Goal: Information Seeking & Learning: Compare options

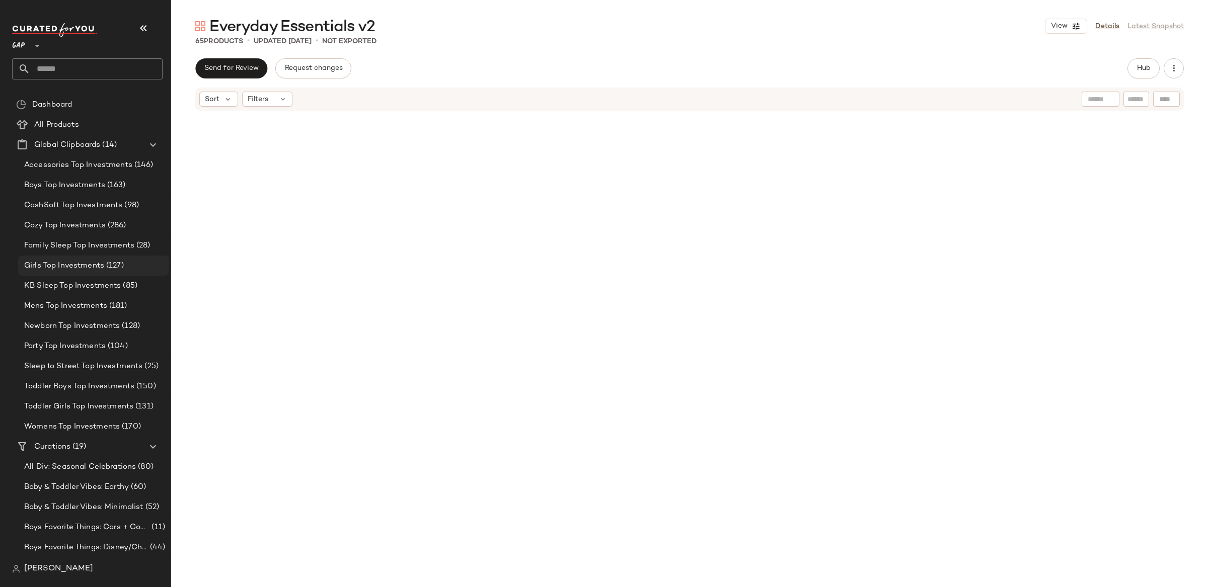
scroll to position [2249, 0]
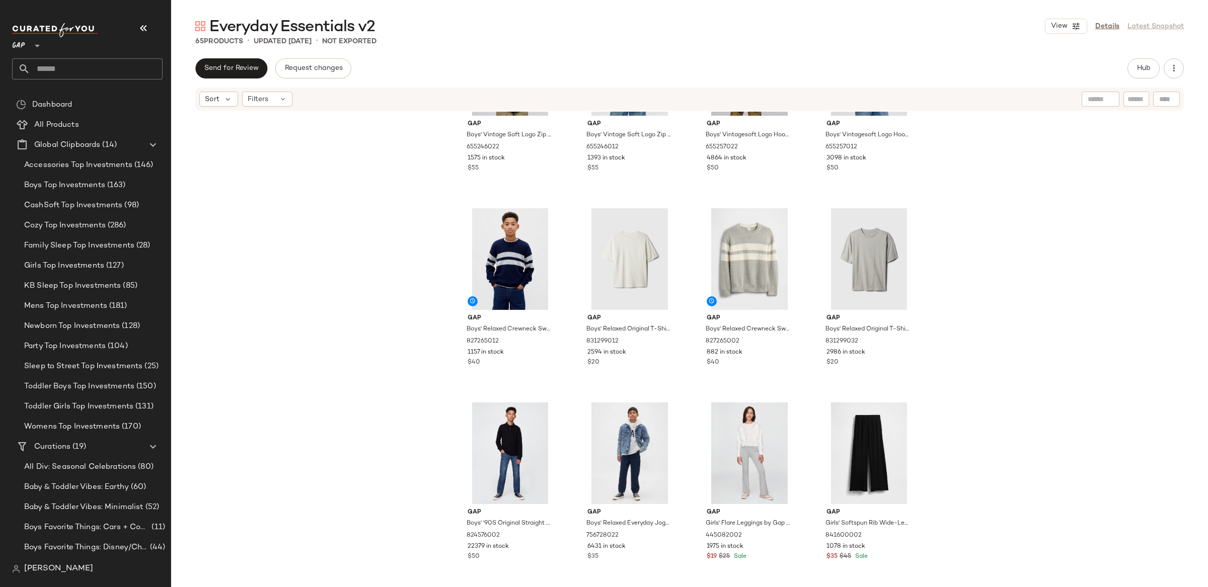
click at [27, 45] on div "GAP **" at bounding box center [20, 39] width 17 height 25
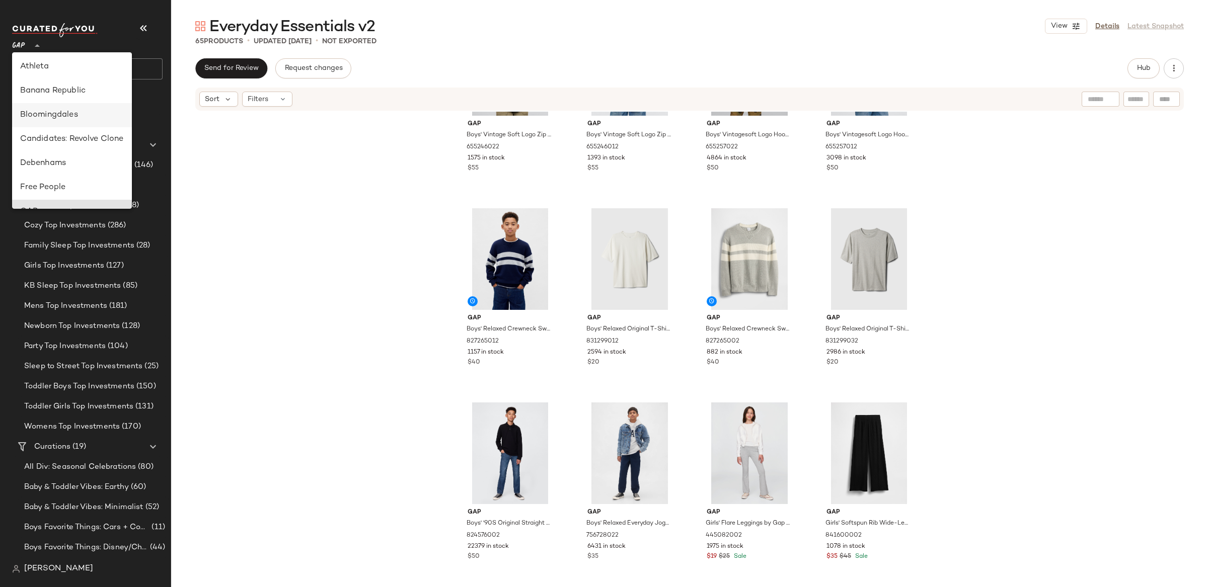
scroll to position [97, 0]
click at [56, 115] on div "Bloomingdales" at bounding box center [72, 116] width 104 height 12
type input "**"
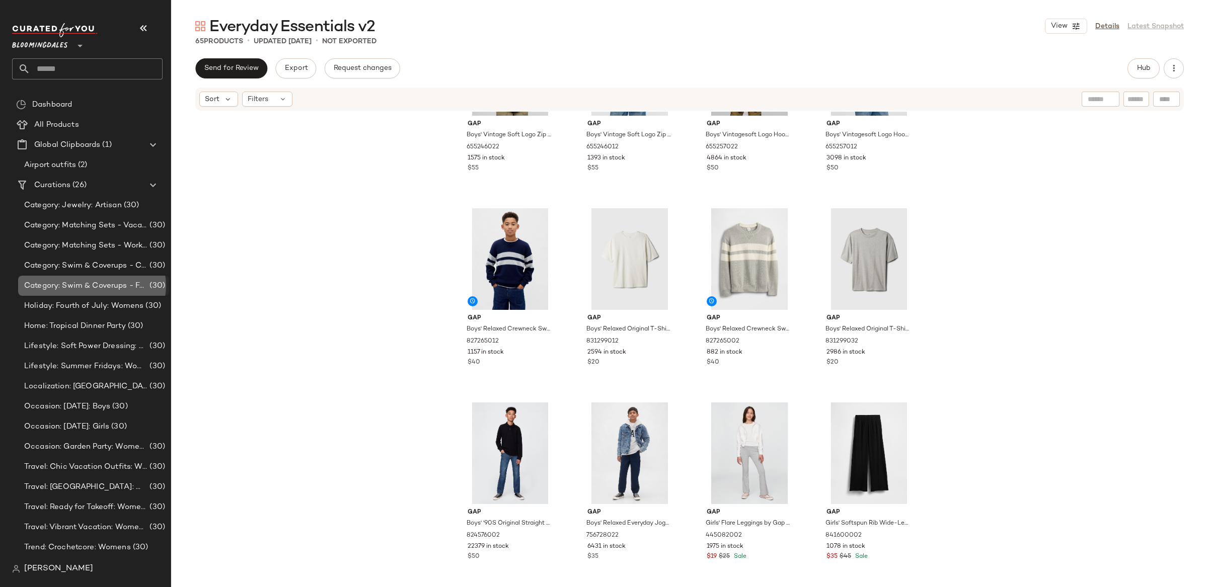
click at [101, 290] on span "Category: Swim & Coverups - Femme: Womens" at bounding box center [85, 286] width 123 height 12
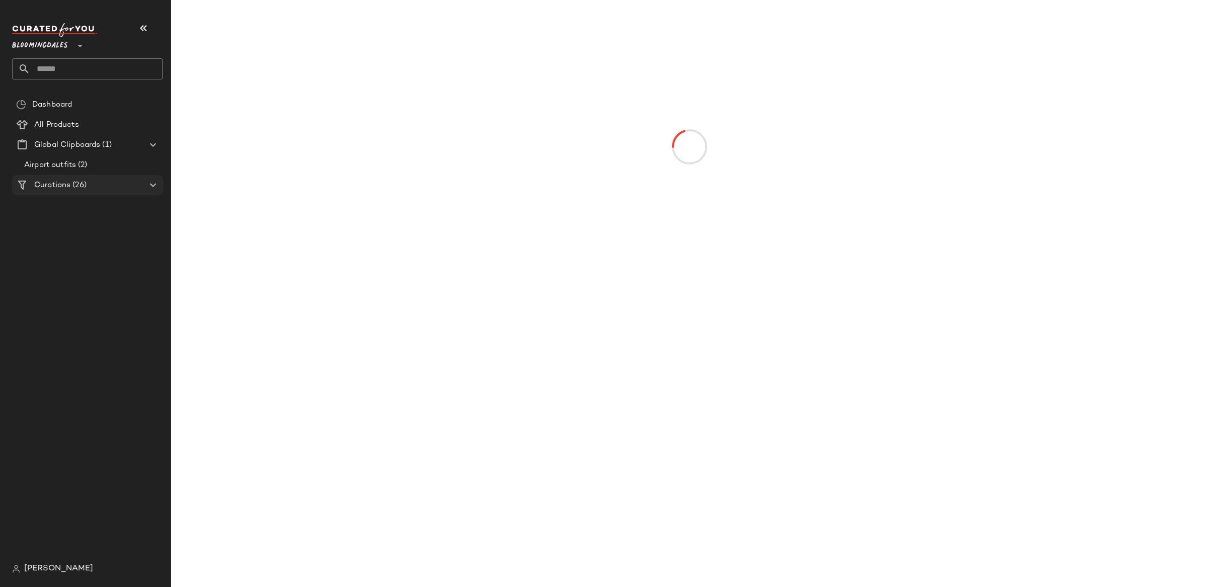
click at [86, 184] on span "(26)" at bounding box center [78, 186] width 16 height 12
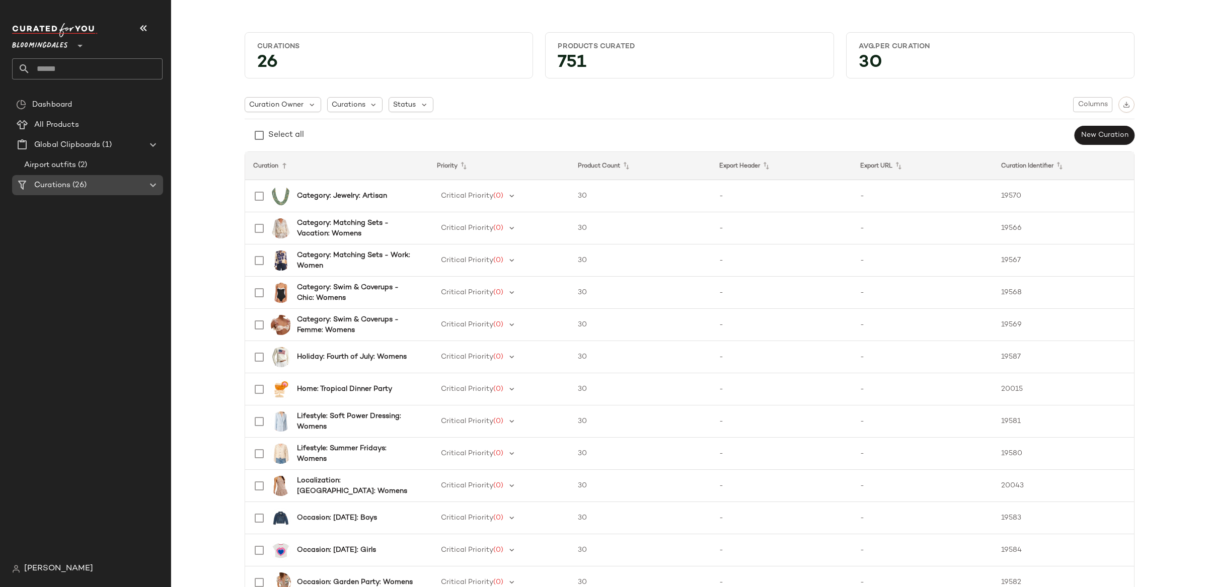
click at [147, 185] on icon at bounding box center [153, 185] width 12 height 12
click at [153, 185] on icon at bounding box center [153, 185] width 12 height 12
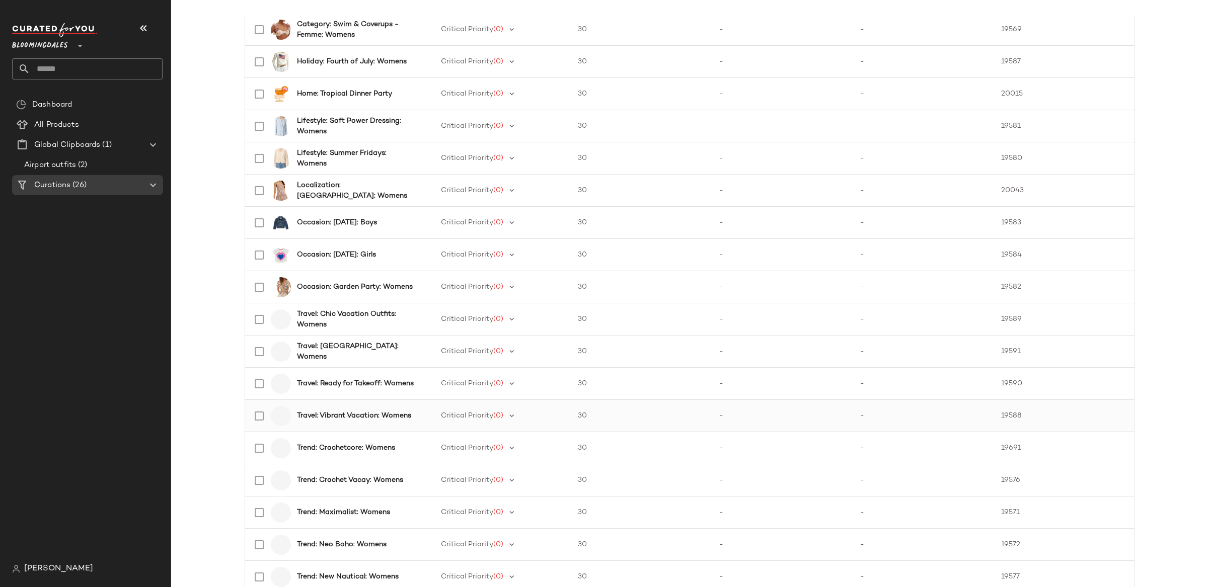
scroll to position [431, 0]
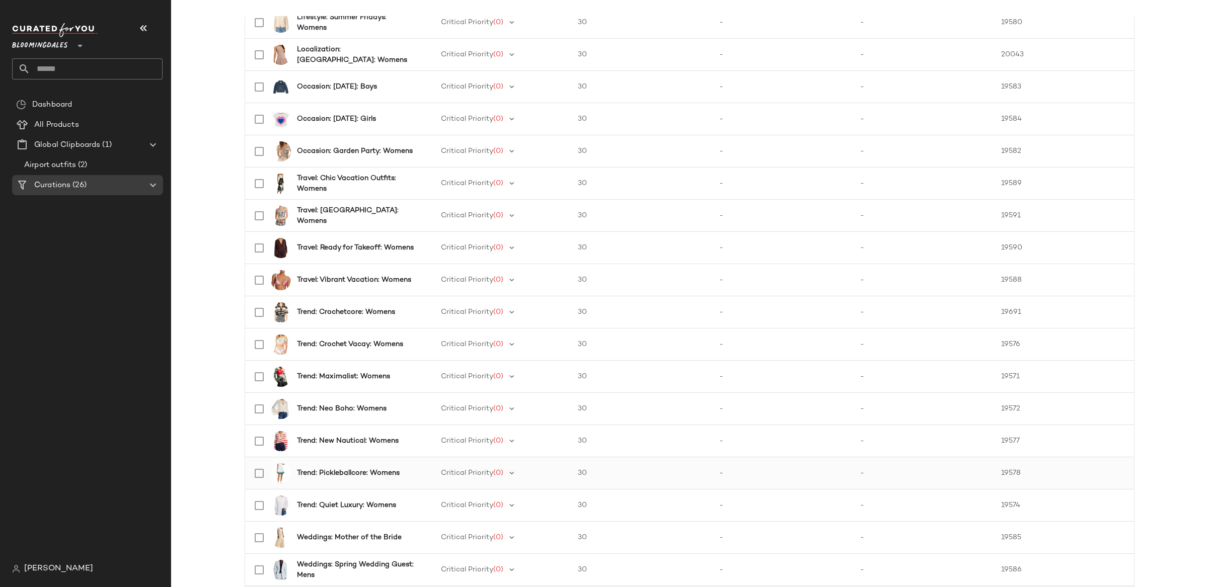
drag, startPoint x: 337, startPoint y: 381, endPoint x: 276, endPoint y: 458, distance: 98.9
click at [337, 381] on b "Trend: Maximalist: Womens" at bounding box center [343, 376] width 93 height 11
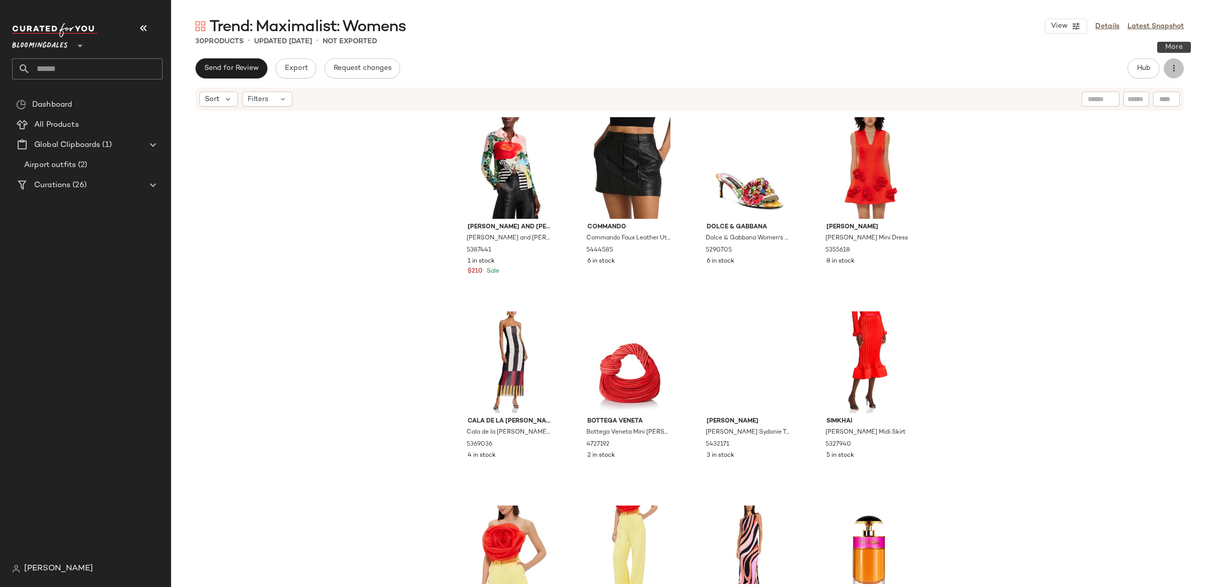
click at [1177, 70] on icon "button" at bounding box center [1174, 68] width 10 height 10
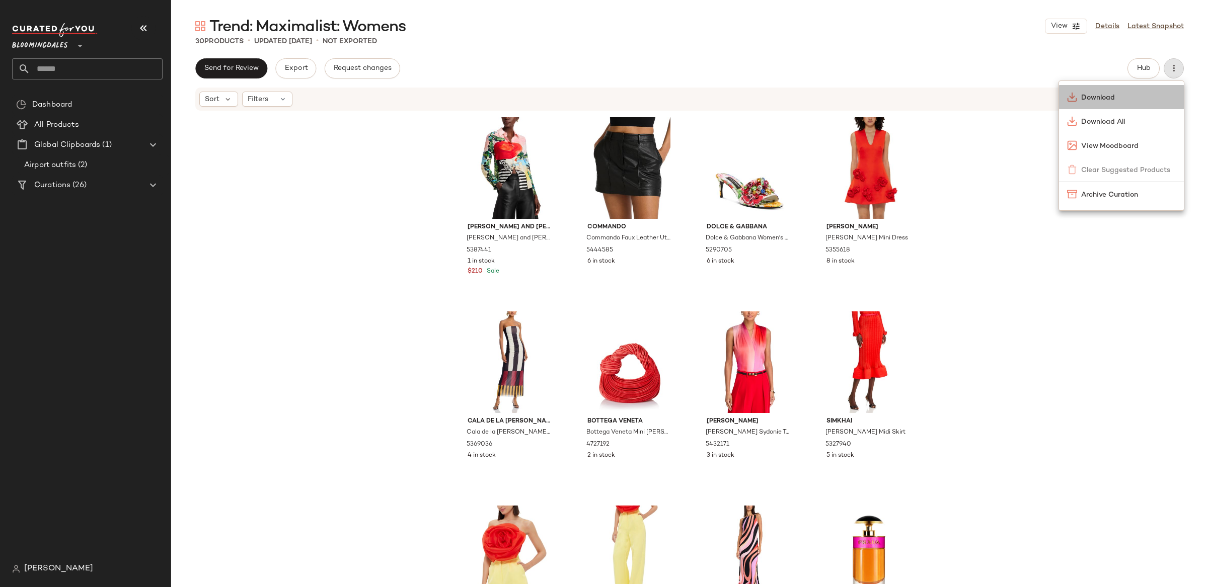
click at [1123, 99] on span "Download" at bounding box center [1128, 98] width 95 height 11
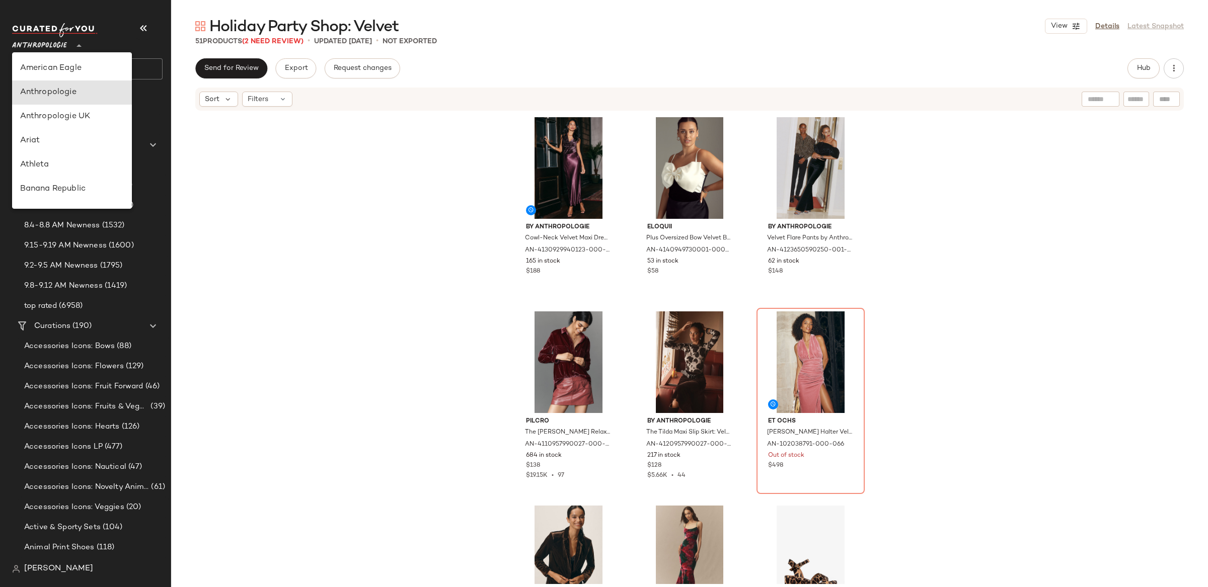
click at [32, 49] on span "Anthropologie" at bounding box center [39, 43] width 55 height 18
click at [72, 84] on div "GAP" at bounding box center [72, 81] width 104 height 12
type input "**"
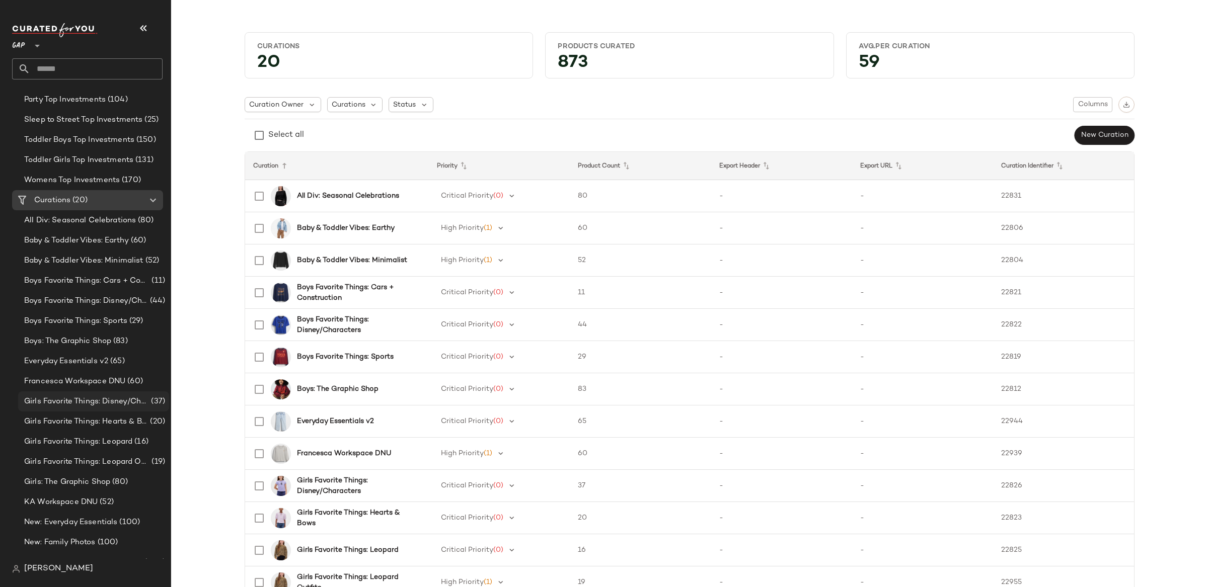
scroll to position [300, 0]
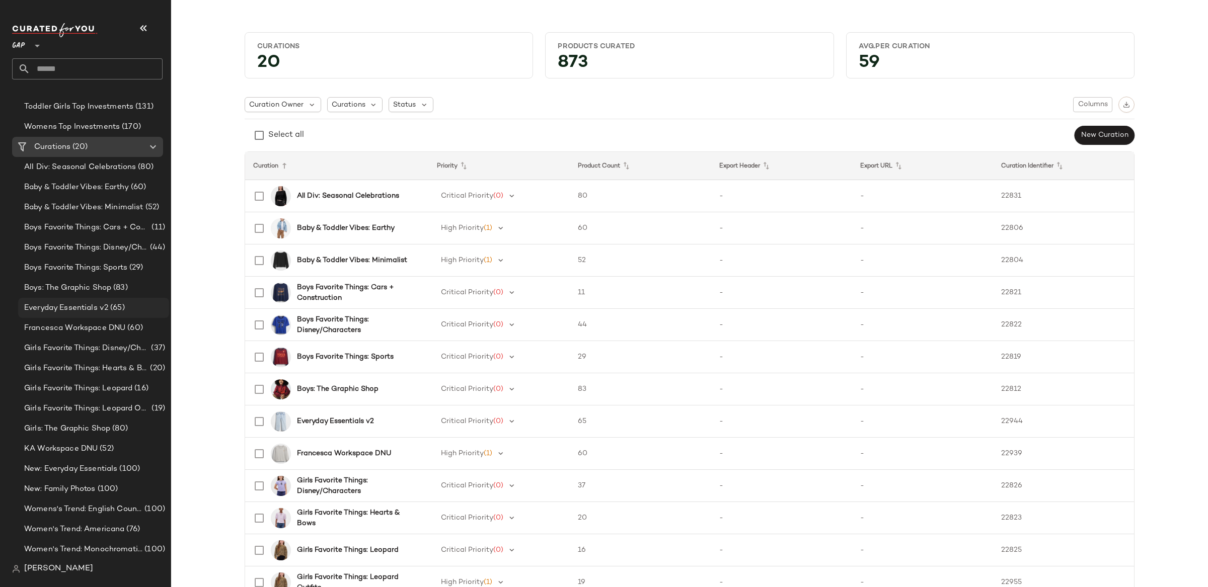
click at [58, 304] on span "Everyday Essentials v2" at bounding box center [66, 309] width 84 height 12
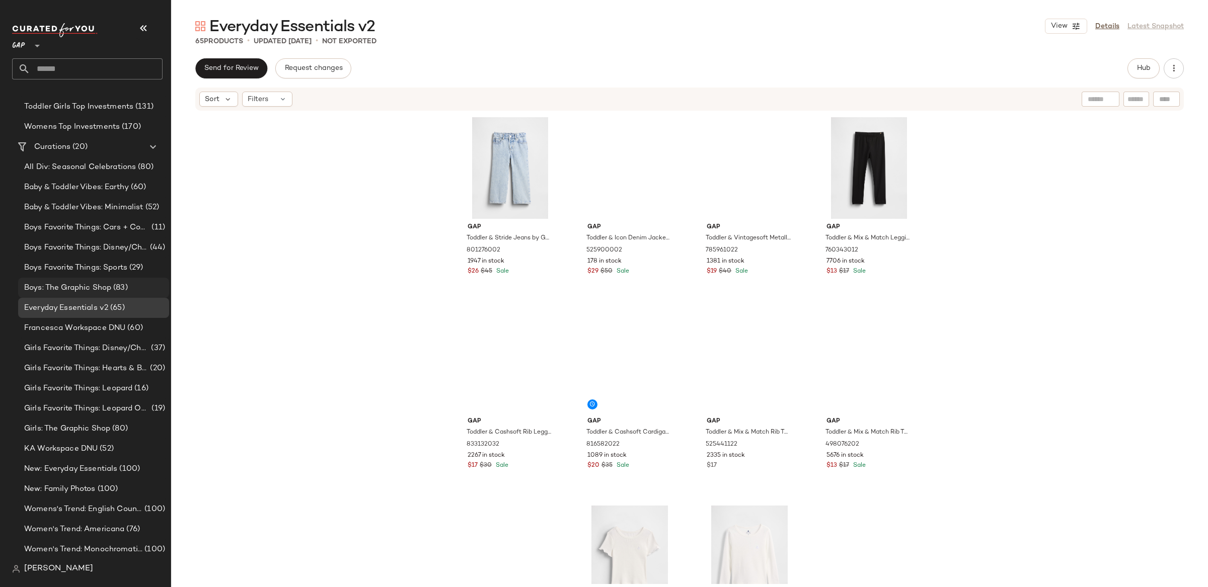
click at [62, 286] on span "Boys: The Graphic Shop" at bounding box center [67, 288] width 87 height 12
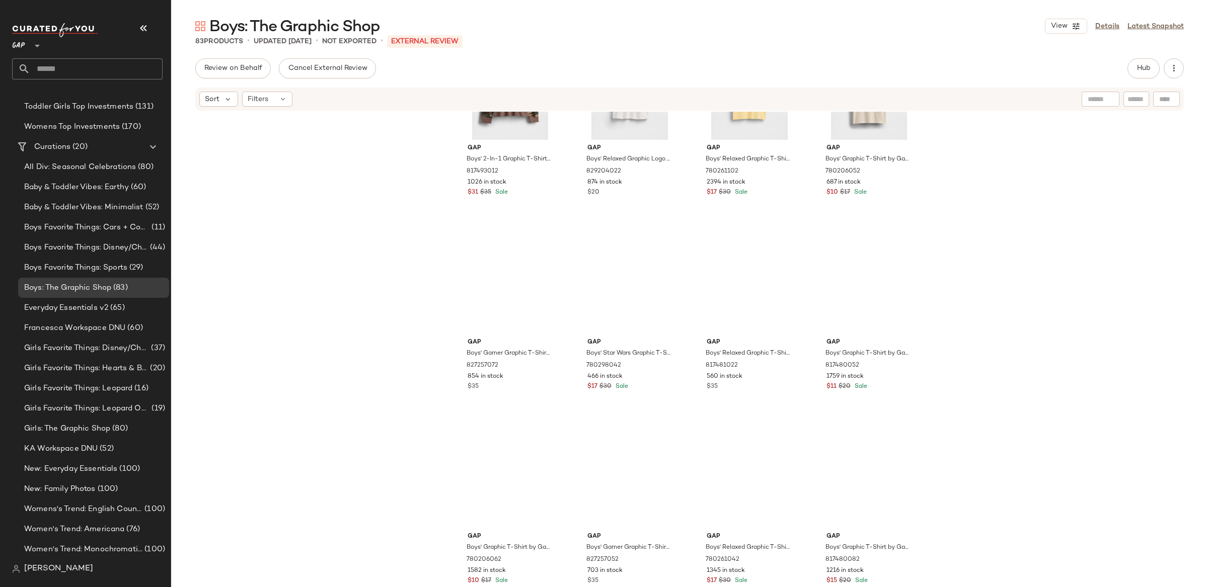
scroll to position [2430, 0]
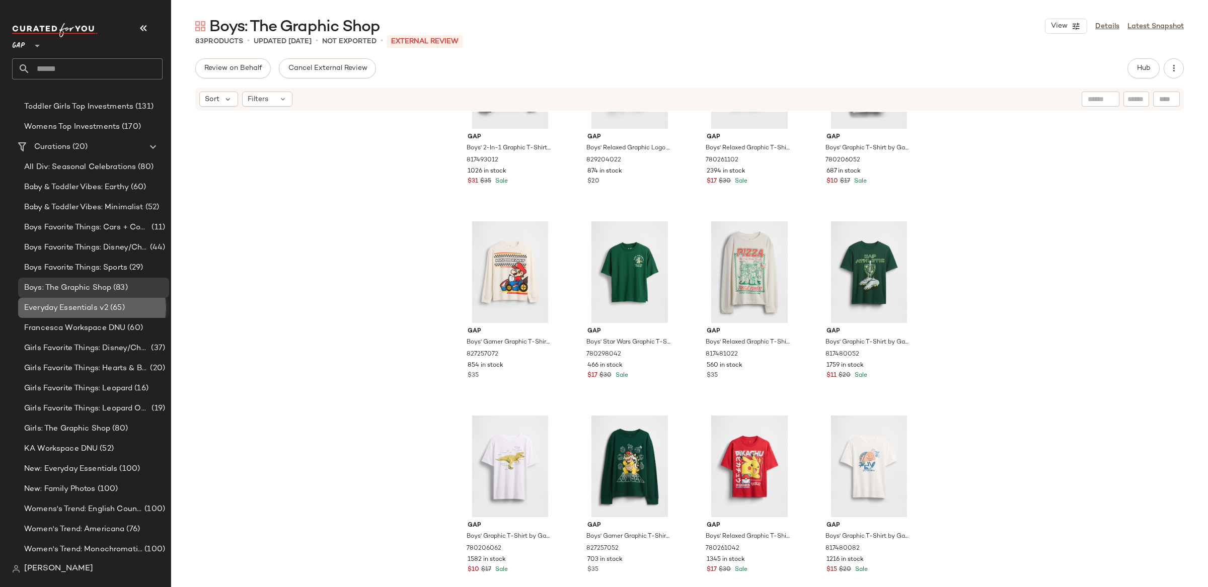
click at [75, 312] on span "Everyday Essentials v2" at bounding box center [66, 309] width 84 height 12
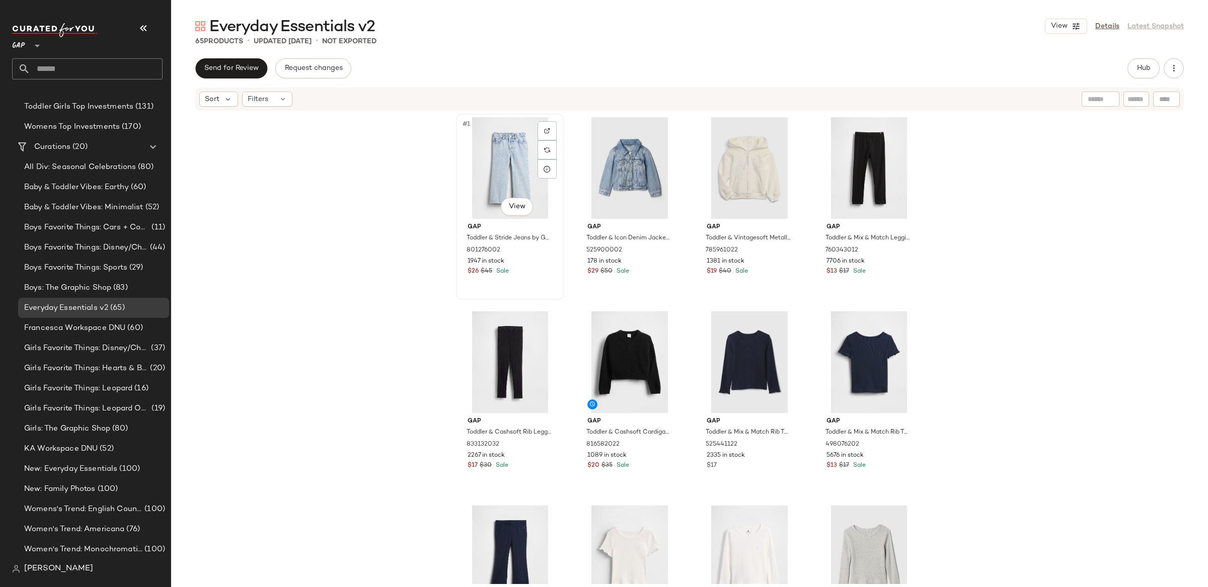
click at [496, 162] on div "#1 View" at bounding box center [510, 168] width 101 height 102
click at [1138, 67] on span "Hub" at bounding box center [1144, 68] width 14 height 8
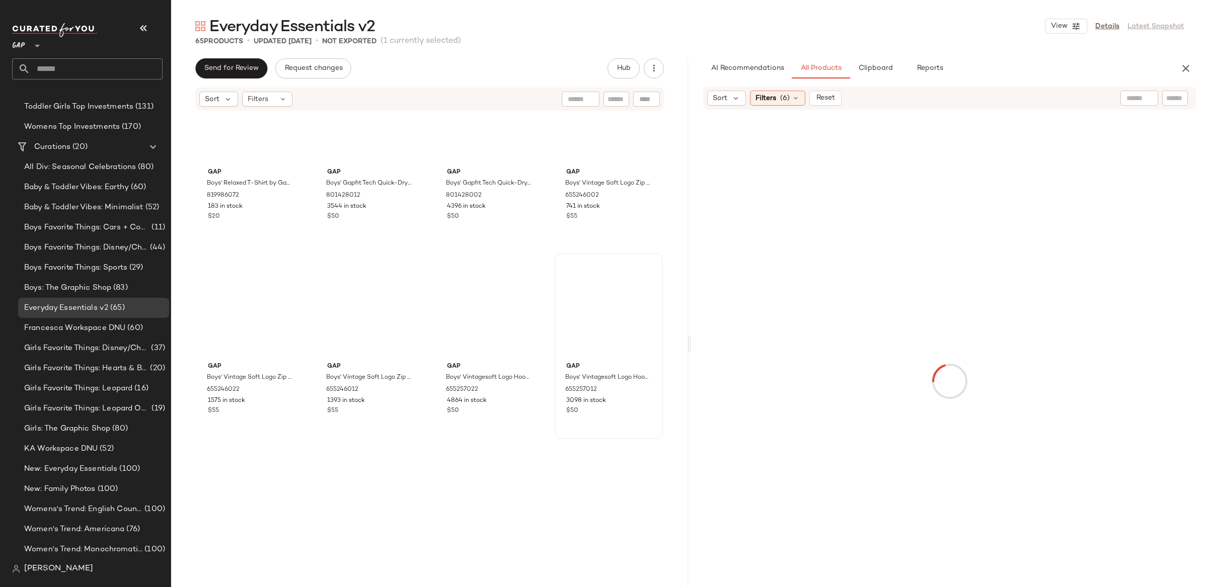
scroll to position [2832, 0]
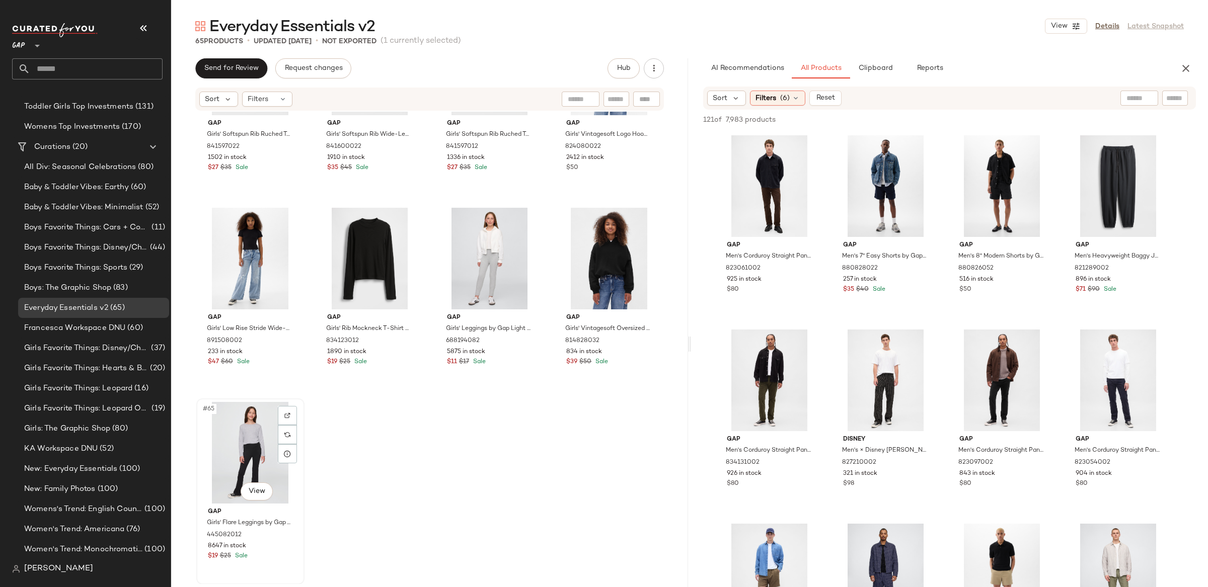
click at [274, 459] on div "#65 View" at bounding box center [250, 453] width 101 height 102
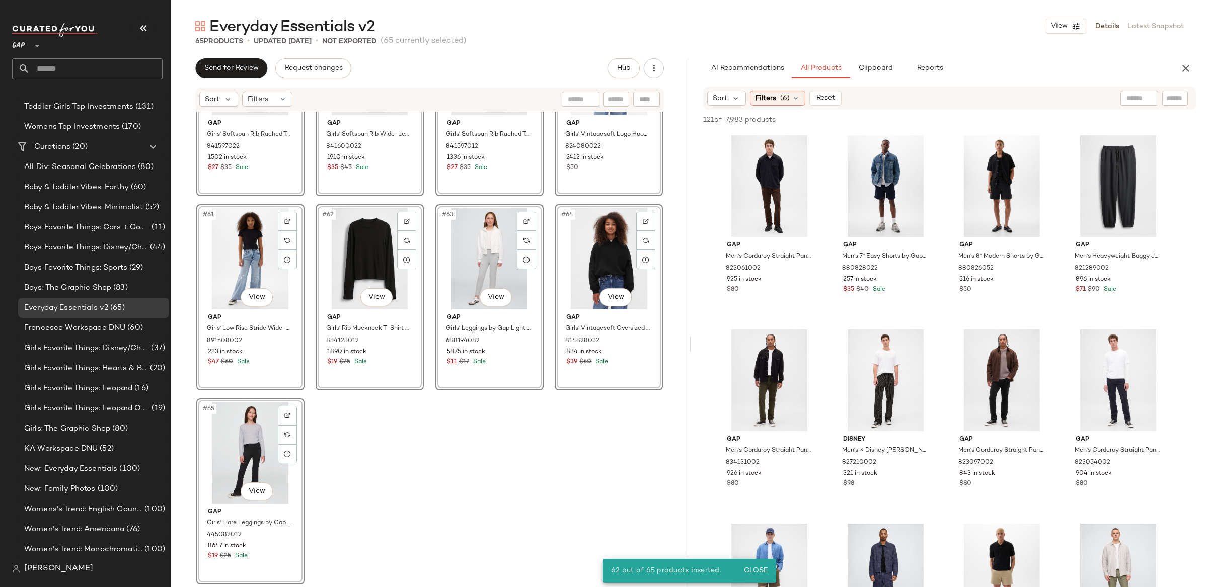
click at [496, 478] on div "#57 View Gap Girls' Softspun Rib Ruched Top by Gap Heather Grey Size L (10) 841…" at bounding box center [429, 348] width 517 height 473
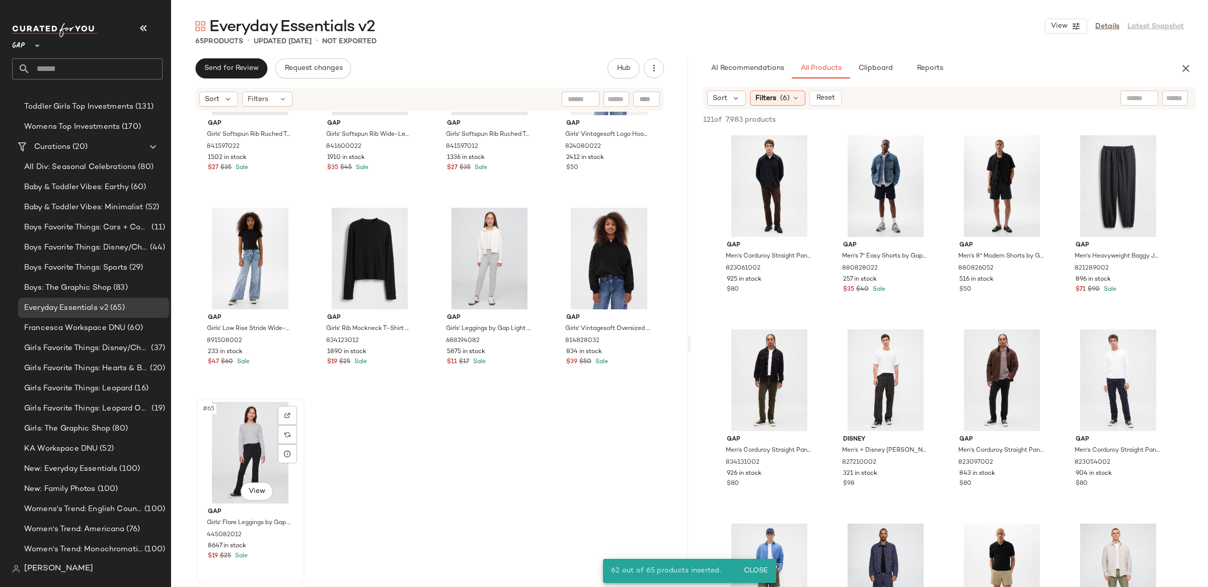
drag, startPoint x: 237, startPoint y: 476, endPoint x: 240, endPoint y: 467, distance: 9.6
click at [236, 475] on div "#65 View" at bounding box center [250, 453] width 101 height 102
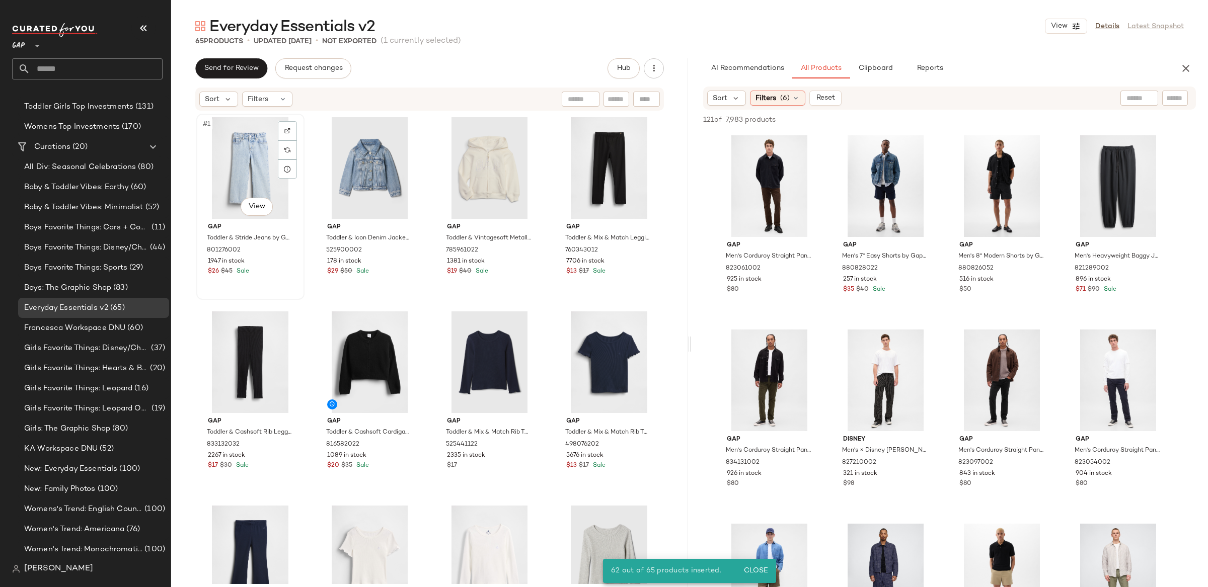
click at [241, 168] on div "#1 View" at bounding box center [250, 168] width 101 height 102
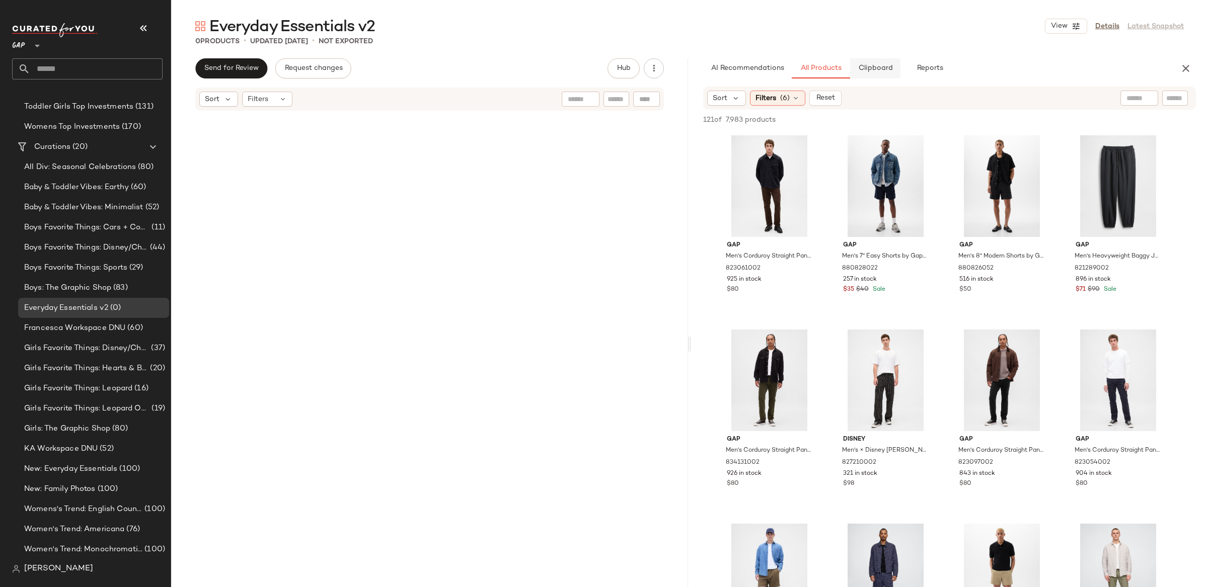
click at [874, 64] on span "Clipboard" at bounding box center [875, 68] width 35 height 8
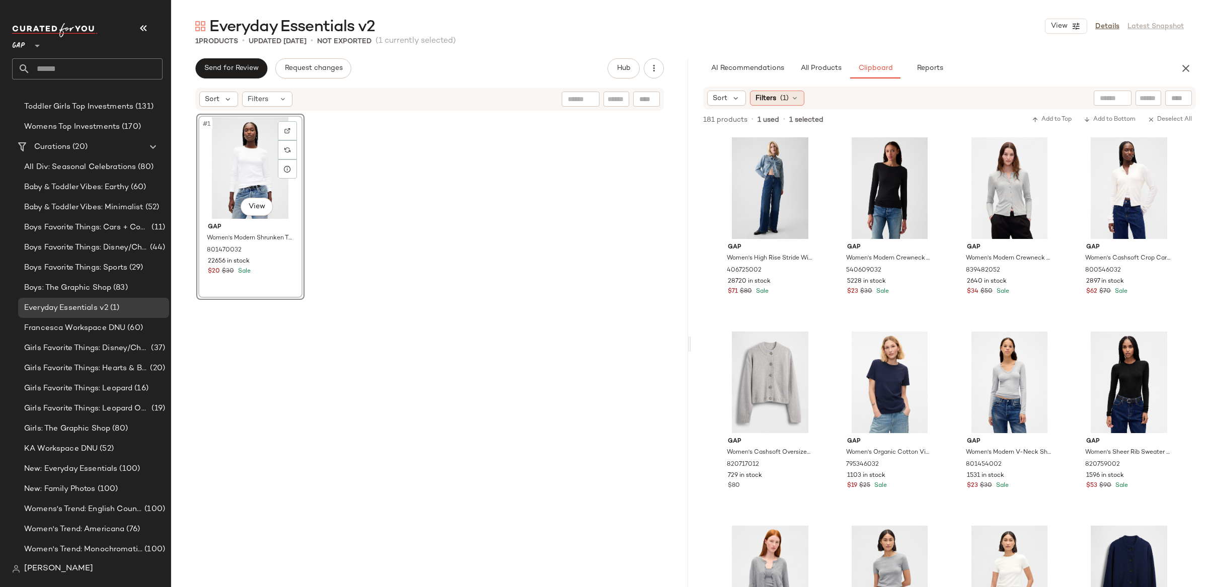
click at [777, 95] on div "Filters (1)" at bounding box center [777, 98] width 54 height 15
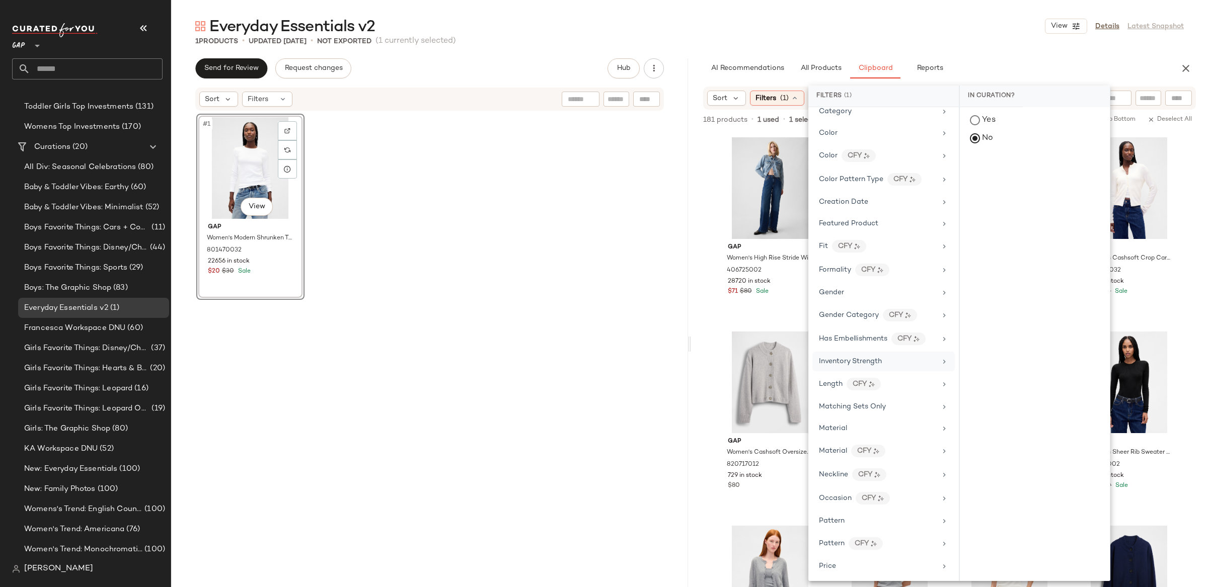
scroll to position [162, 0]
drag, startPoint x: 317, startPoint y: 251, endPoint x: 314, endPoint y: 262, distance: 11.5
click at [318, 252] on div "#1 View Gap Women's Modern Shrunken T-Shirt by Gap Fresh White Size XS 80147003…" at bounding box center [429, 349] width 467 height 471
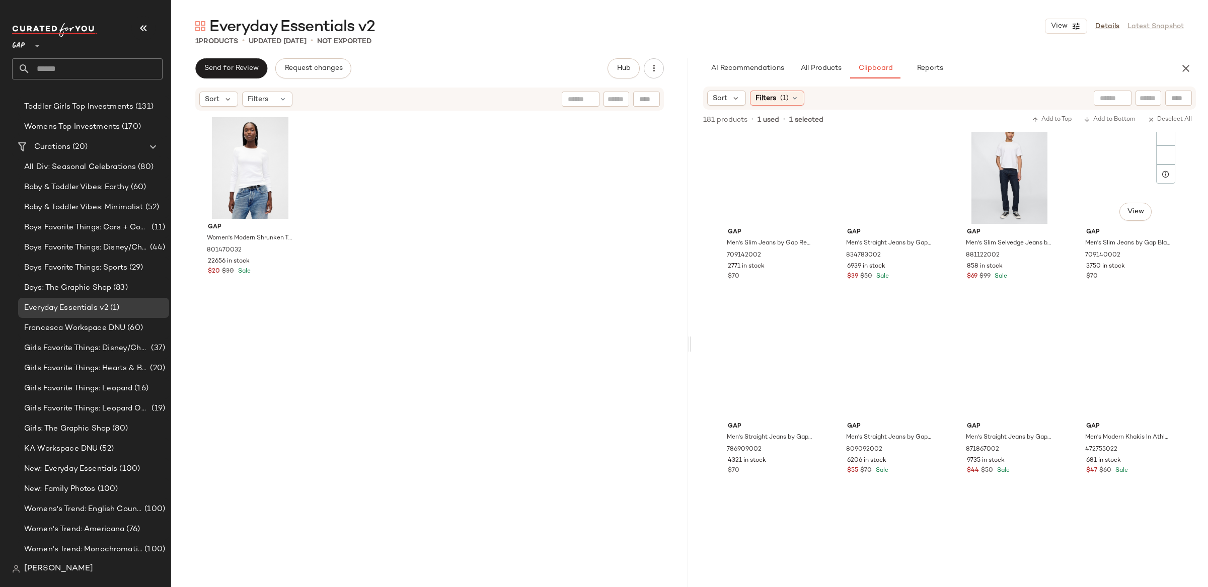
scroll to position [3180, 0]
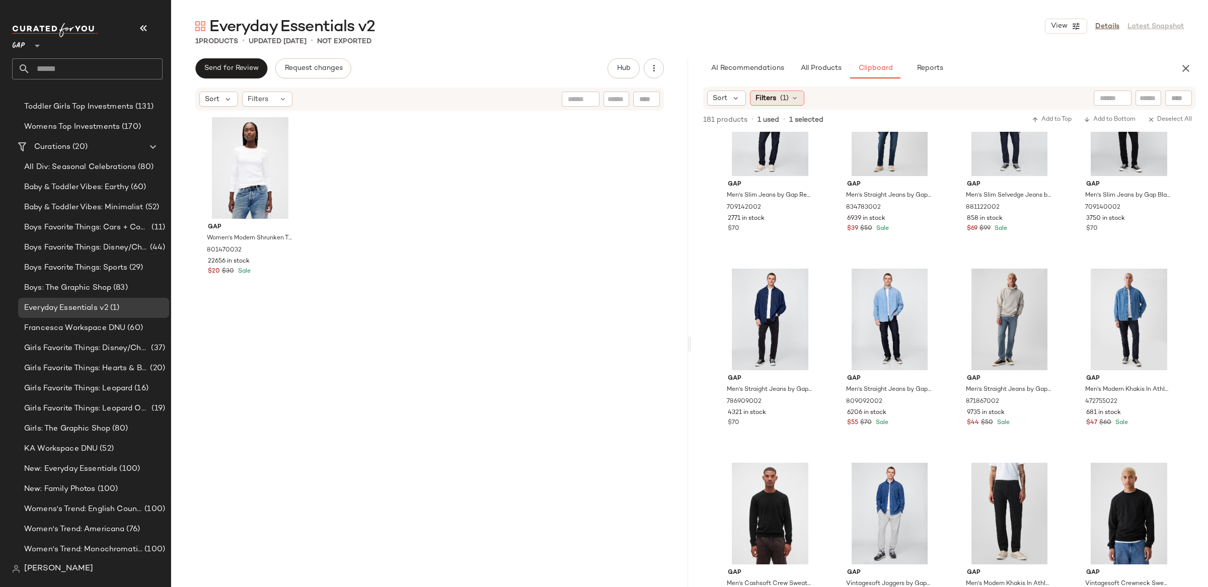
click at [775, 100] on span "Filters" at bounding box center [766, 98] width 21 height 11
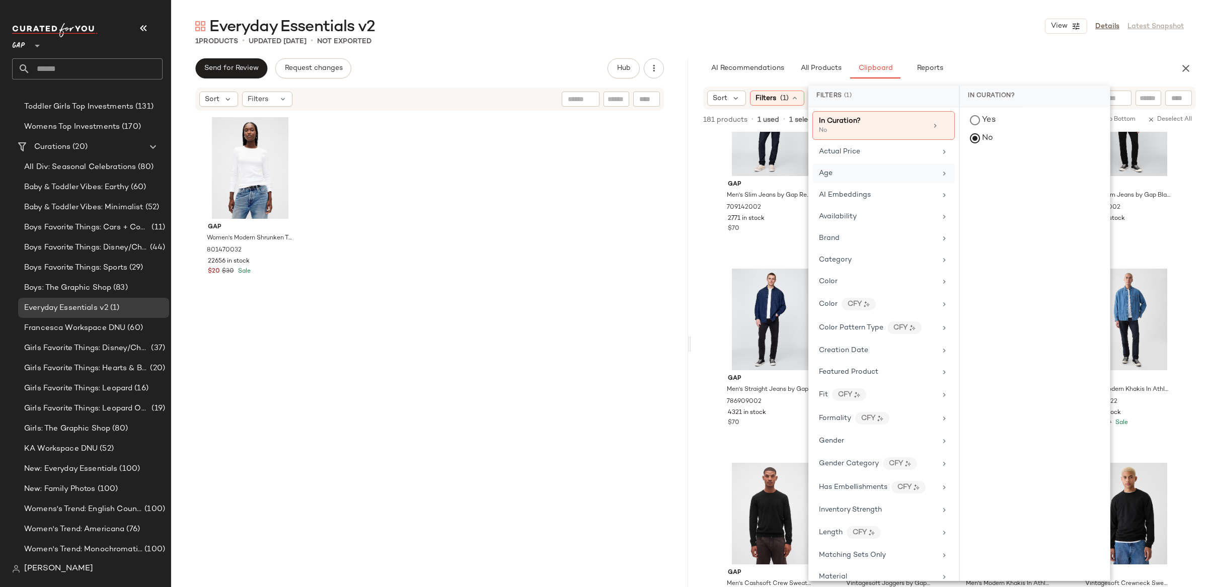
scroll to position [8, 0]
click at [842, 165] on div "Age" at bounding box center [877, 166] width 117 height 11
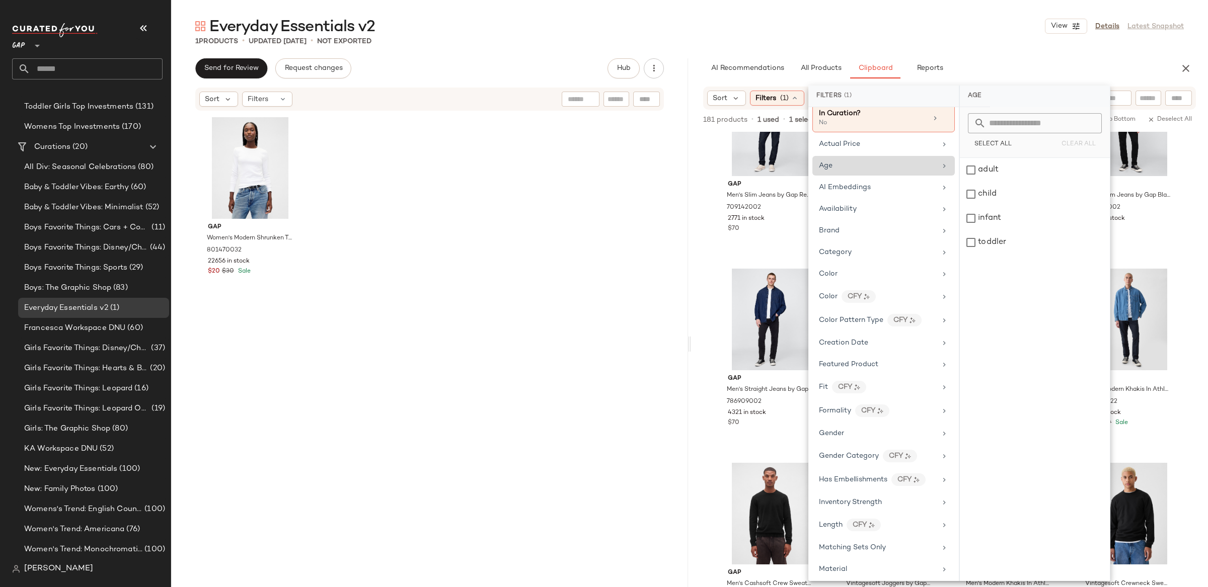
scroll to position [3, 0]
click at [991, 174] on div "adult" at bounding box center [1035, 170] width 150 height 24
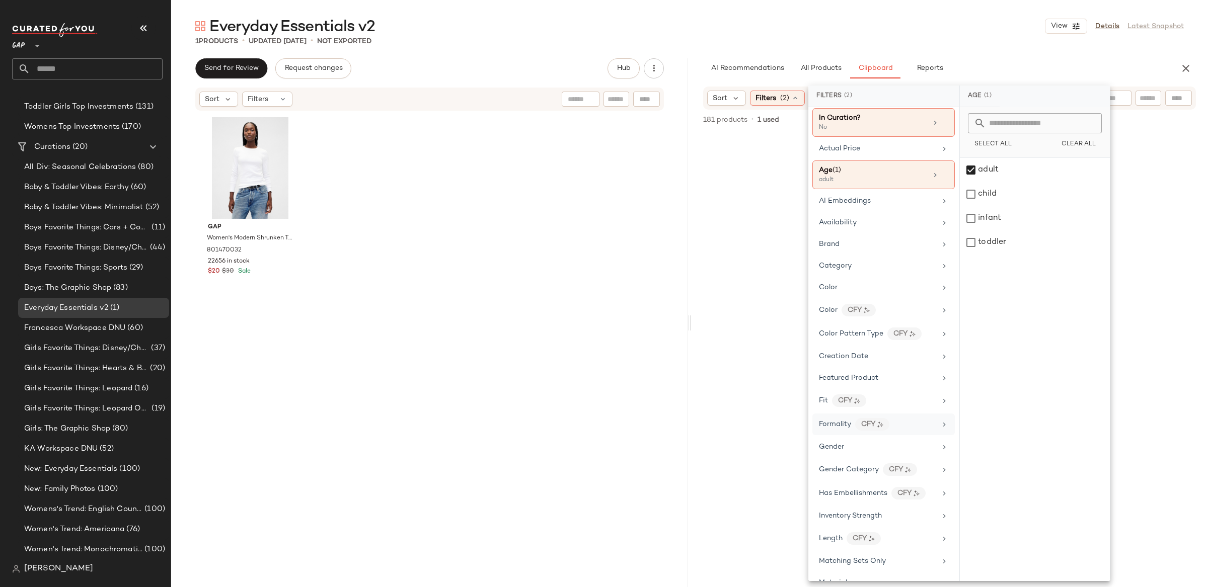
drag, startPoint x: 874, startPoint y: 448, endPoint x: 891, endPoint y: 430, distance: 24.2
click at [874, 447] on div "Gender" at bounding box center [877, 447] width 117 height 11
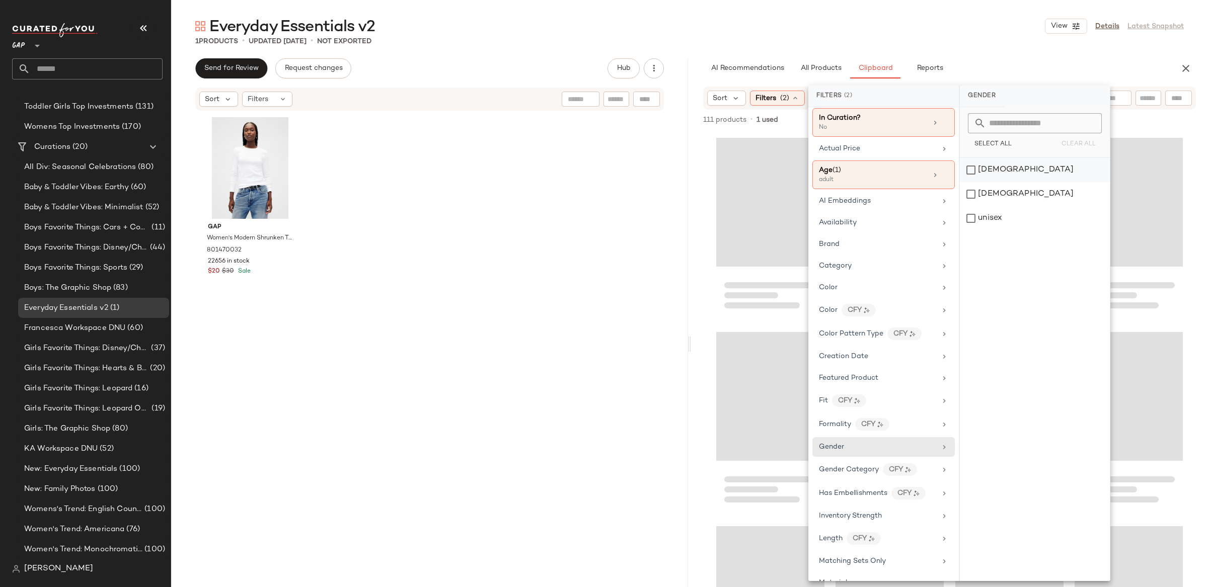
click at [1001, 173] on div "[DEMOGRAPHIC_DATA]" at bounding box center [1035, 170] width 150 height 24
click at [697, 94] on div "Sort Filters (3) Reset" at bounding box center [949, 98] width 517 height 23
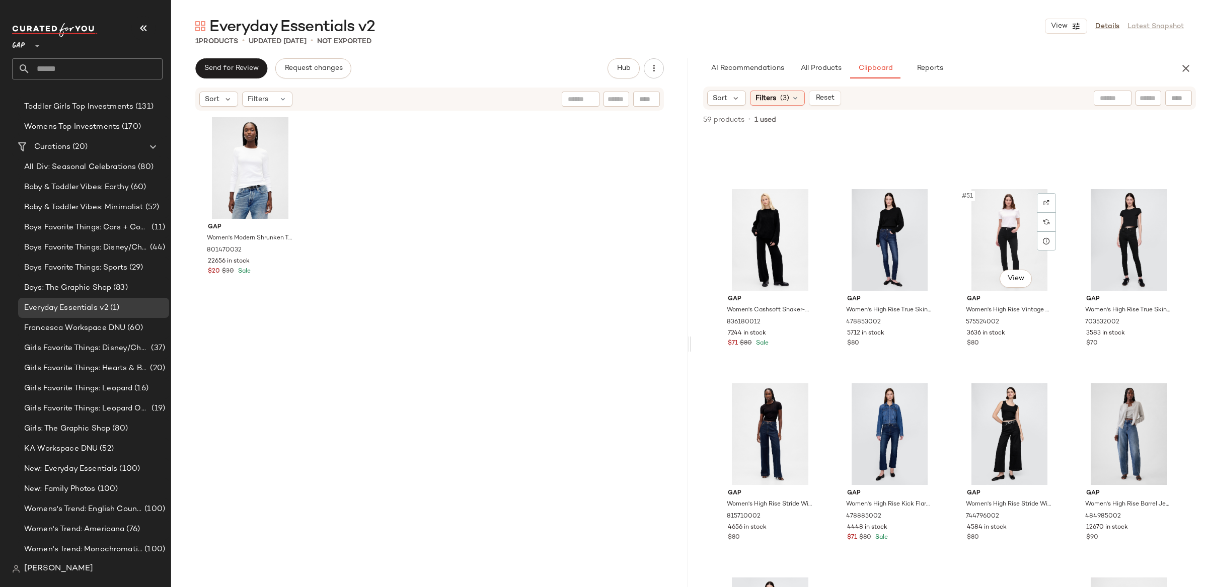
scroll to position [2273, 0]
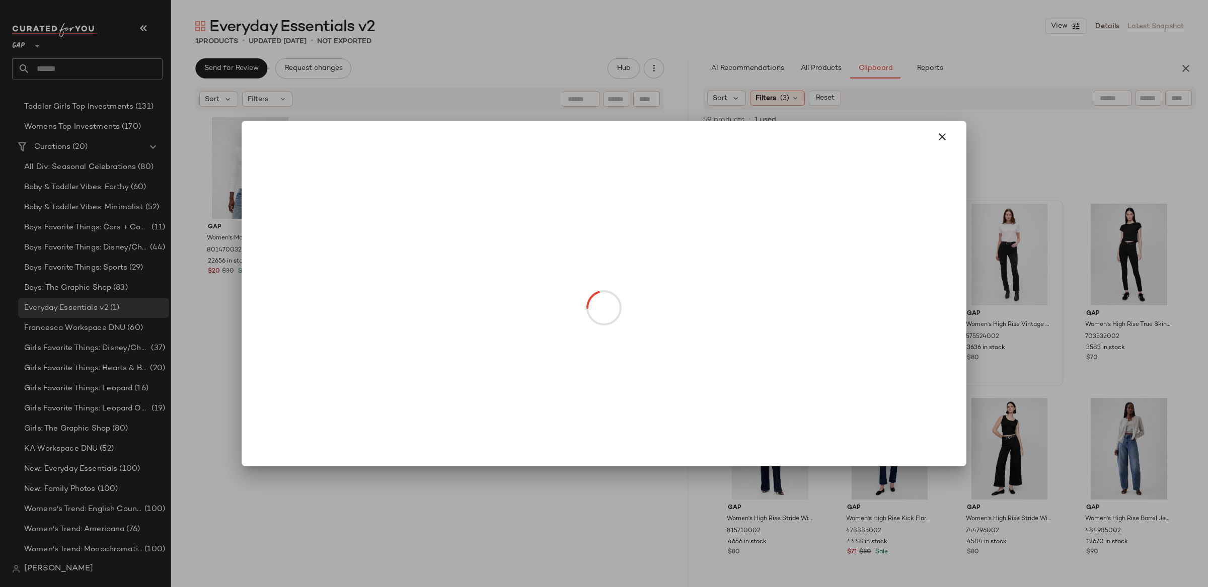
drag, startPoint x: 1014, startPoint y: 293, endPoint x: 1009, endPoint y: 297, distance: 5.7
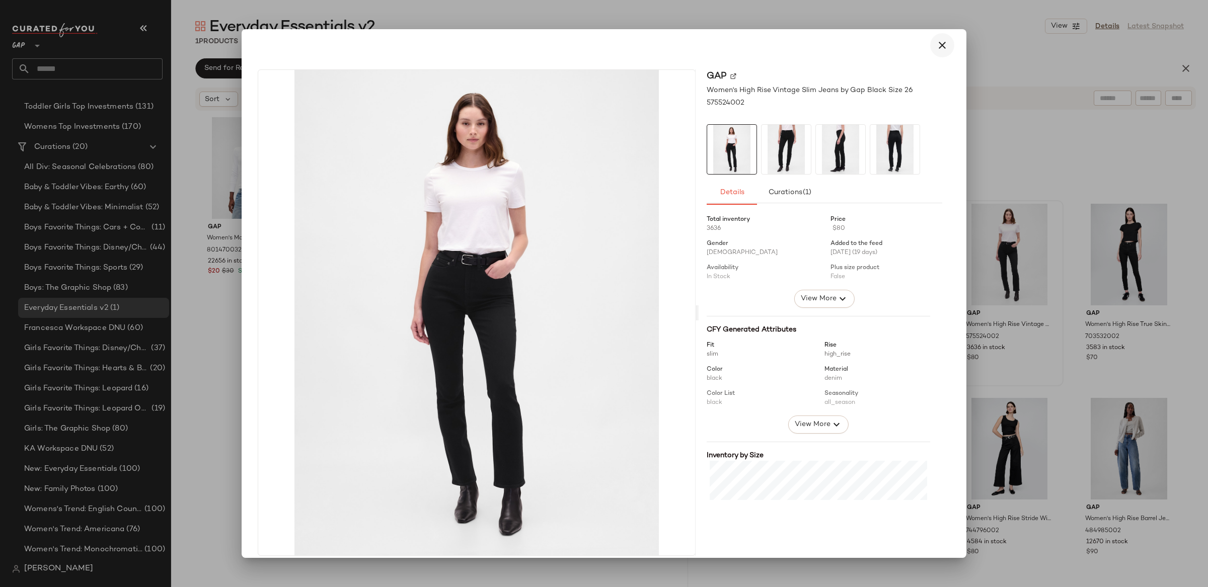
click at [941, 39] on icon "button" at bounding box center [942, 45] width 12 height 12
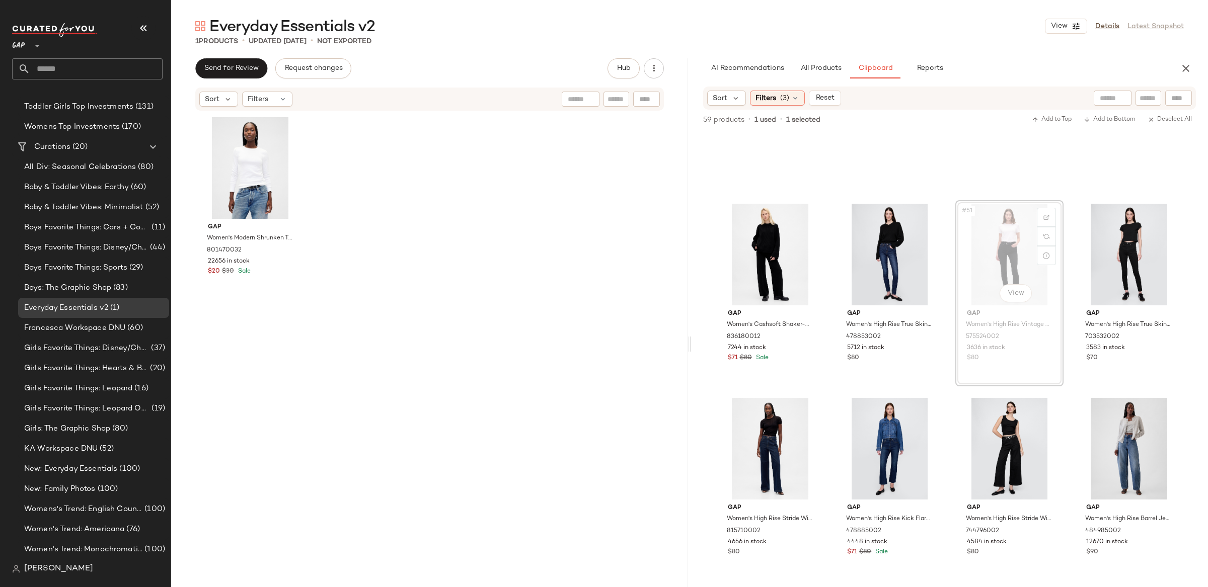
scroll to position [2272, 0]
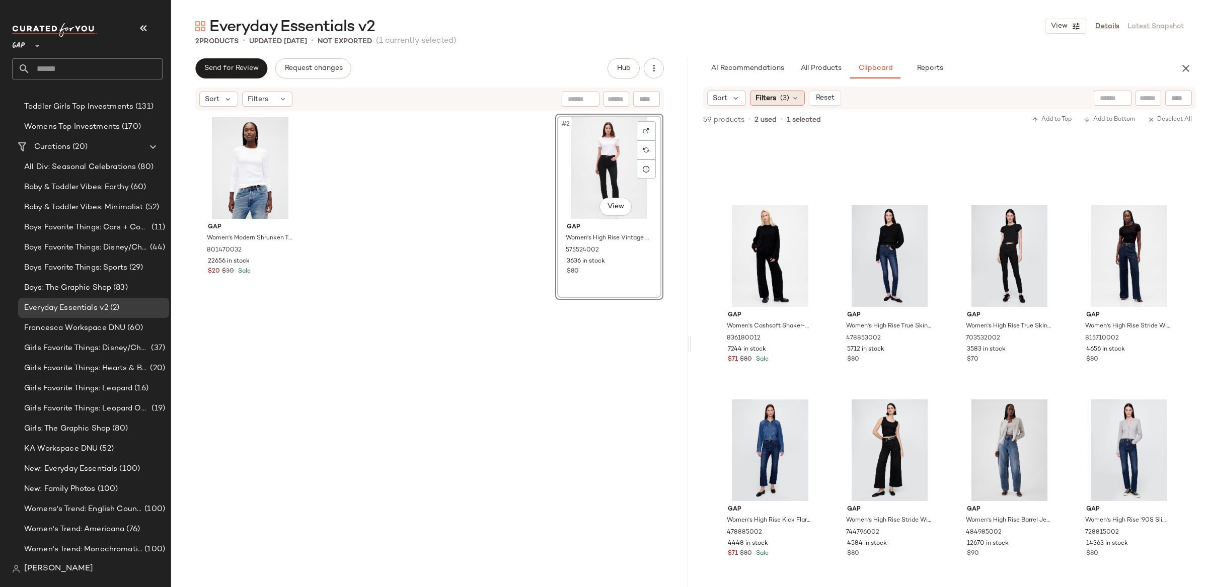
click at [781, 99] on span "(3)" at bounding box center [784, 98] width 9 height 11
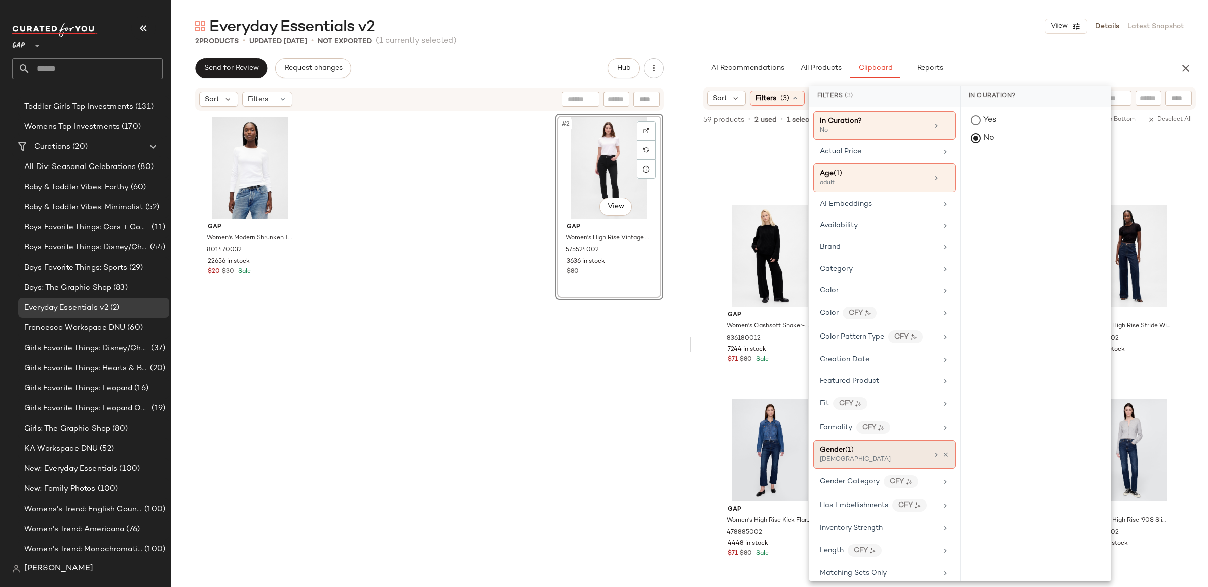
click at [942, 458] on icon at bounding box center [945, 455] width 7 height 7
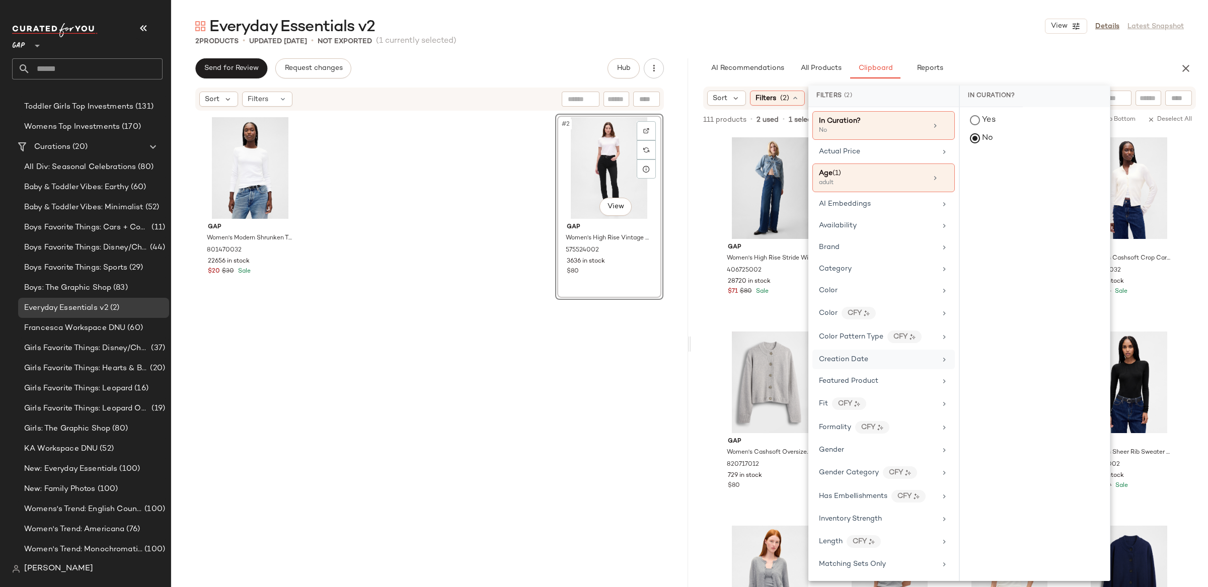
drag, startPoint x: 873, startPoint y: 455, endPoint x: 931, endPoint y: 365, distance: 106.3
click at [873, 454] on div "Gender" at bounding box center [877, 450] width 117 height 11
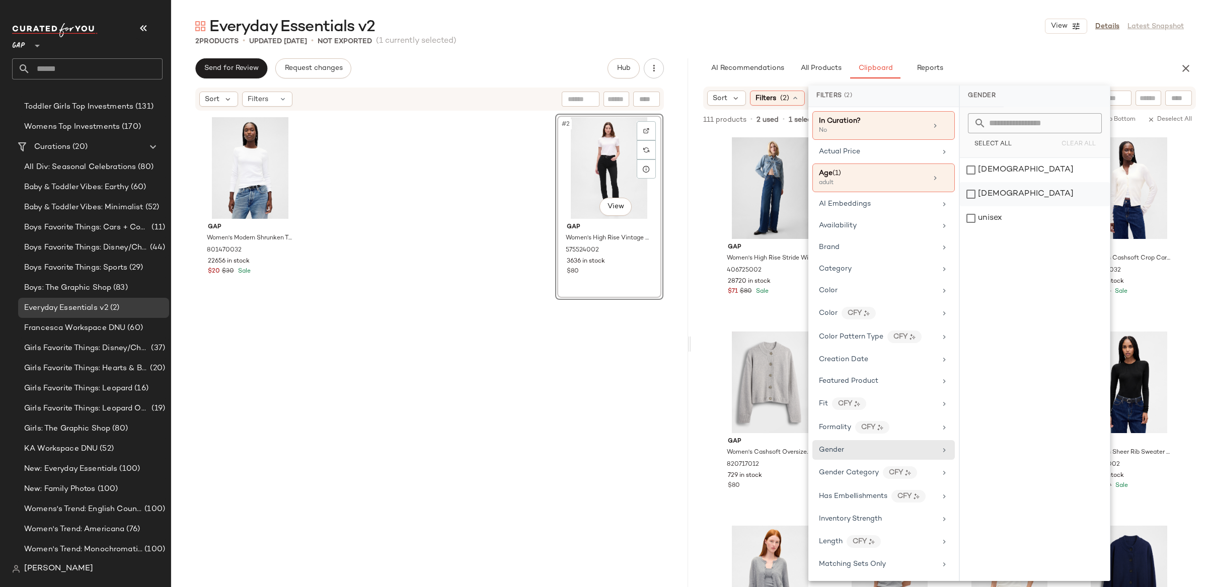
click at [989, 196] on div "[DEMOGRAPHIC_DATA]" at bounding box center [1035, 194] width 150 height 24
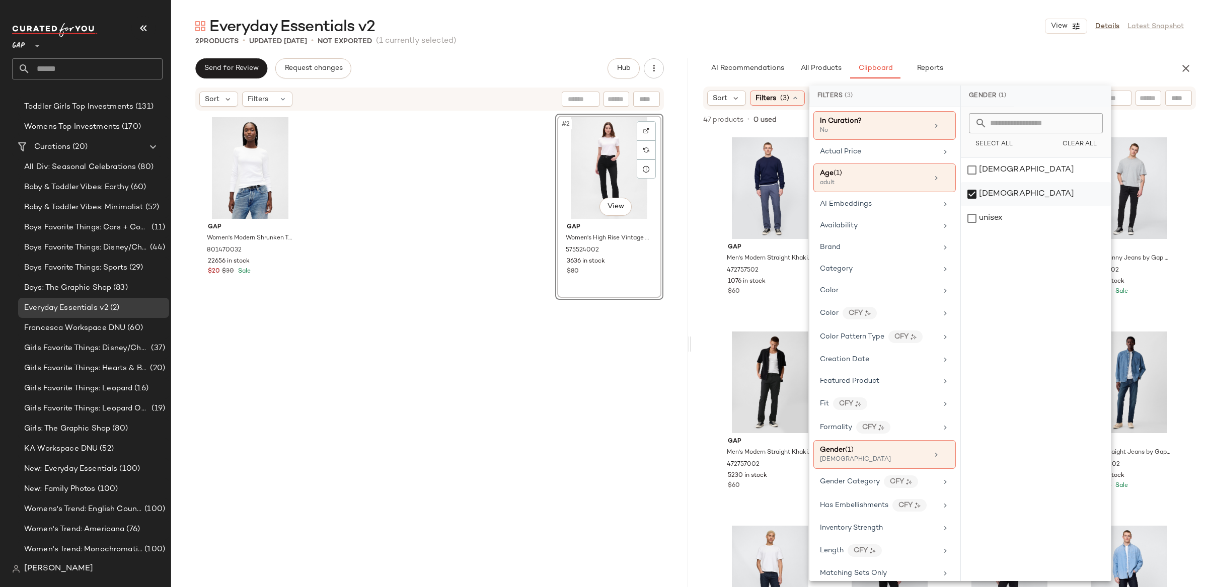
drag, startPoint x: 974, startPoint y: 198, endPoint x: 976, endPoint y: 188, distance: 10.3
click at [974, 198] on div "[DEMOGRAPHIC_DATA]" at bounding box center [1036, 194] width 150 height 24
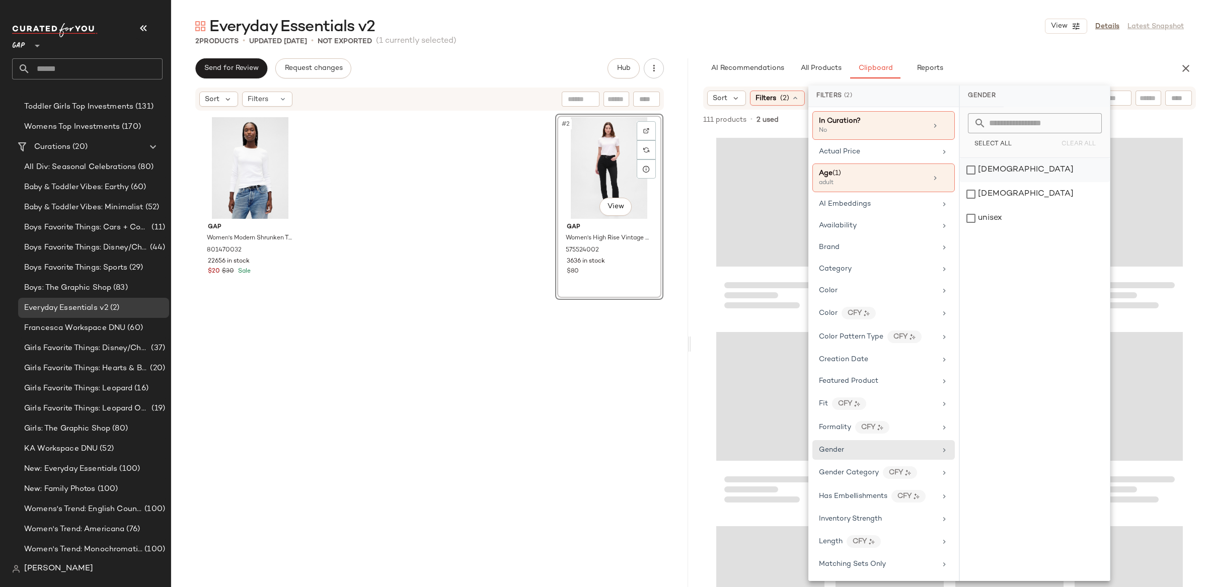
click at [975, 170] on div "[DEMOGRAPHIC_DATA]" at bounding box center [1035, 170] width 150 height 24
click at [697, 100] on div "Sort Filters (3) Reset" at bounding box center [949, 98] width 517 height 23
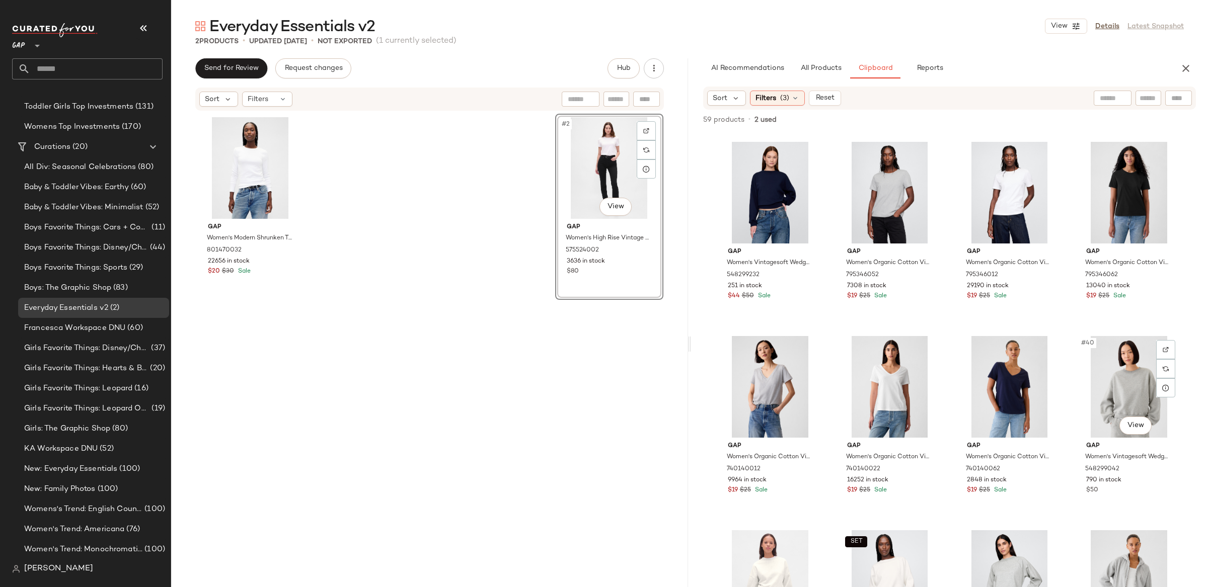
scroll to position [1564, 0]
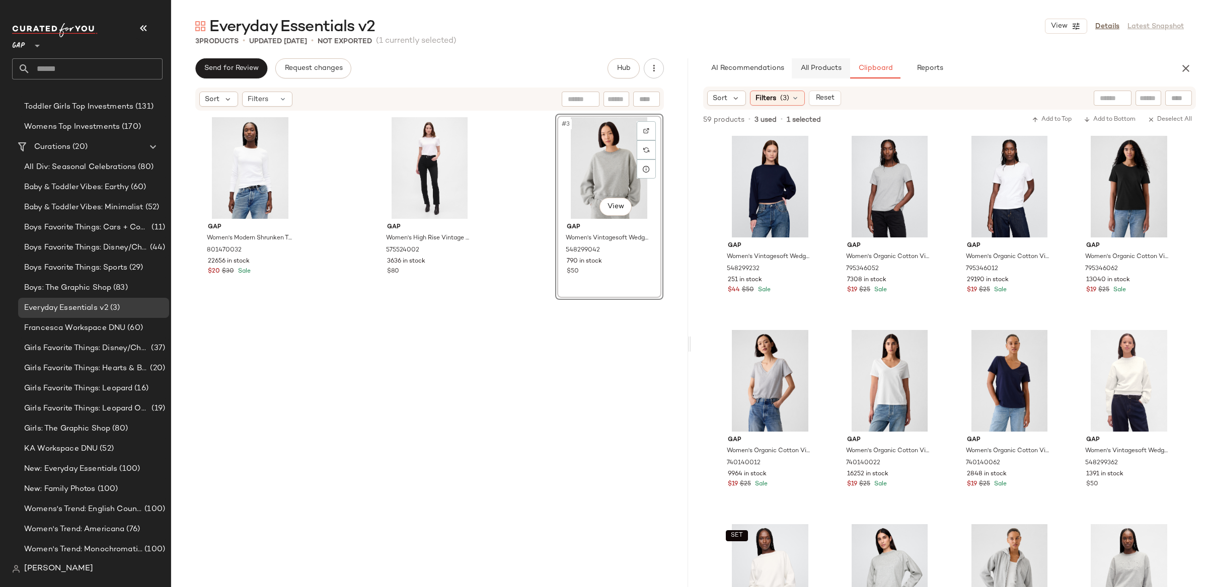
click at [812, 69] on span "All Products" at bounding box center [820, 68] width 41 height 8
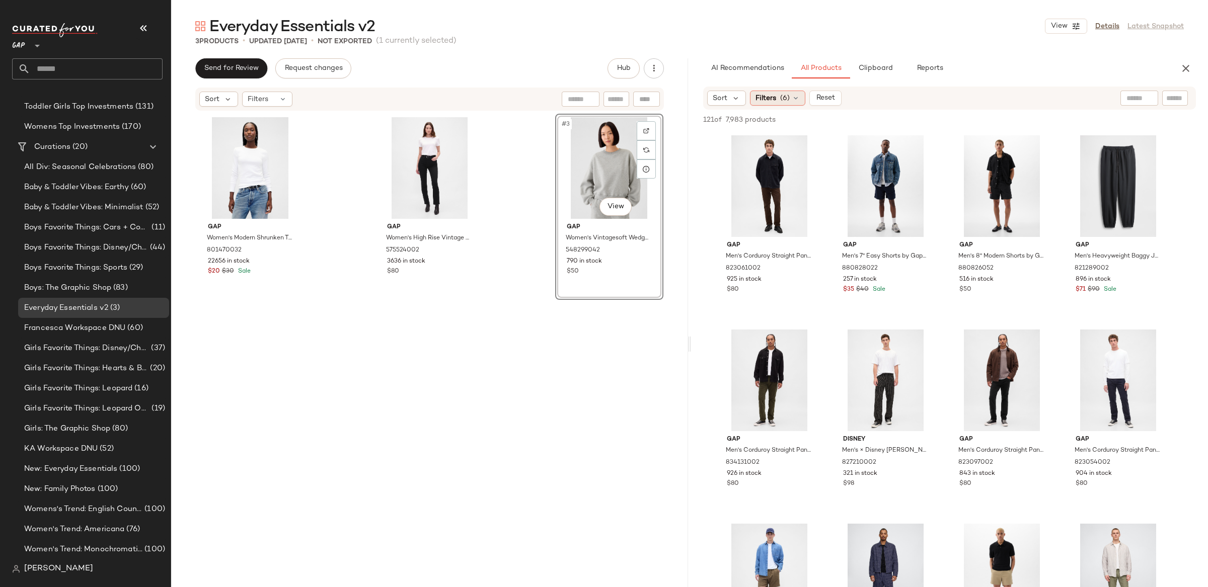
click at [767, 101] on span "Filters" at bounding box center [766, 98] width 21 height 11
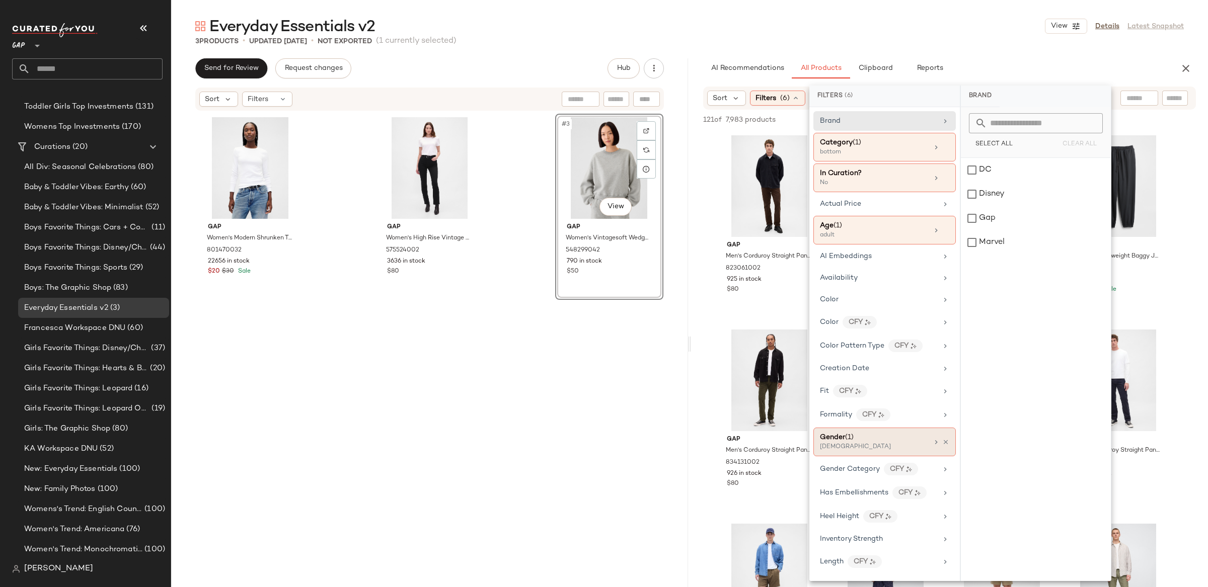
click at [881, 449] on div "[DEMOGRAPHIC_DATA]" at bounding box center [870, 447] width 101 height 9
click at [988, 197] on div "[DEMOGRAPHIC_DATA]" at bounding box center [1036, 194] width 150 height 24
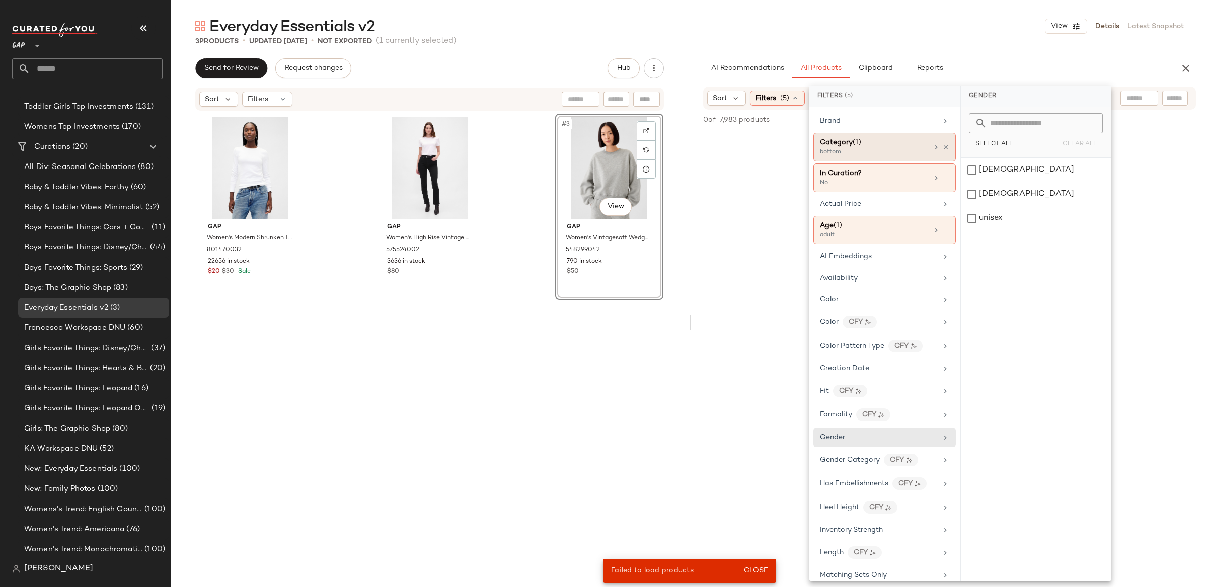
drag, startPoint x: 980, startPoint y: 167, endPoint x: 876, endPoint y: 137, distance: 108.2
click at [980, 167] on div "[DEMOGRAPHIC_DATA]" at bounding box center [1036, 170] width 150 height 24
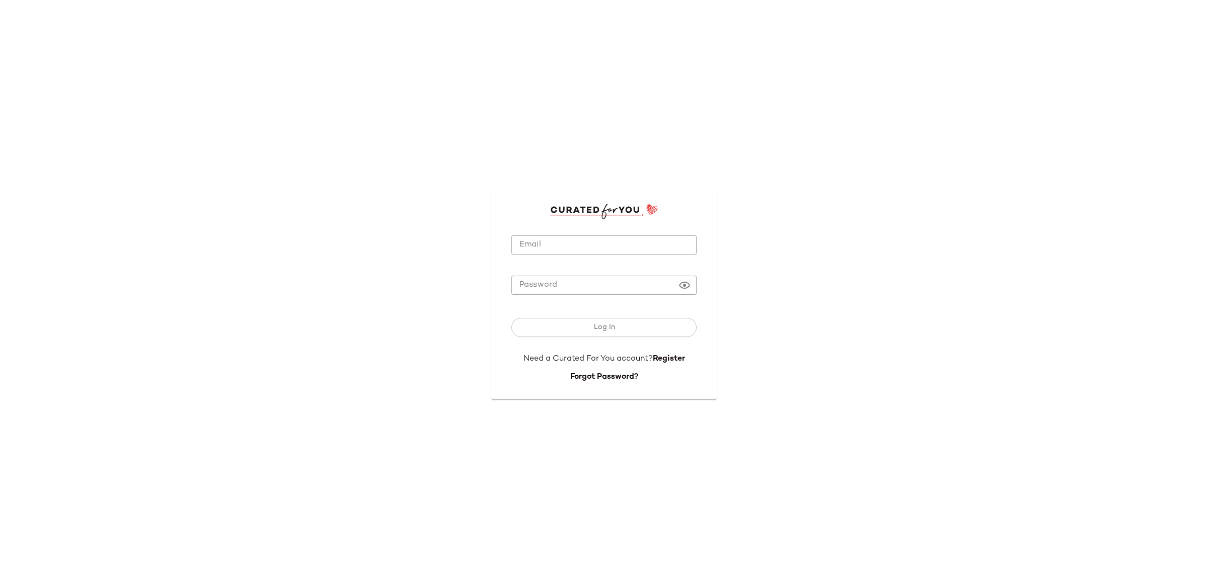
type input "**********"
click at [596, 249] on input "**********" at bounding box center [603, 246] width 185 height 20
click at [612, 333] on button "Log In" at bounding box center [603, 327] width 185 height 19
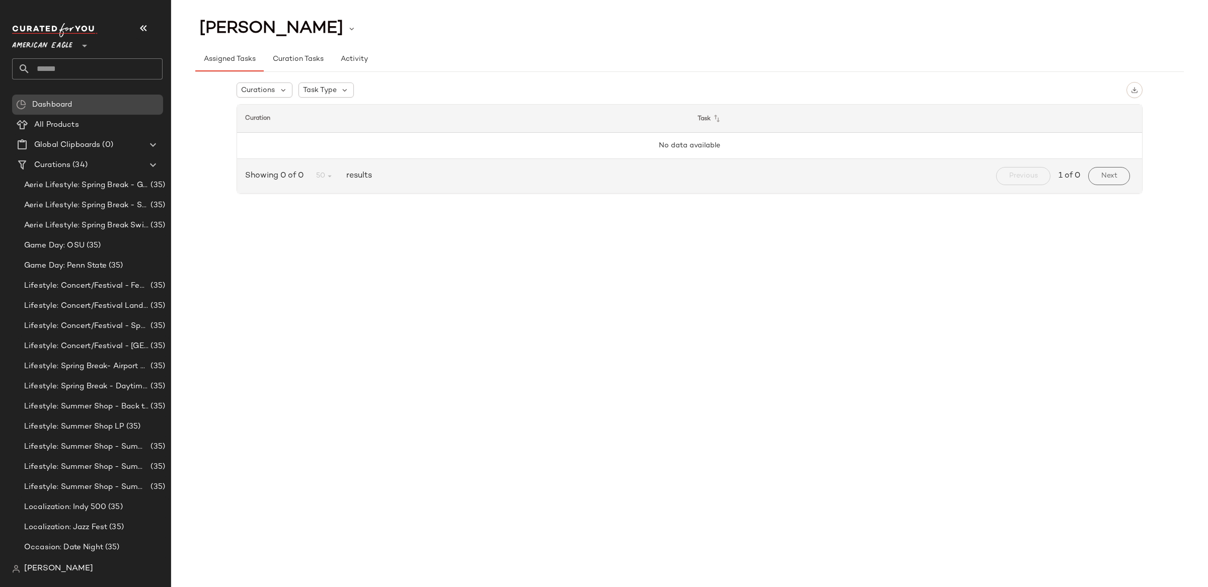
drag, startPoint x: 29, startPoint y: 46, endPoint x: 41, endPoint y: 99, distance: 54.1
click at [29, 46] on span "American Eagle" at bounding box center [42, 43] width 60 height 18
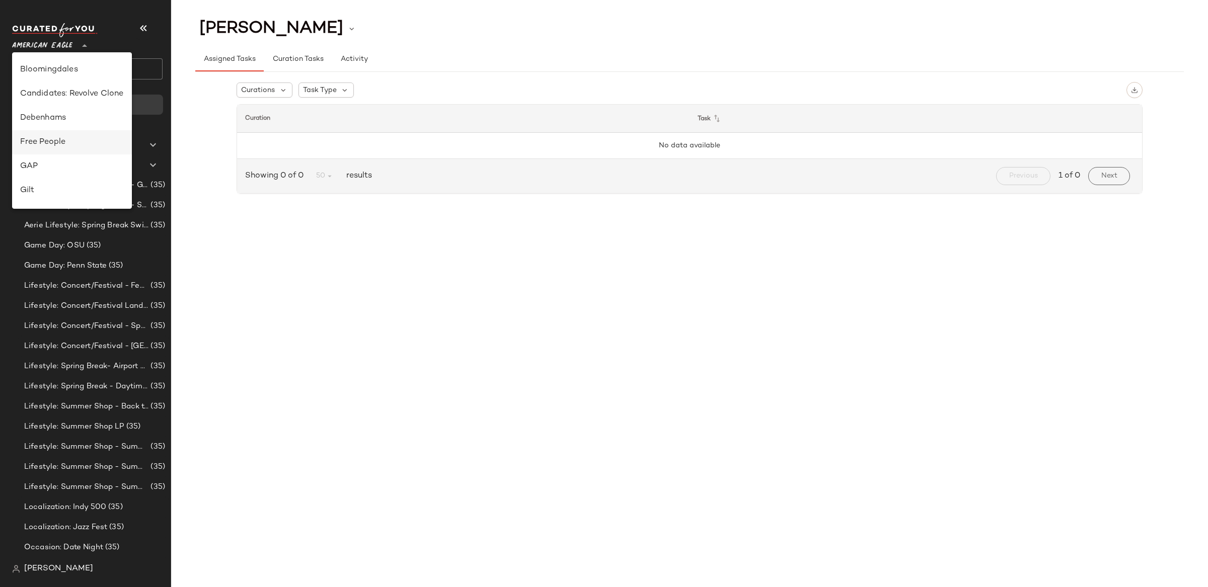
scroll to position [144, 0]
click at [62, 169] on div "GAP" at bounding box center [72, 166] width 104 height 12
type input "**"
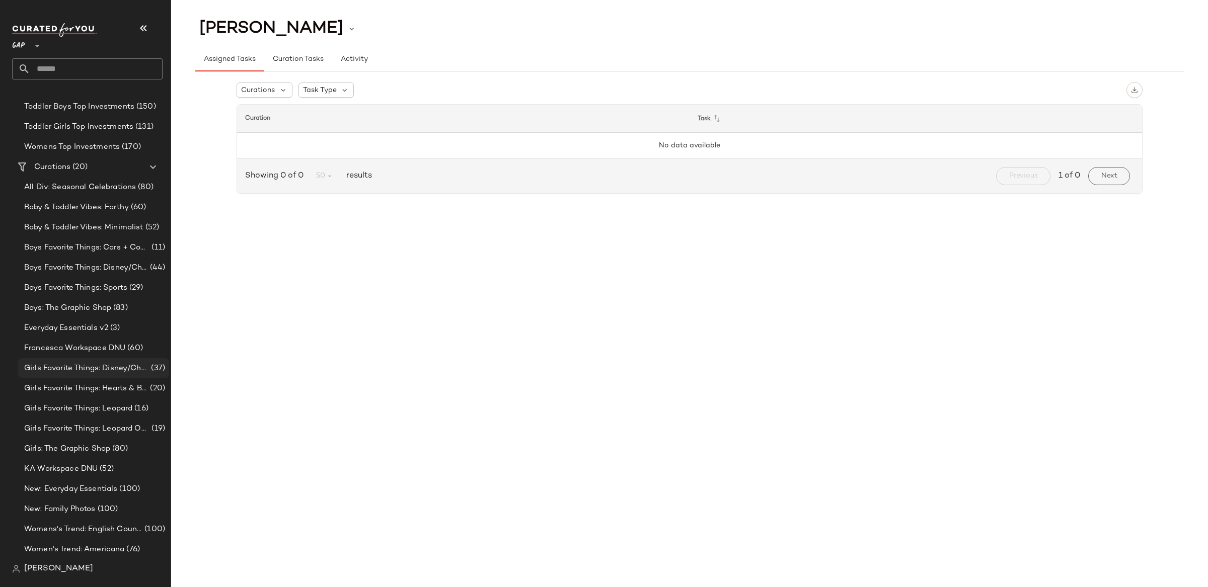
scroll to position [300, 0]
drag, startPoint x: 88, startPoint y: 314, endPoint x: 94, endPoint y: 329, distance: 16.1
click at [88, 314] on div "Everyday Essentials v2 (3)" at bounding box center [93, 308] width 151 height 20
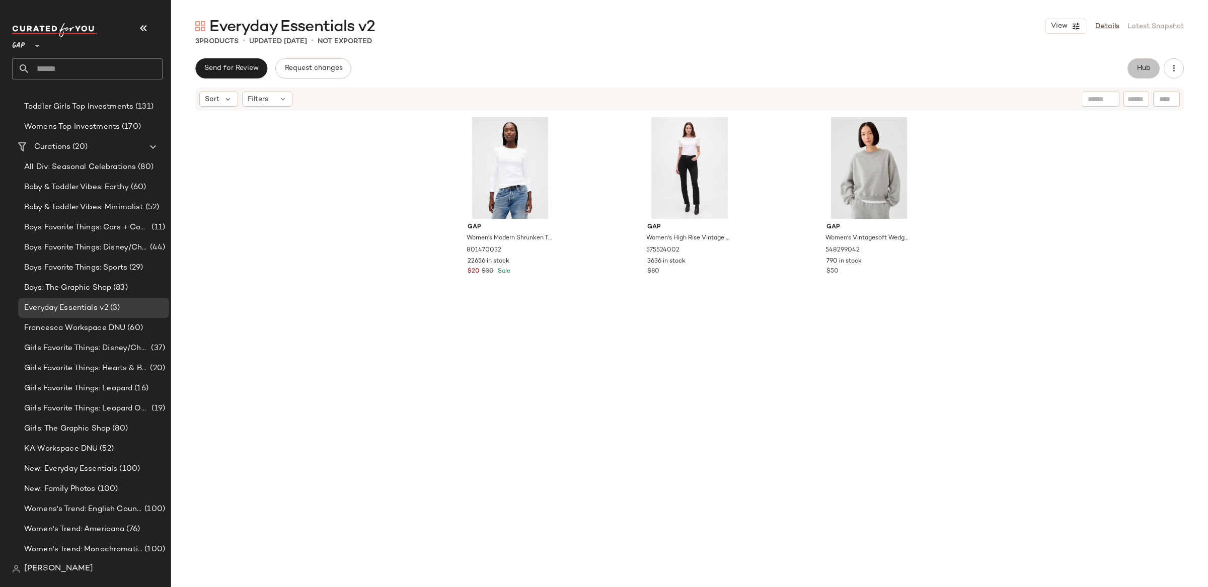
click at [1143, 67] on span "Hub" at bounding box center [1144, 68] width 14 height 8
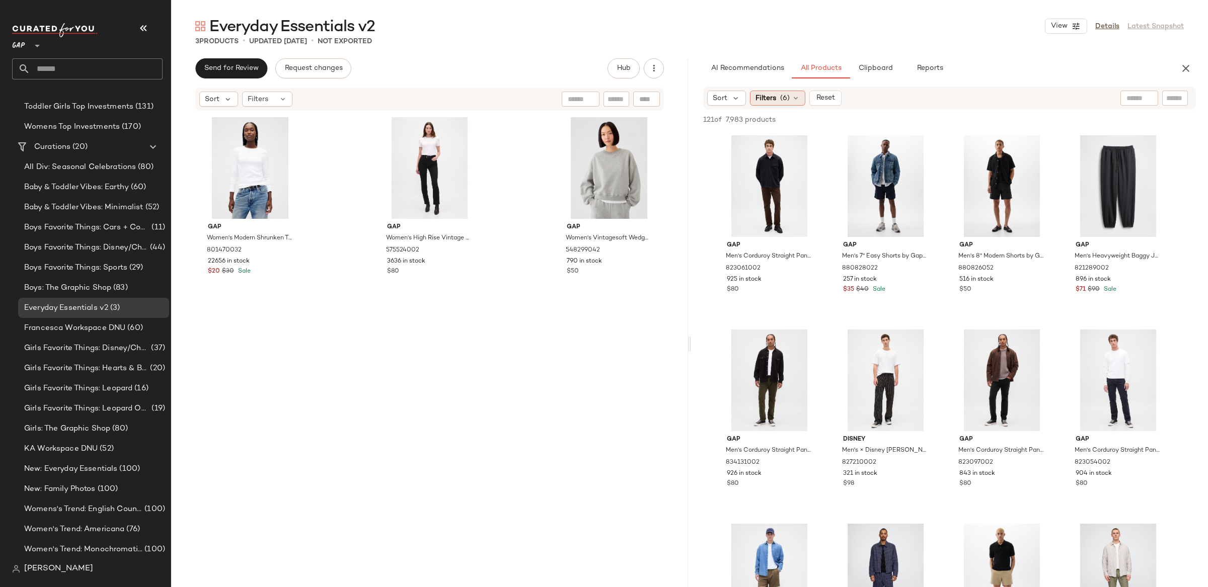
click at [784, 94] on span "(6)" at bounding box center [785, 98] width 10 height 11
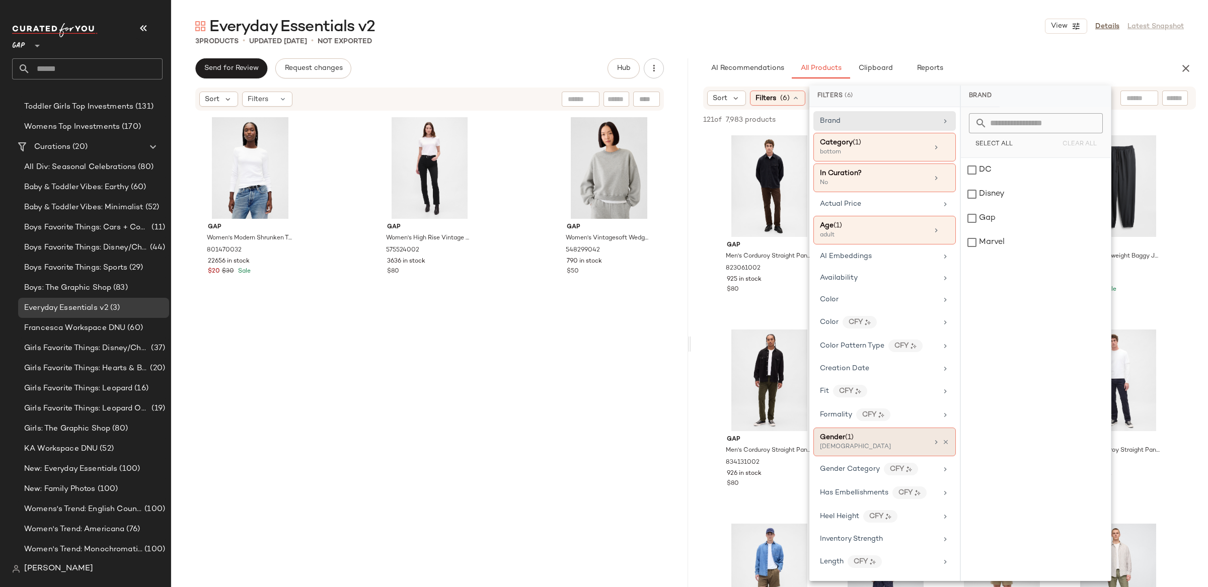
drag, startPoint x: 941, startPoint y: 444, endPoint x: 911, endPoint y: 446, distance: 29.7
click at [942, 444] on icon at bounding box center [945, 442] width 7 height 7
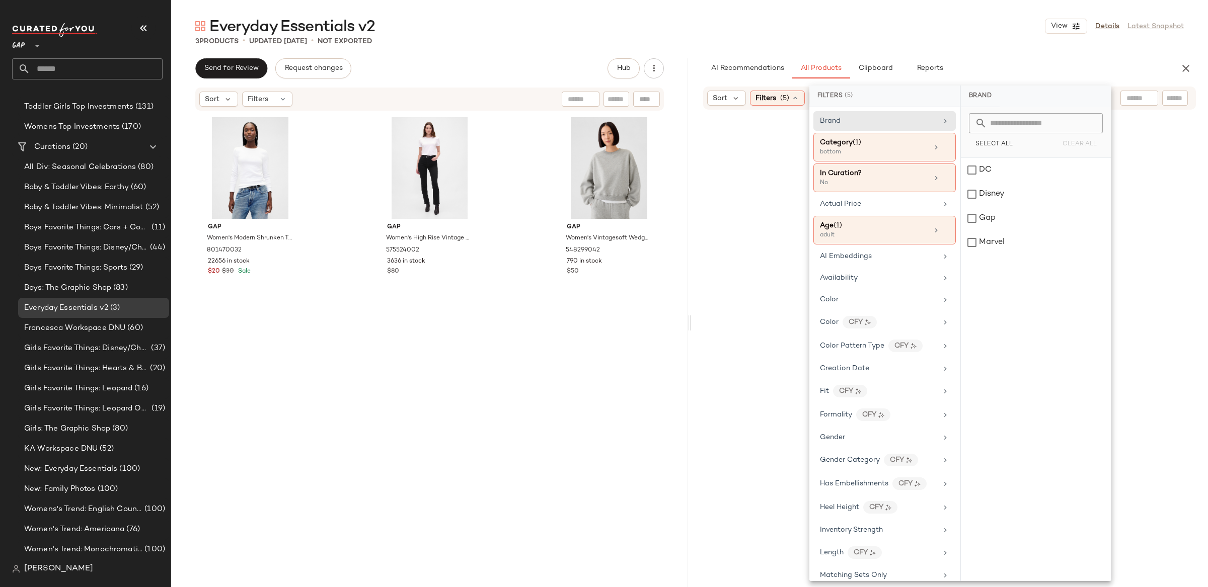
drag, startPoint x: 903, startPoint y: 447, endPoint x: 956, endPoint y: 339, distance: 120.2
click at [903, 447] on div "Gender" at bounding box center [884, 438] width 142 height 20
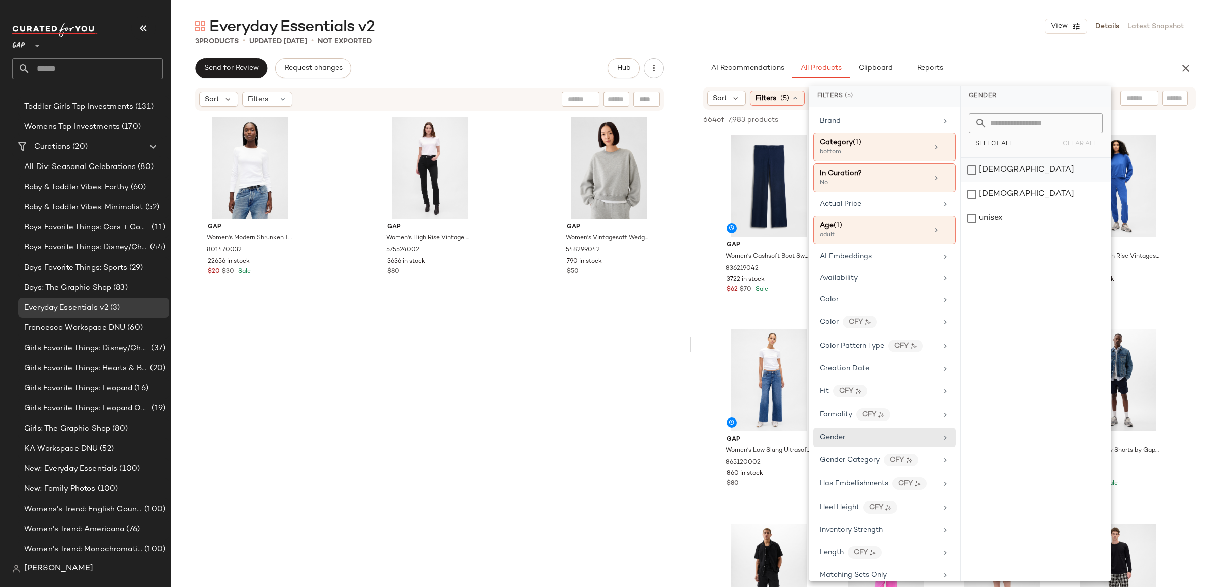
click at [976, 165] on div "[DEMOGRAPHIC_DATA]" at bounding box center [1036, 170] width 150 height 24
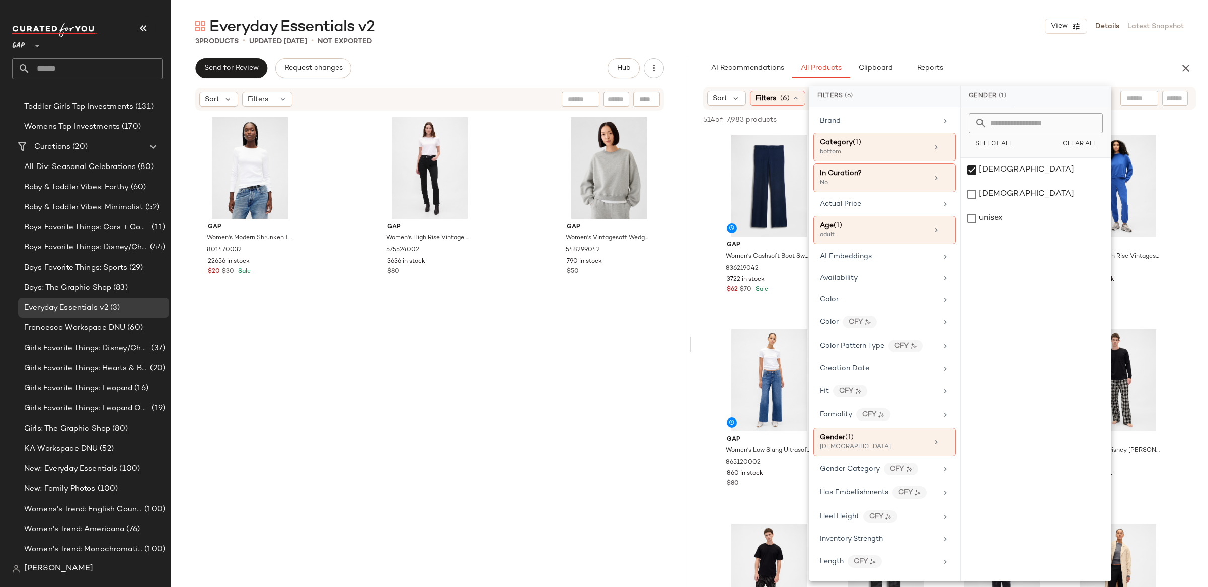
click at [700, 71] on div "AI Recommendations All Products Clipboard Reports" at bounding box center [933, 68] width 485 height 20
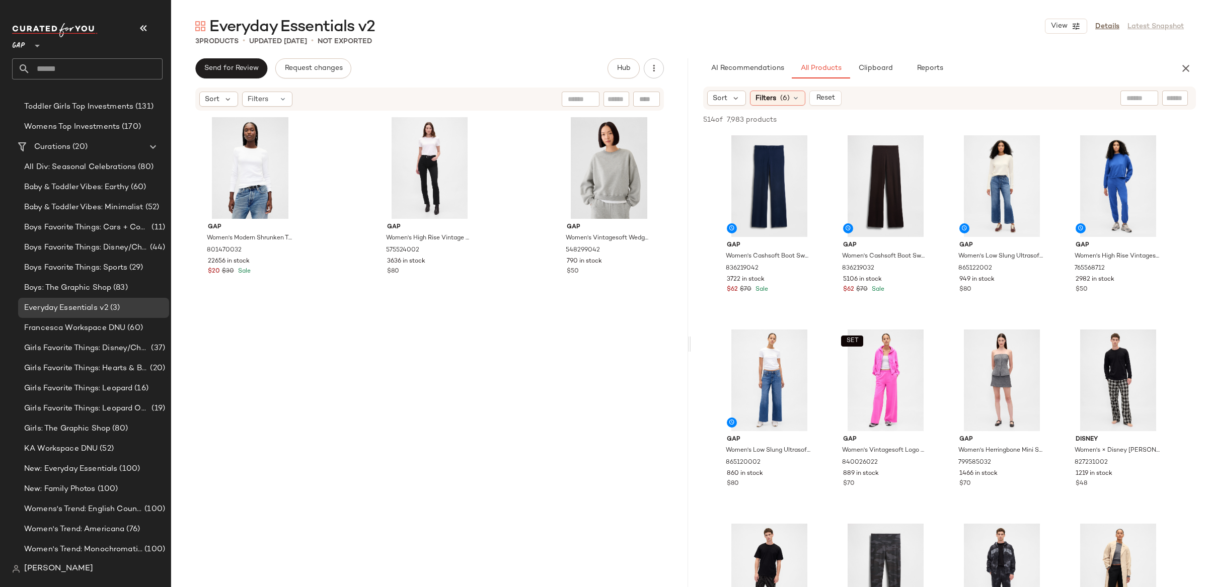
click at [1173, 100] on input "text" at bounding box center [1175, 98] width 18 height 11
type input "**********"
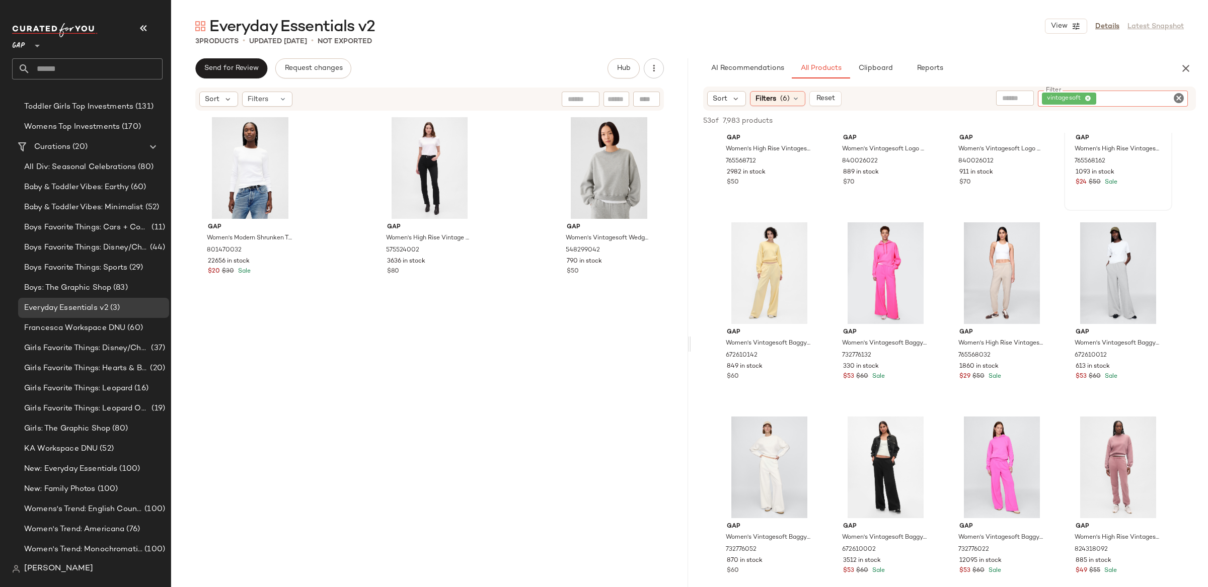
scroll to position [111, 0]
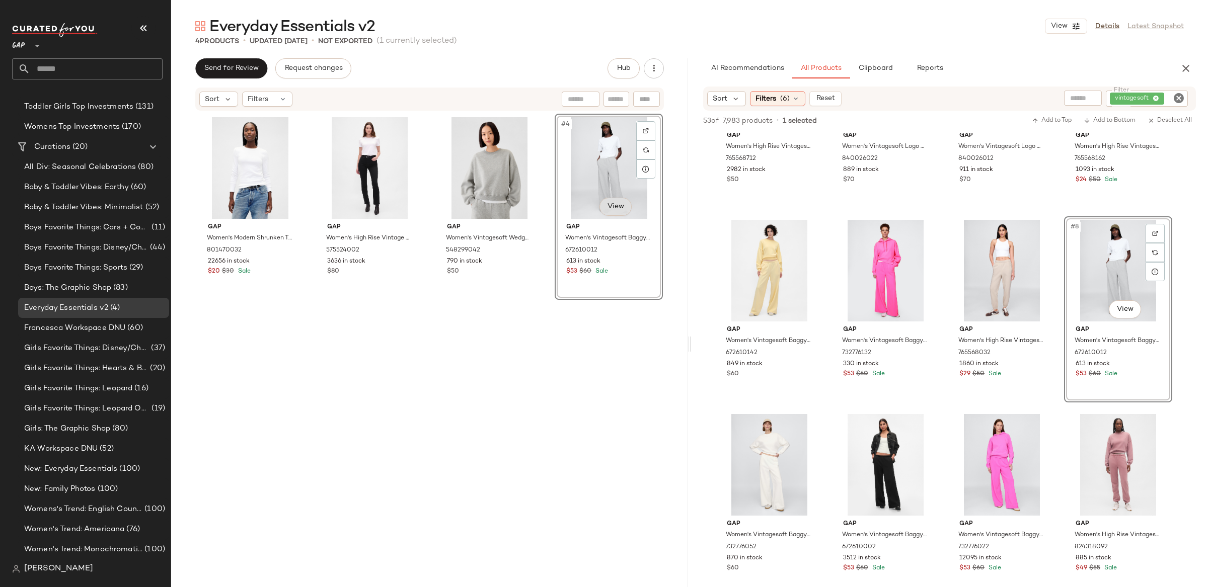
click at [613, 203] on body "GAP ** Dashboard All Products Global Clipboards (14) Accessories Top Investment…" at bounding box center [604, 293] width 1208 height 587
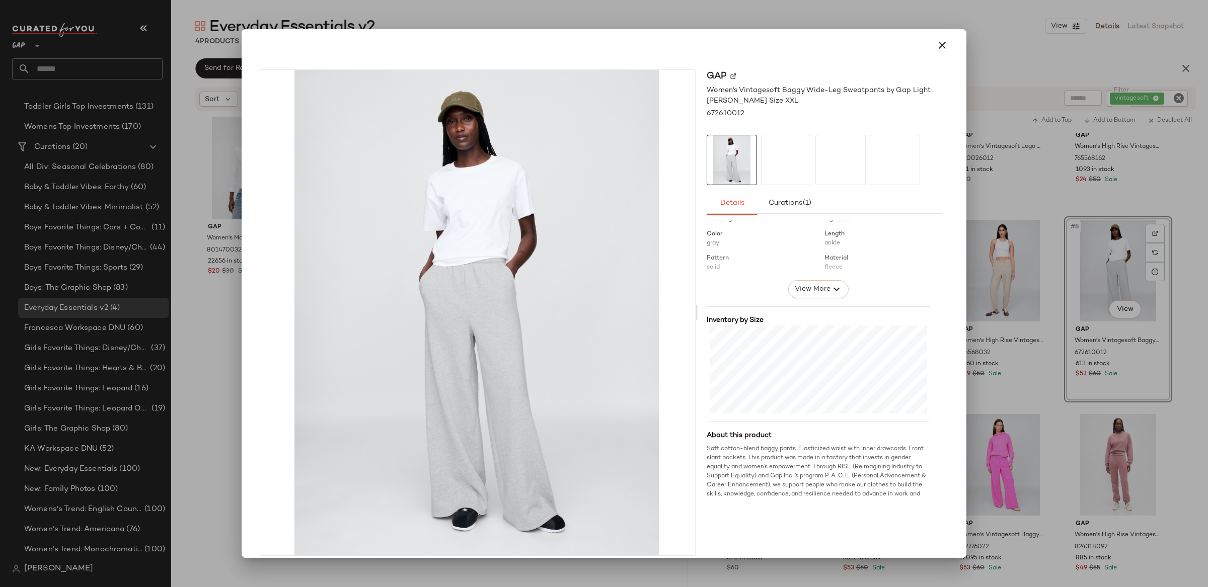
scroll to position [174, 0]
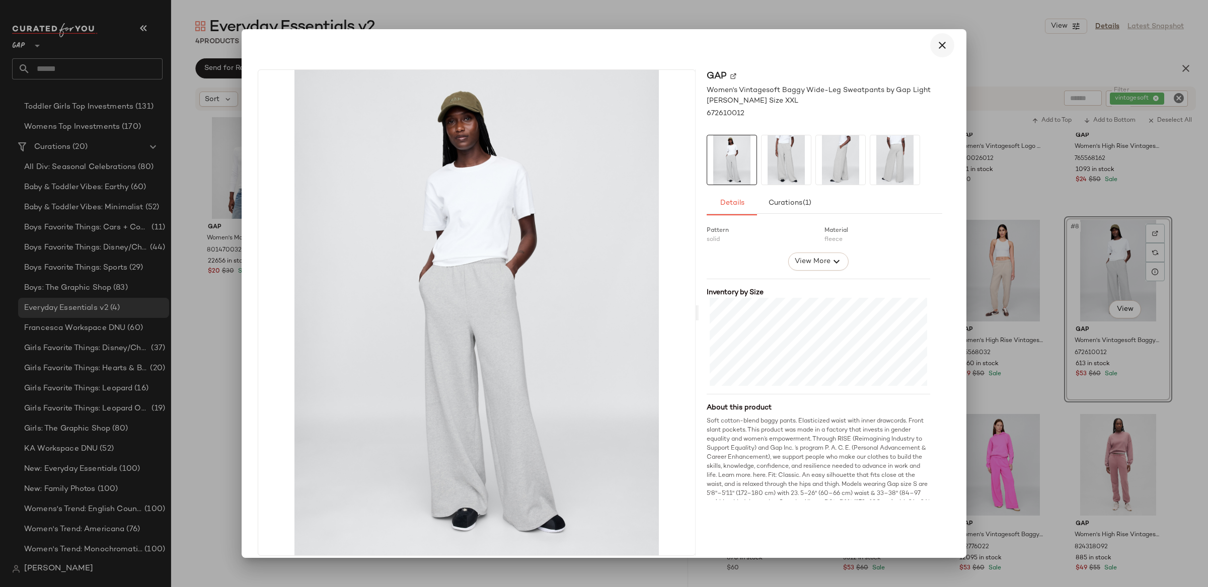
click at [936, 39] on icon "button" at bounding box center [942, 45] width 12 height 12
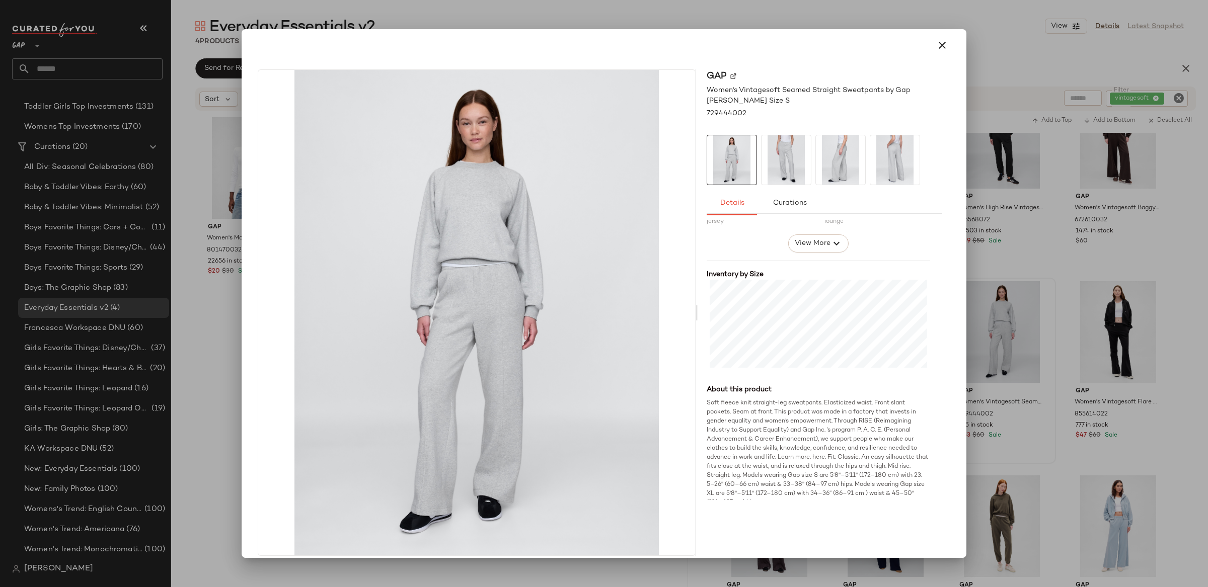
scroll to position [199, 0]
drag, startPoint x: 939, startPoint y: 47, endPoint x: 948, endPoint y: 56, distance: 12.5
click at [939, 47] on icon "button" at bounding box center [942, 45] width 12 height 12
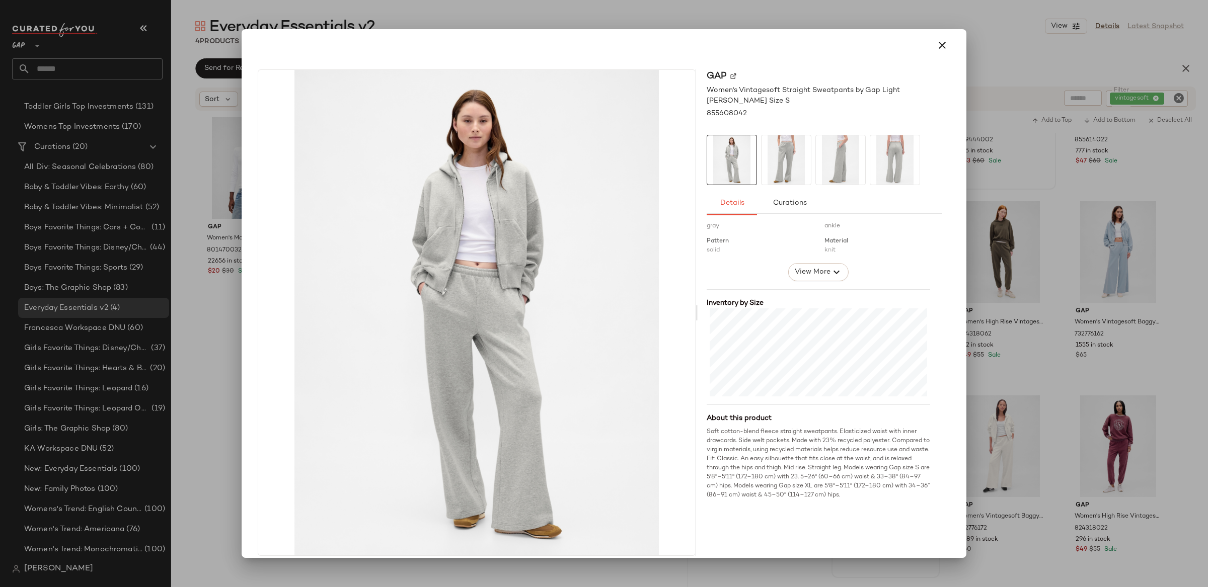
scroll to position [172, 0]
drag, startPoint x: 934, startPoint y: 45, endPoint x: 920, endPoint y: 41, distance: 14.3
click at [936, 45] on icon "button" at bounding box center [942, 45] width 12 height 12
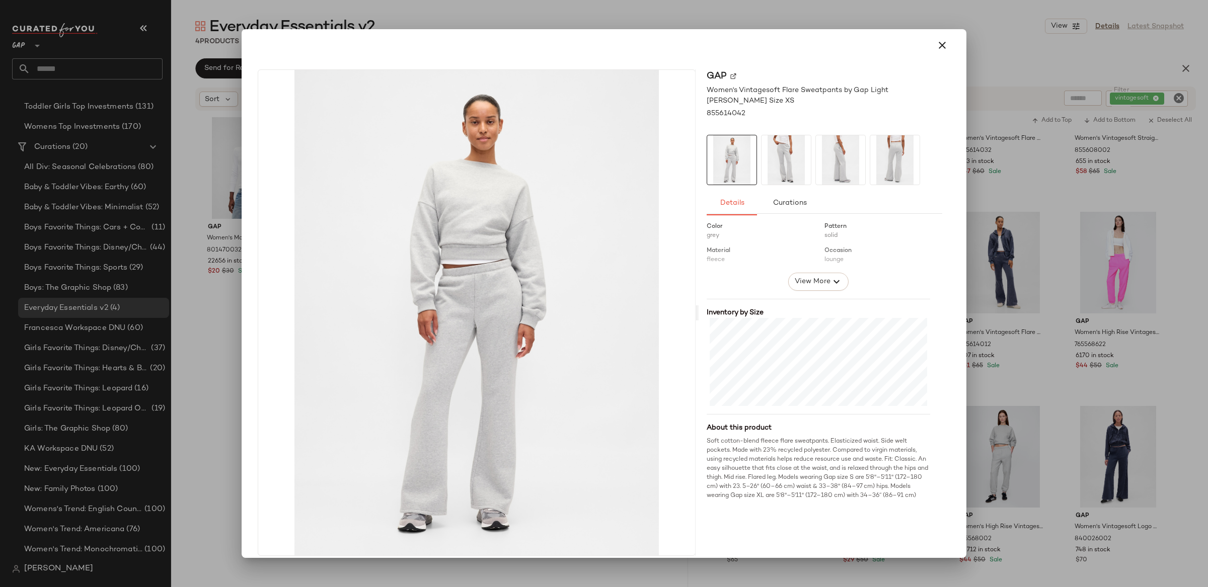
scroll to position [159, 0]
drag, startPoint x: 938, startPoint y: 40, endPoint x: 1051, endPoint y: 172, distance: 173.2
click at [938, 41] on icon "button" at bounding box center [942, 45] width 12 height 12
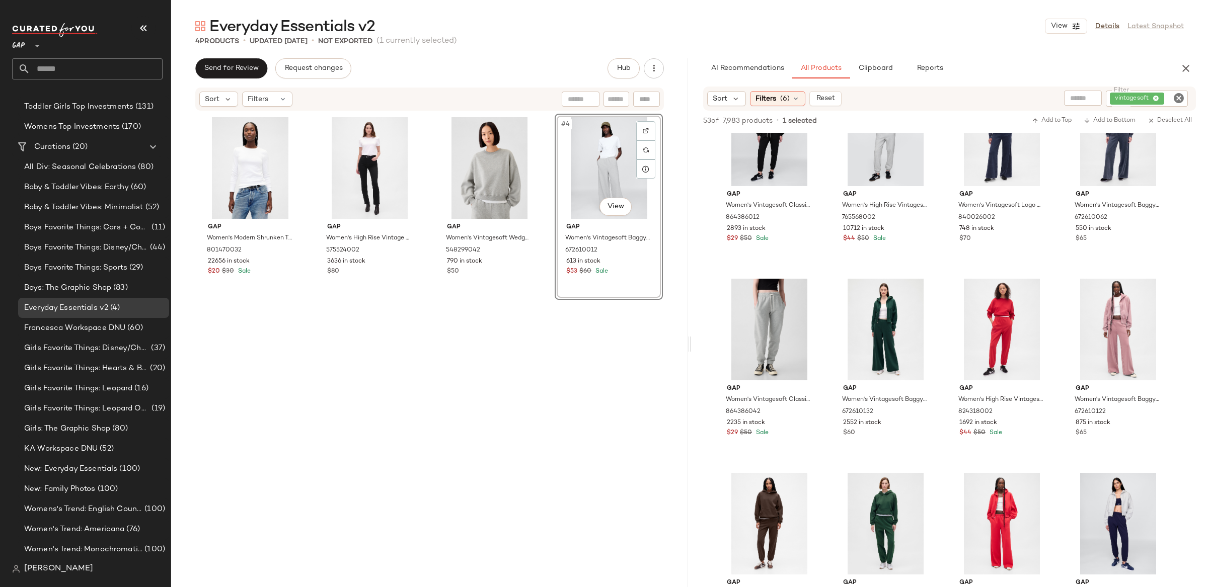
scroll to position [1799, 0]
click at [887, 66] on span "Clipboard" at bounding box center [875, 68] width 35 height 8
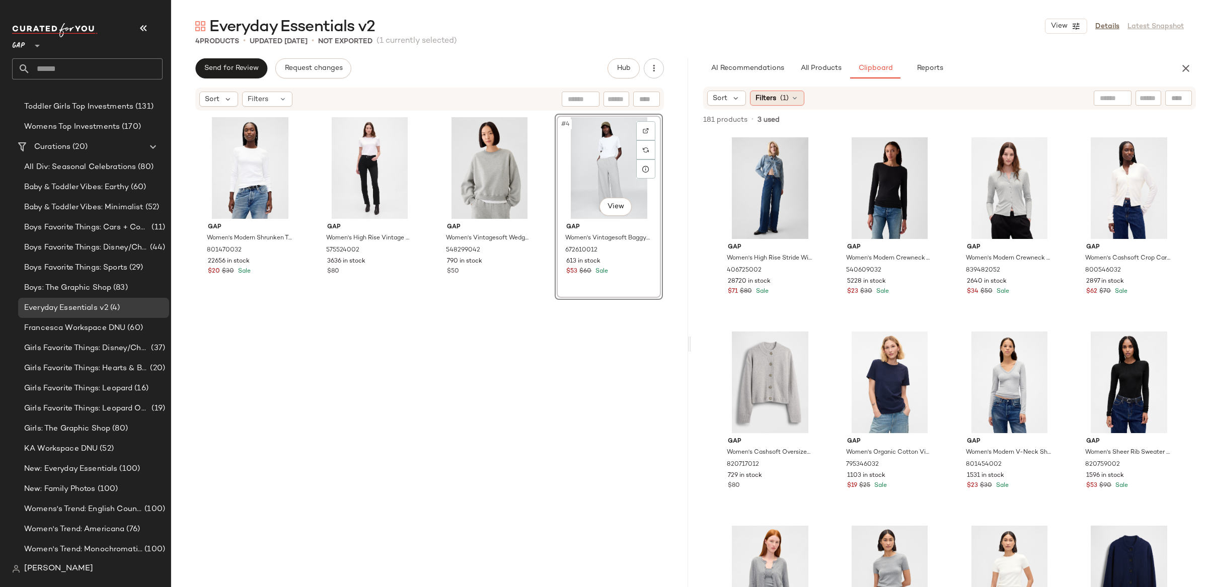
click at [774, 99] on span "Filters" at bounding box center [766, 98] width 21 height 11
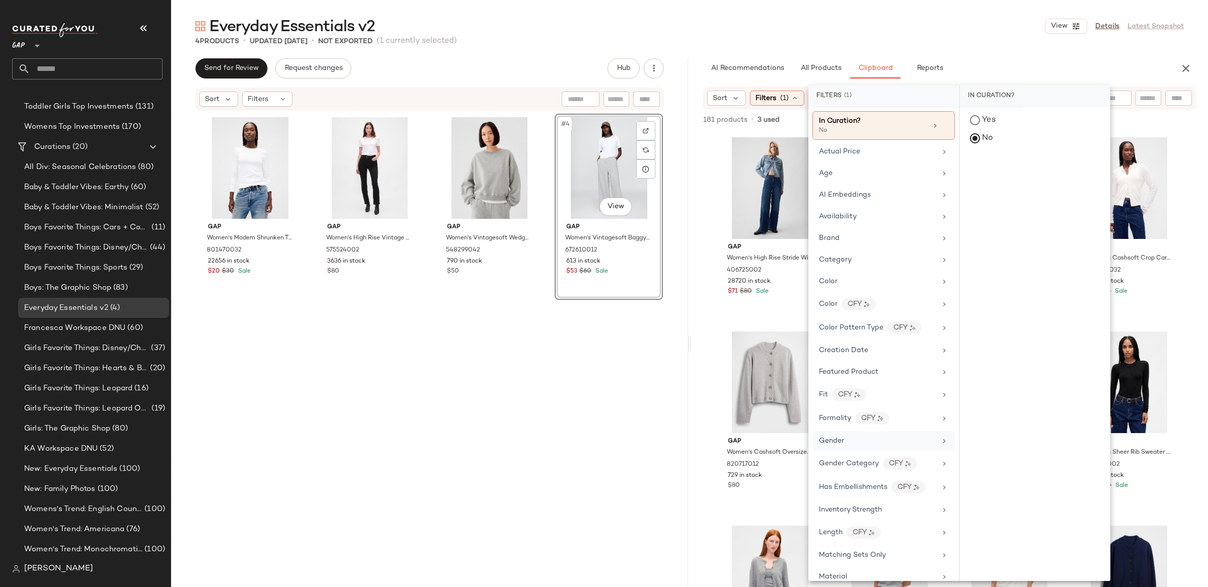
click at [882, 447] on div "Gender" at bounding box center [877, 441] width 117 height 11
click at [989, 192] on div "[DEMOGRAPHIC_DATA]" at bounding box center [1035, 194] width 150 height 24
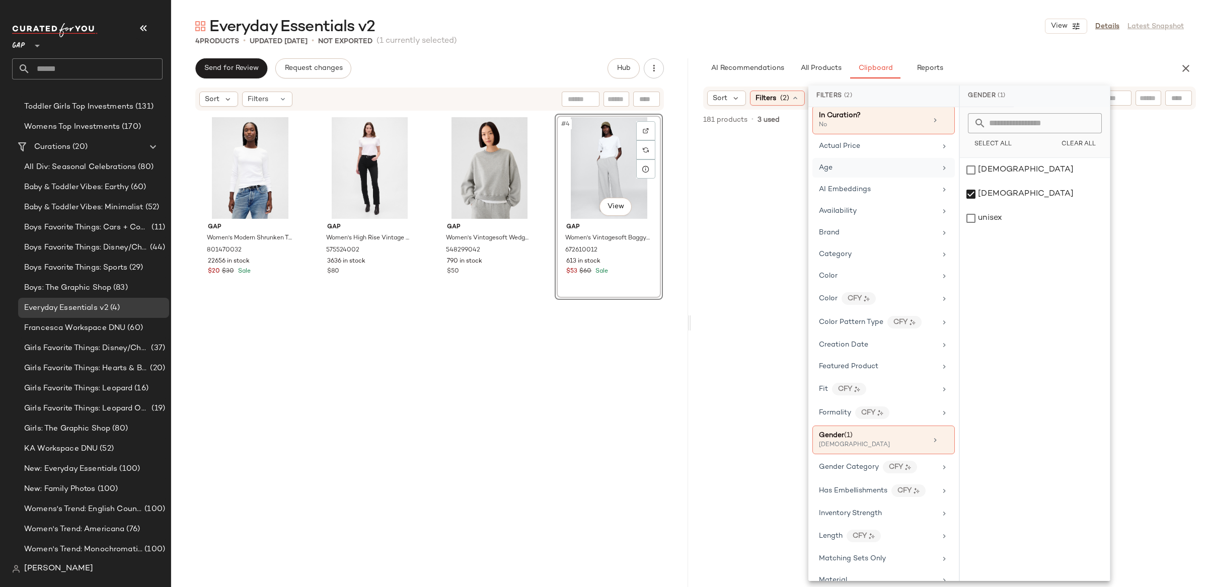
scroll to position [8, 0]
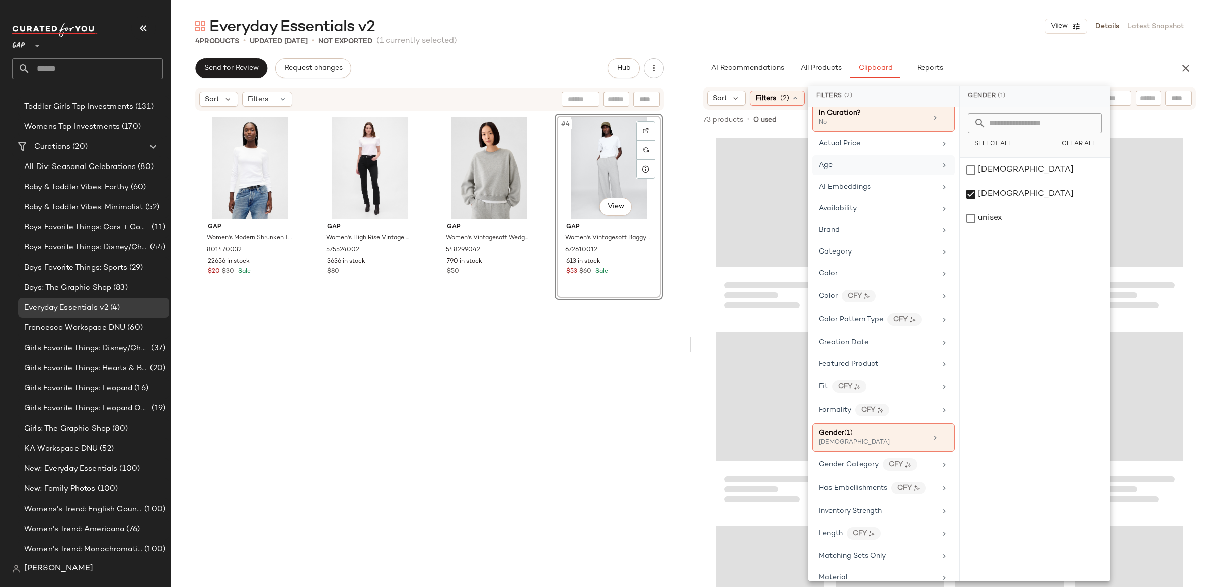
click at [853, 169] on div "Age" at bounding box center [877, 165] width 117 height 11
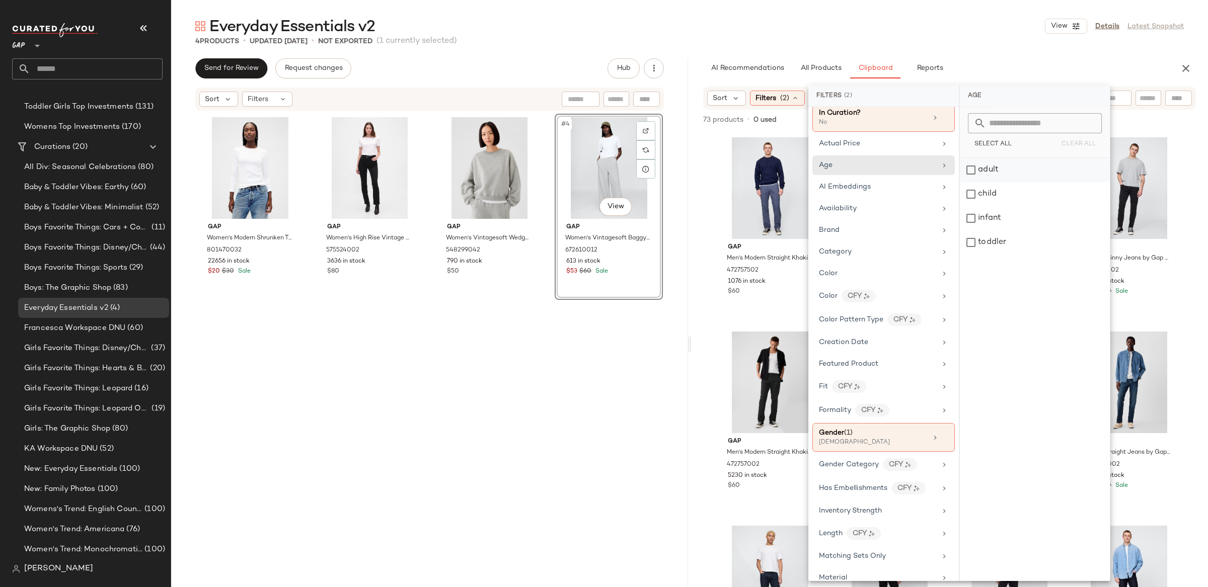
click at [1004, 170] on div "adult" at bounding box center [1035, 170] width 150 height 24
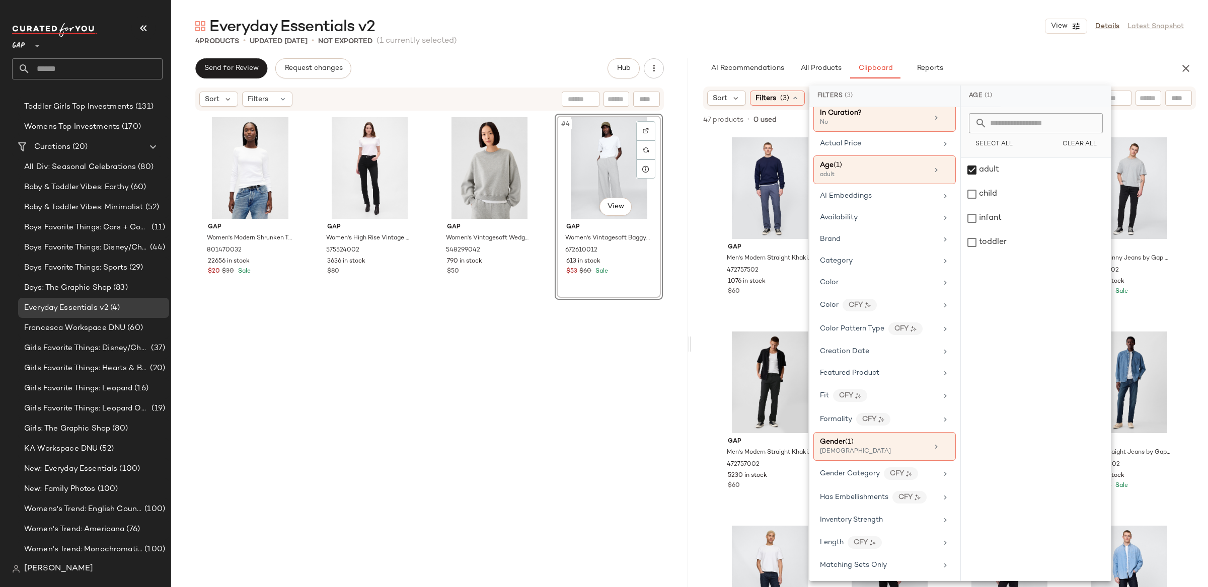
click at [700, 77] on div "AI Recommendations All Products Clipboard Reports" at bounding box center [933, 68] width 485 height 20
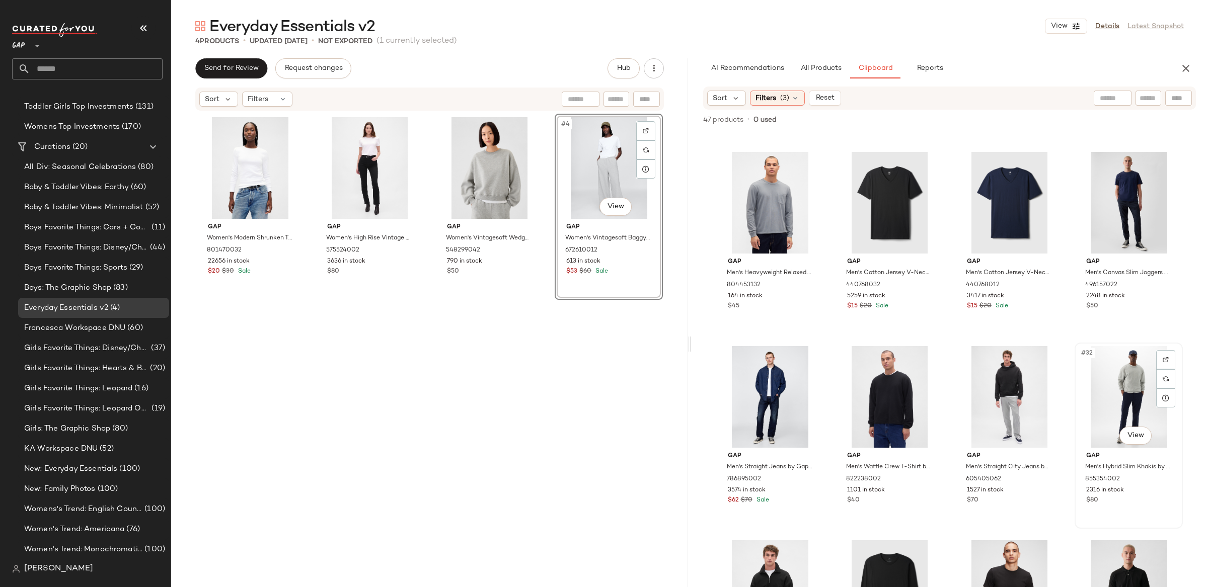
scroll to position [1246, 0]
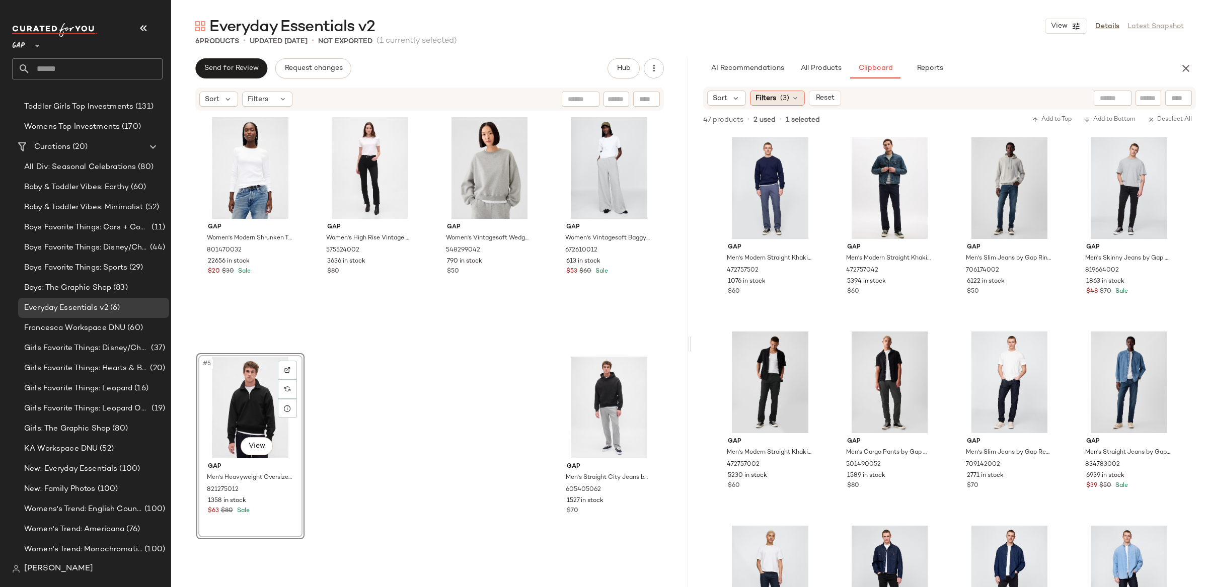
click at [776, 95] on span "Filters" at bounding box center [766, 98] width 21 height 11
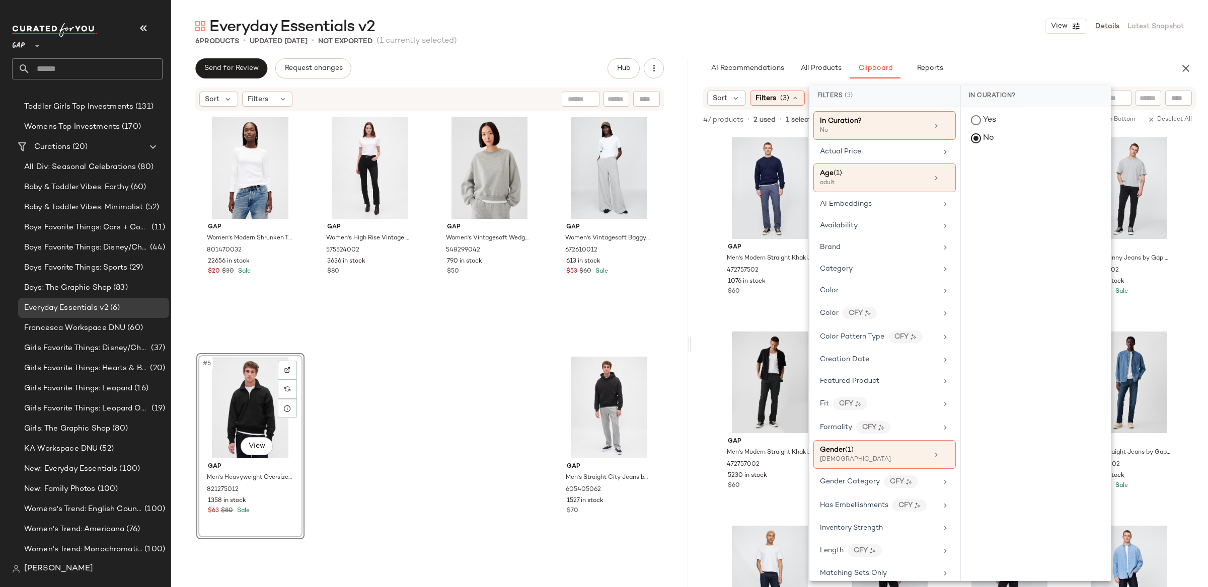
click at [691, 110] on div "47 products • 2 used • 1 selected Add to Top Add to Bottom Deselect All" at bounding box center [949, 121] width 517 height 22
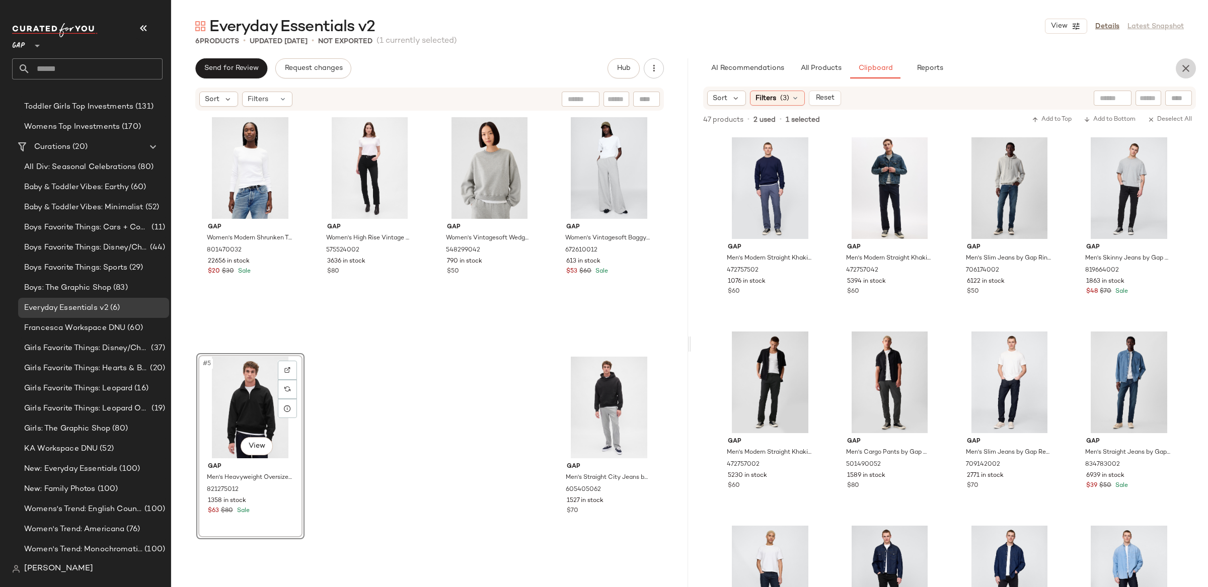
drag, startPoint x: 1176, startPoint y: 68, endPoint x: 1167, endPoint y: 57, distance: 14.3
click at [1177, 67] on button "button" at bounding box center [1186, 68] width 20 height 20
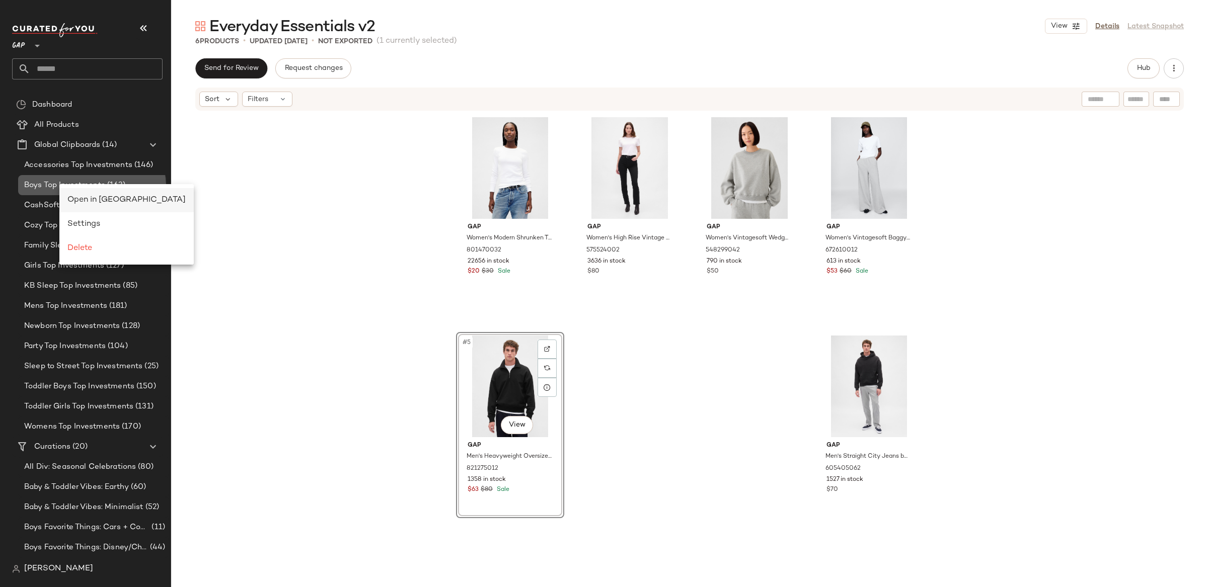
drag, startPoint x: 59, startPoint y: 184, endPoint x: 107, endPoint y: 191, distance: 48.3
drag, startPoint x: 112, startPoint y: 196, endPoint x: 95, endPoint y: 201, distance: 17.2
click at [112, 196] on span "Open in [GEOGRAPHIC_DATA]" at bounding box center [126, 200] width 118 height 9
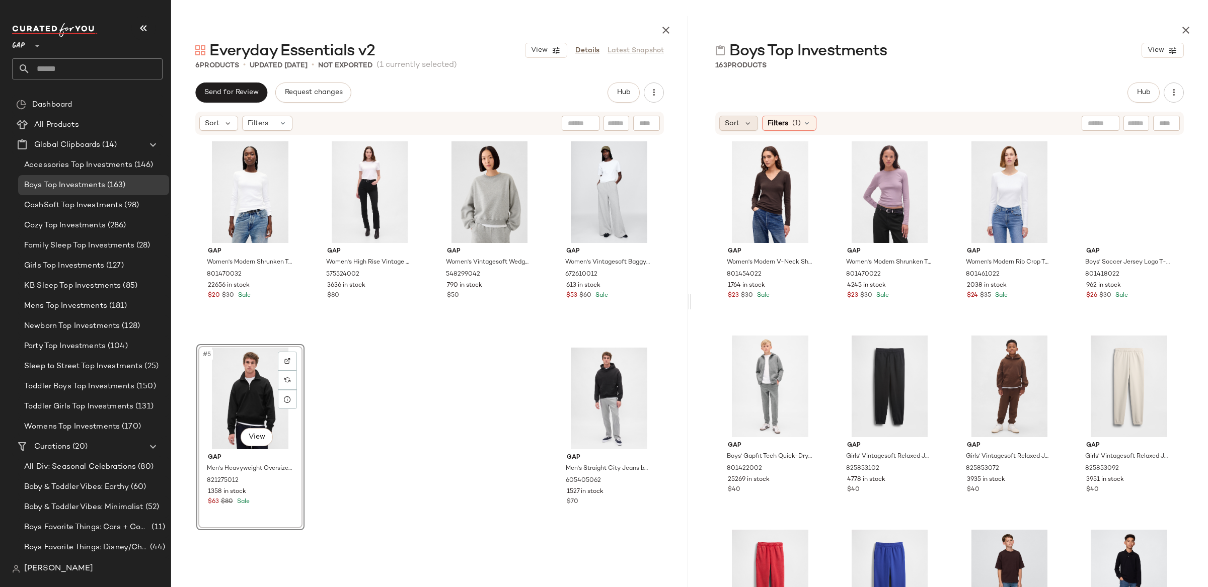
click at [732, 121] on span "Sort" at bounding box center [732, 123] width 15 height 11
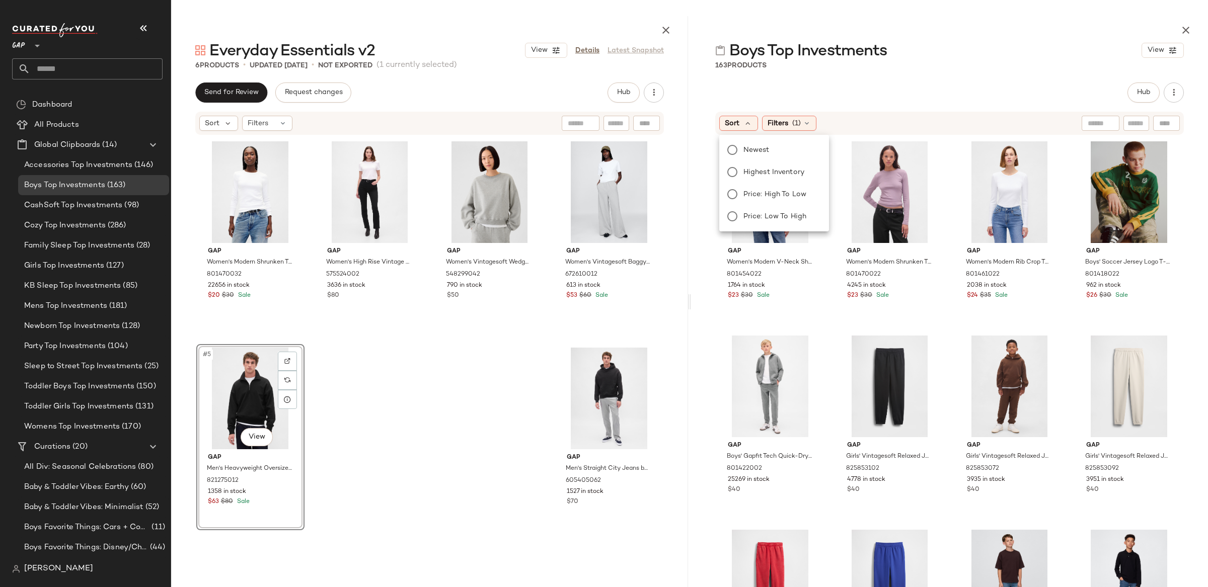
click at [1198, 22] on div at bounding box center [949, 28] width 517 height 24
click at [1188, 30] on icon "button" at bounding box center [1186, 30] width 12 height 12
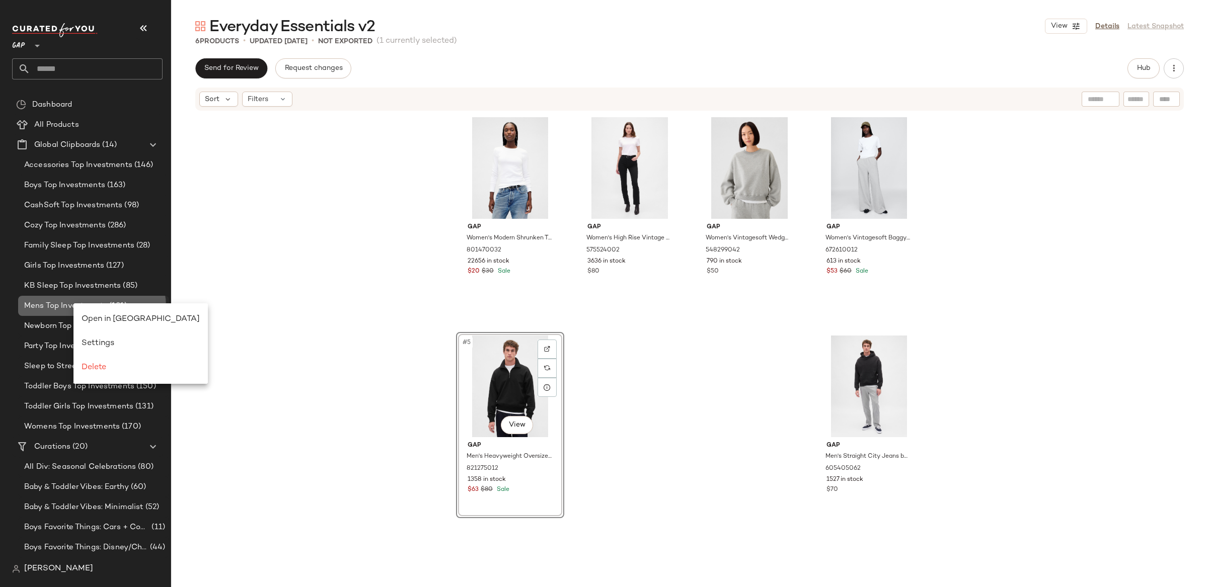
drag, startPoint x: 73, startPoint y: 304, endPoint x: 117, endPoint y: 313, distance: 44.2
click at [127, 318] on span "Open in [GEOGRAPHIC_DATA]" at bounding box center [141, 319] width 118 height 9
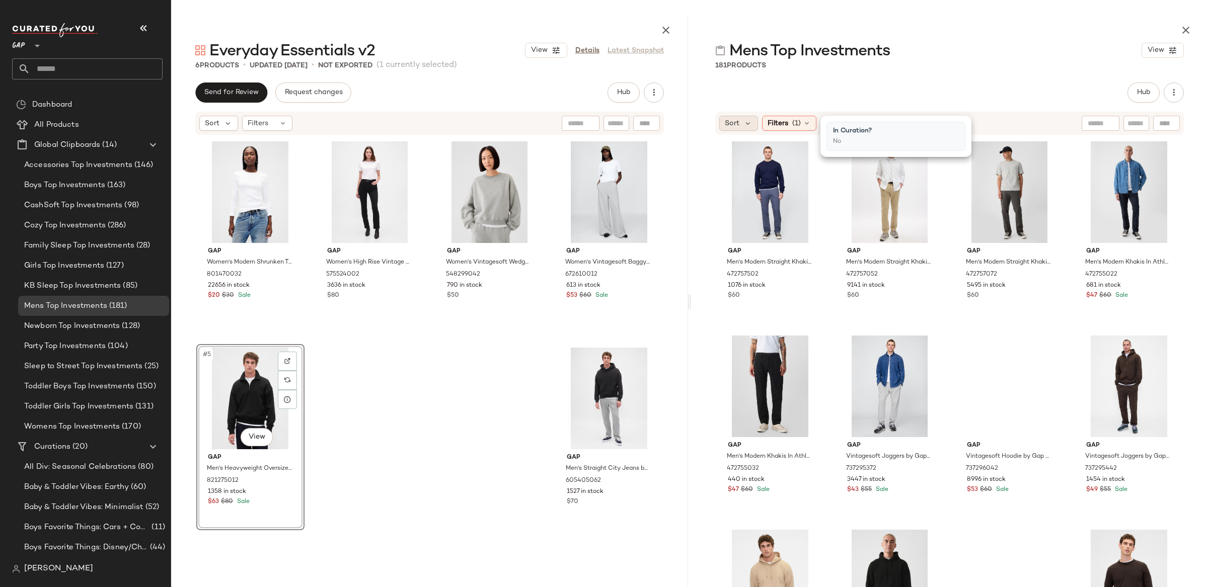
drag, startPoint x: 748, startPoint y: 123, endPoint x: 750, endPoint y: 128, distance: 5.4
click at [748, 123] on icon at bounding box center [748, 123] width 9 height 9
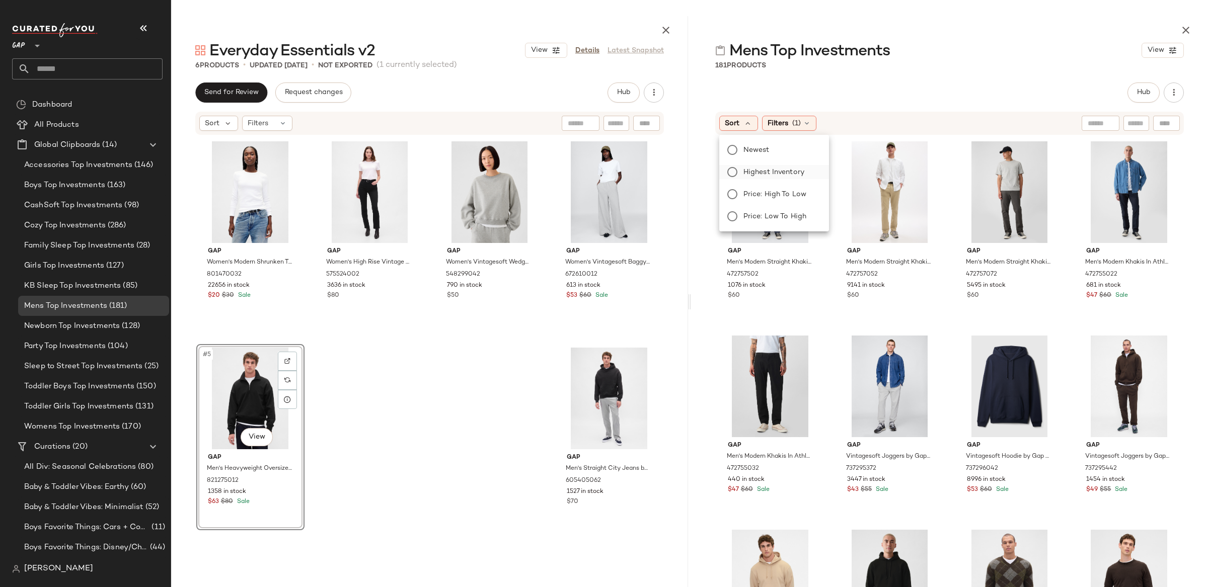
click at [769, 171] on span "Highest Inventory" at bounding box center [774, 172] width 61 height 11
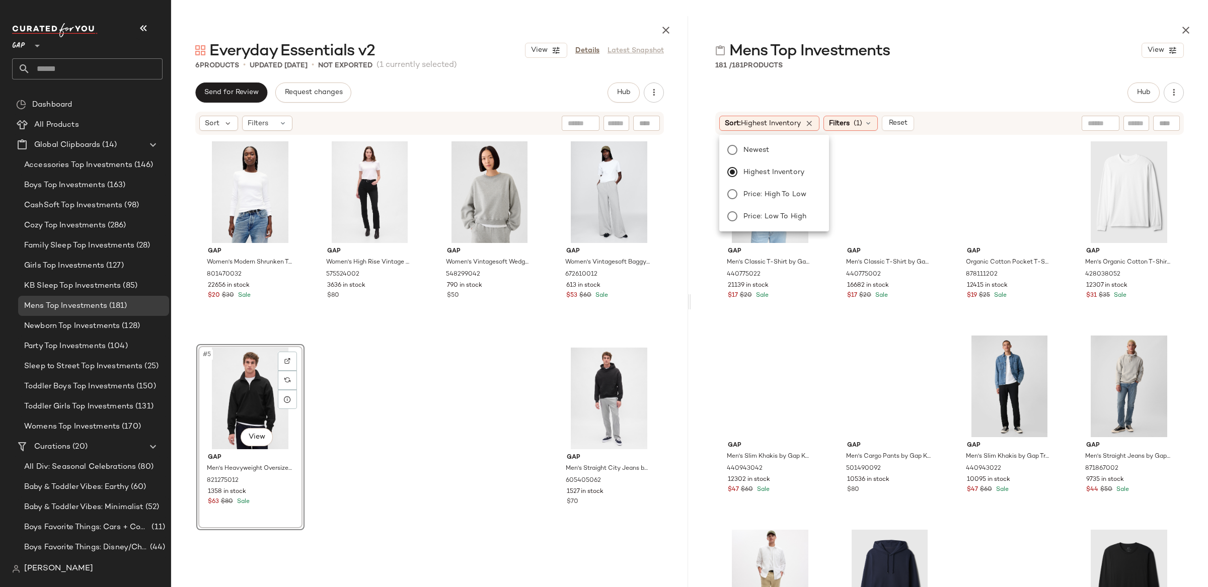
click at [707, 83] on div "Hub" at bounding box center [949, 93] width 517 height 20
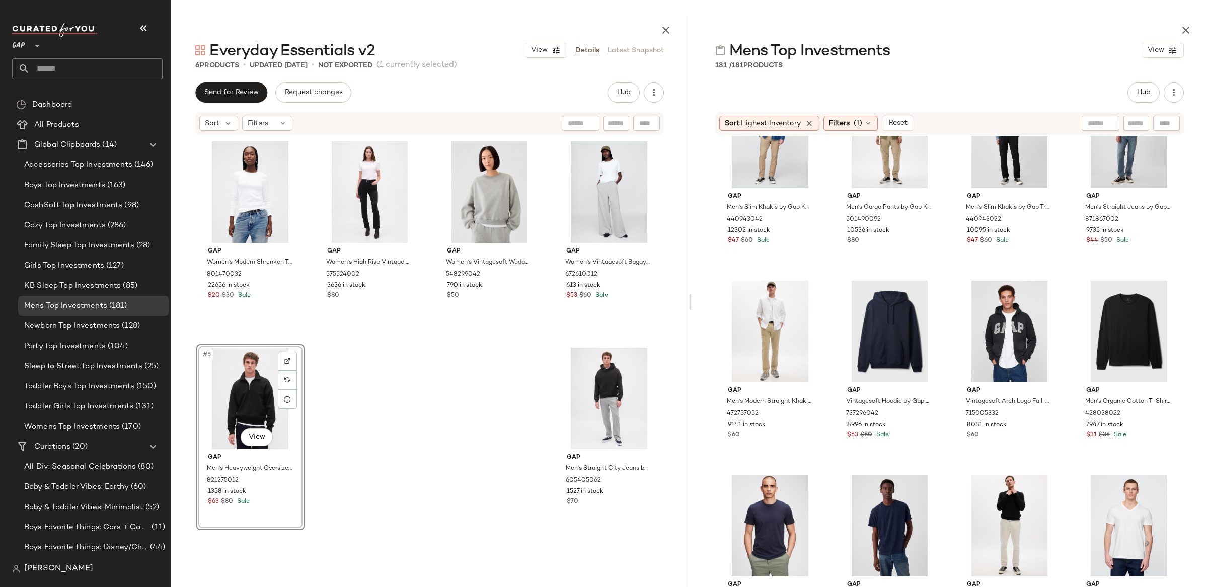
scroll to position [325, 0]
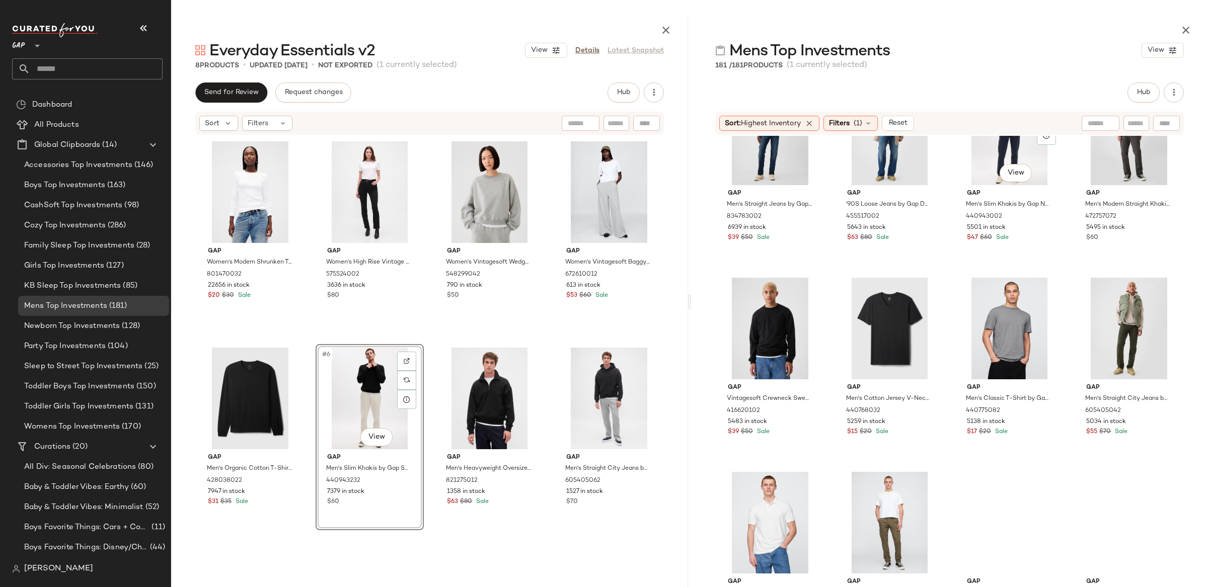
scroll to position [846, 0]
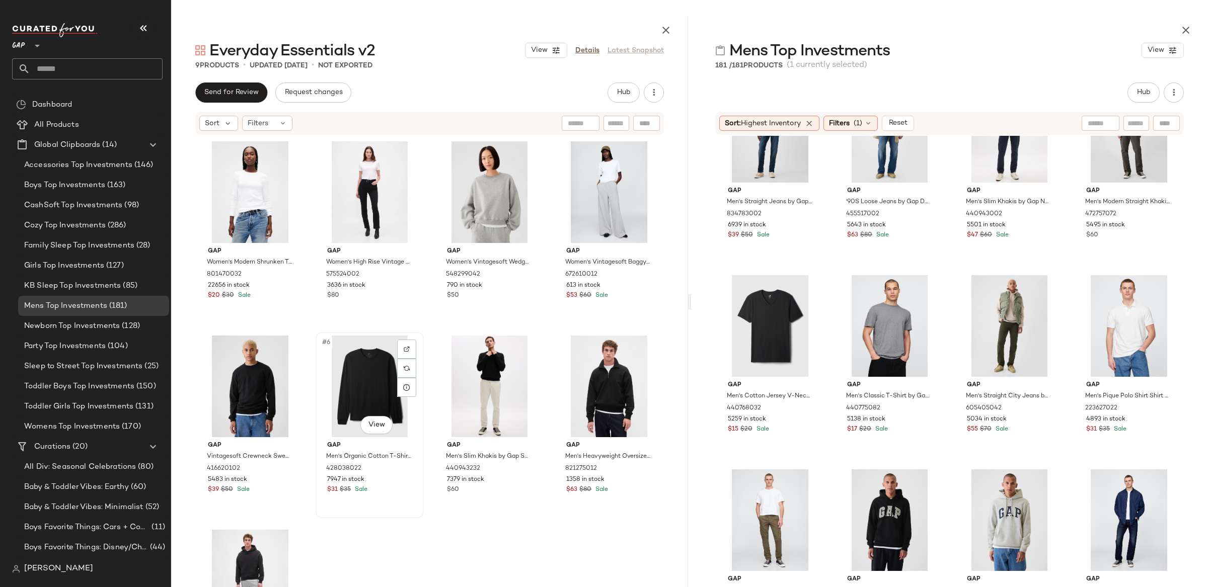
click at [380, 371] on div "#6 View" at bounding box center [369, 387] width 101 height 102
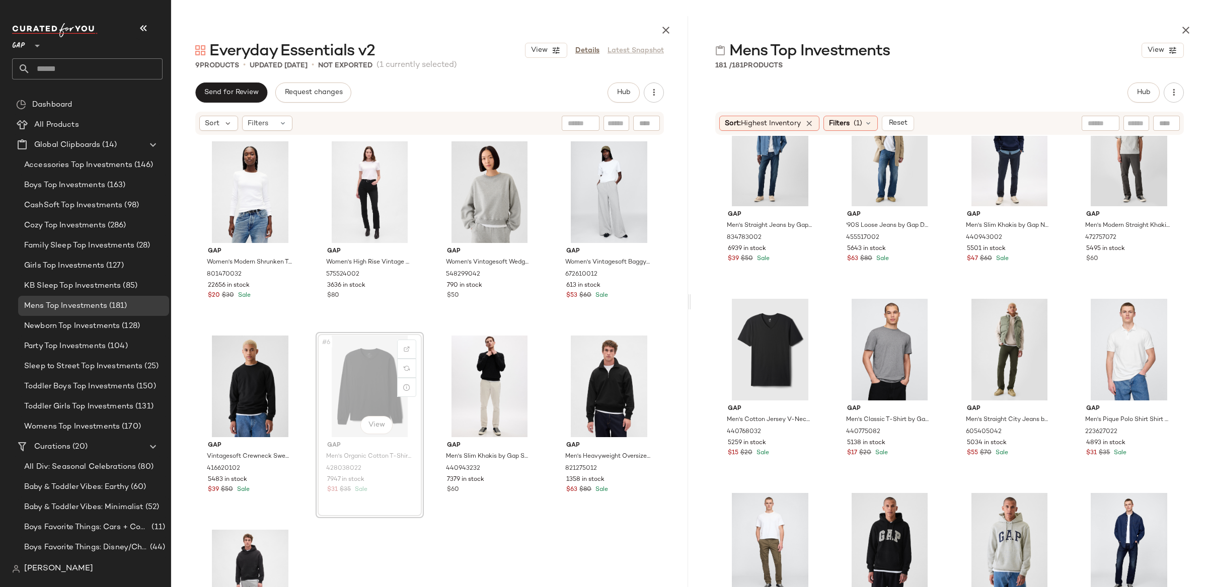
scroll to position [817, 0]
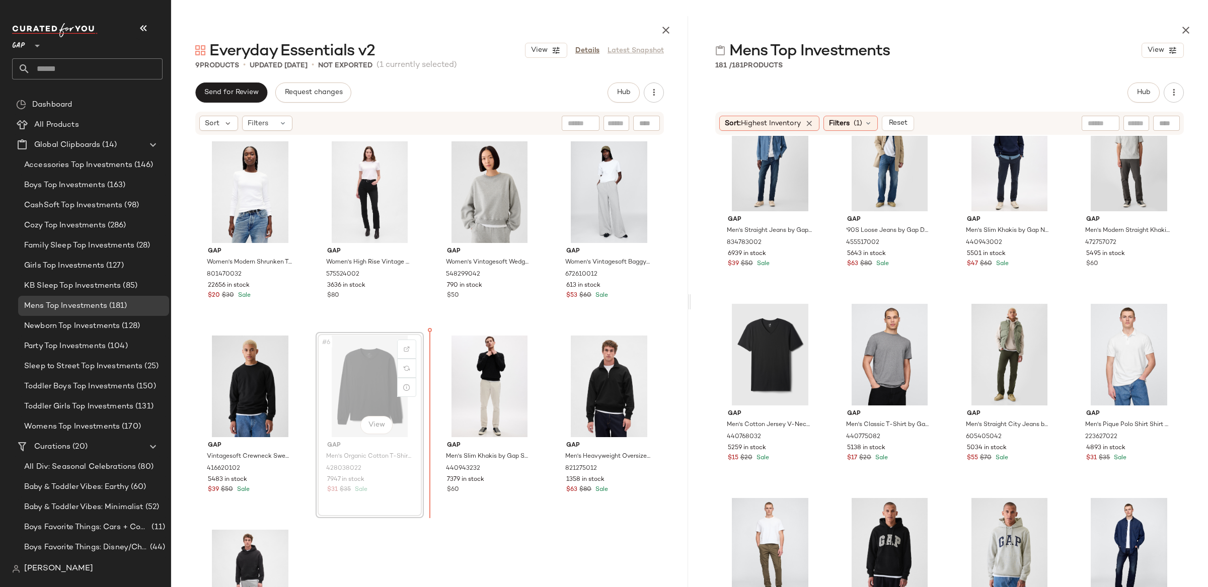
drag, startPoint x: 365, startPoint y: 392, endPoint x: 369, endPoint y: 387, distance: 6.4
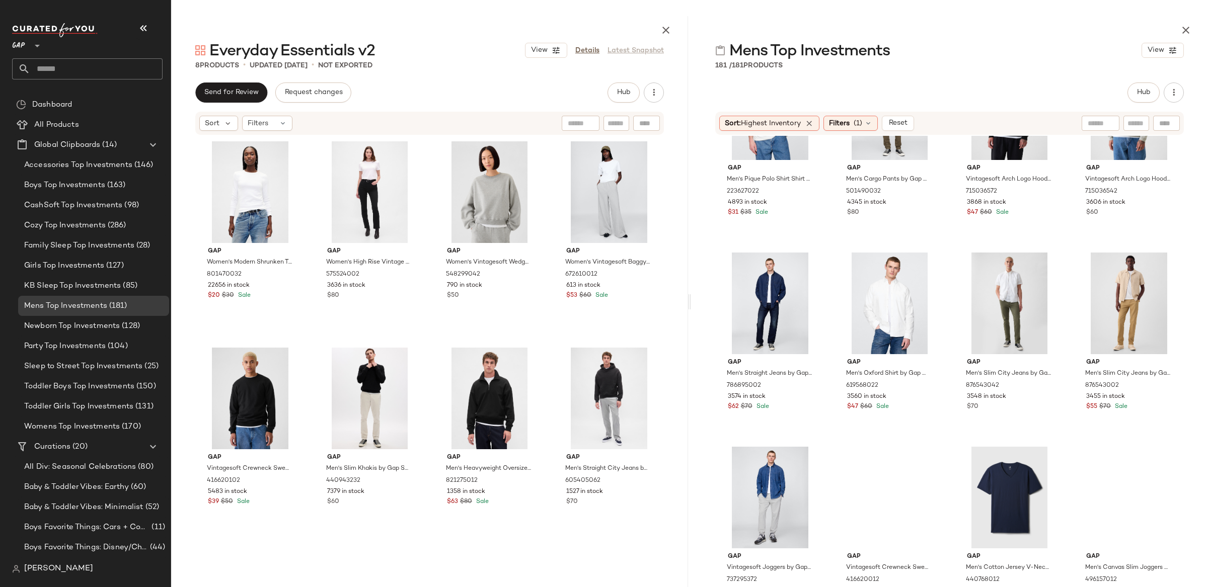
scroll to position [1257, 0]
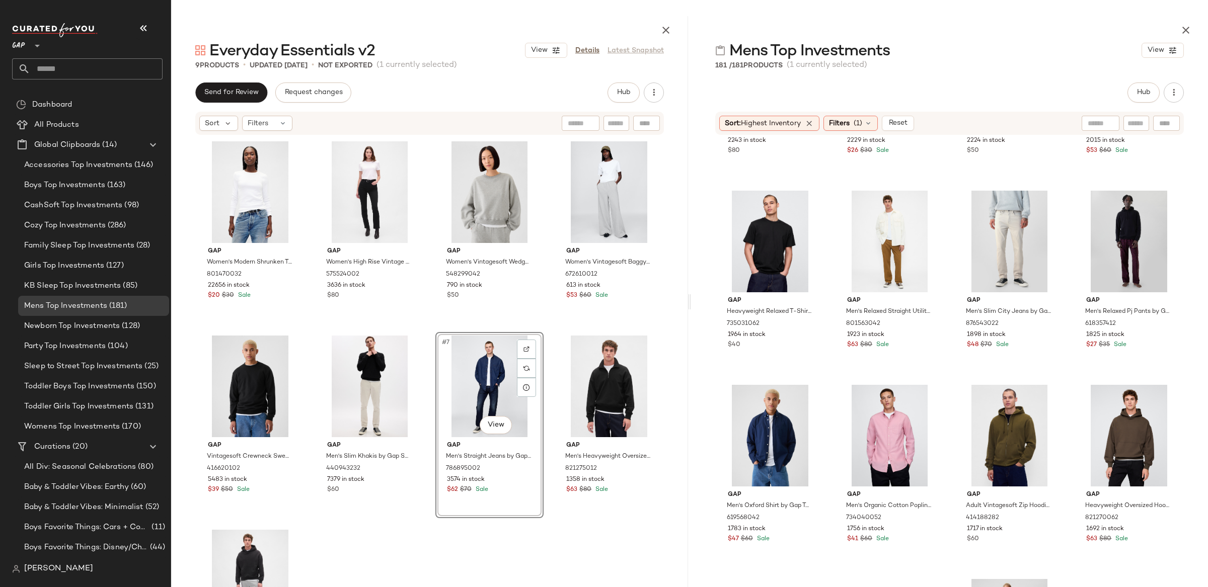
scroll to position [2879, 0]
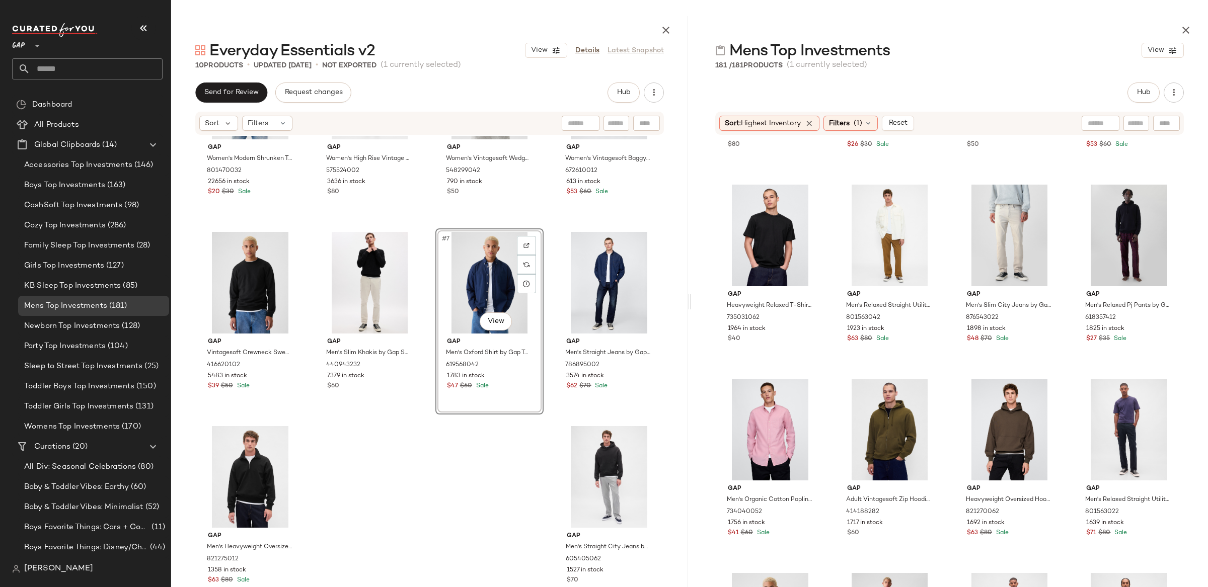
scroll to position [103, 0]
click at [618, 492] on div "#10 View" at bounding box center [609, 478] width 101 height 102
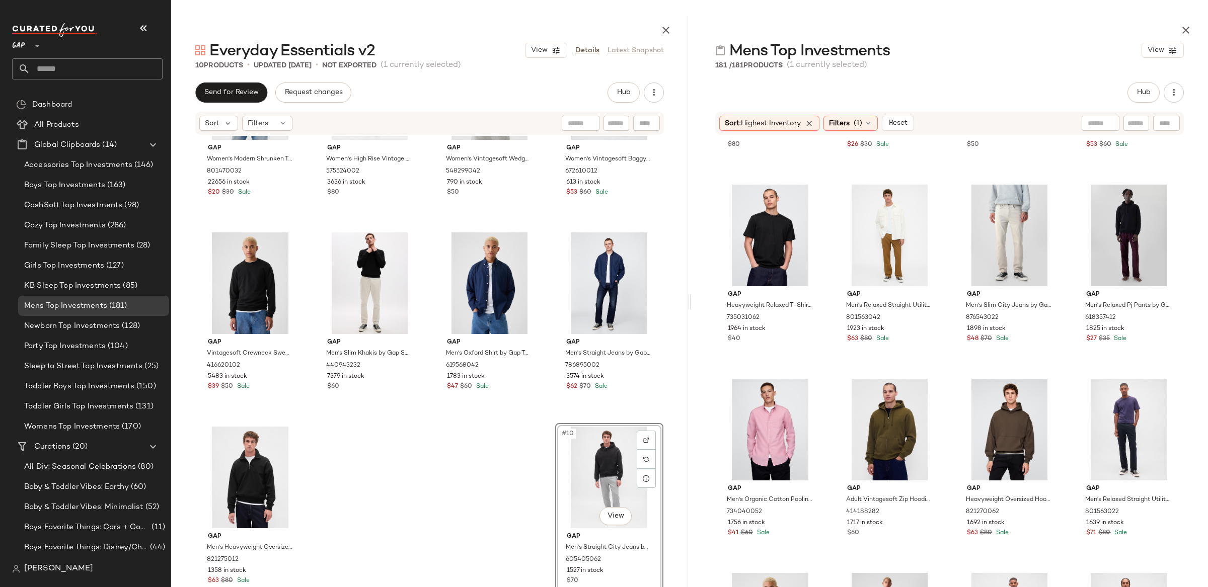
click at [1176, 37] on div at bounding box center [949, 28] width 517 height 24
click at [1186, 29] on icon "button" at bounding box center [1186, 30] width 12 height 12
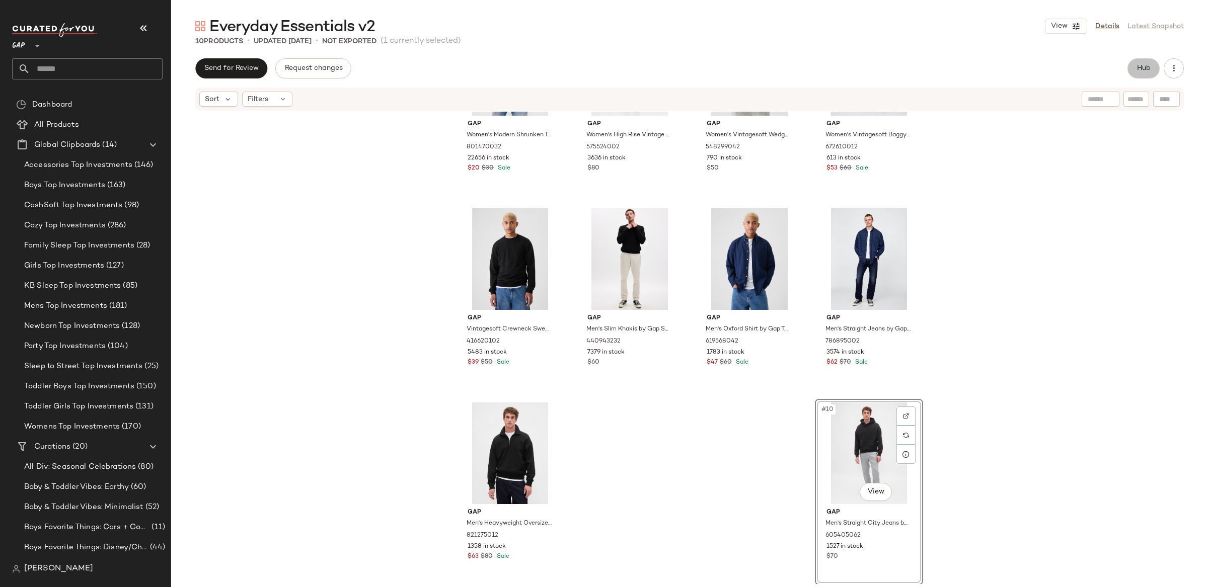
click at [1145, 68] on span "Hub" at bounding box center [1144, 68] width 14 height 8
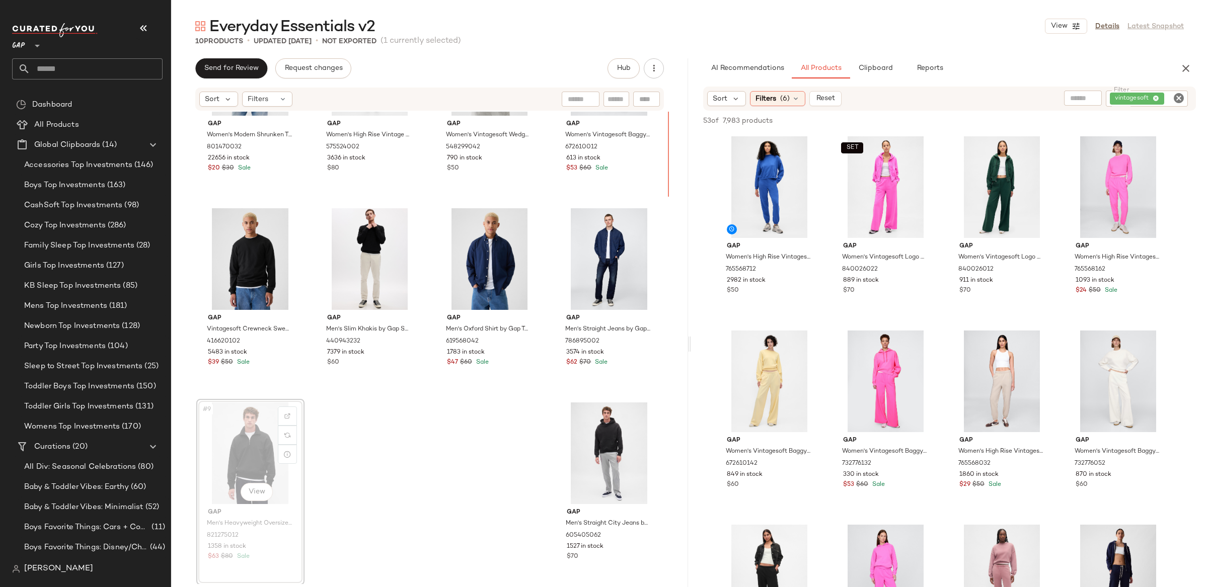
scroll to position [102, 0]
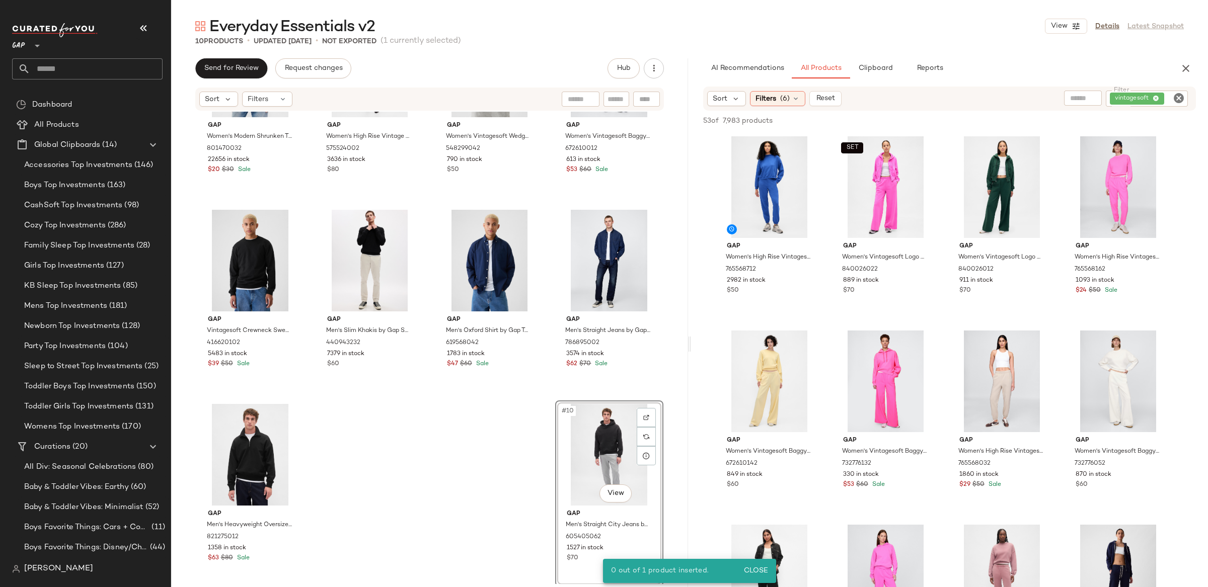
click at [602, 445] on div "#10 View" at bounding box center [609, 455] width 101 height 102
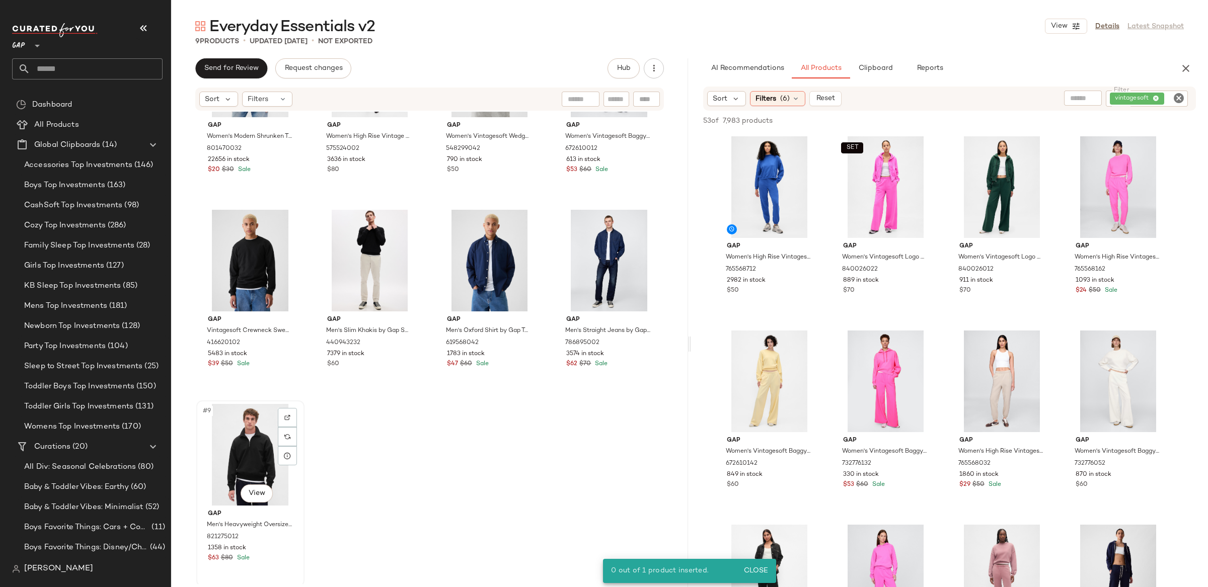
click at [256, 434] on div "#9 View" at bounding box center [250, 455] width 101 height 102
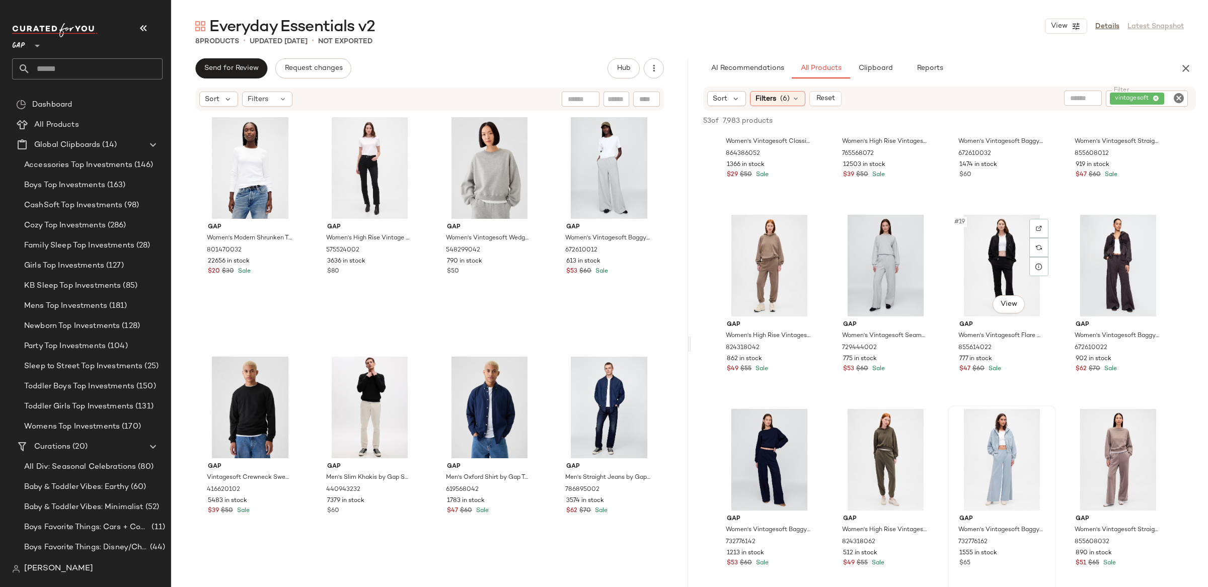
scroll to position [726, 0]
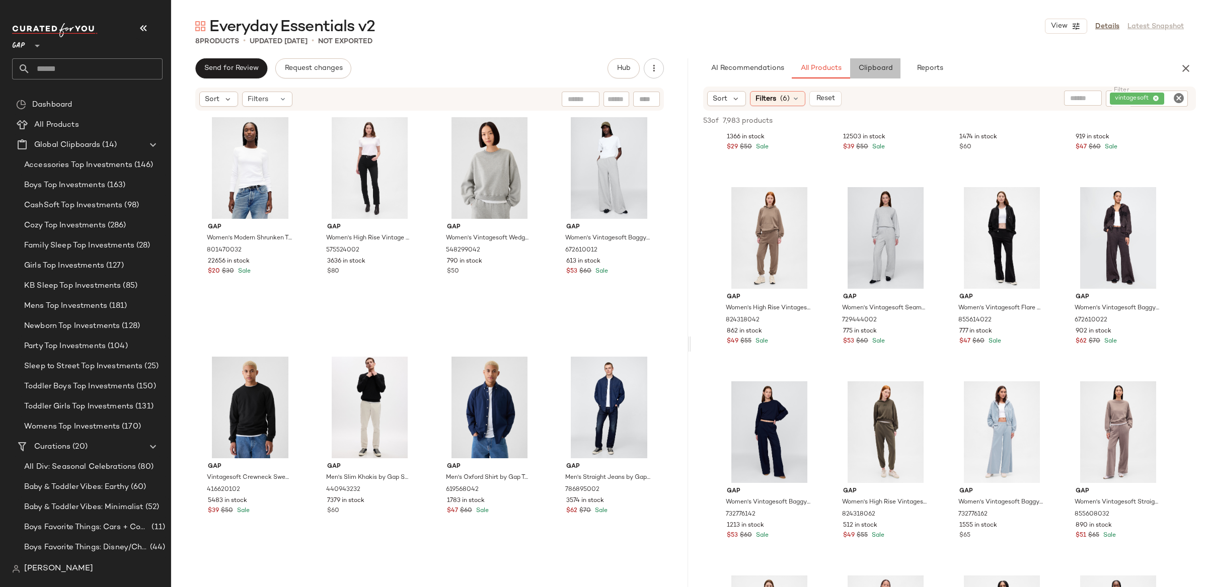
click at [858, 65] on span "Clipboard" at bounding box center [875, 68] width 35 height 8
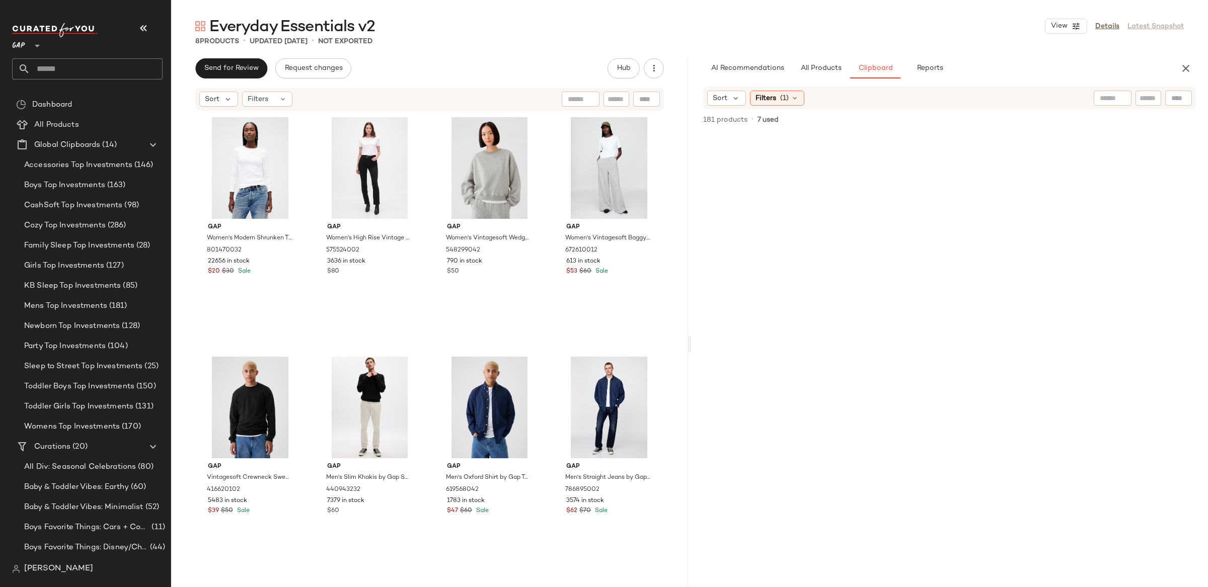
scroll to position [4080, 0]
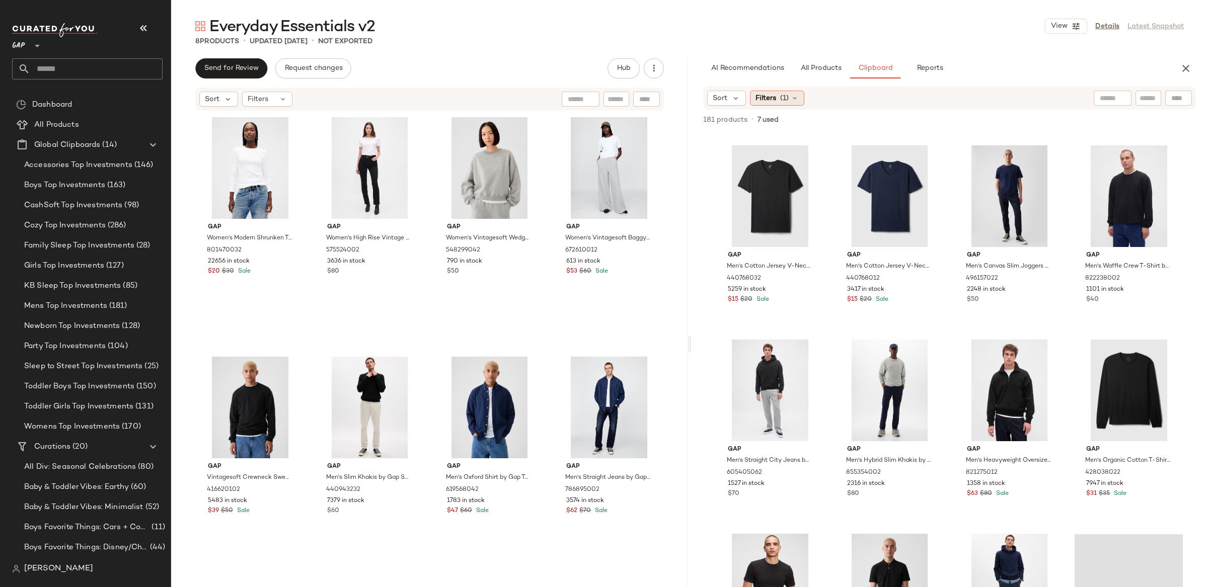
click at [770, 99] on span "Filters" at bounding box center [766, 98] width 21 height 11
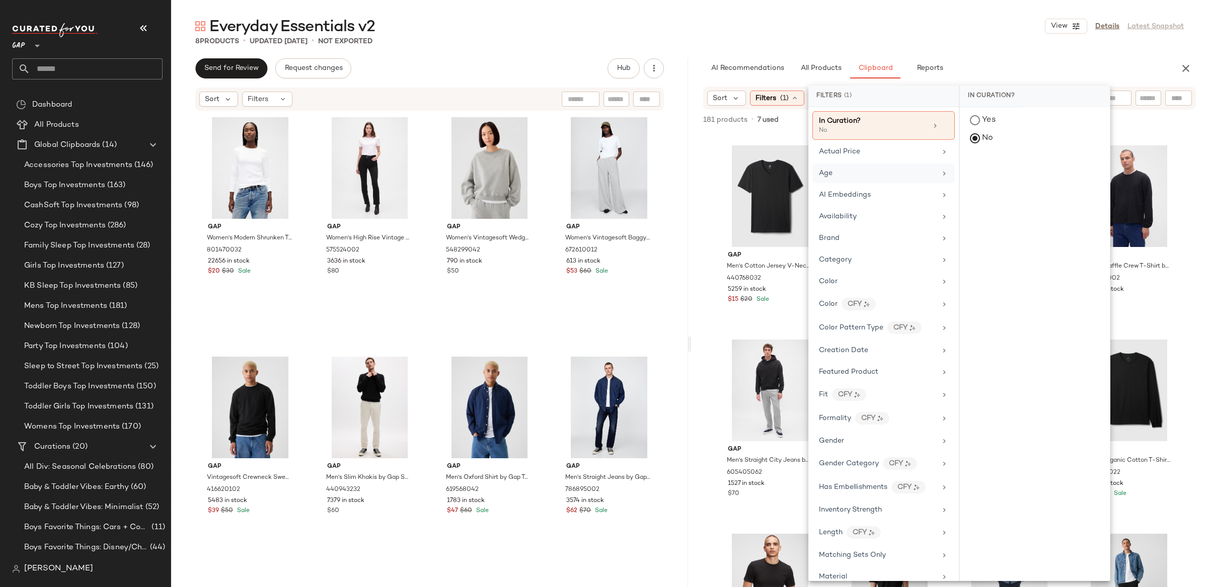
click at [847, 171] on div "Age" at bounding box center [877, 173] width 117 height 11
click at [984, 190] on div "child" at bounding box center [1035, 194] width 150 height 24
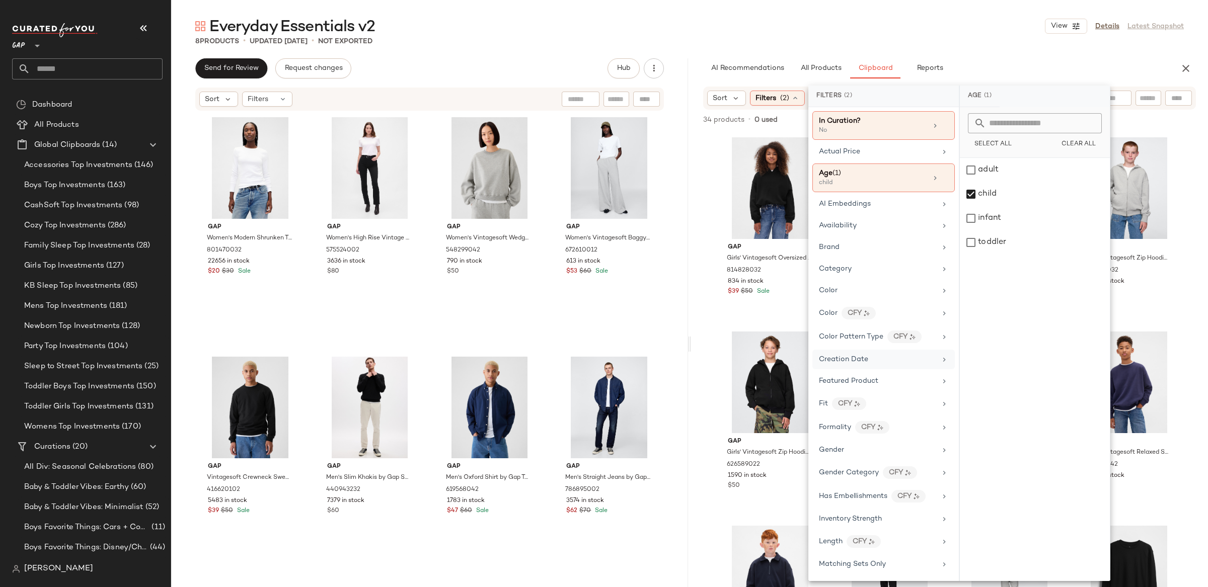
drag, startPoint x: 854, startPoint y: 461, endPoint x: 905, endPoint y: 360, distance: 113.5
click at [854, 460] on div "Gender" at bounding box center [883, 450] width 142 height 20
click at [972, 169] on div "[DEMOGRAPHIC_DATA]" at bounding box center [1035, 170] width 150 height 24
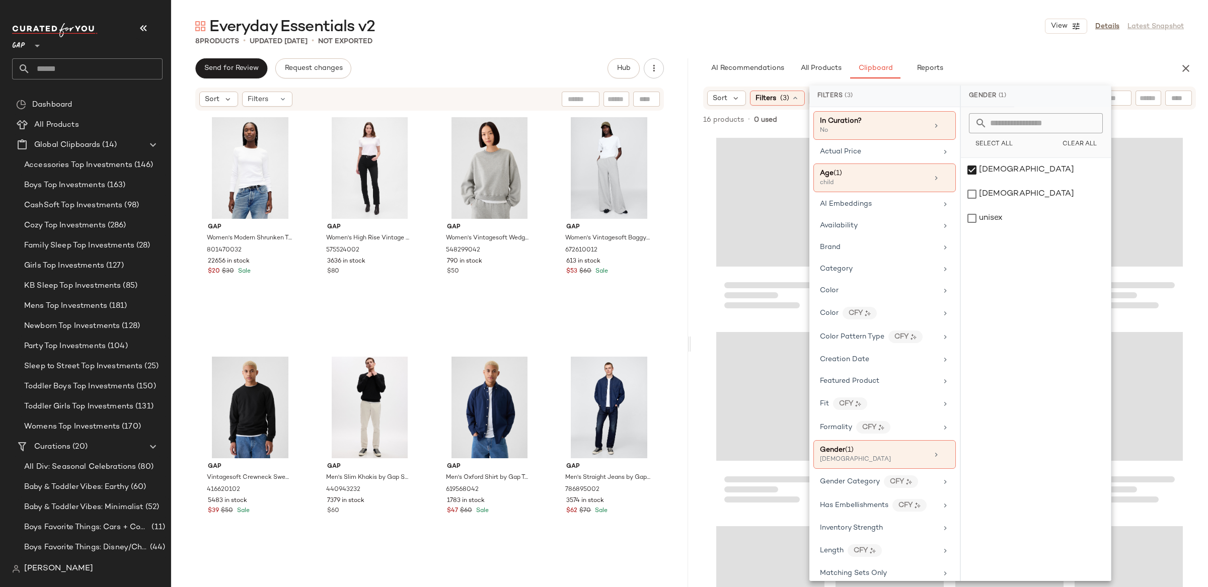
click at [695, 129] on div "16 products • 0 used • 0 selected Add to Top Add to Bottom Deselect All" at bounding box center [949, 121] width 517 height 22
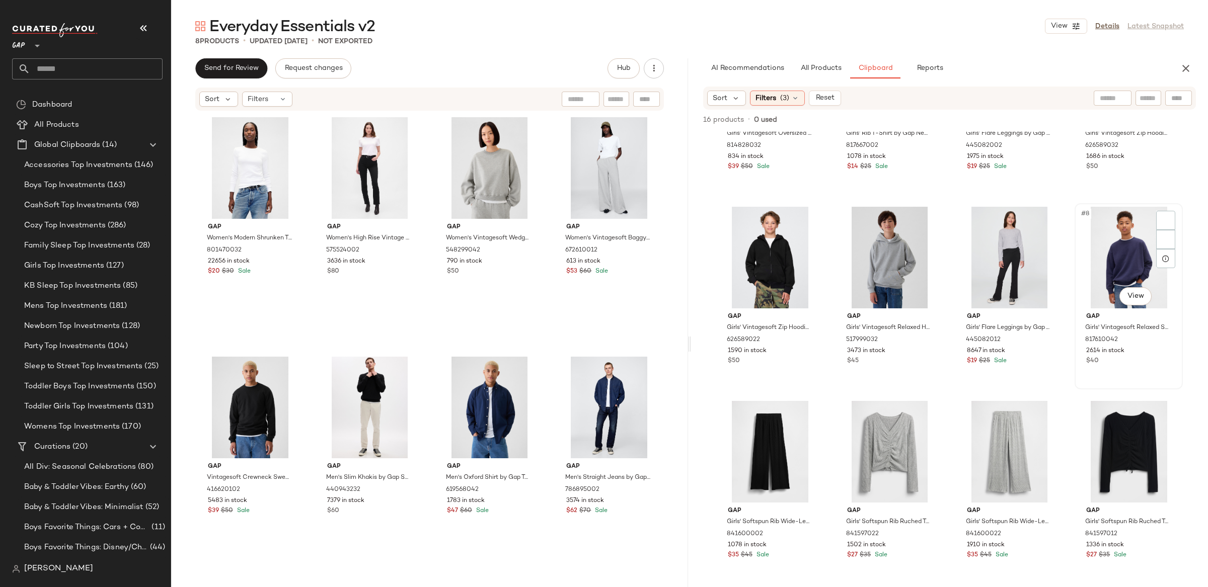
scroll to position [0, 0]
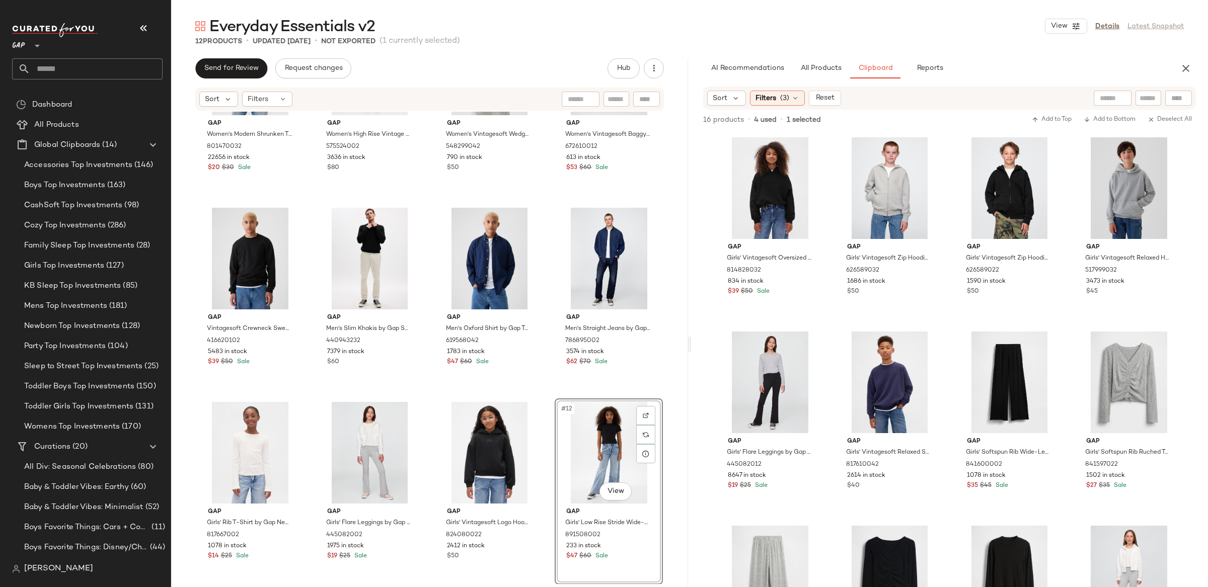
drag, startPoint x: 777, startPoint y: 99, endPoint x: 777, endPoint y: 110, distance: 11.1
click at [777, 99] on div "Filters (3)" at bounding box center [777, 98] width 55 height 15
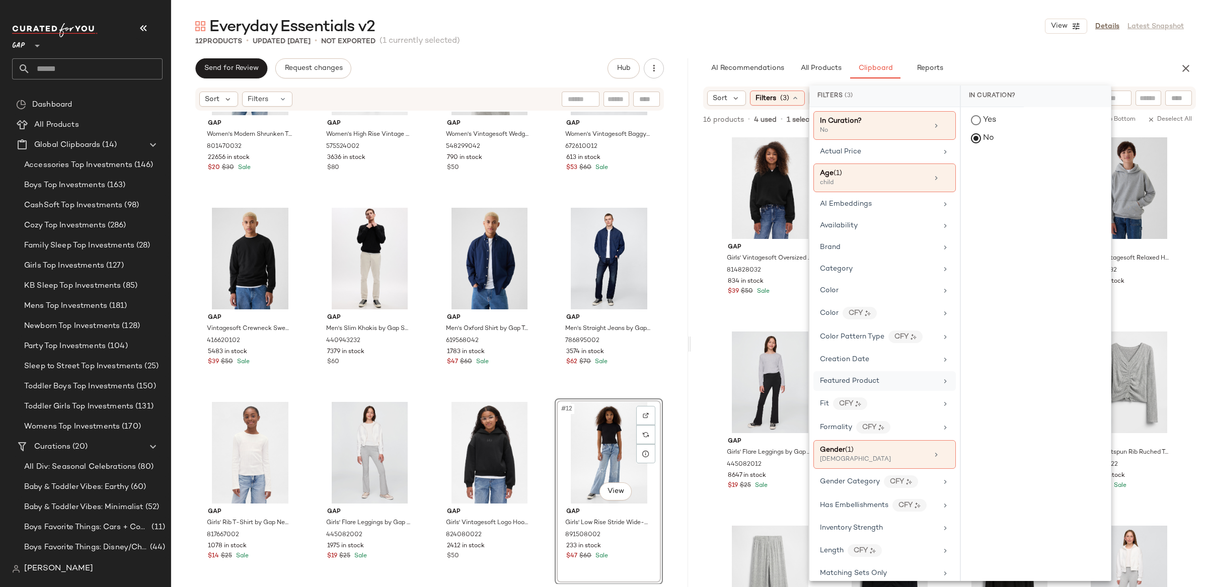
click at [856, 465] on div "[DEMOGRAPHIC_DATA]" at bounding box center [870, 460] width 101 height 9
click at [968, 198] on div "[DEMOGRAPHIC_DATA]" at bounding box center [1036, 194] width 150 height 24
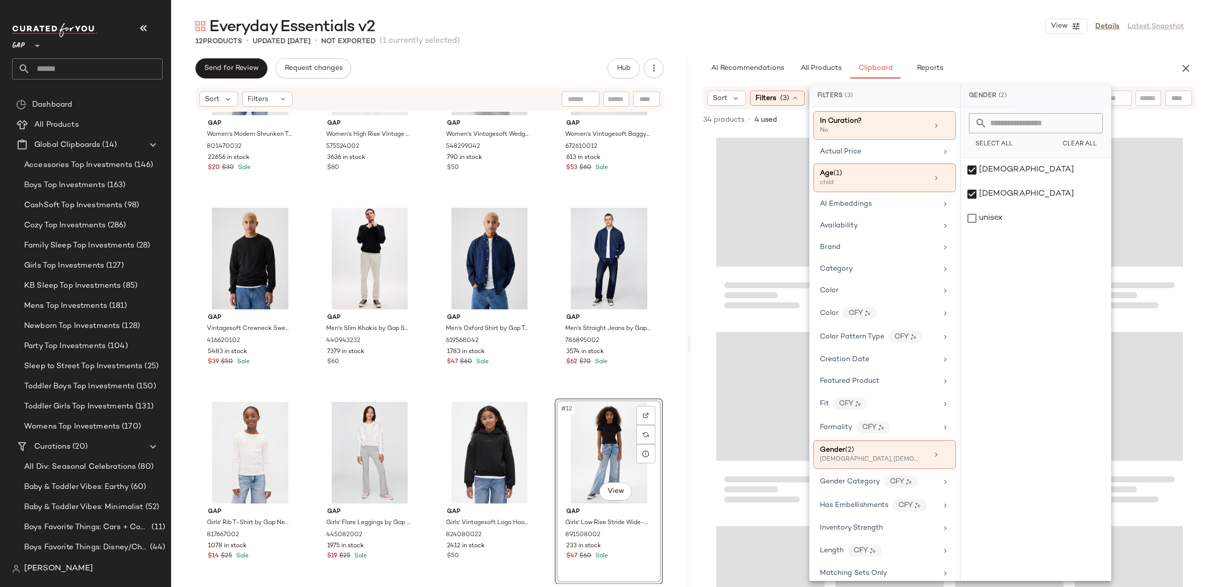
click at [694, 73] on div "AI Recommendations All Products Clipboard Reports" at bounding box center [933, 68] width 485 height 20
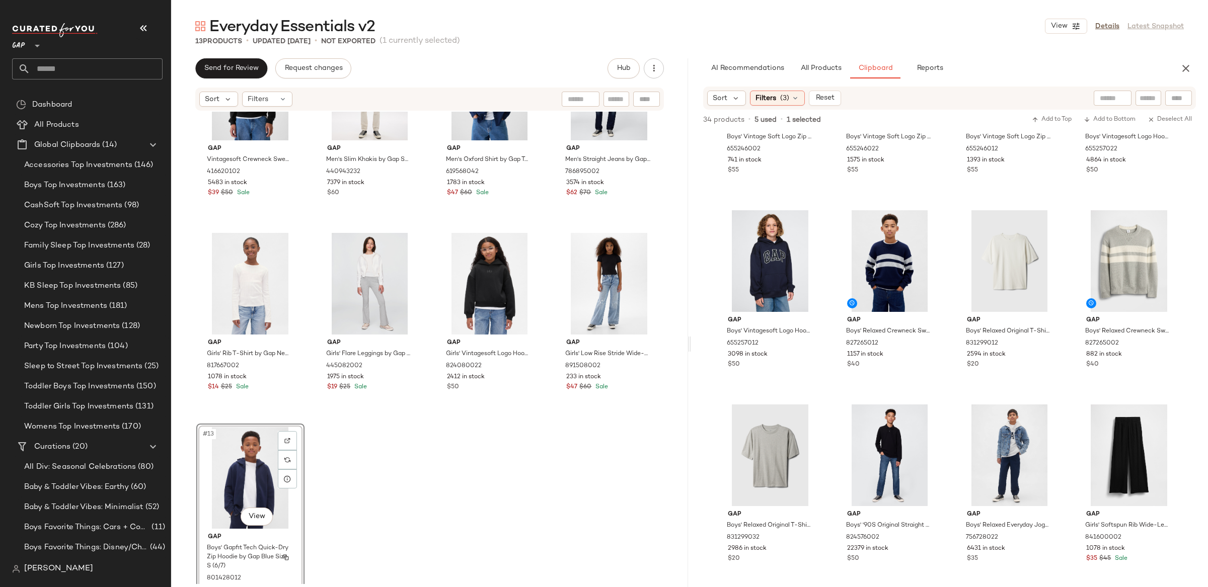
scroll to position [306, 0]
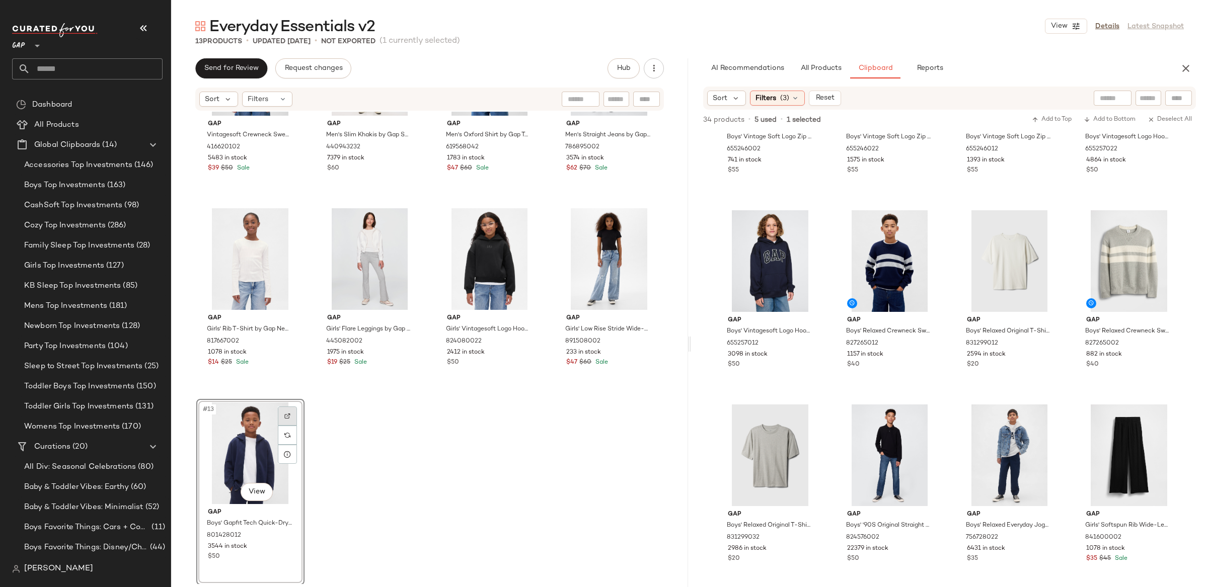
click at [289, 410] on div at bounding box center [287, 416] width 19 height 19
click at [1175, 99] on div at bounding box center [1178, 98] width 27 height 15
click at [1031, 98] on div "Filter Filter" at bounding box center [1109, 98] width 166 height 15
click at [1182, 65] on icon "button" at bounding box center [1186, 68] width 12 height 12
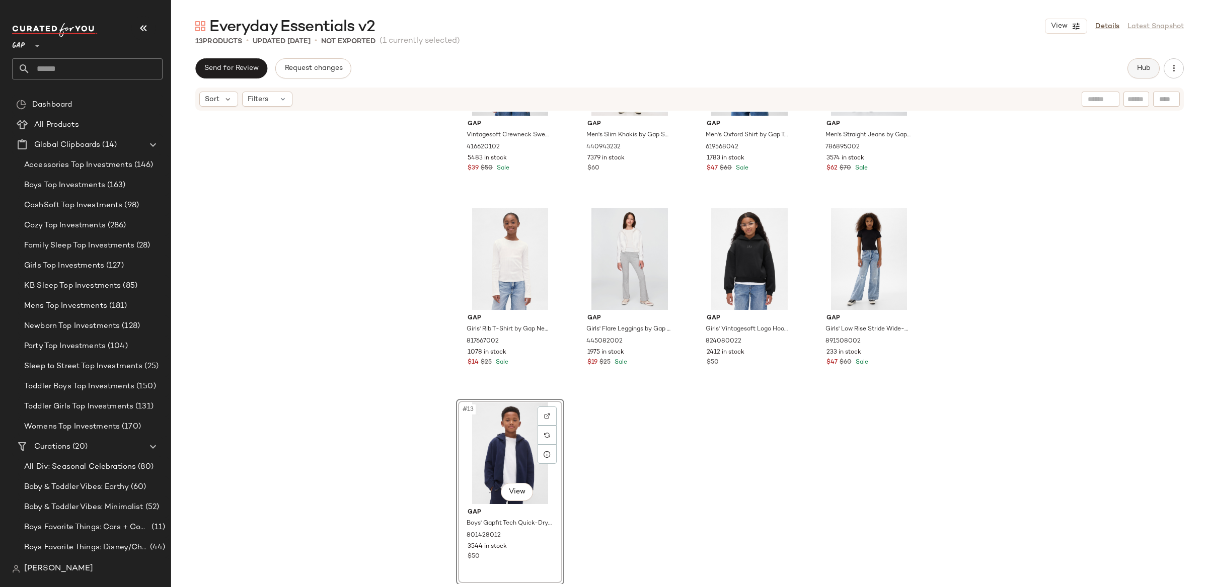
click at [1129, 68] on button "Hub" at bounding box center [1144, 68] width 32 height 20
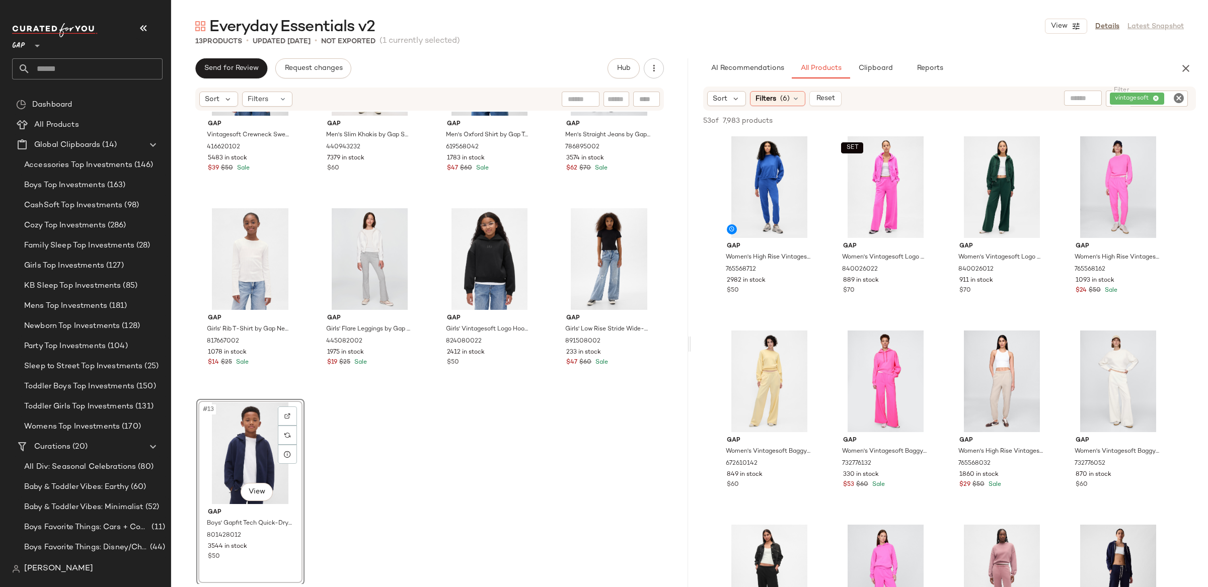
click at [1178, 103] on icon "Clear Filter" at bounding box center [1179, 98] width 12 height 12
paste input "******"
type input "******"
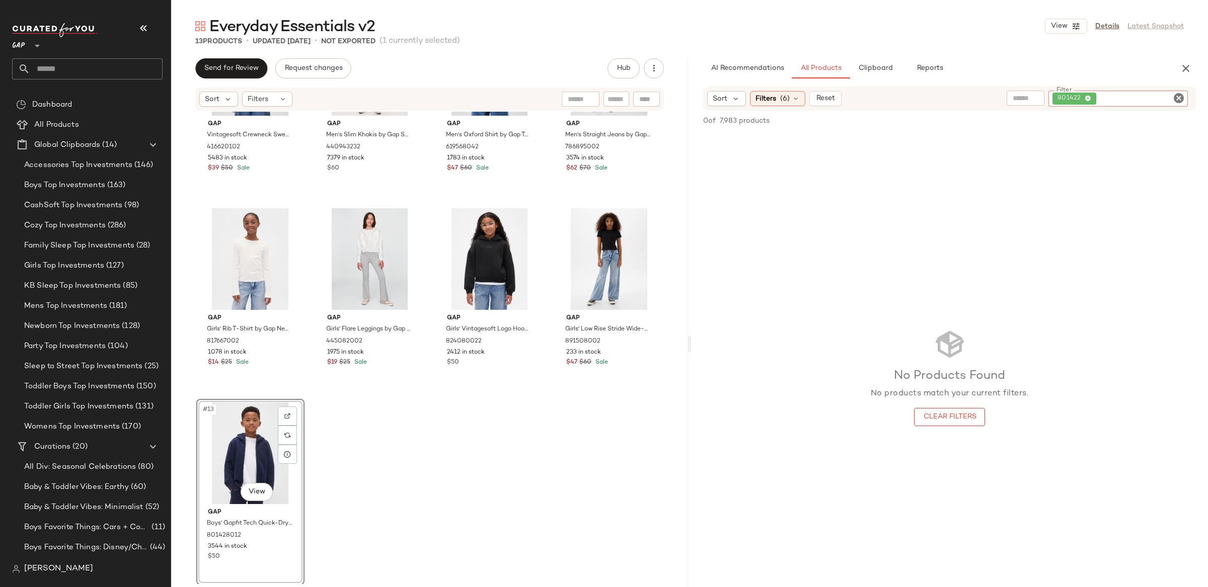
click at [1175, 99] on icon "Clear Filter" at bounding box center [1179, 98] width 12 height 12
click at [788, 99] on span "(6)" at bounding box center [785, 98] width 10 height 11
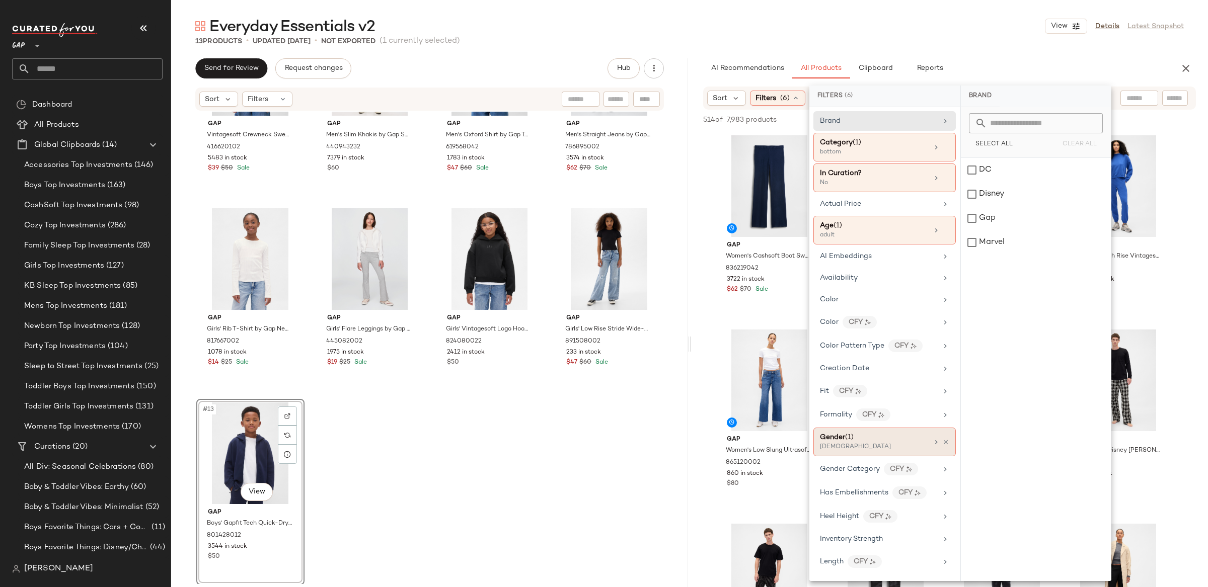
click at [945, 438] on div "Gender (1) [DEMOGRAPHIC_DATA]" at bounding box center [884, 442] width 142 height 29
drag, startPoint x: 943, startPoint y: 444, endPoint x: 940, endPoint y: 430, distance: 13.9
click at [942, 443] on icon at bounding box center [945, 442] width 7 height 7
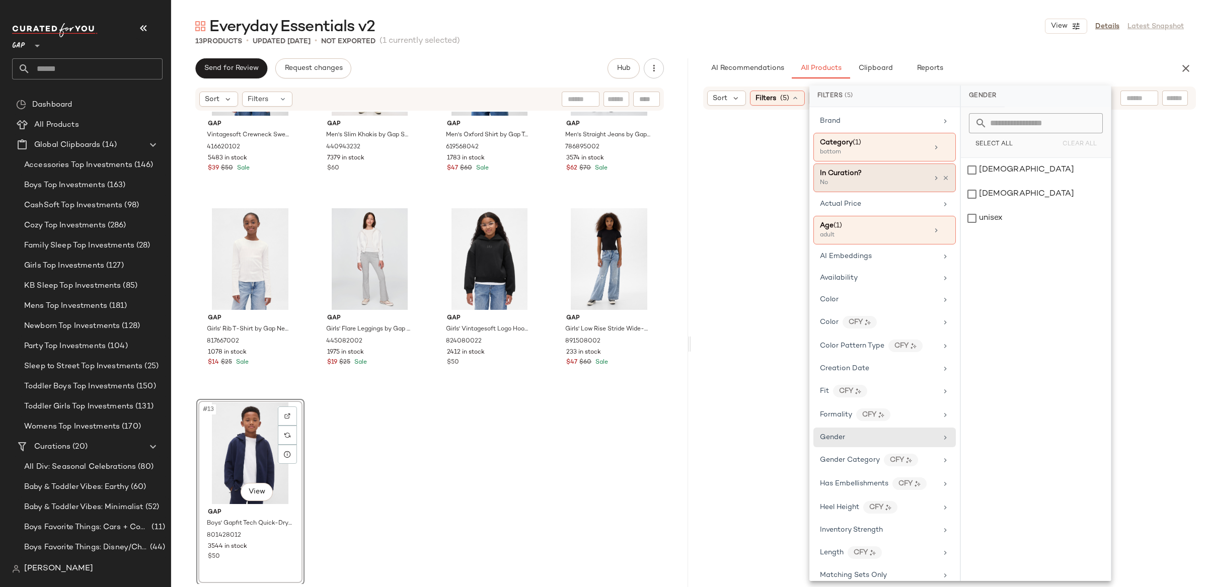
click at [946, 233] on div "Age ([DEMOGRAPHIC_DATA]) adult" at bounding box center [884, 230] width 142 height 29
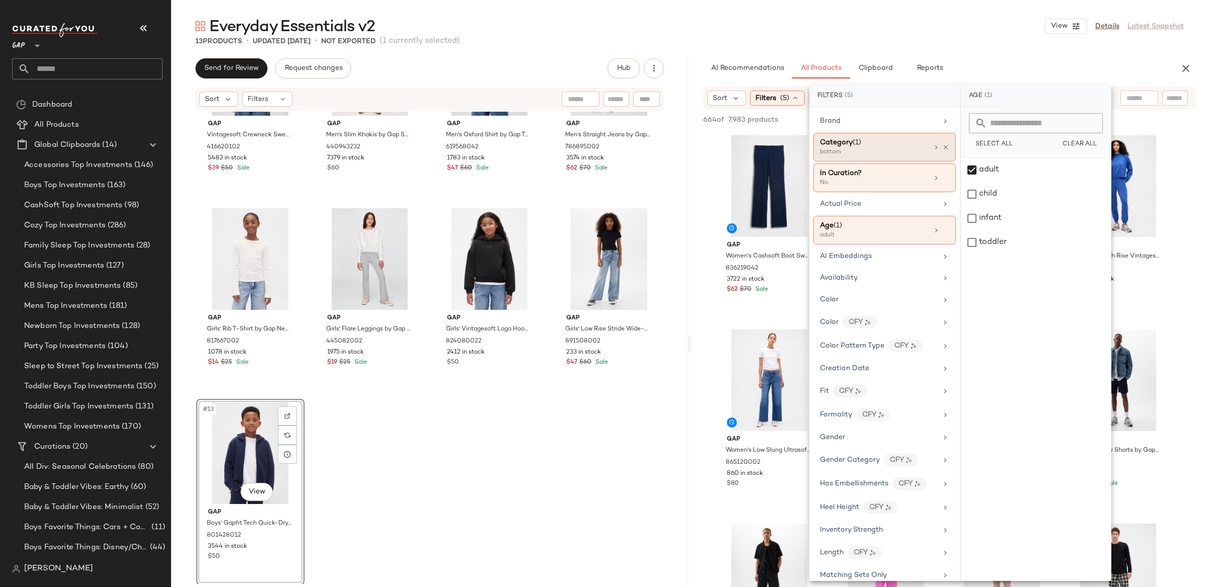
click at [942, 144] on icon at bounding box center [945, 147] width 7 height 7
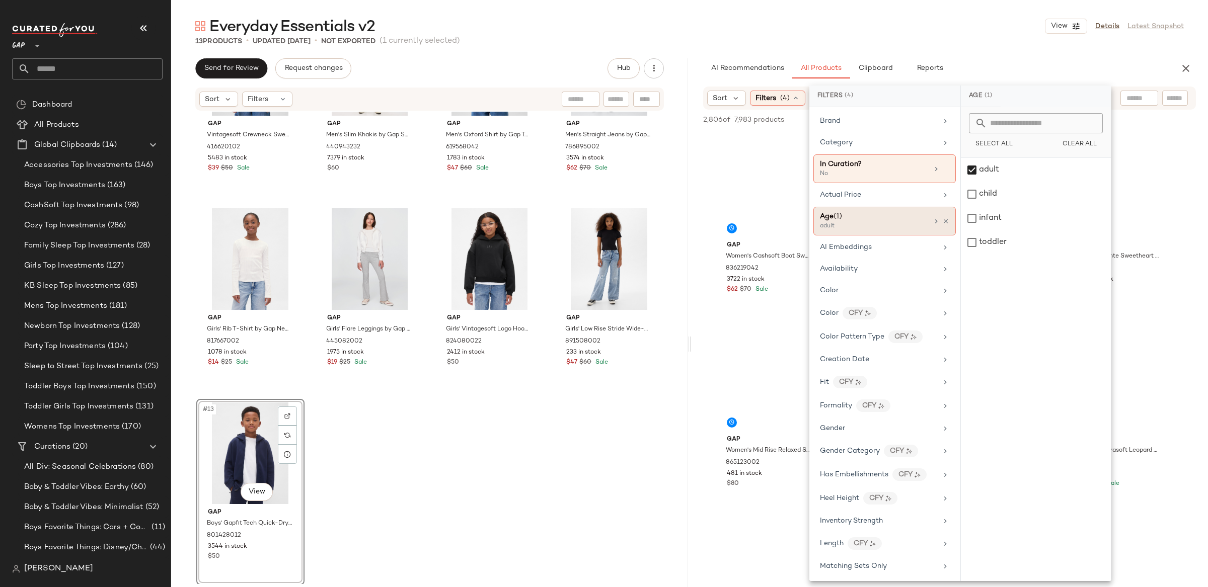
drag, startPoint x: 940, startPoint y: 218, endPoint x: 946, endPoint y: 219, distance: 6.1
click at [942, 218] on icon at bounding box center [945, 221] width 7 height 7
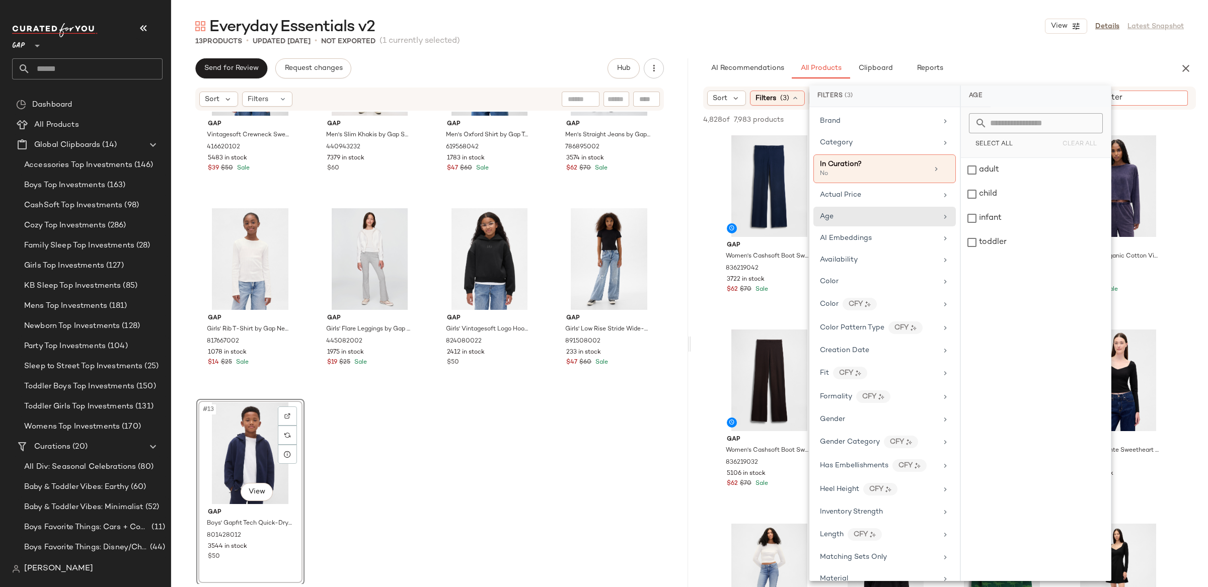
click at [1178, 100] on input "Filter" at bounding box center [1141, 98] width 86 height 11
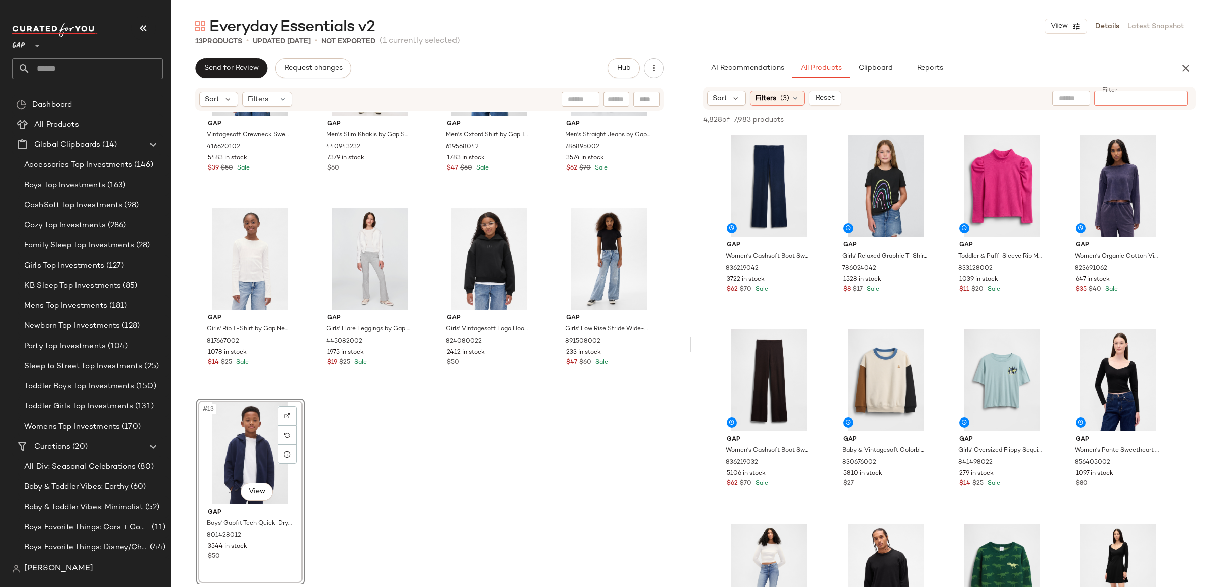
paste input "******"
type input "******"
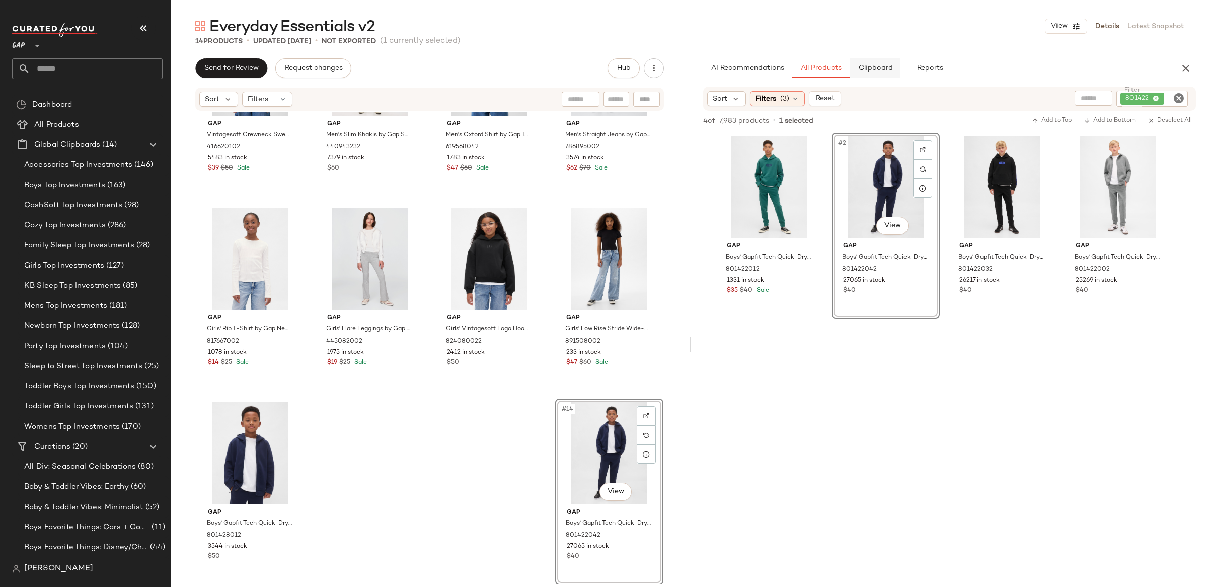
click at [864, 71] on span "Clipboard" at bounding box center [875, 68] width 35 height 8
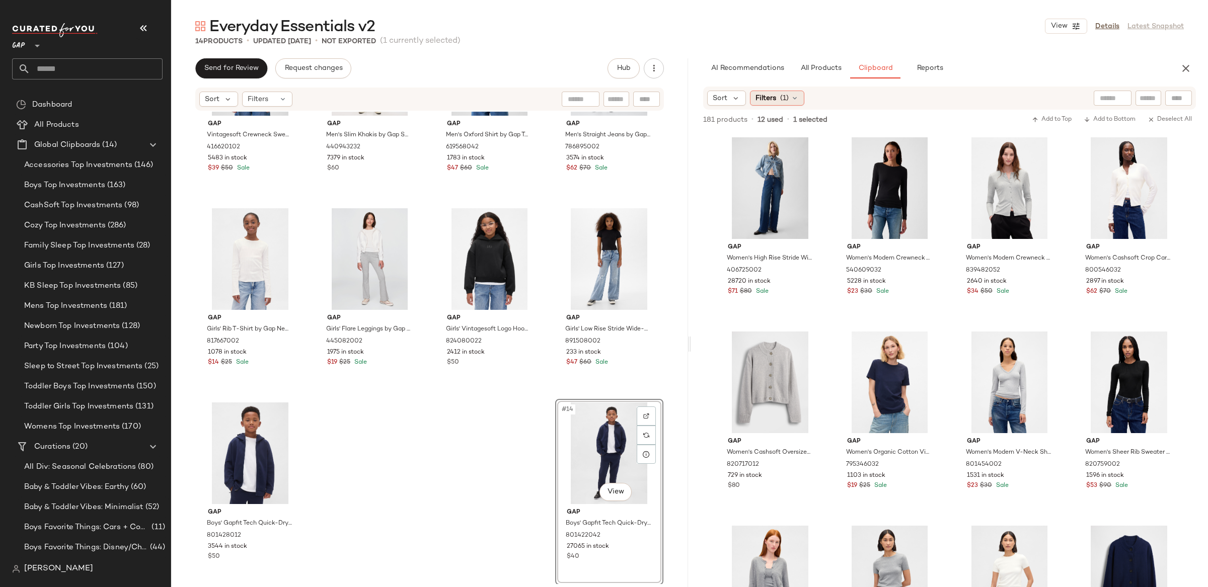
click at [781, 95] on span "(1)" at bounding box center [784, 98] width 9 height 11
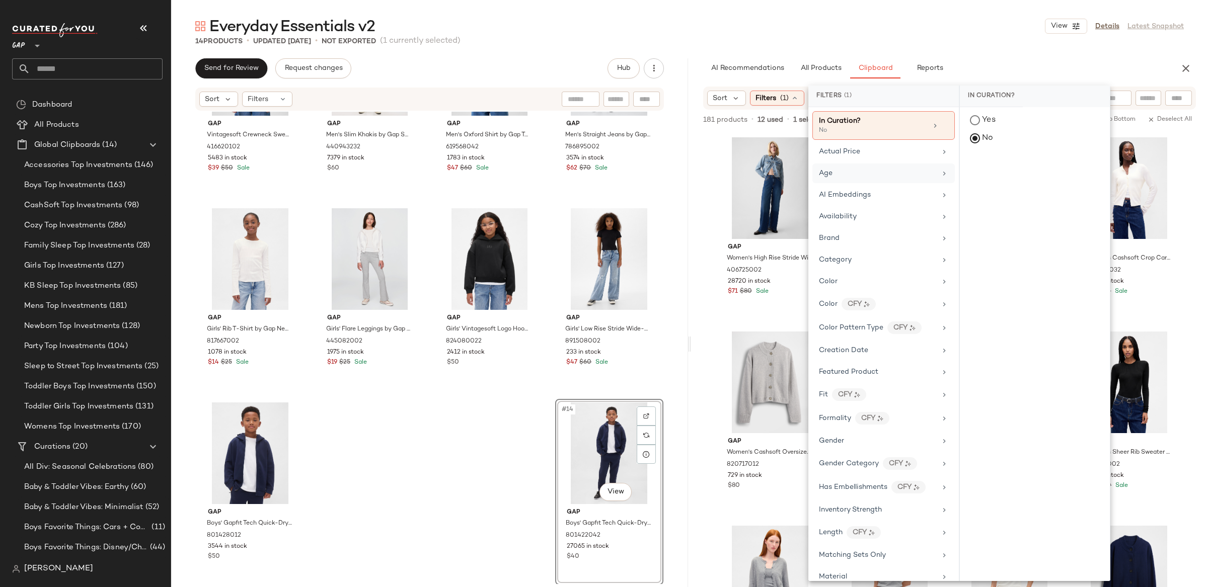
click at [927, 176] on div "Age" at bounding box center [877, 173] width 117 height 11
click at [995, 195] on div "child" at bounding box center [1035, 194] width 150 height 24
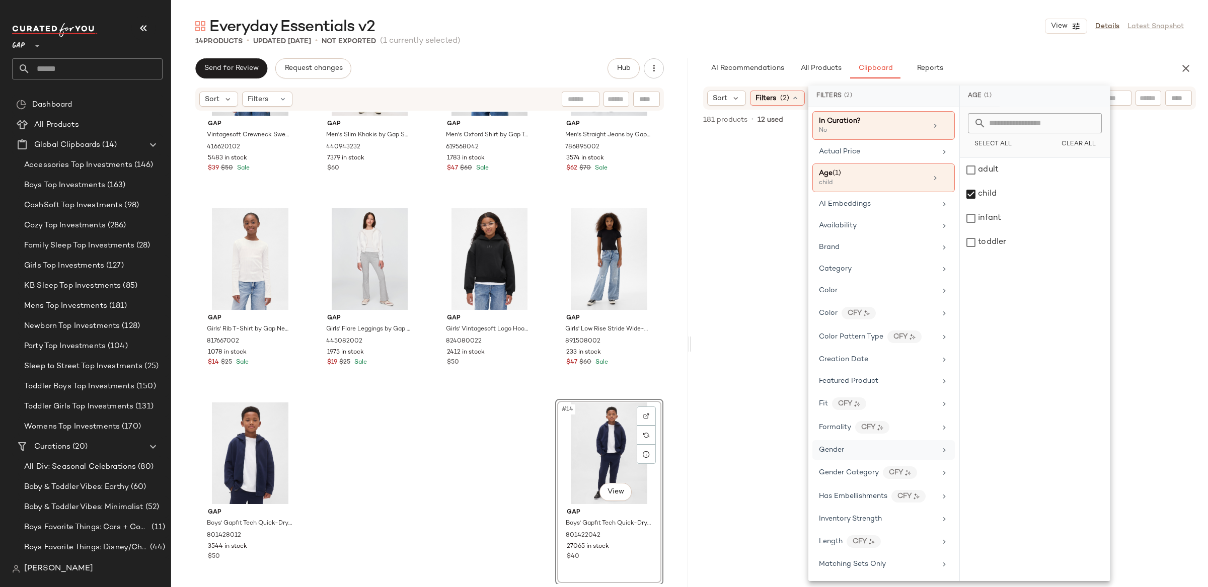
click at [864, 459] on div "Gender" at bounding box center [883, 450] width 142 height 20
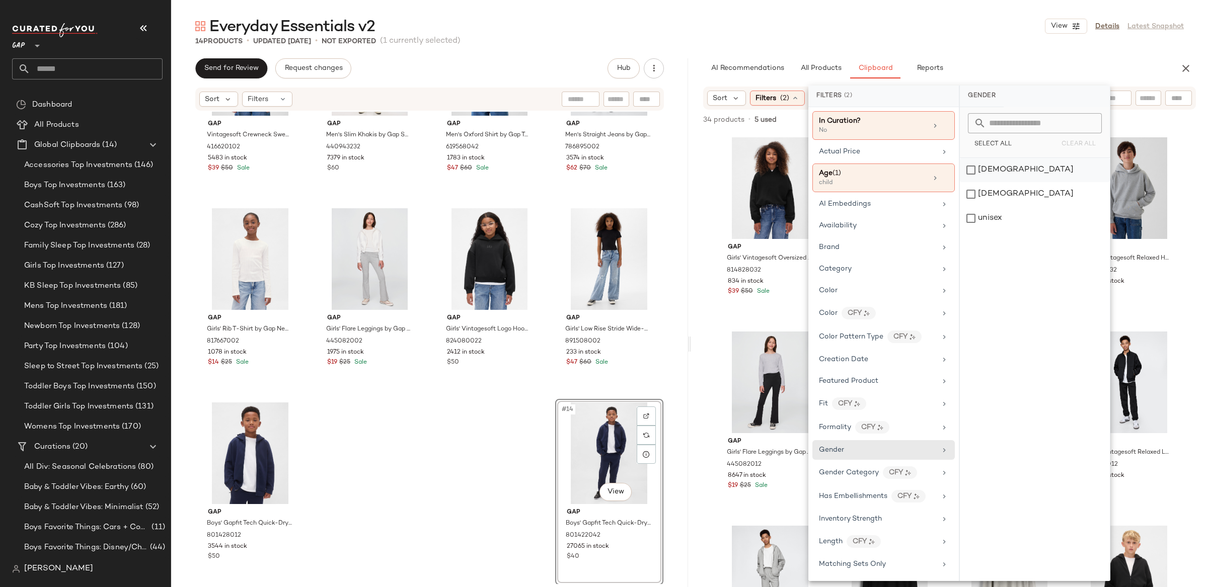
click at [981, 170] on div "[DEMOGRAPHIC_DATA]" at bounding box center [1035, 170] width 150 height 24
click at [981, 170] on div "[DEMOGRAPHIC_DATA]" at bounding box center [1036, 170] width 150 height 24
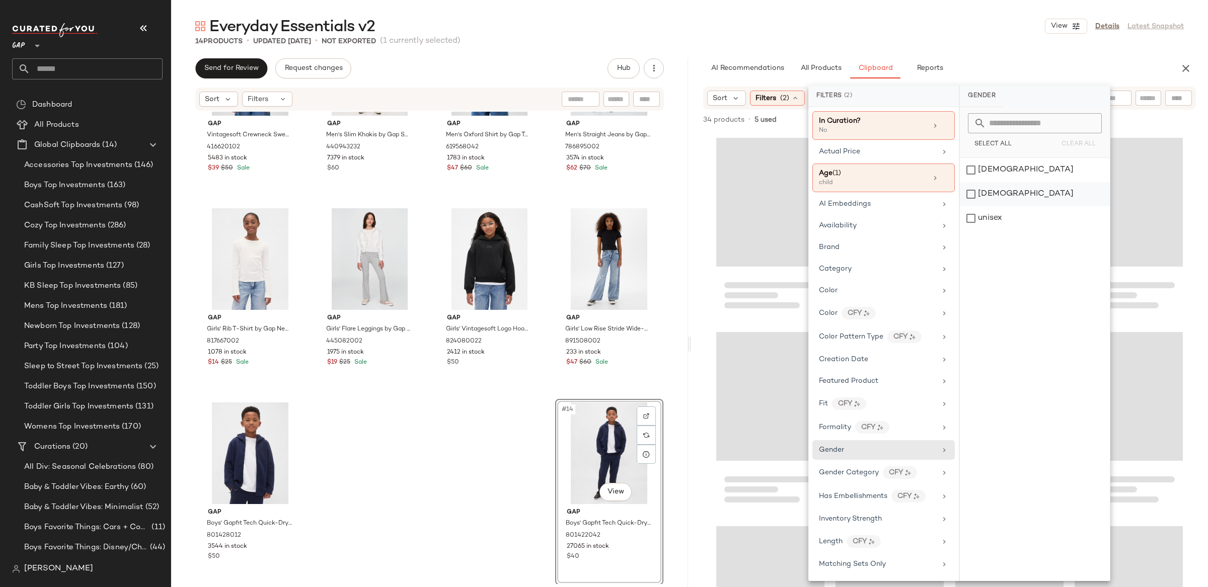
click at [978, 192] on div "[DEMOGRAPHIC_DATA]" at bounding box center [1035, 194] width 150 height 24
click at [700, 106] on div "Sort Filters (3) Reset" at bounding box center [949, 98] width 517 height 23
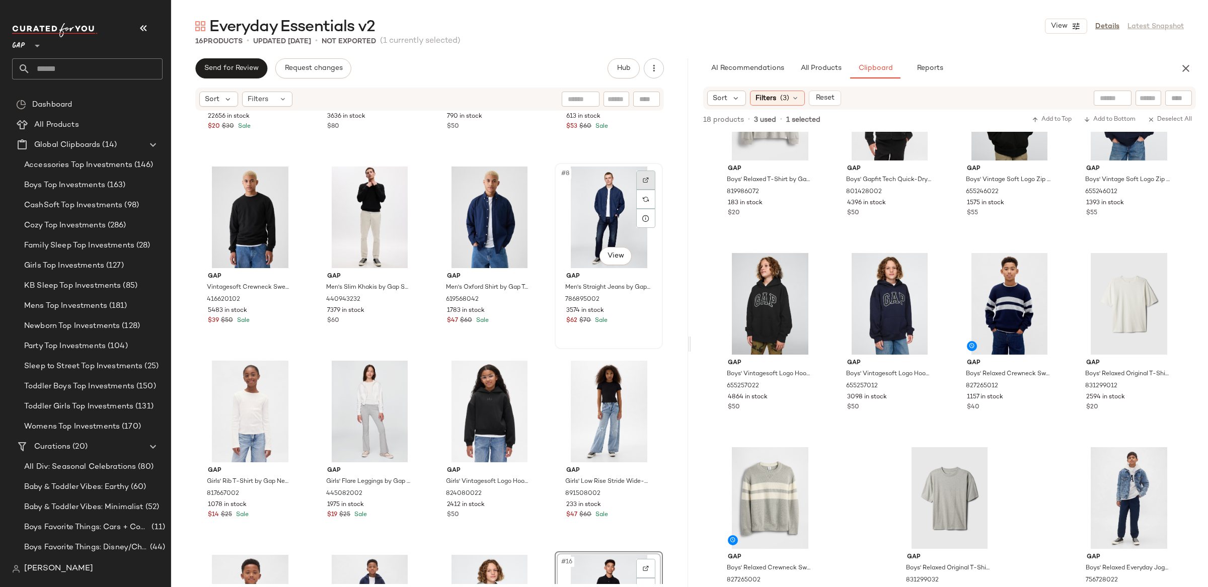
scroll to position [303, 0]
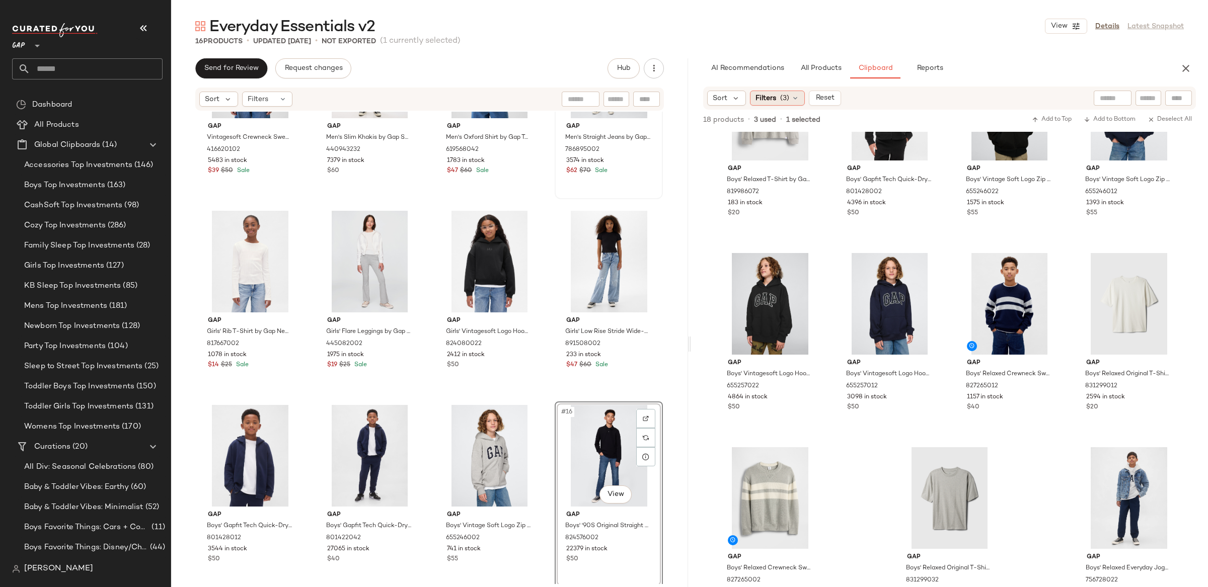
click at [791, 97] on icon at bounding box center [795, 98] width 8 height 8
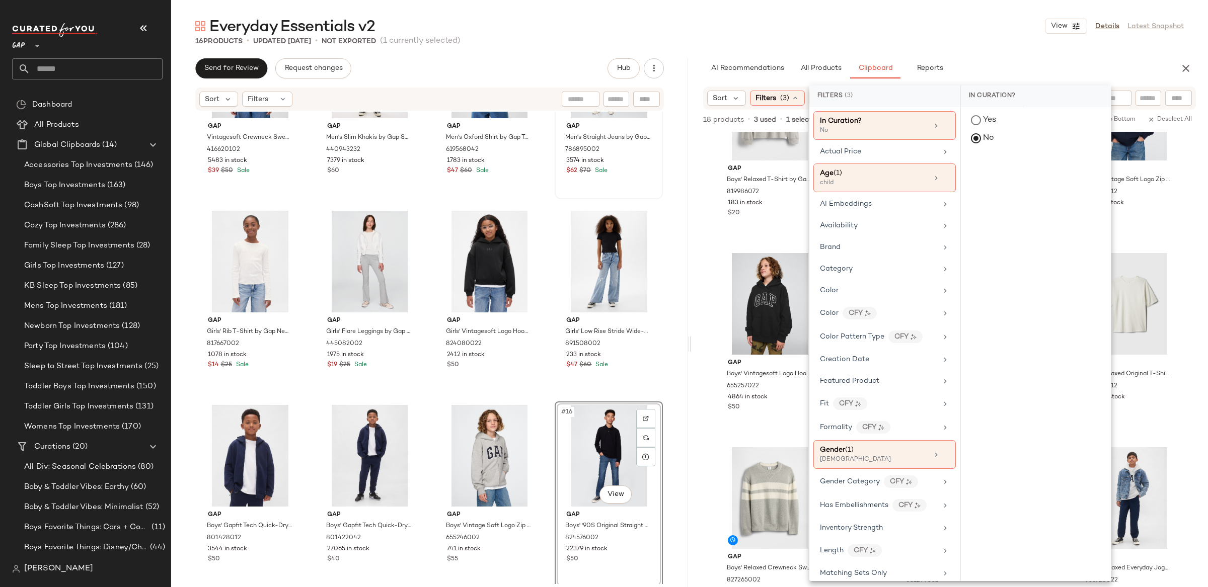
drag, startPoint x: 903, startPoint y: 183, endPoint x: 957, endPoint y: 187, distance: 54.5
click at [903, 183] on div "child" at bounding box center [870, 183] width 101 height 9
drag, startPoint x: 981, startPoint y: 198, endPoint x: 984, endPoint y: 176, distance: 22.3
click at [982, 196] on div "child" at bounding box center [1036, 194] width 150 height 24
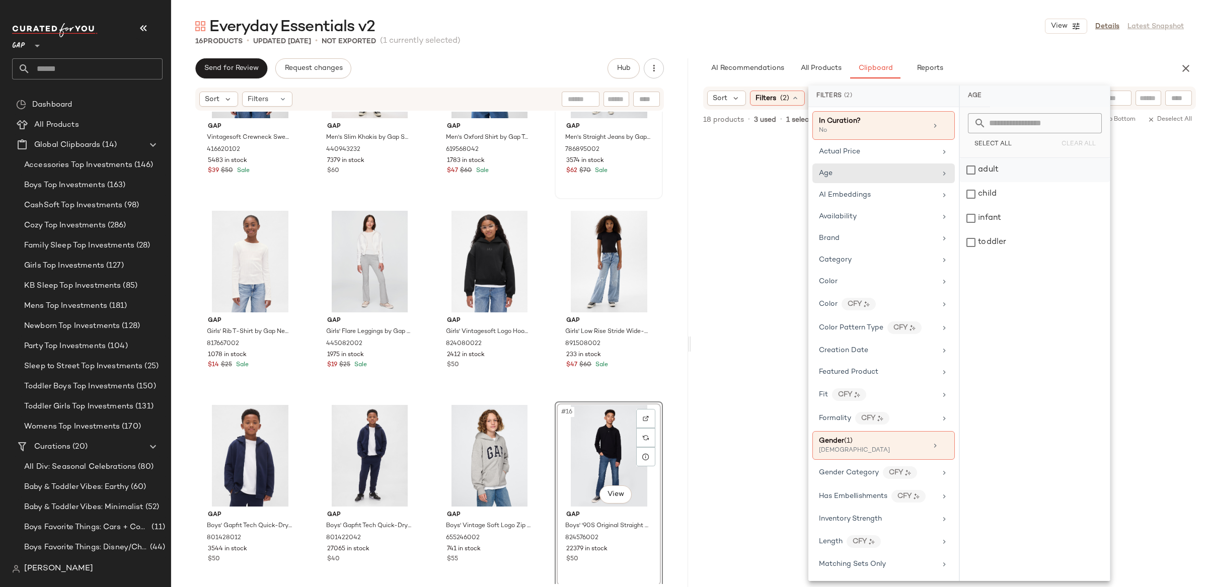
click at [984, 174] on div "adult" at bounding box center [1035, 170] width 150 height 24
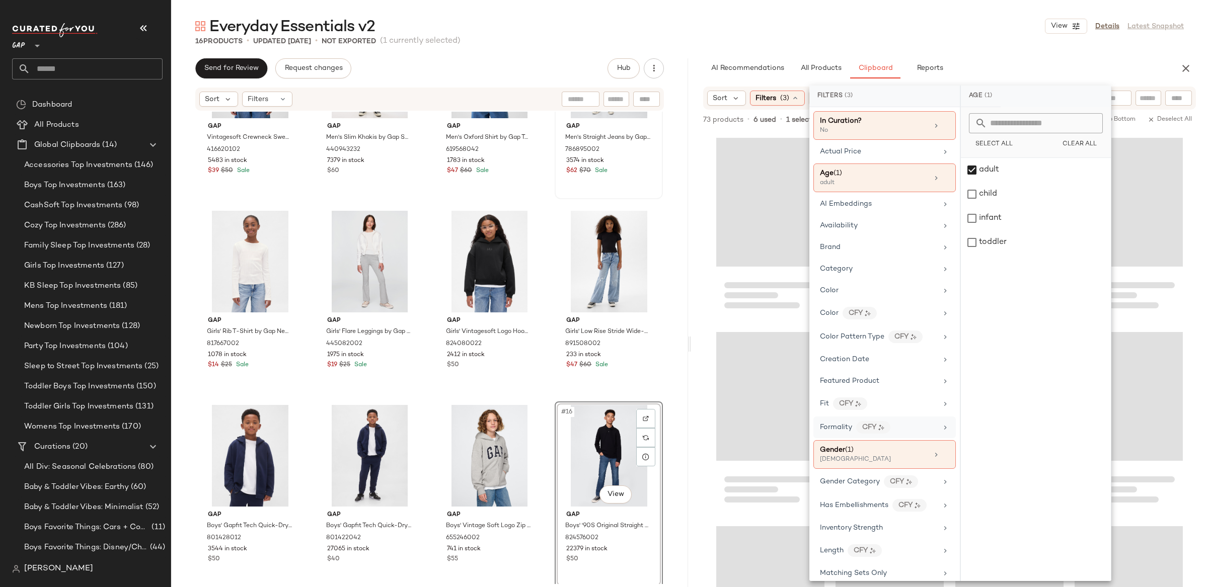
click at [852, 454] on div "Gender (1)" at bounding box center [837, 450] width 34 height 11
click at [981, 192] on div "[DEMOGRAPHIC_DATA]" at bounding box center [1036, 194] width 150 height 24
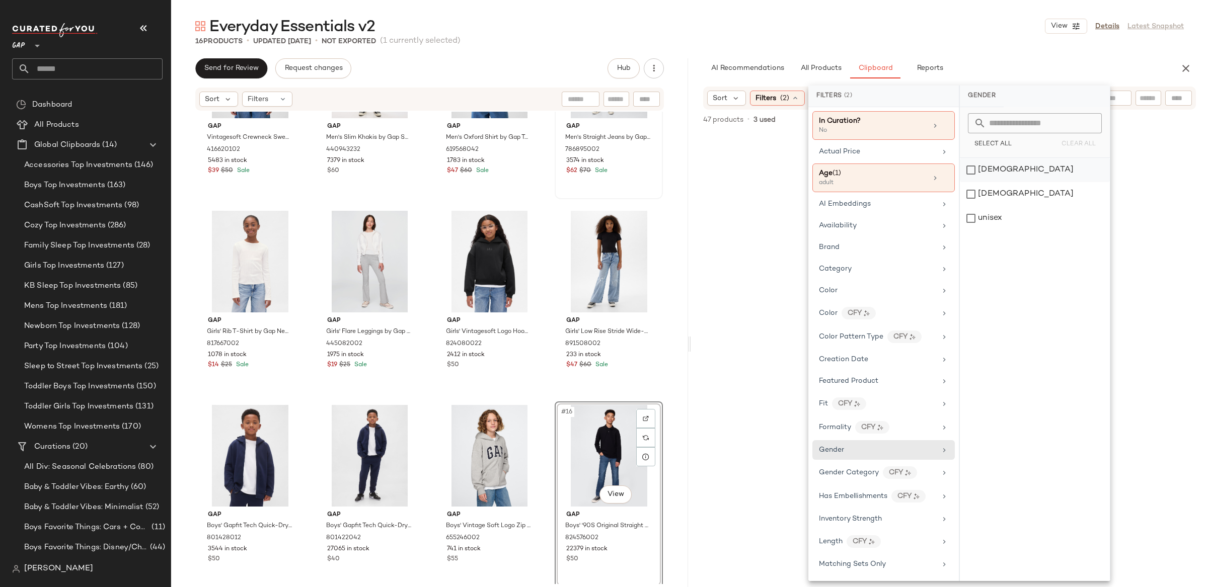
click at [984, 165] on div "[DEMOGRAPHIC_DATA]" at bounding box center [1035, 170] width 150 height 24
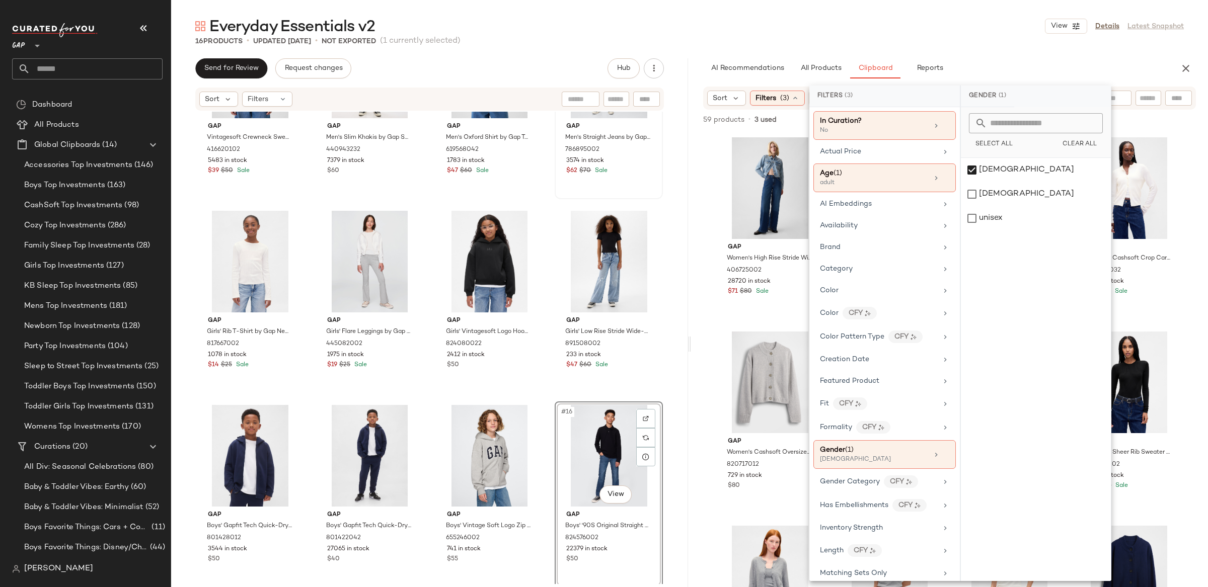
click at [691, 224] on div "Everyday Essentials v2 View Details Latest Snapshot 16 Products • updated [DATE…" at bounding box center [689, 301] width 1037 height 571
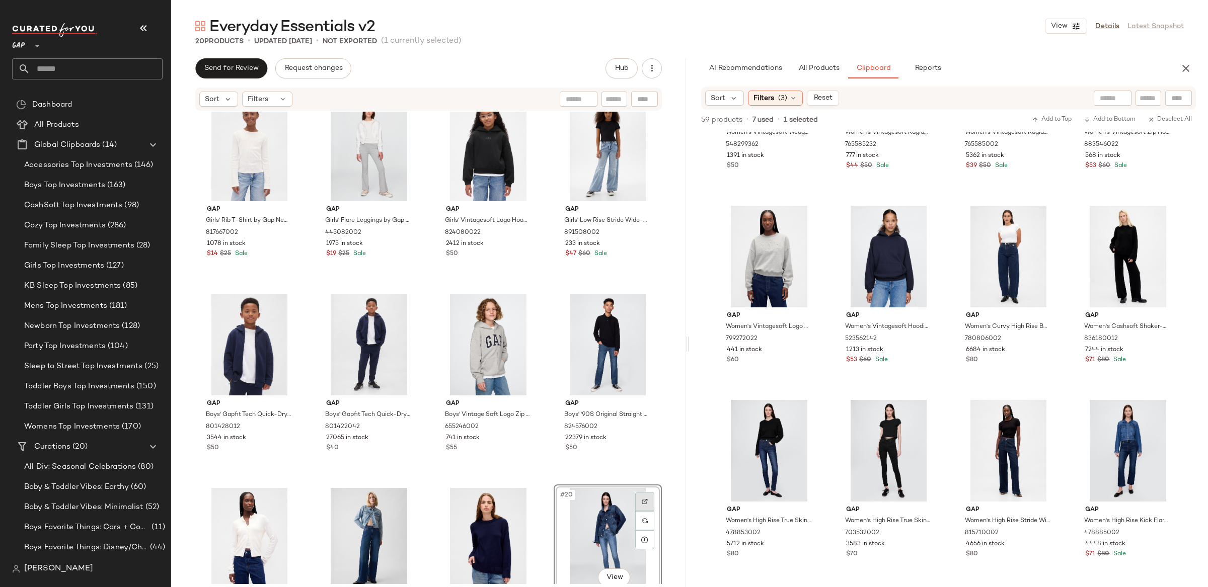
scroll to position [500, 0]
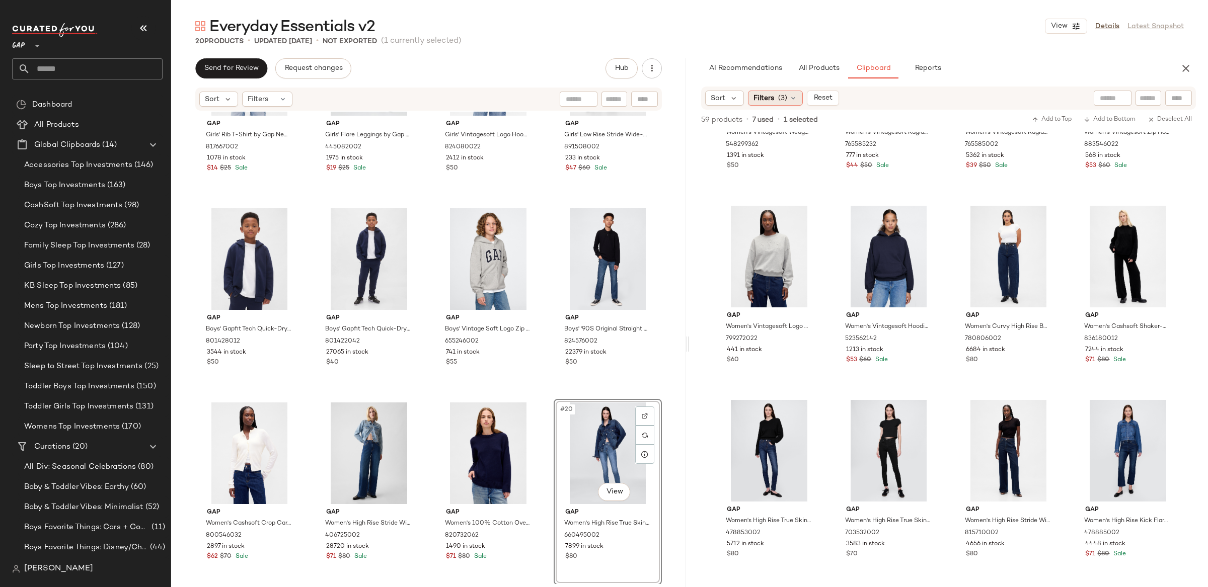
click at [774, 96] on div "Filters (3)" at bounding box center [775, 98] width 55 height 15
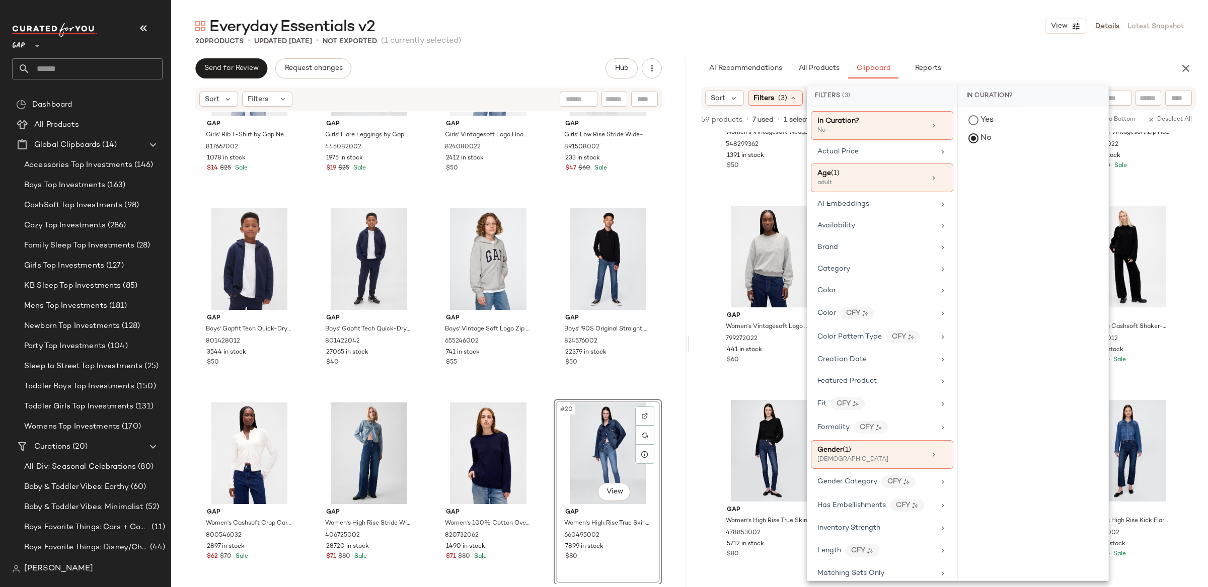
drag, startPoint x: 888, startPoint y: 451, endPoint x: 950, endPoint y: 316, distance: 148.0
click at [887, 451] on div "Gender (1)" at bounding box center [871, 450] width 108 height 11
click at [972, 197] on div "[DEMOGRAPHIC_DATA]" at bounding box center [1033, 194] width 150 height 24
drag, startPoint x: 974, startPoint y: 170, endPoint x: 988, endPoint y: 176, distance: 15.8
click at [973, 170] on div "[DEMOGRAPHIC_DATA]" at bounding box center [1033, 170] width 150 height 24
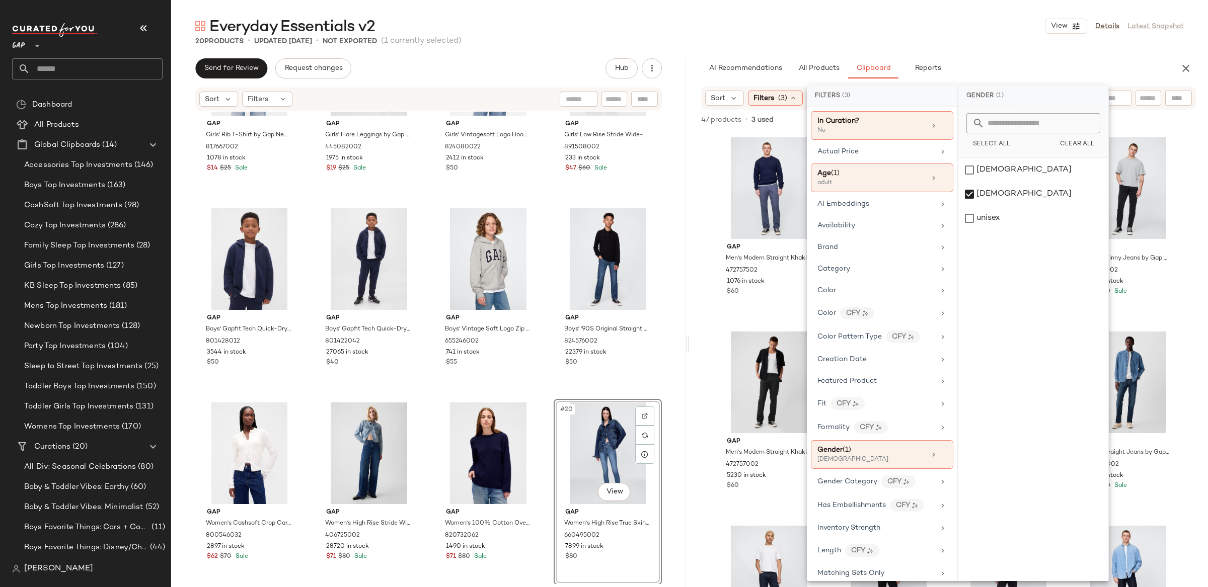
click at [696, 111] on div "47 products • 3 used • 0 selected Add to Top Add to Bottom Deselect All" at bounding box center [948, 121] width 519 height 22
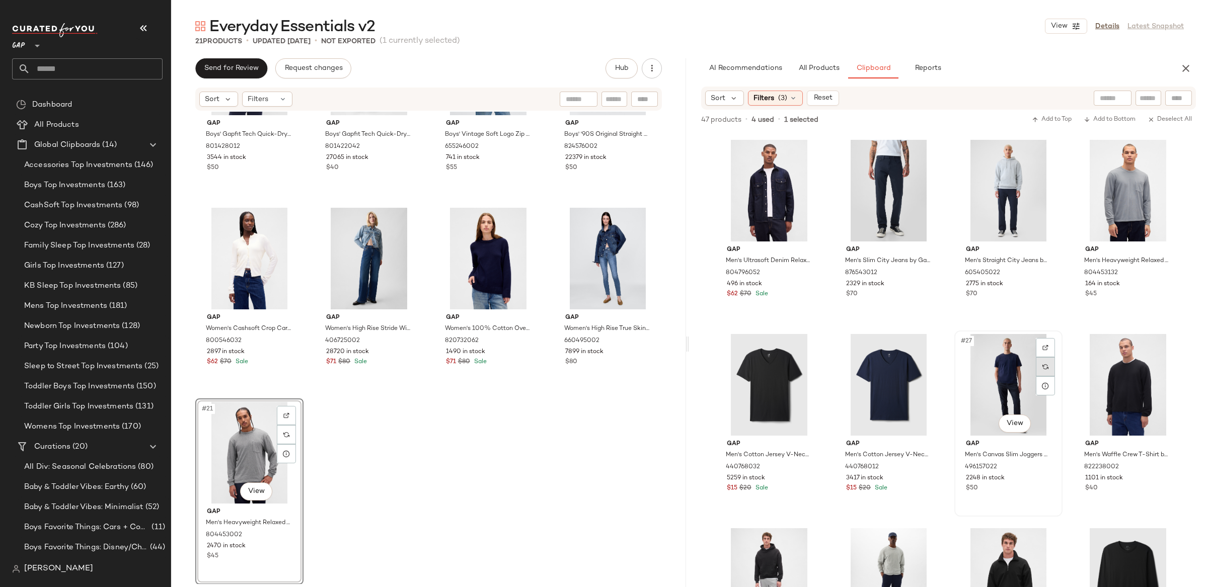
scroll to position [985, 0]
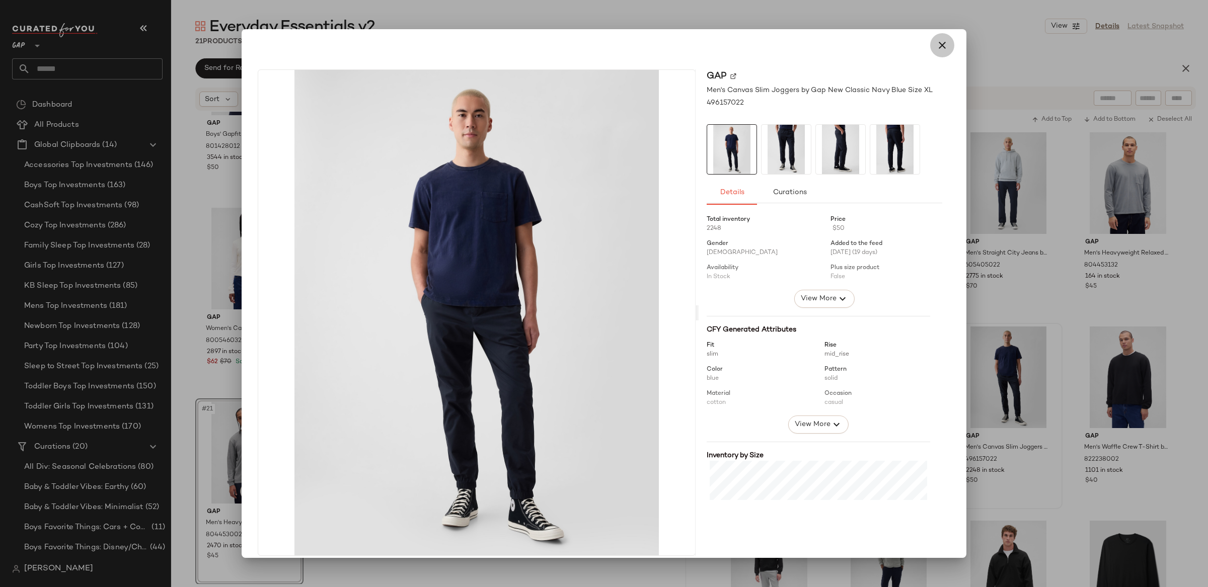
drag, startPoint x: 939, startPoint y: 44, endPoint x: 1166, endPoint y: 274, distance: 323.2
click at [939, 45] on icon "button" at bounding box center [942, 45] width 12 height 12
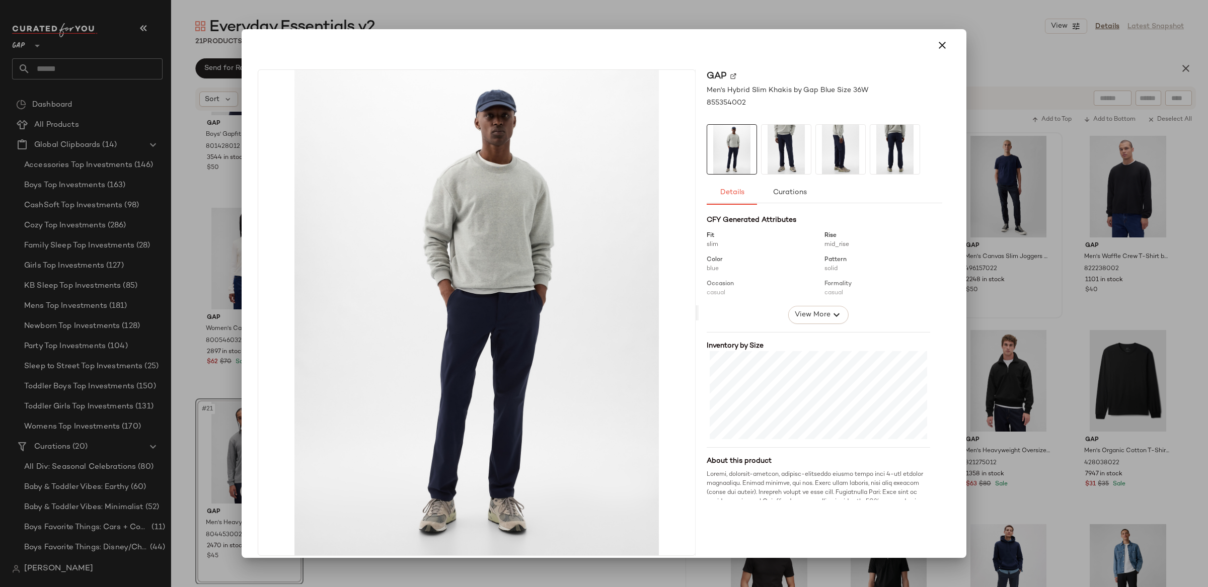
scroll to position [127, 0]
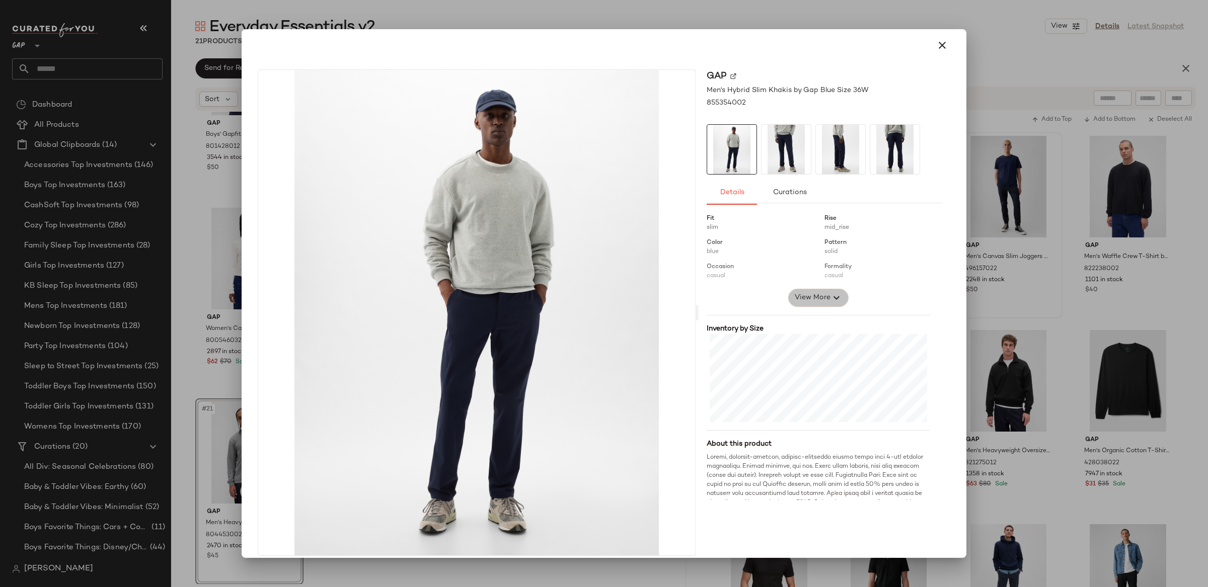
click at [817, 300] on span "View More" at bounding box center [812, 298] width 36 height 12
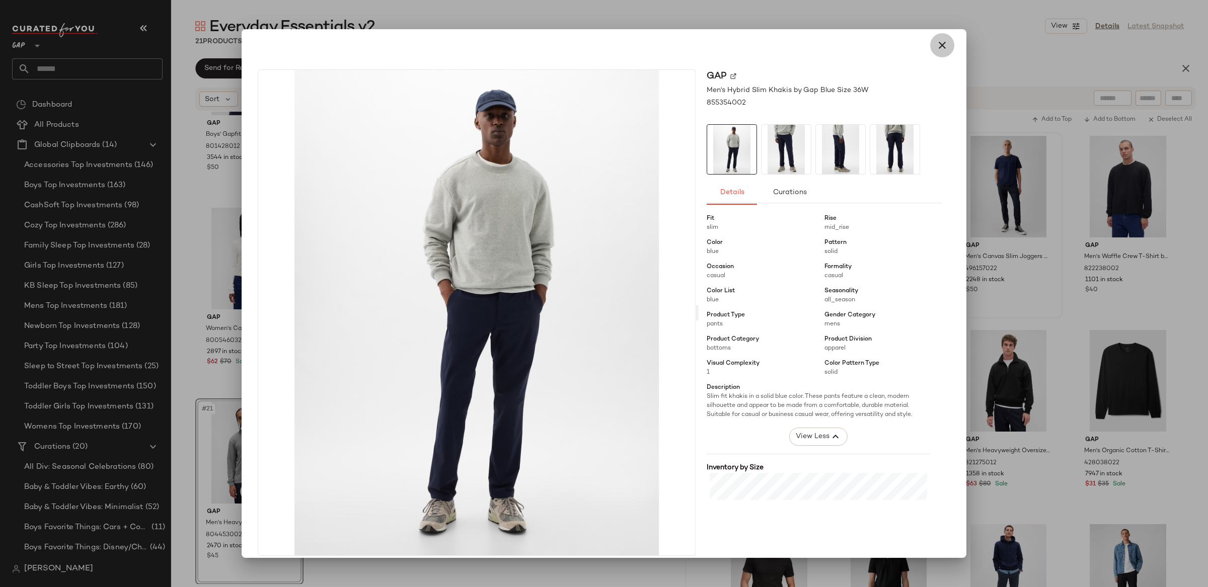
drag, startPoint x: 941, startPoint y: 43, endPoint x: 926, endPoint y: 32, distance: 18.0
click at [941, 43] on icon "button" at bounding box center [942, 45] width 12 height 12
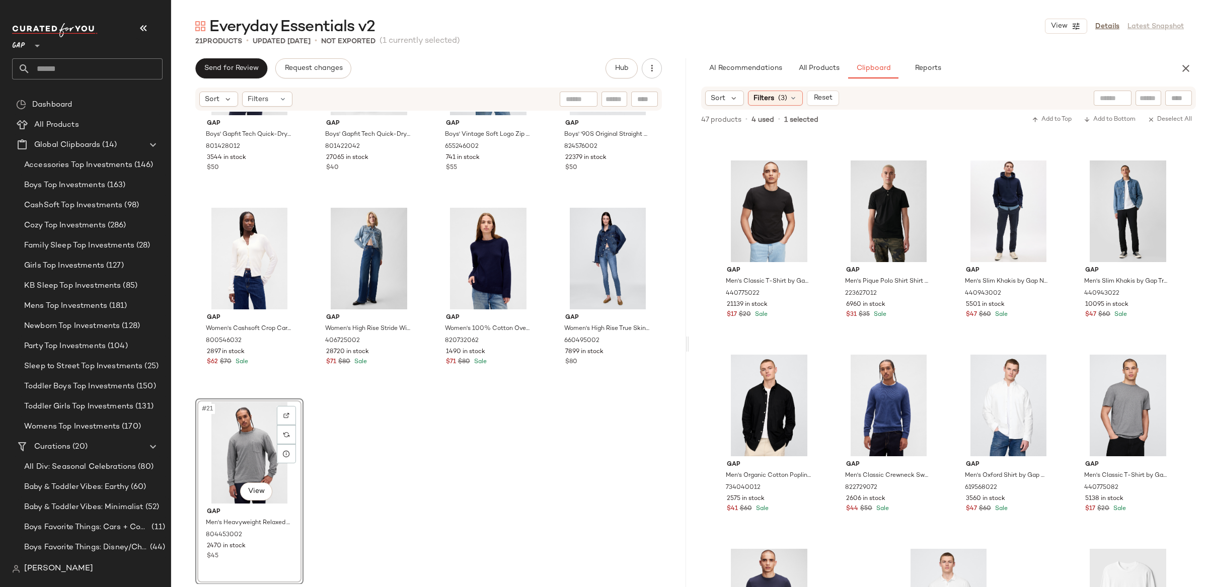
scroll to position [1524, 0]
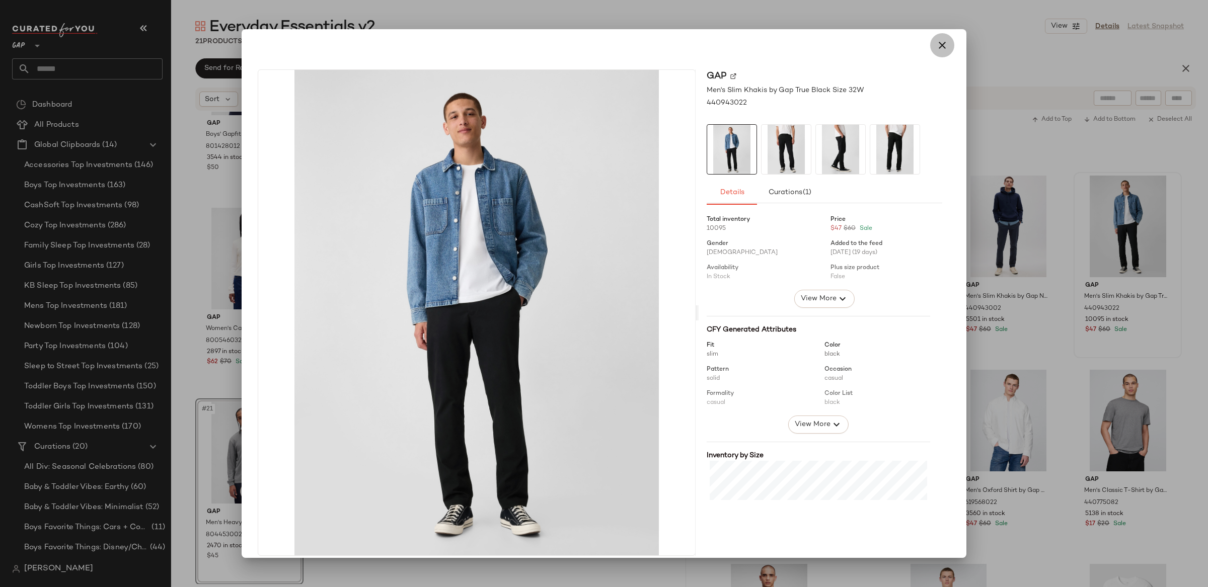
click at [944, 47] on button "button" at bounding box center [942, 45] width 24 height 24
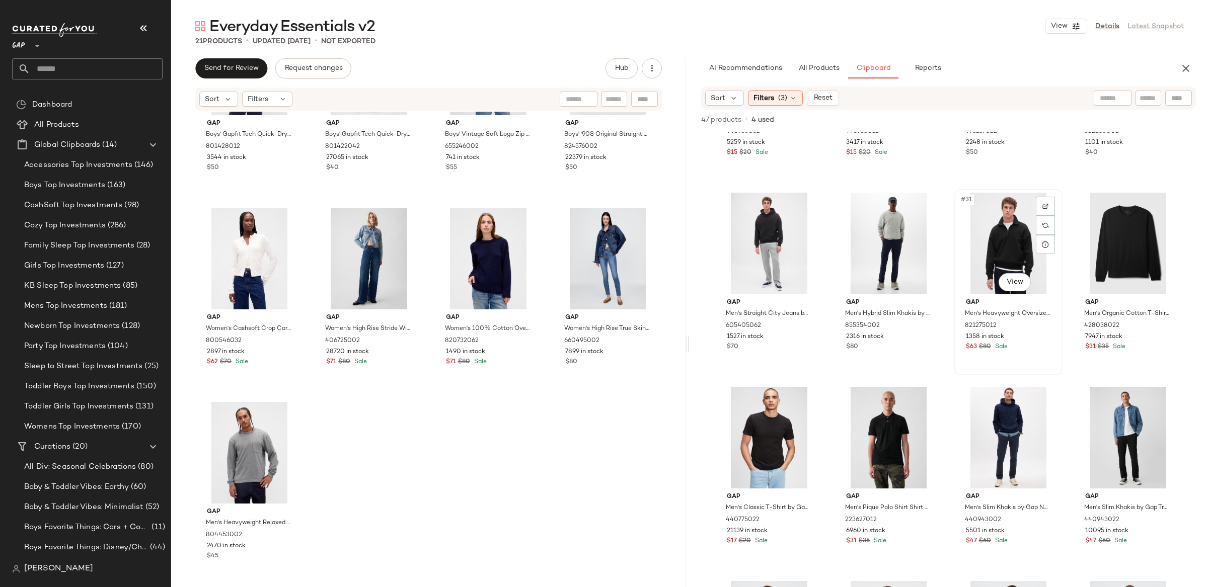
scroll to position [1259, 0]
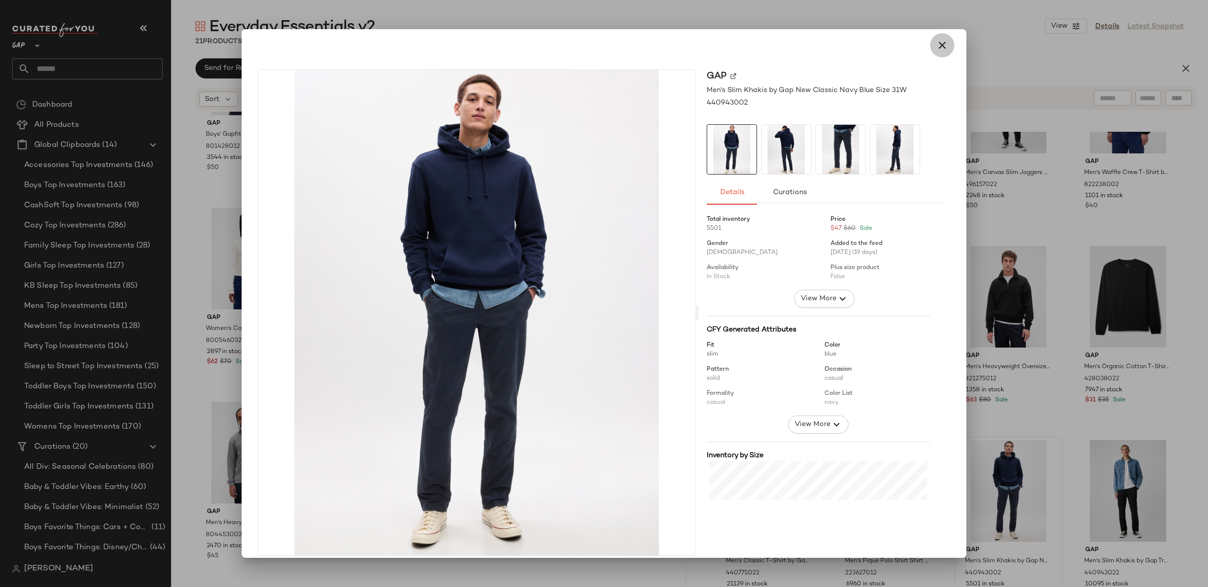
drag, startPoint x: 937, startPoint y: 46, endPoint x: 1026, endPoint y: 126, distance: 119.4
click at [937, 46] on icon "button" at bounding box center [942, 45] width 12 height 12
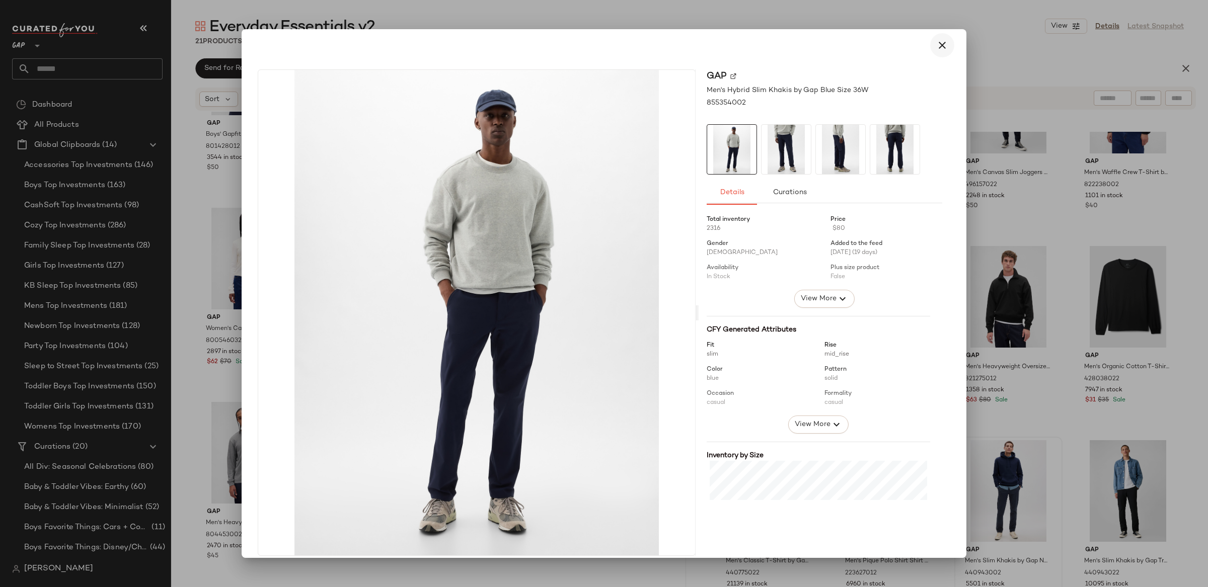
click at [939, 46] on icon "button" at bounding box center [942, 45] width 12 height 12
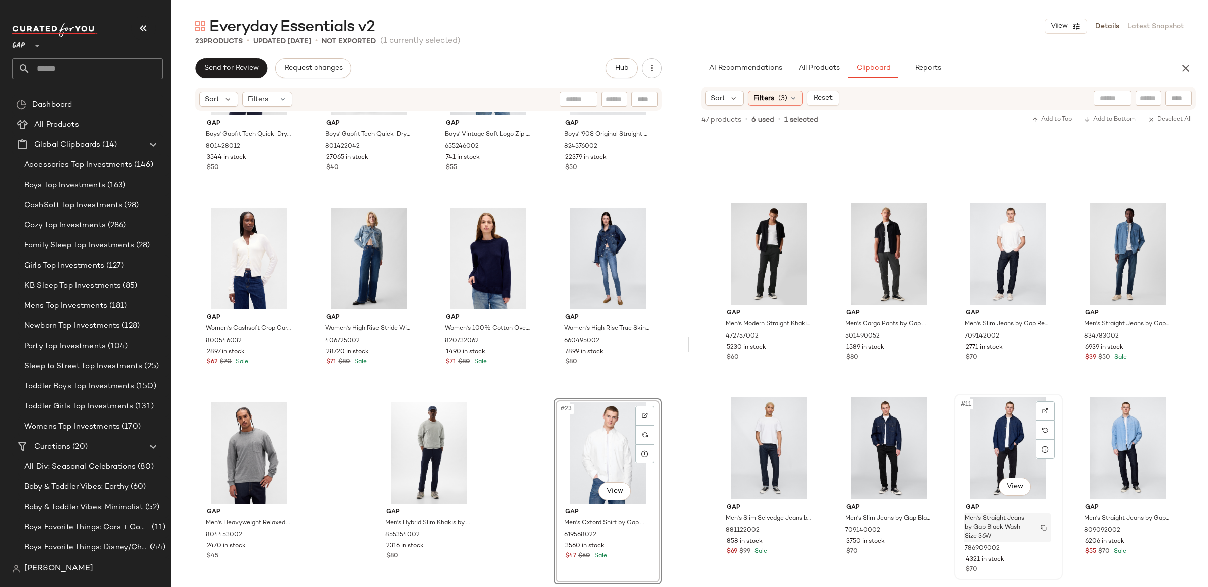
scroll to position [0, 0]
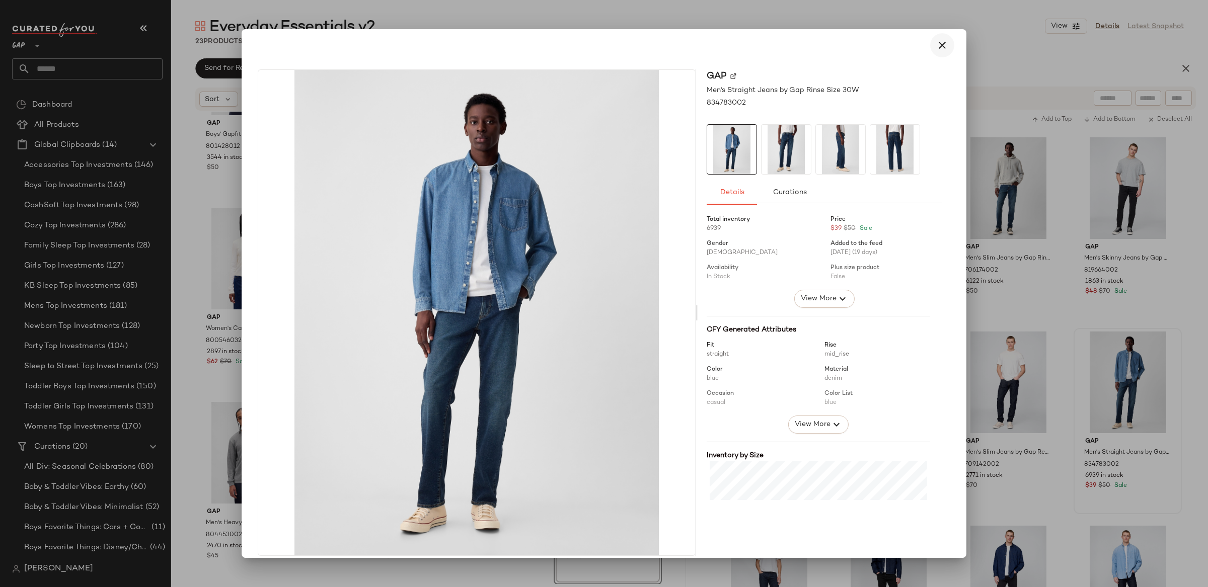
click at [936, 45] on icon "button" at bounding box center [942, 45] width 12 height 12
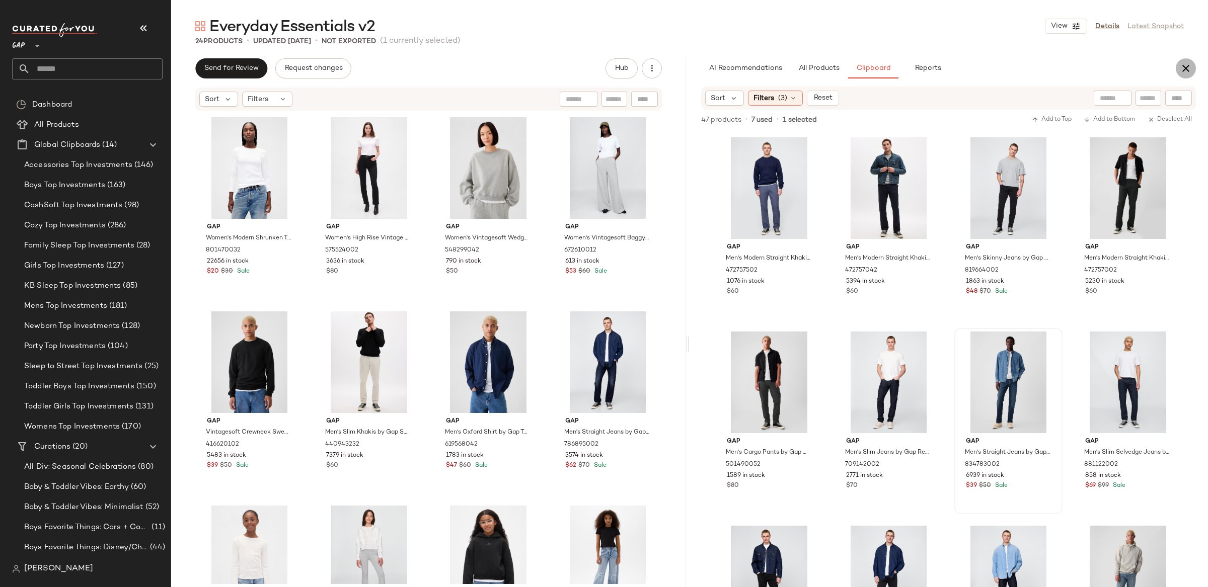
click at [1190, 69] on icon "button" at bounding box center [1186, 68] width 12 height 12
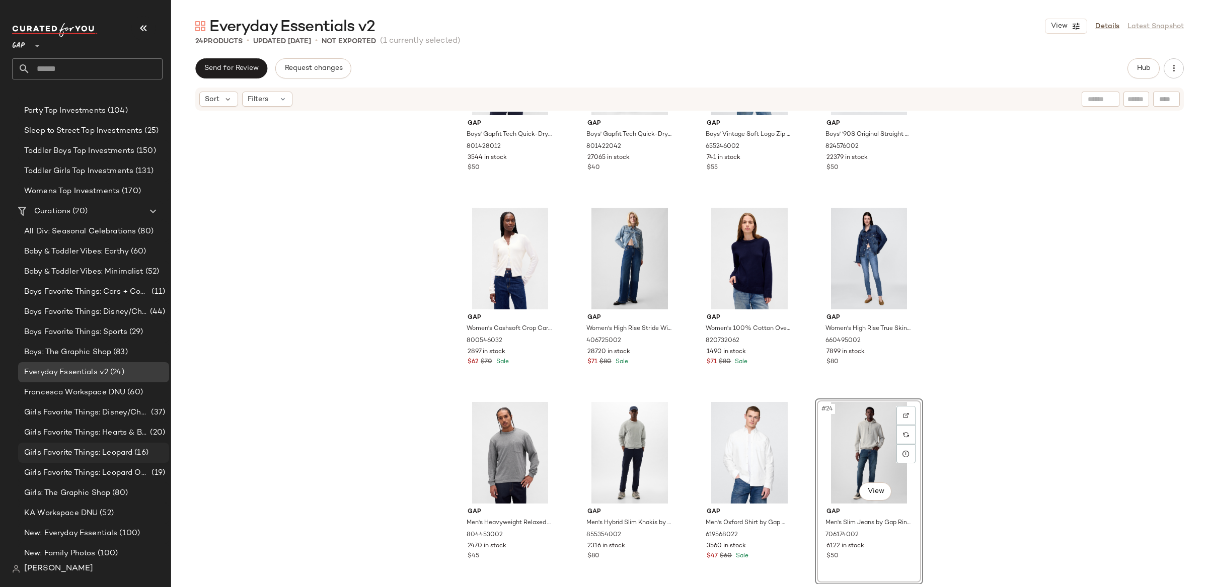
scroll to position [292, 0]
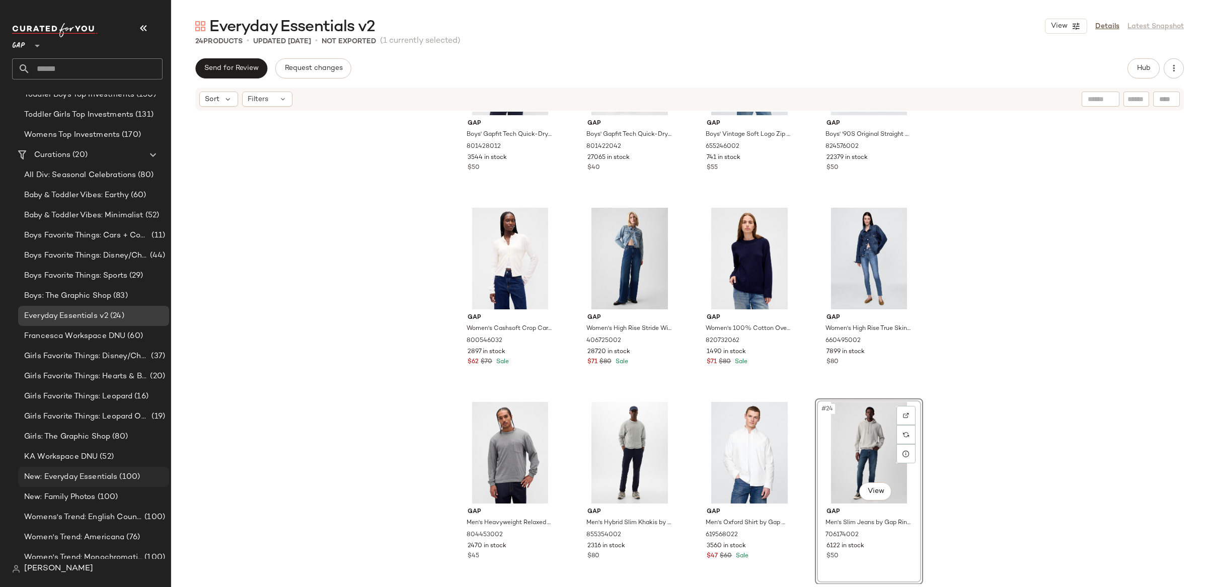
click at [109, 469] on div "New: Everyday Essentials (100)" at bounding box center [93, 477] width 151 height 20
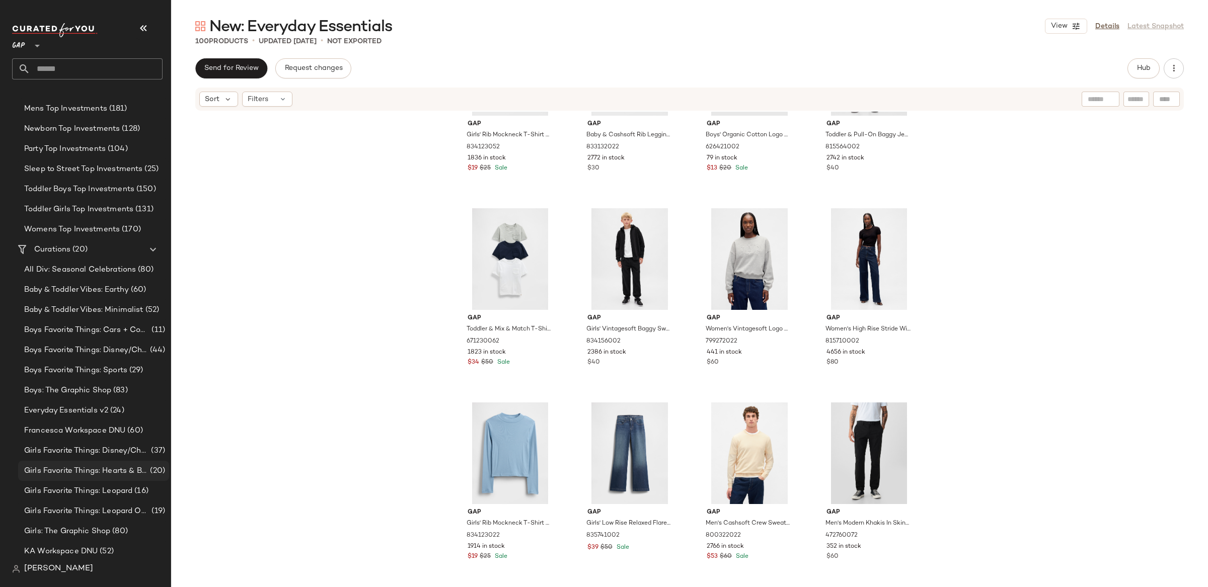
scroll to position [196, 0]
click at [98, 413] on span "Everyday Essentials v2" at bounding box center [66, 412] width 84 height 12
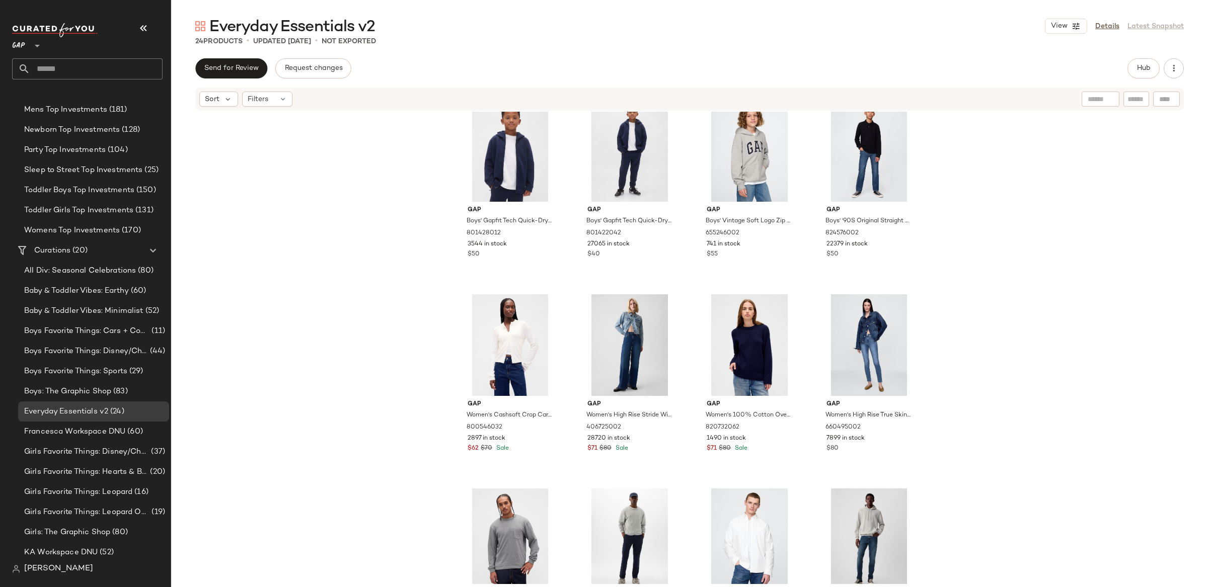
scroll to position [695, 0]
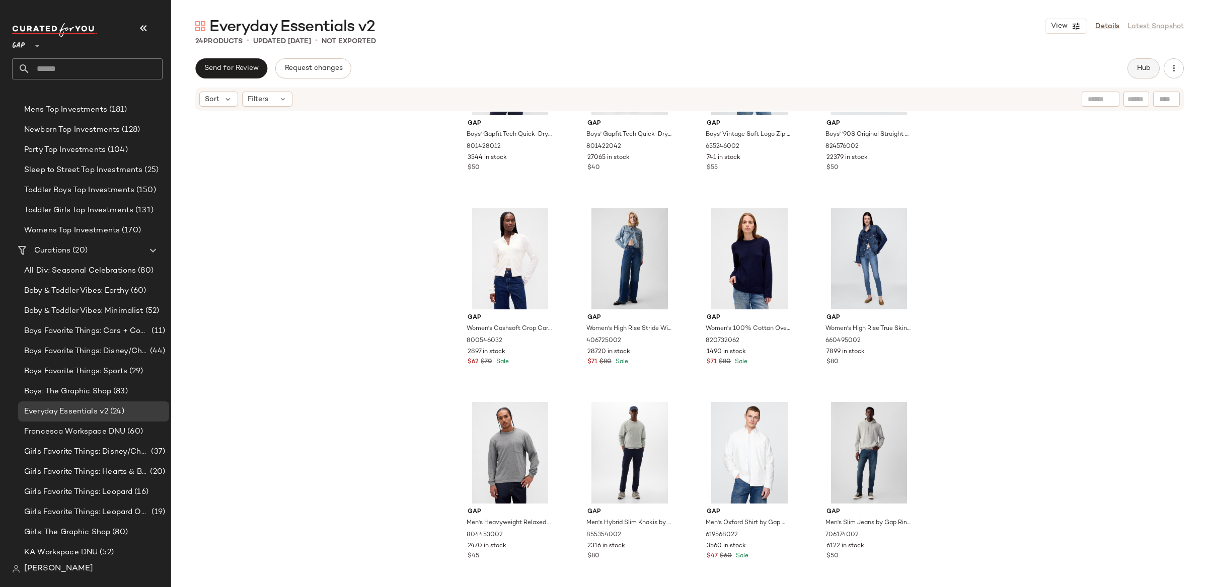
click at [1132, 70] on button "Hub" at bounding box center [1144, 68] width 32 height 20
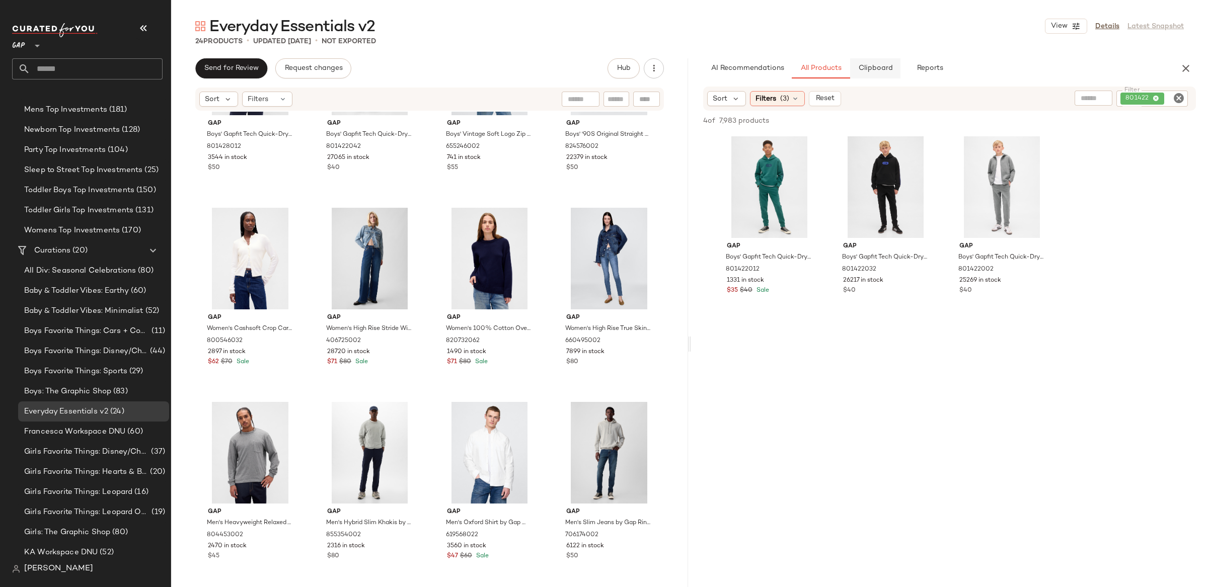
click at [868, 68] on span "Clipboard" at bounding box center [875, 68] width 35 height 8
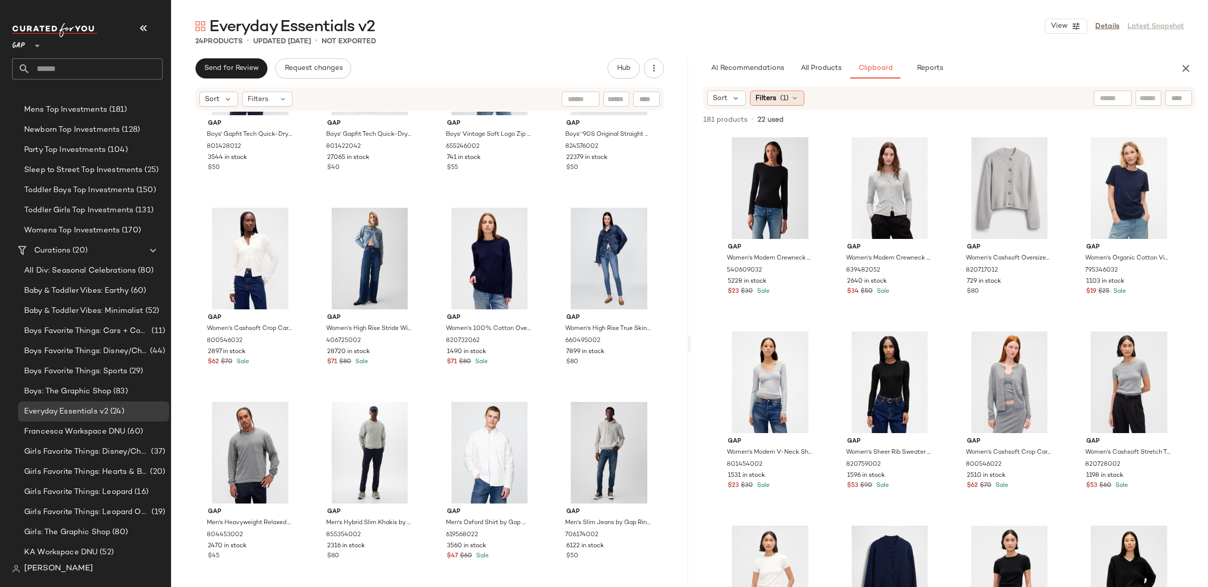
click at [766, 97] on span "Filters" at bounding box center [766, 98] width 21 height 11
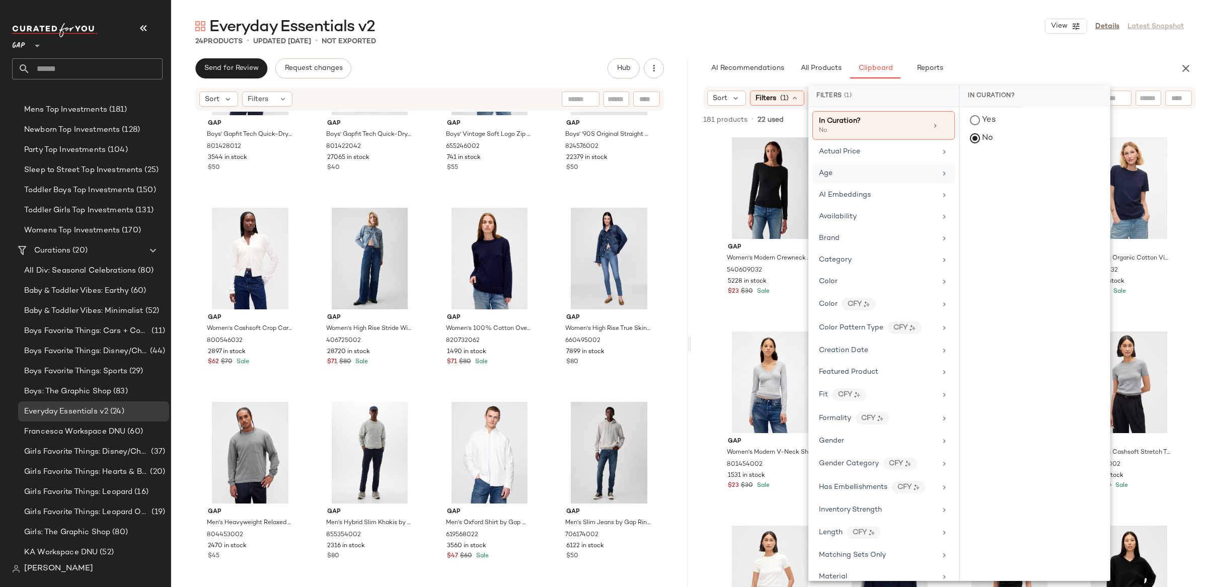
click at [848, 168] on div "Age" at bounding box center [883, 174] width 142 height 20
click at [992, 244] on div "toddler" at bounding box center [1035, 243] width 150 height 24
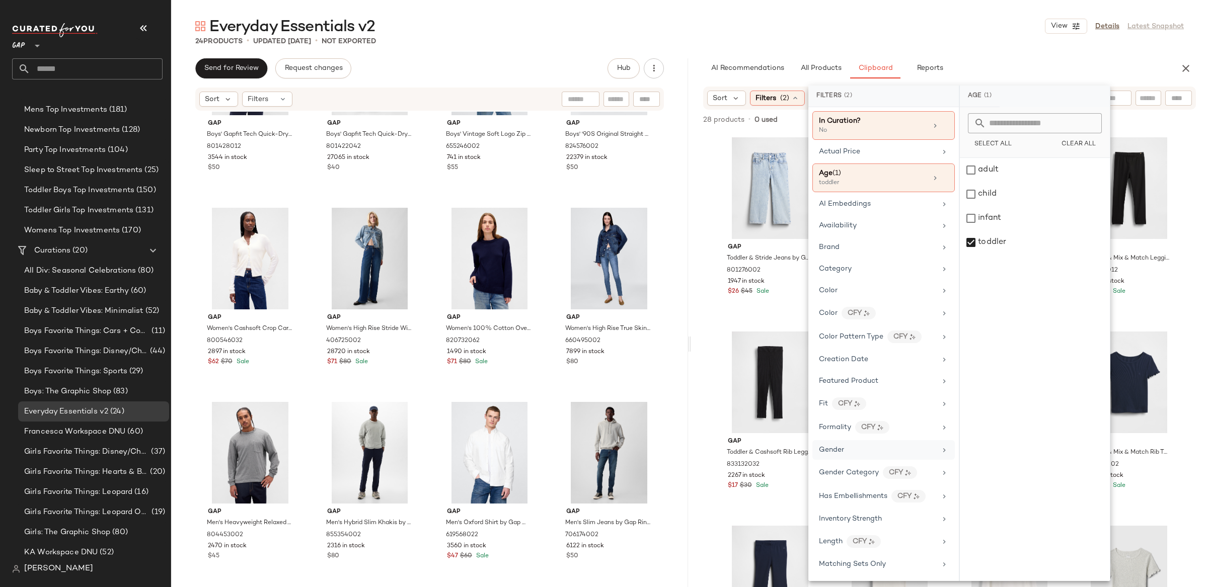
click at [887, 460] on div "Gender" at bounding box center [883, 450] width 142 height 20
click at [978, 165] on div "[DEMOGRAPHIC_DATA]" at bounding box center [1035, 170] width 150 height 24
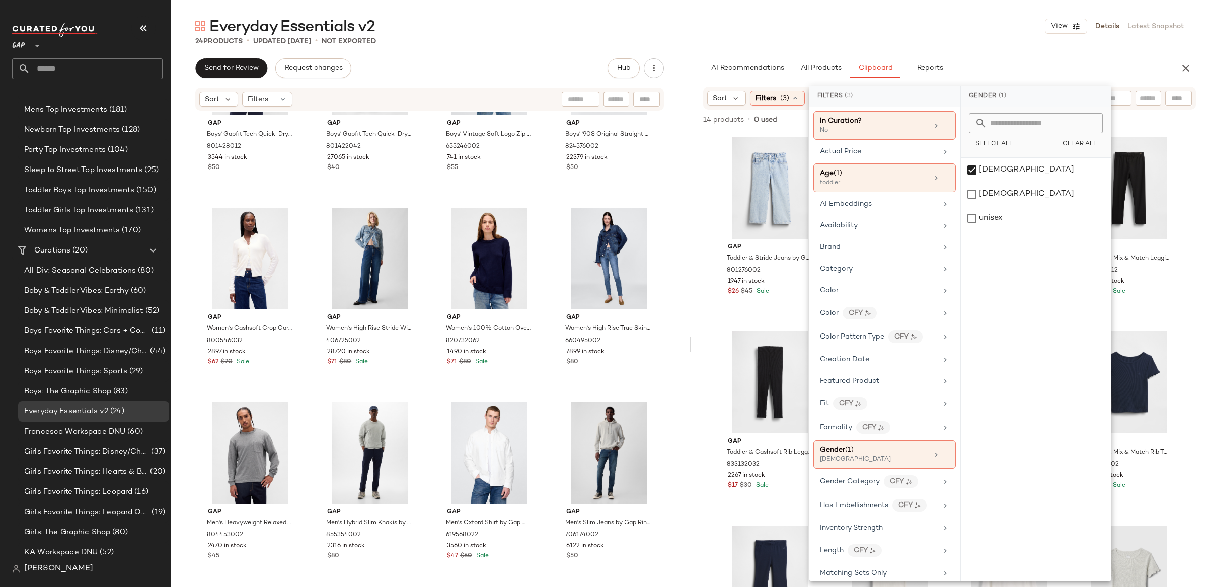
click at [702, 334] on div "Gap Toddler & Stride Jeans by Gap Light Wash Size 12-18 M 801276002 1947 in sto…" at bounding box center [949, 381] width 517 height 498
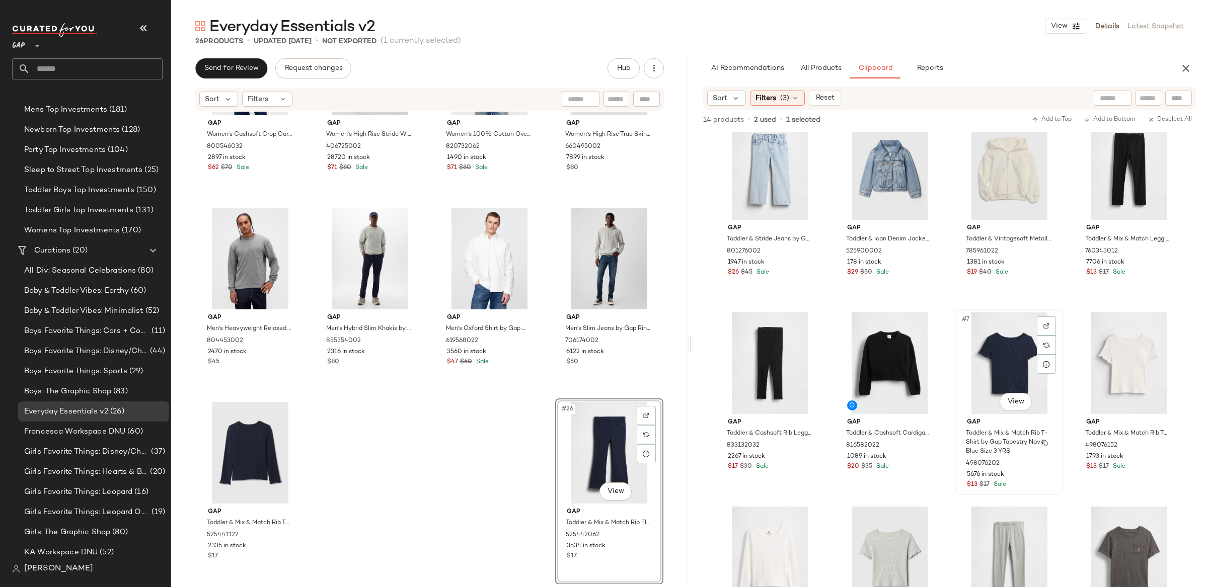
scroll to position [0, 0]
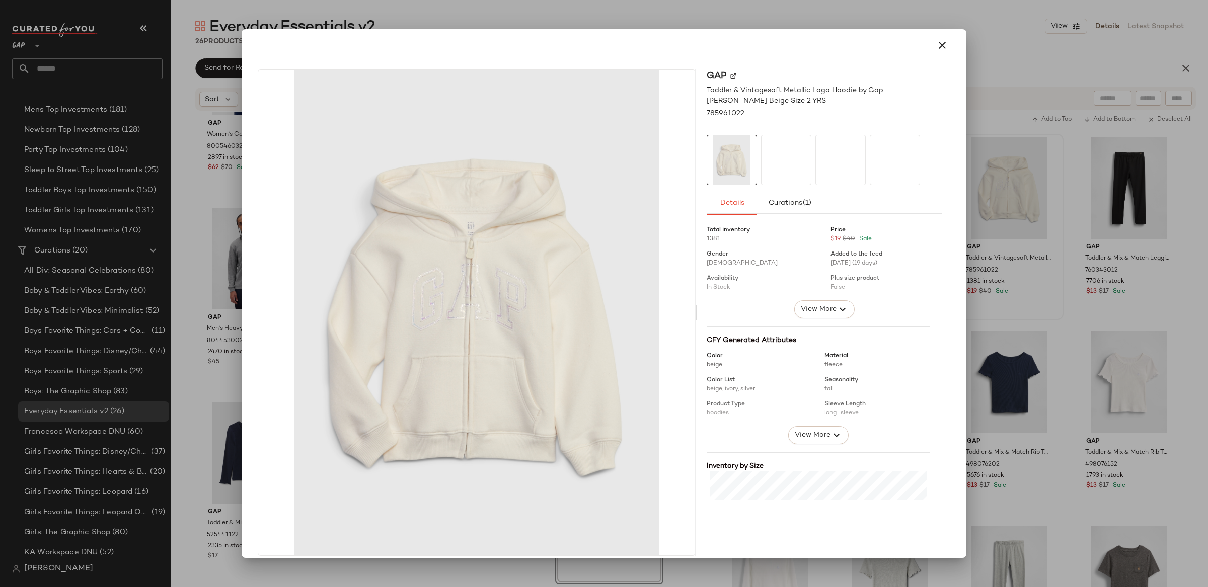
click at [936, 45] on icon "button" at bounding box center [942, 45] width 12 height 12
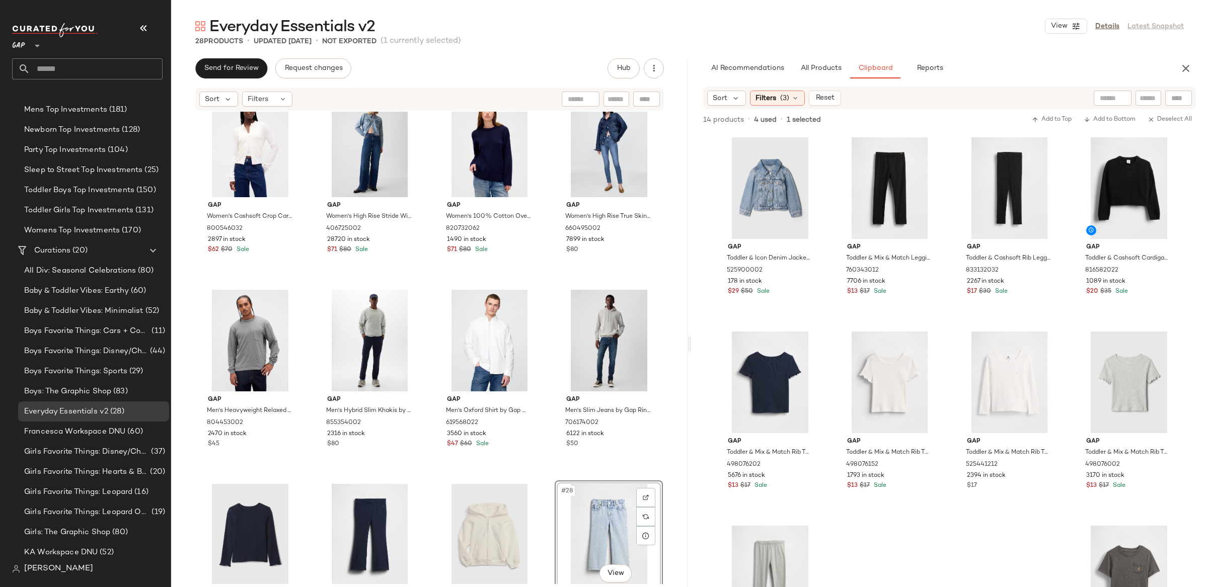
scroll to position [889, 0]
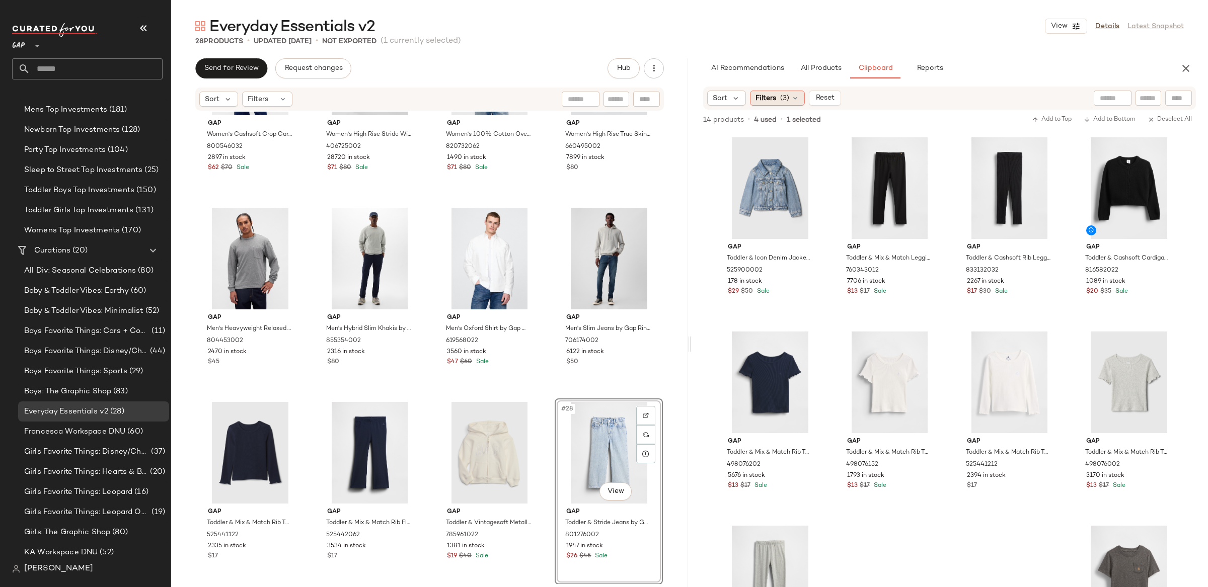
click at [784, 99] on span "(3)" at bounding box center [784, 98] width 9 height 11
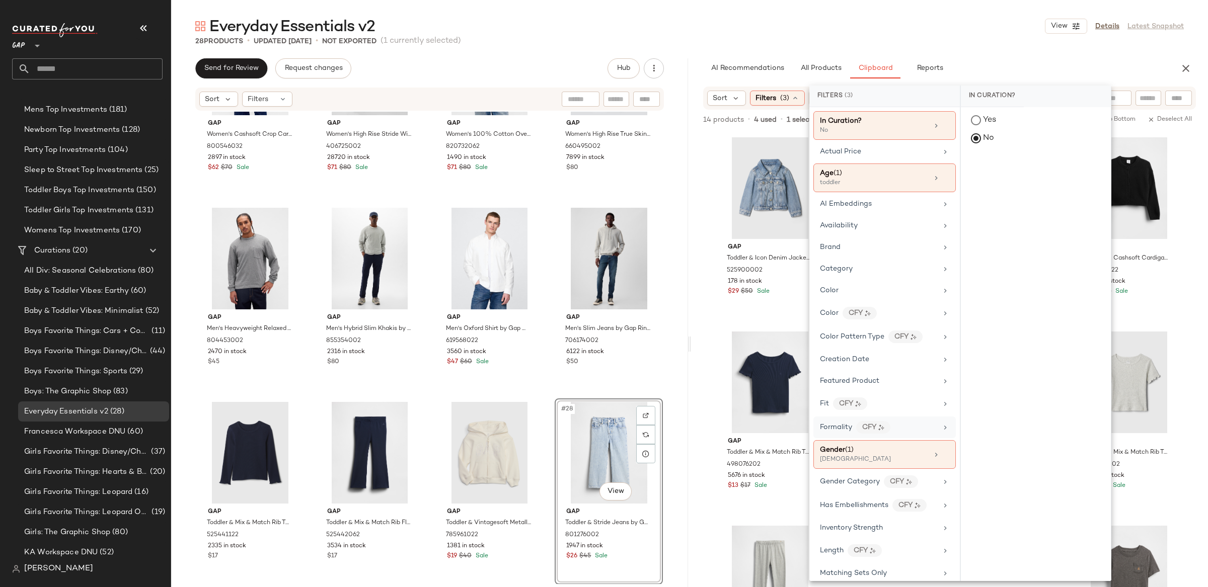
drag, startPoint x: 860, startPoint y: 456, endPoint x: 871, endPoint y: 431, distance: 26.4
click at [860, 456] on div "Gender (1)" at bounding box center [874, 450] width 108 height 11
drag, startPoint x: 982, startPoint y: 170, endPoint x: 985, endPoint y: 193, distance: 23.3
click at [982, 170] on div "[DEMOGRAPHIC_DATA]" at bounding box center [1036, 170] width 150 height 24
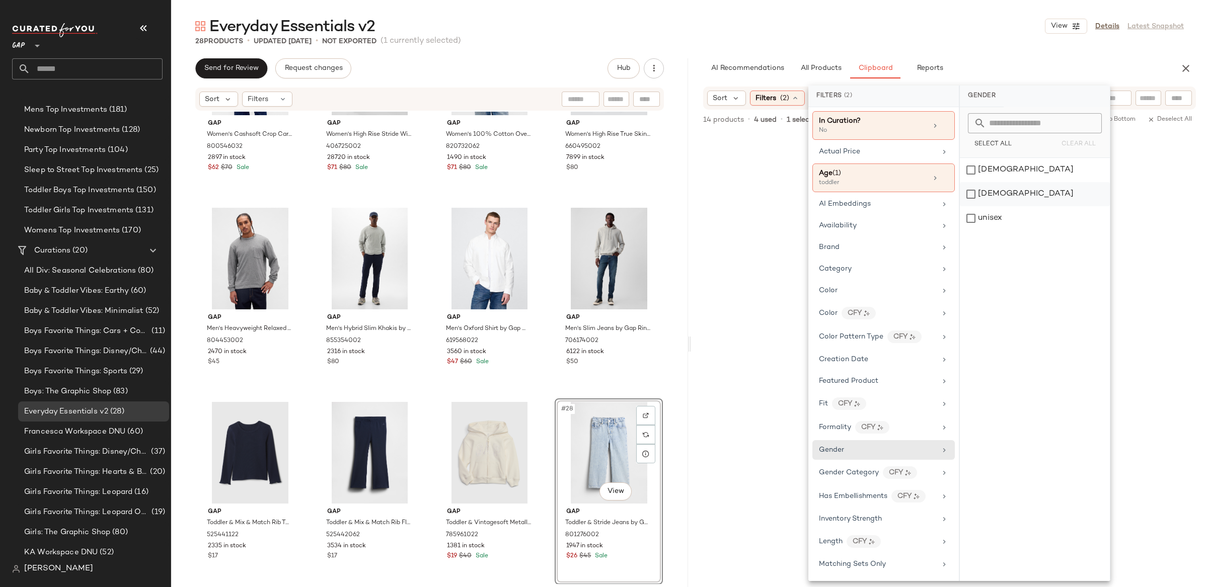
click at [985, 197] on div "[DEMOGRAPHIC_DATA]" at bounding box center [1035, 194] width 150 height 24
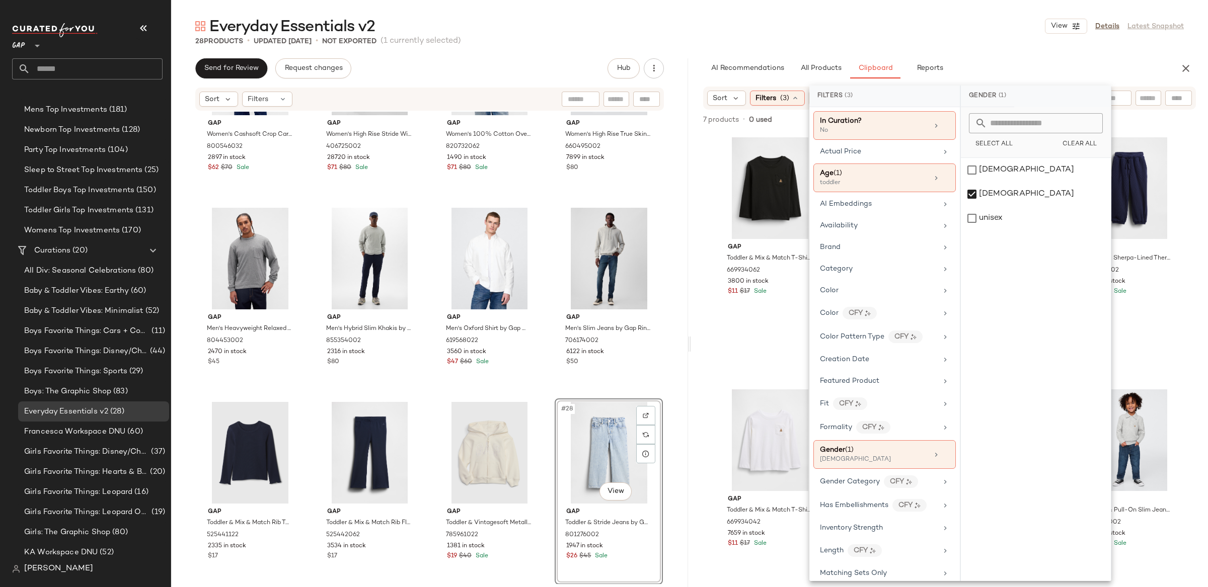
click at [698, 264] on div "Gap Toddler & Mix & Match T-Shirt by Gap True Black Size 18-24 M 669934062 3800…" at bounding box center [949, 381] width 517 height 498
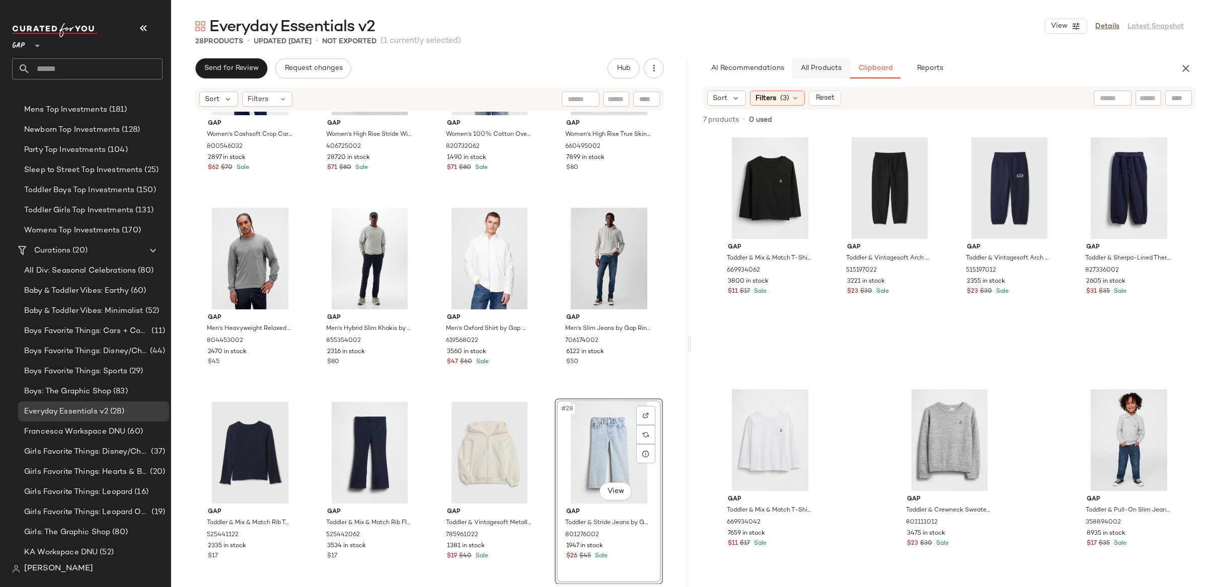
click at [843, 69] on button "All Products" at bounding box center [821, 68] width 58 height 20
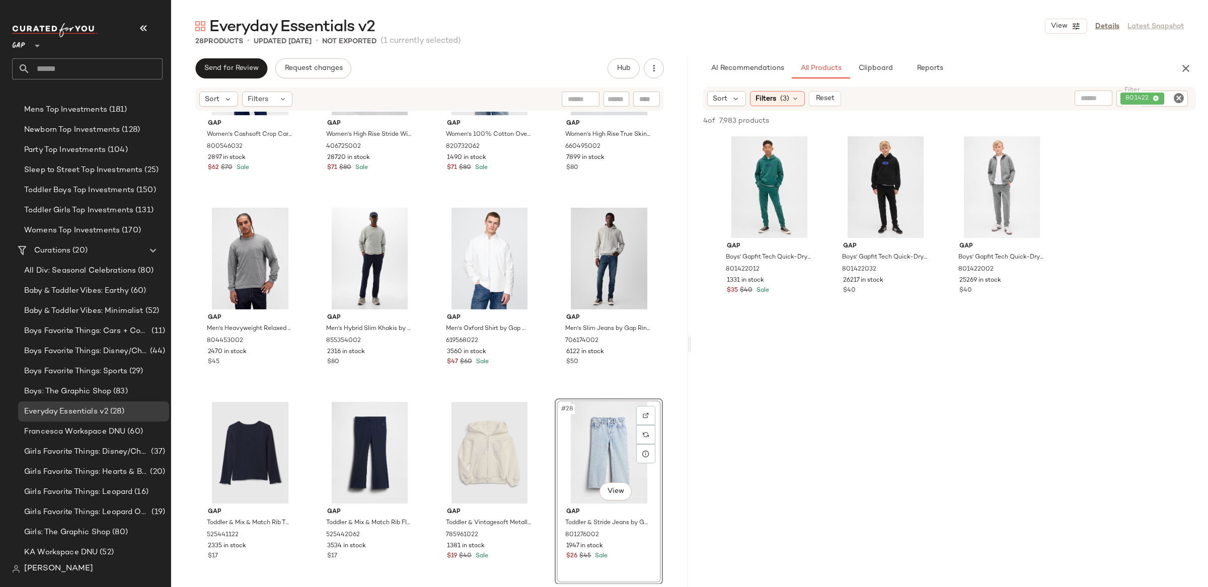
click at [1184, 98] on icon "Clear Filter" at bounding box center [1179, 98] width 12 height 12
click at [777, 96] on div "Filters (3)" at bounding box center [777, 98] width 55 height 15
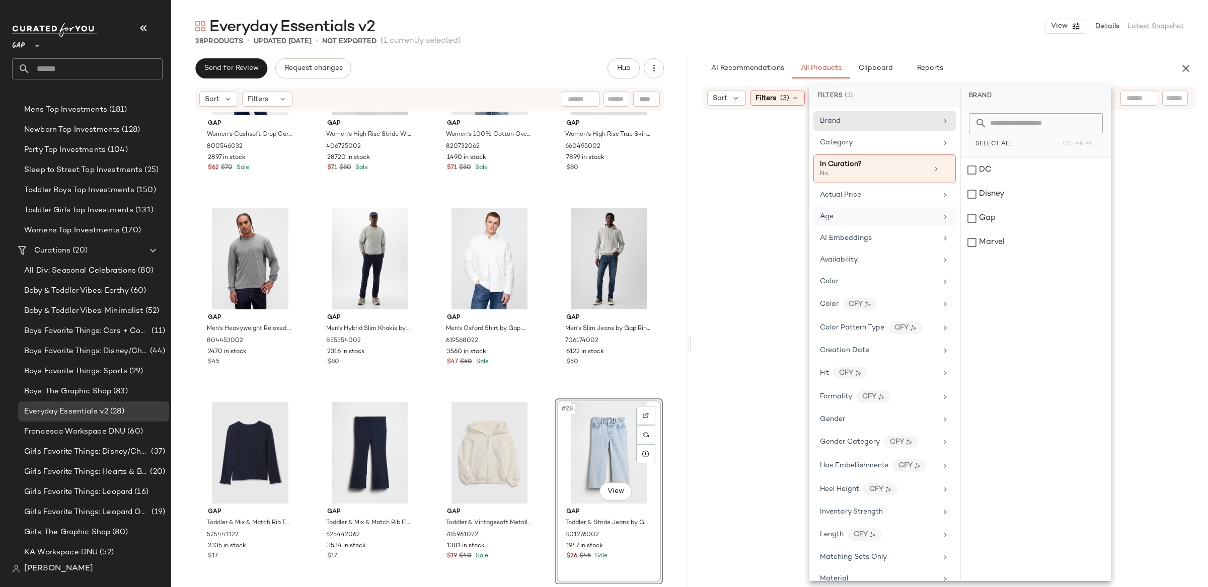
drag, startPoint x: 864, startPoint y: 219, endPoint x: 898, endPoint y: 223, distance: 34.0
click at [864, 219] on div "Age" at bounding box center [878, 216] width 117 height 11
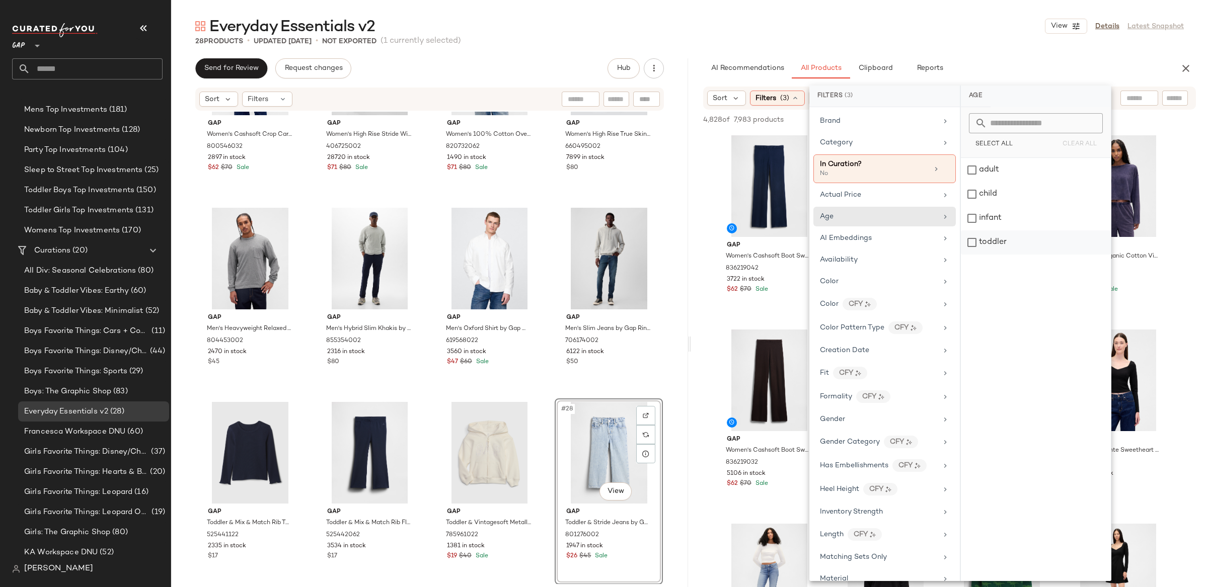
click at [988, 247] on div "toddler" at bounding box center [1036, 243] width 150 height 24
click at [862, 438] on div "Gender" at bounding box center [884, 429] width 142 height 20
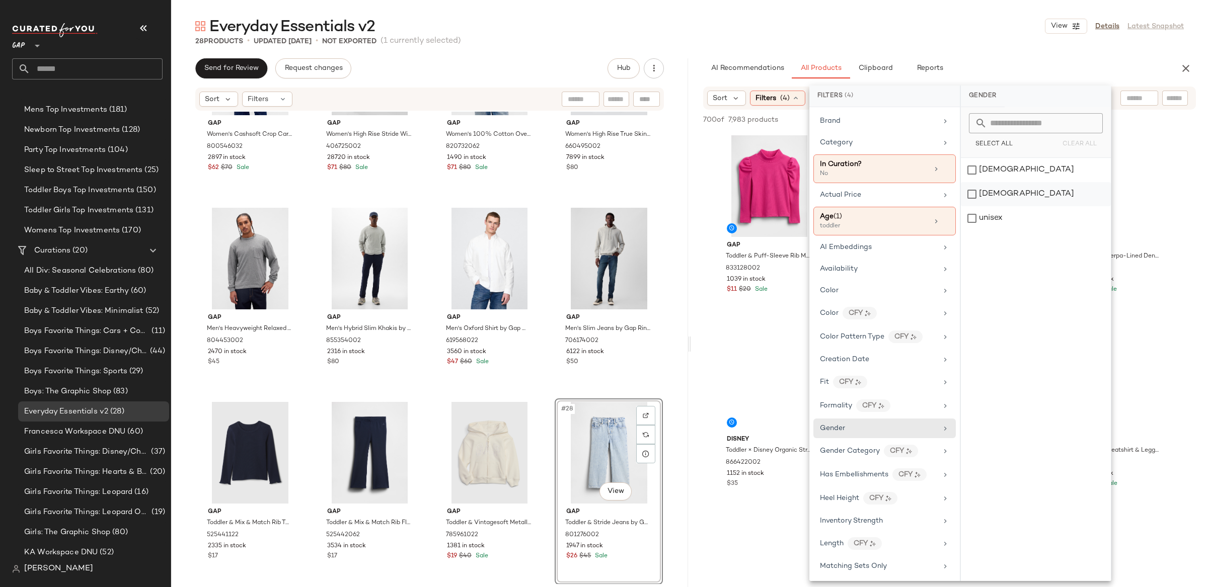
click at [983, 195] on div "[DEMOGRAPHIC_DATA]" at bounding box center [1036, 194] width 150 height 24
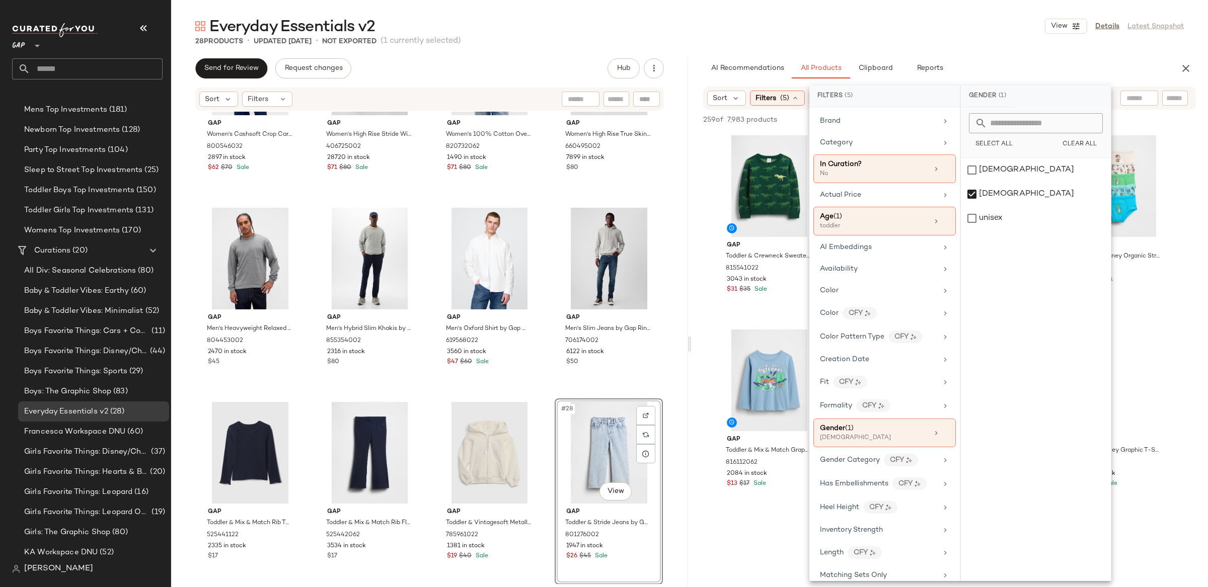
click at [688, 84] on div "Everyday Essentials v2 View Details Latest Snapshot 28 Products • updated [DATE…" at bounding box center [689, 301] width 1037 height 571
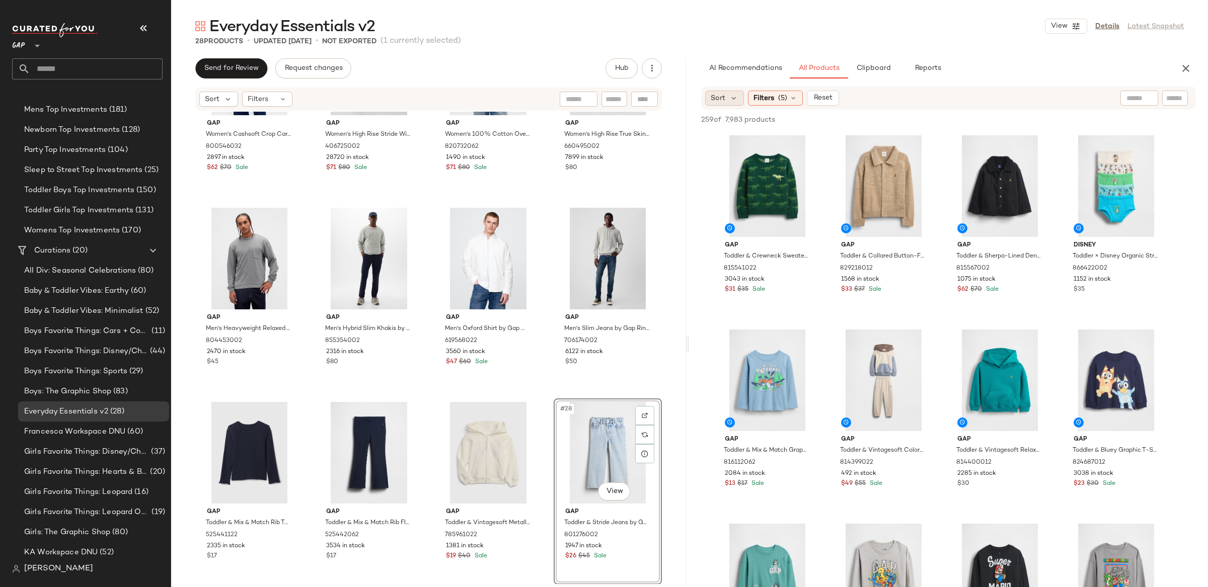
click at [726, 97] on div "Sort" at bounding box center [724, 98] width 39 height 15
click at [772, 150] on span "Highest Inventory" at bounding box center [759, 147] width 61 height 11
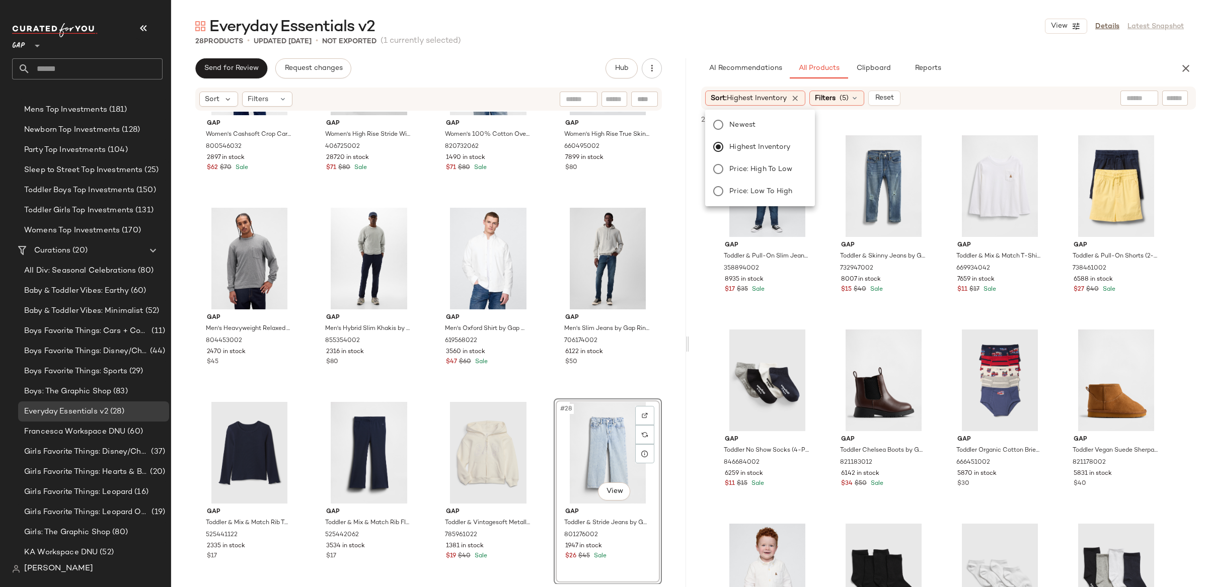
click at [689, 134] on div at bounding box center [688, 343] width 4 height 571
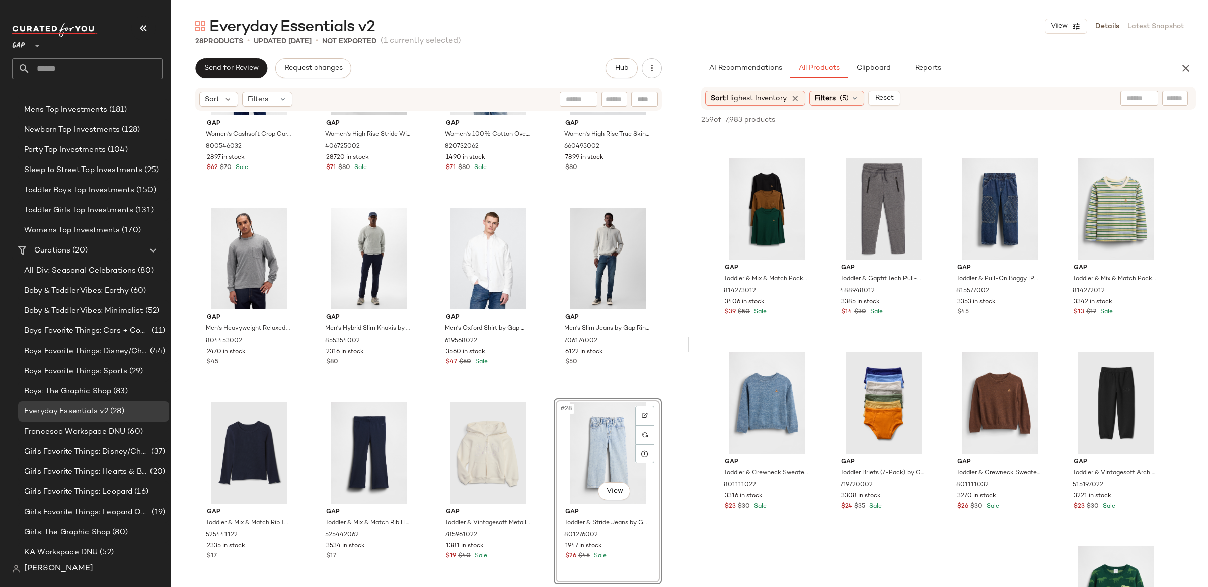
scroll to position [1587, 0]
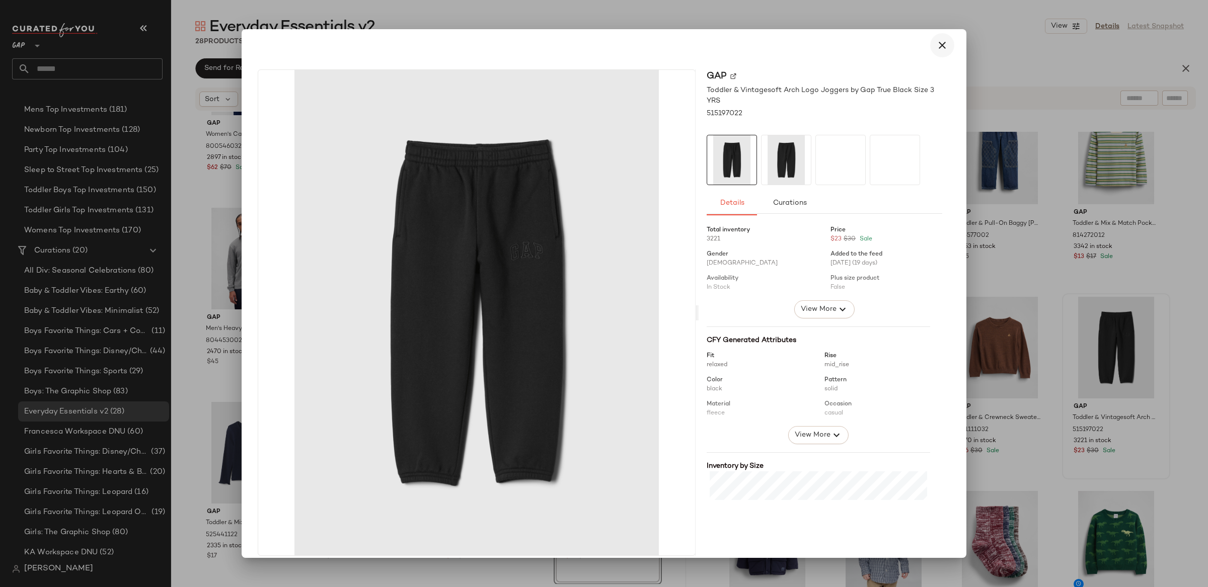
click at [937, 46] on icon "button" at bounding box center [942, 45] width 12 height 12
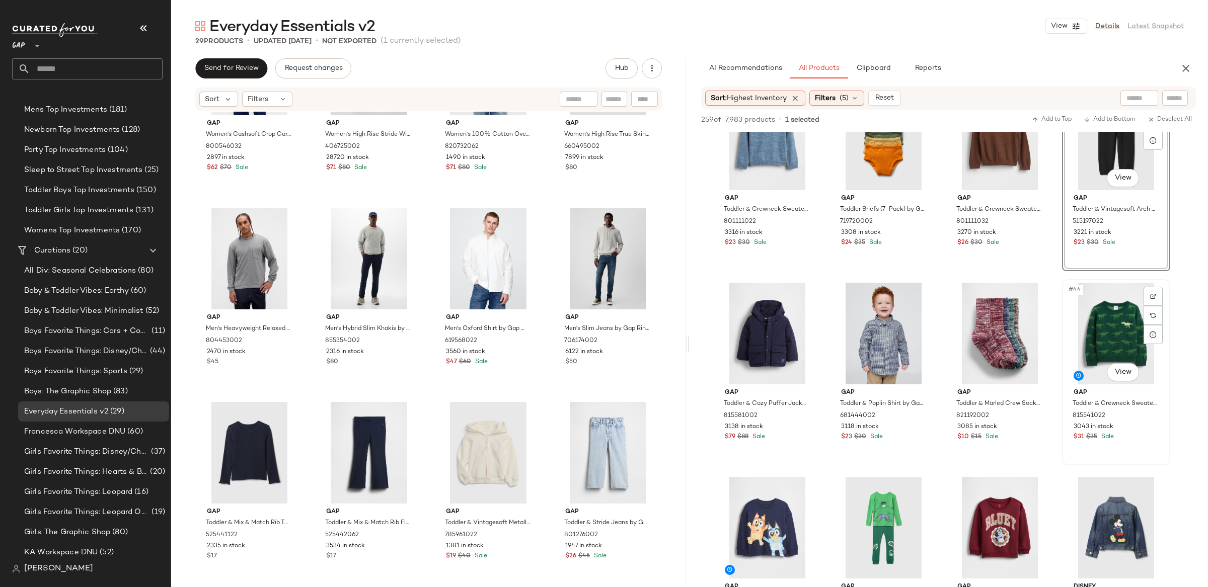
scroll to position [1792, 0]
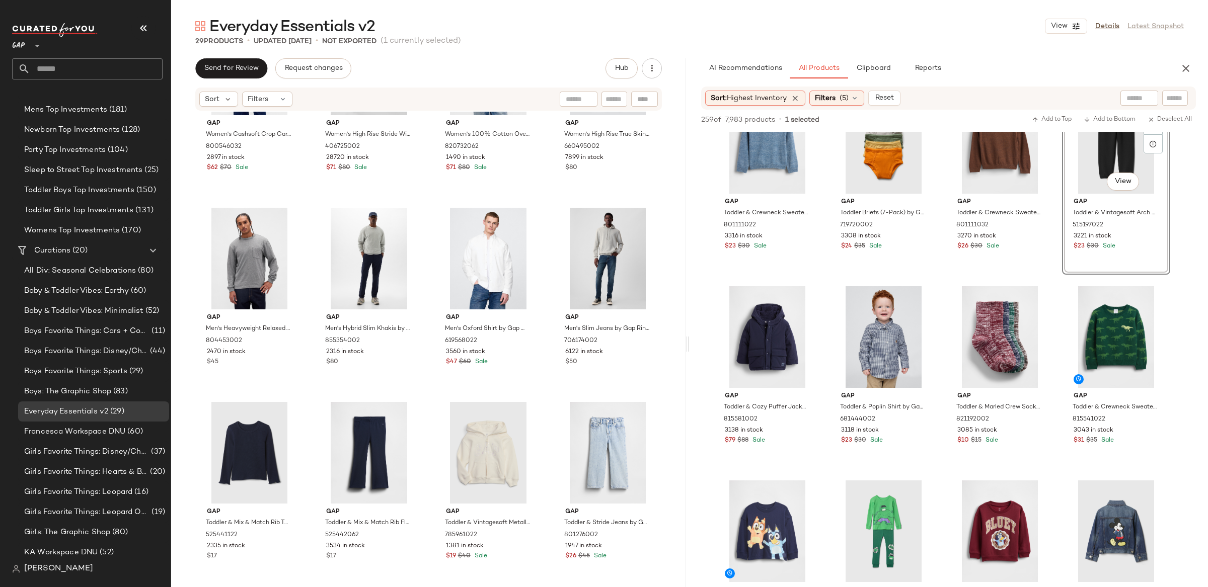
drag, startPoint x: 1162, startPoint y: 94, endPoint x: 1169, endPoint y: 93, distance: 6.6
click at [1162, 94] on div at bounding box center [1175, 98] width 26 height 15
type input "**********"
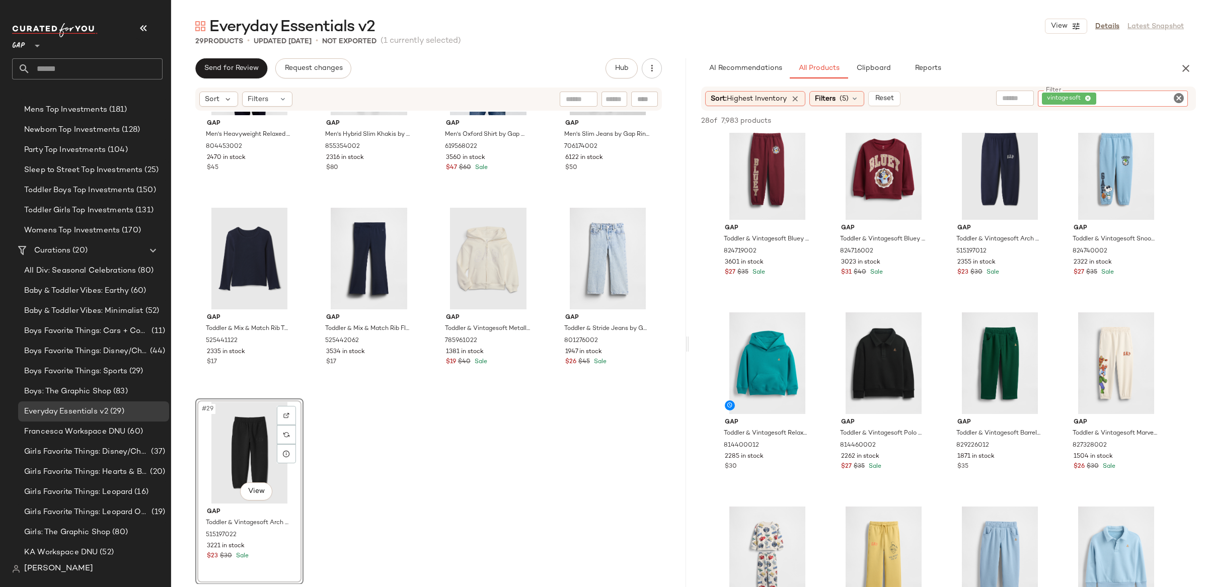
scroll to position [0, 0]
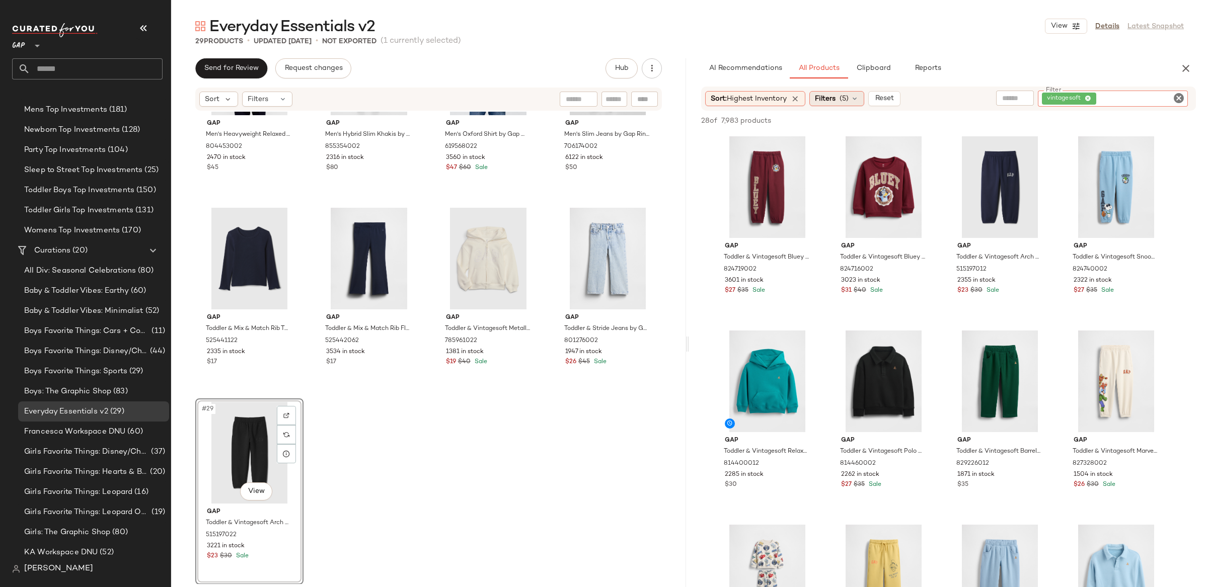
click at [830, 100] on span "Filters" at bounding box center [825, 99] width 21 height 11
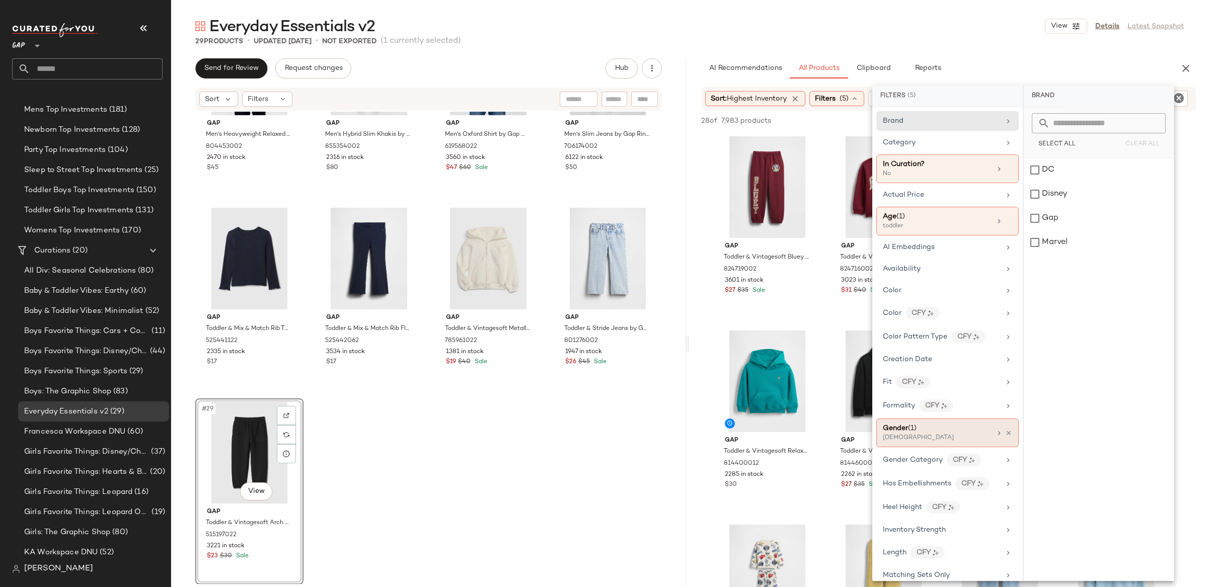
click at [1009, 435] on div "Gender (1) [DEMOGRAPHIC_DATA]" at bounding box center [947, 433] width 142 height 29
click at [1007, 435] on icon at bounding box center [1008, 433] width 7 height 7
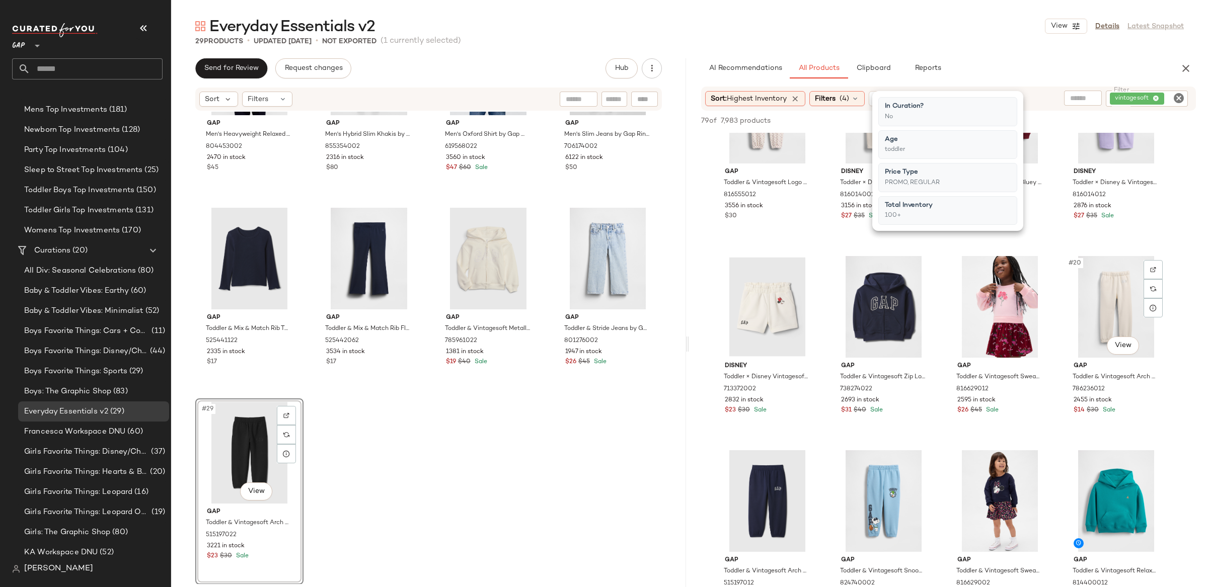
scroll to position [658, 0]
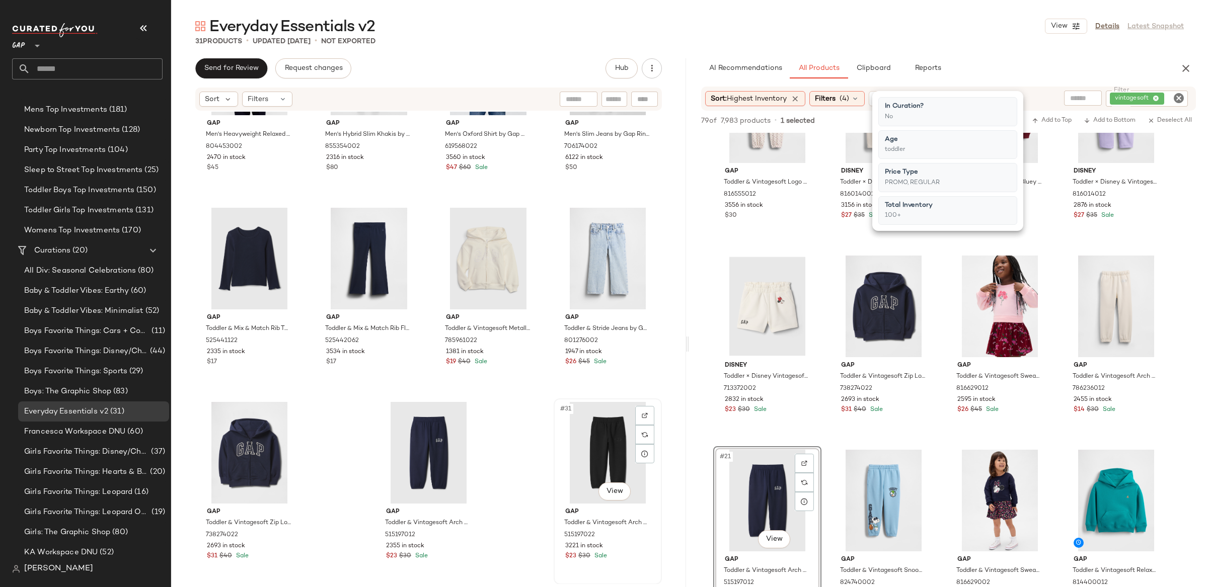
click at [594, 439] on div "#31 View" at bounding box center [607, 453] width 101 height 102
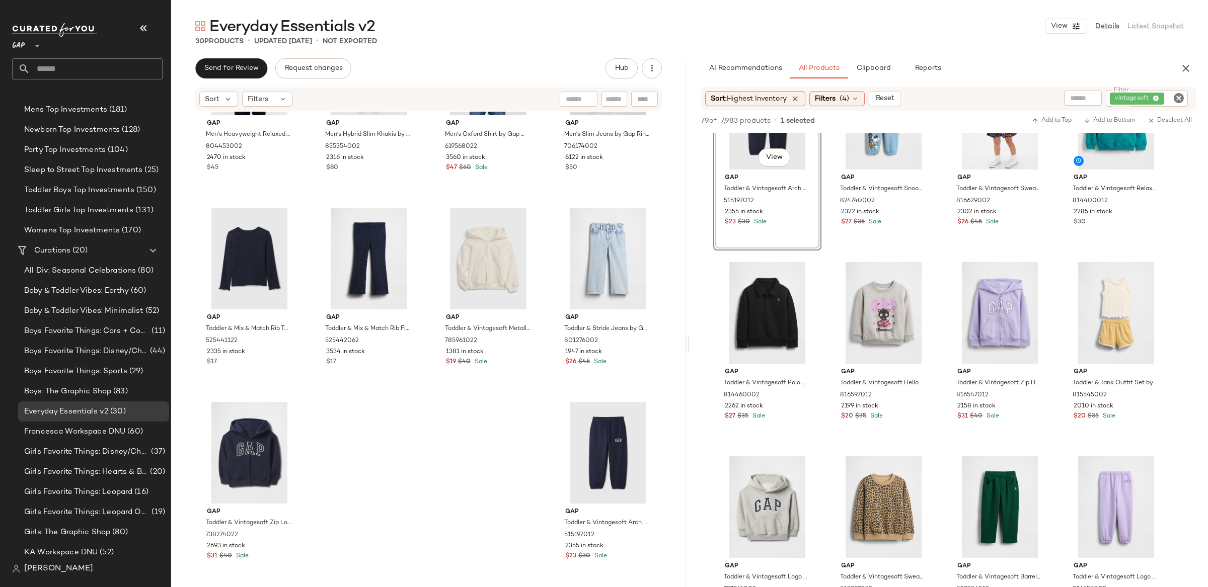
scroll to position [1015, 0]
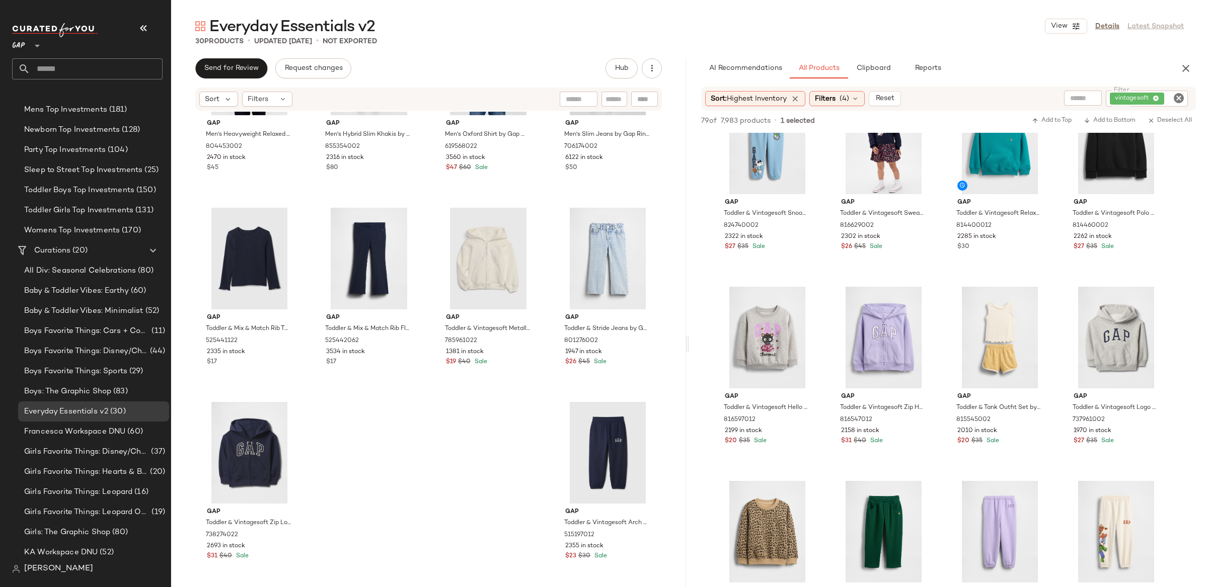
click at [1183, 97] on icon "Clear Filter" at bounding box center [1179, 98] width 12 height 12
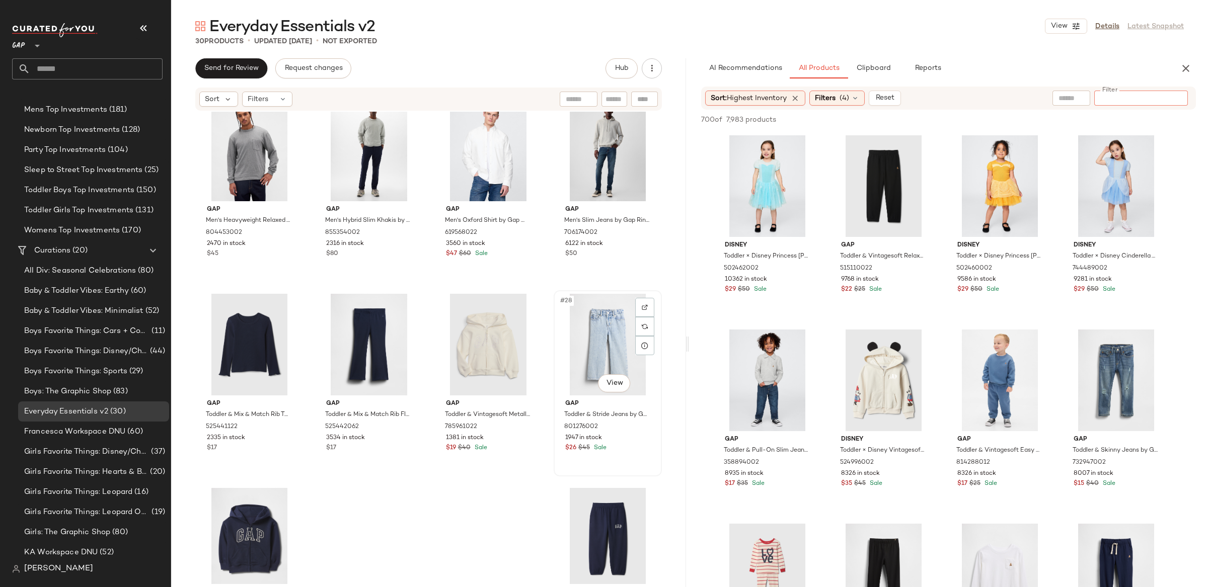
scroll to position [992, 0]
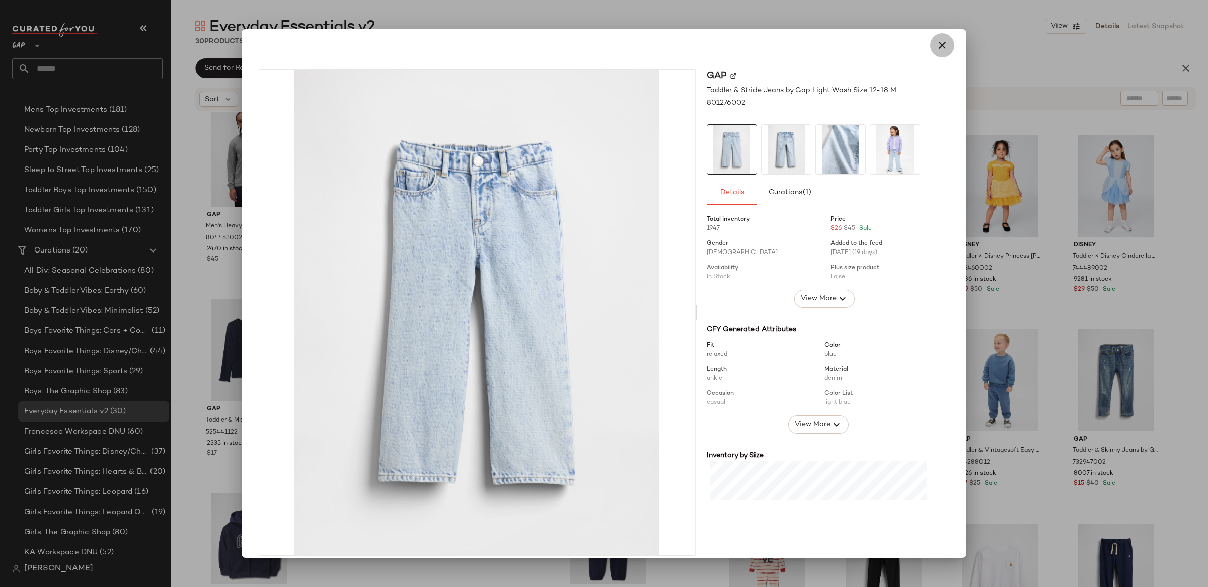
click at [936, 47] on icon "button" at bounding box center [942, 45] width 12 height 12
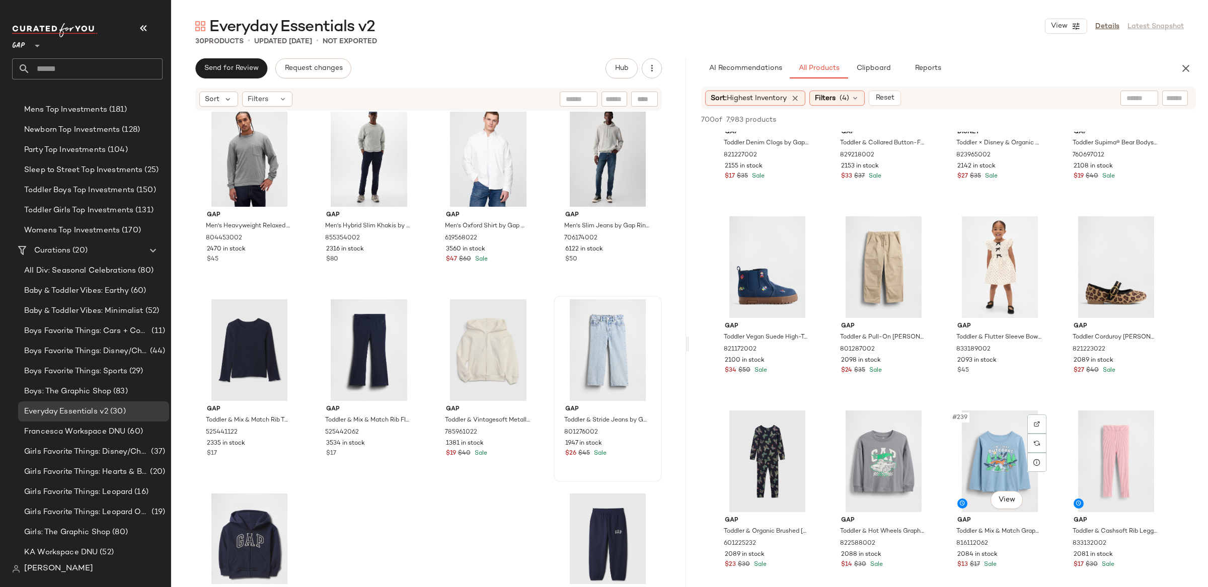
scroll to position [11186, 0]
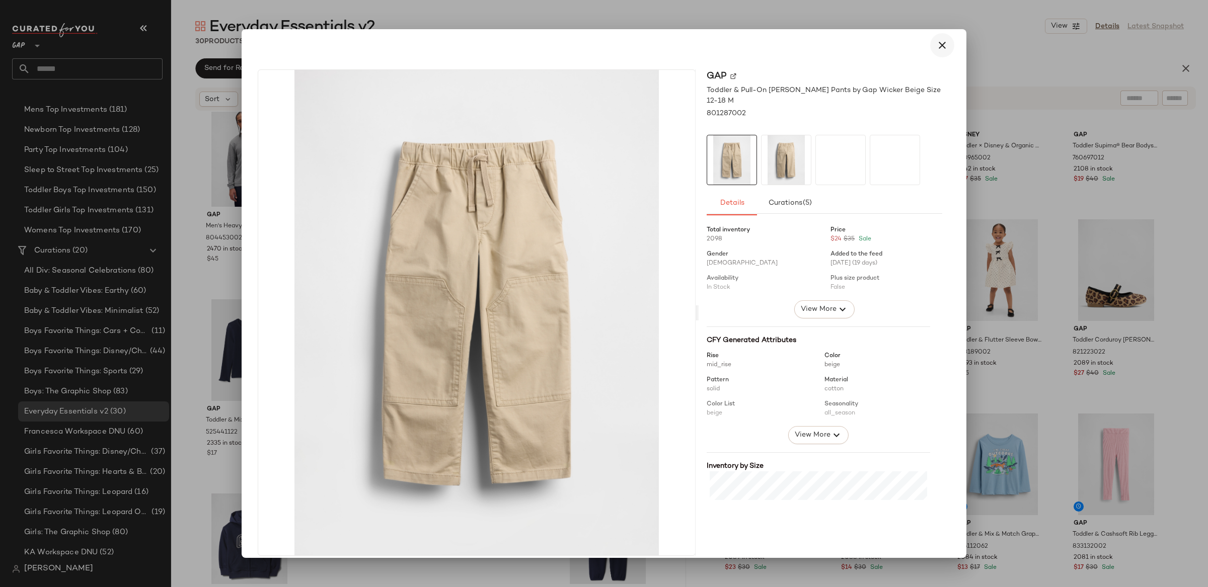
click at [938, 46] on icon "button" at bounding box center [942, 45] width 12 height 12
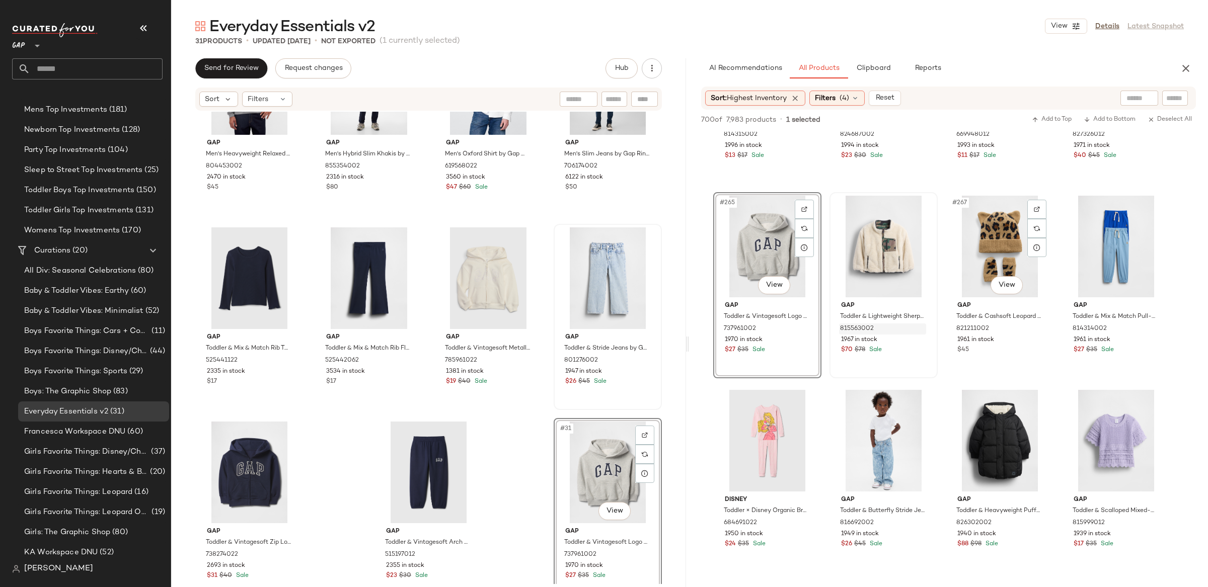
scroll to position [12766, 0]
click at [599, 467] on div "#31 View" at bounding box center [607, 473] width 101 height 102
click at [602, 517] on body "GAP ** Dashboard All Products Global Clipboards (14) Accessories Top Investment…" at bounding box center [604, 293] width 1208 height 587
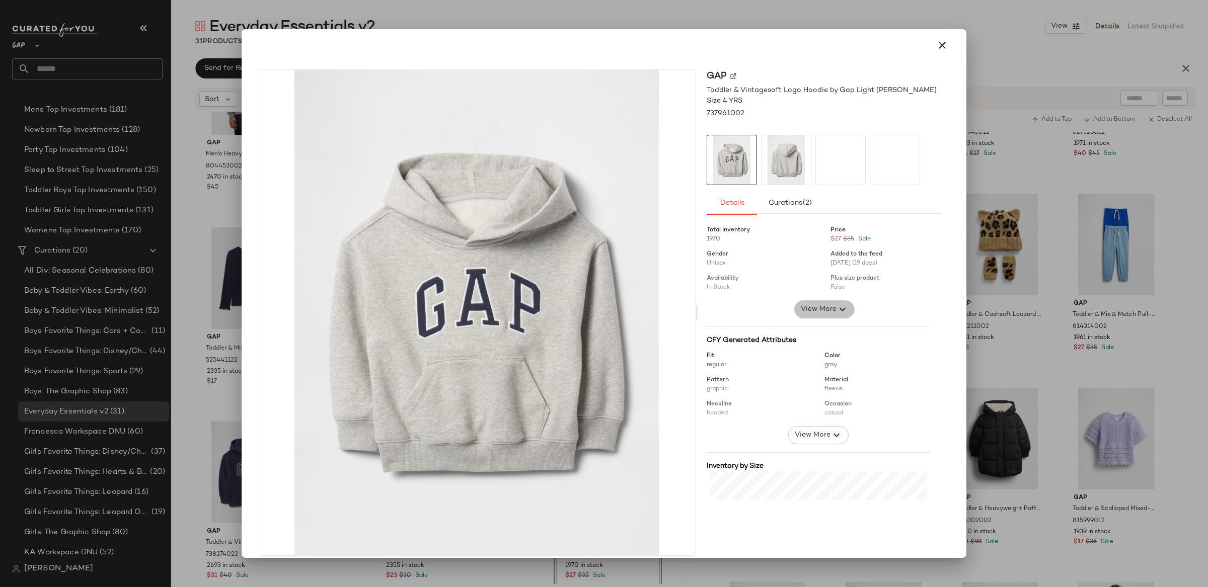
click at [805, 309] on span "View More" at bounding box center [818, 310] width 36 height 12
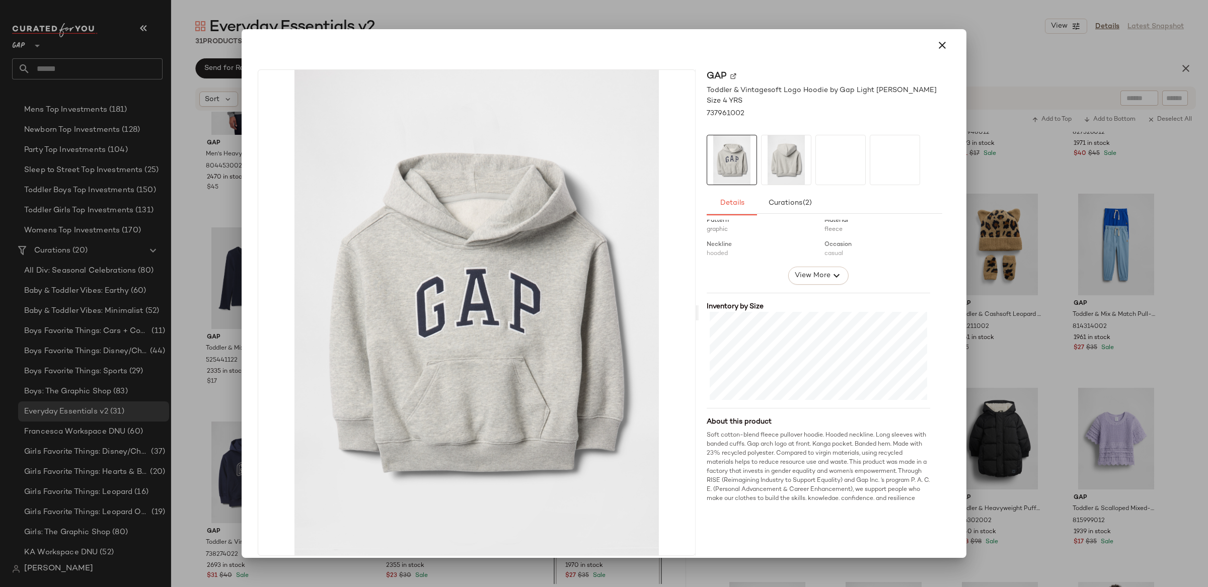
scroll to position [308, 0]
click at [936, 50] on icon "button" at bounding box center [942, 45] width 12 height 12
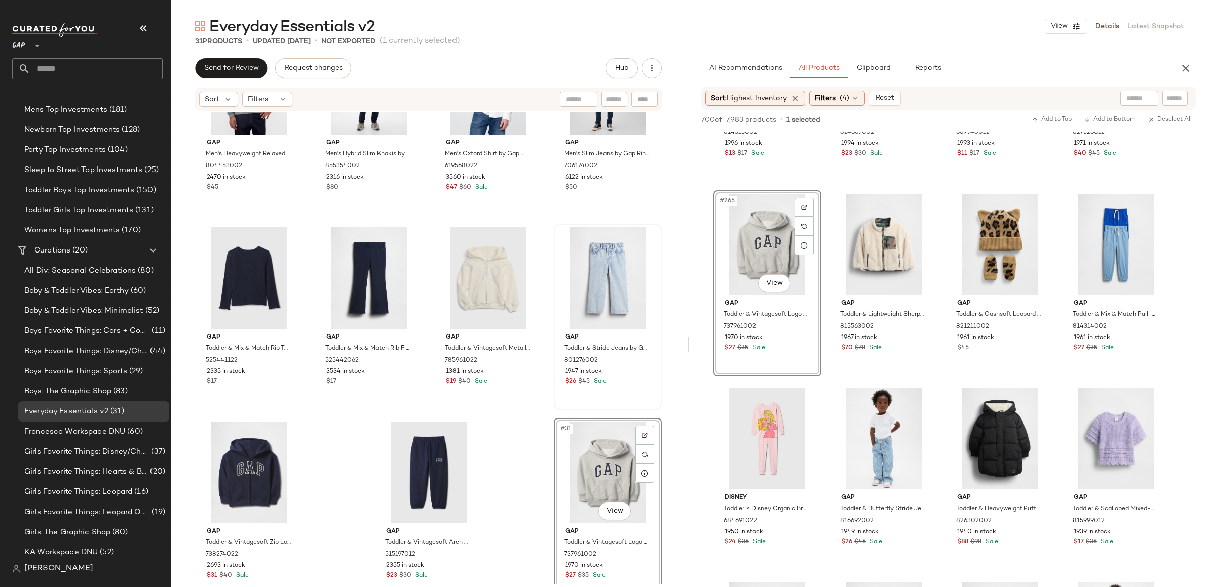
click at [602, 467] on div "#31 View" at bounding box center [607, 473] width 101 height 102
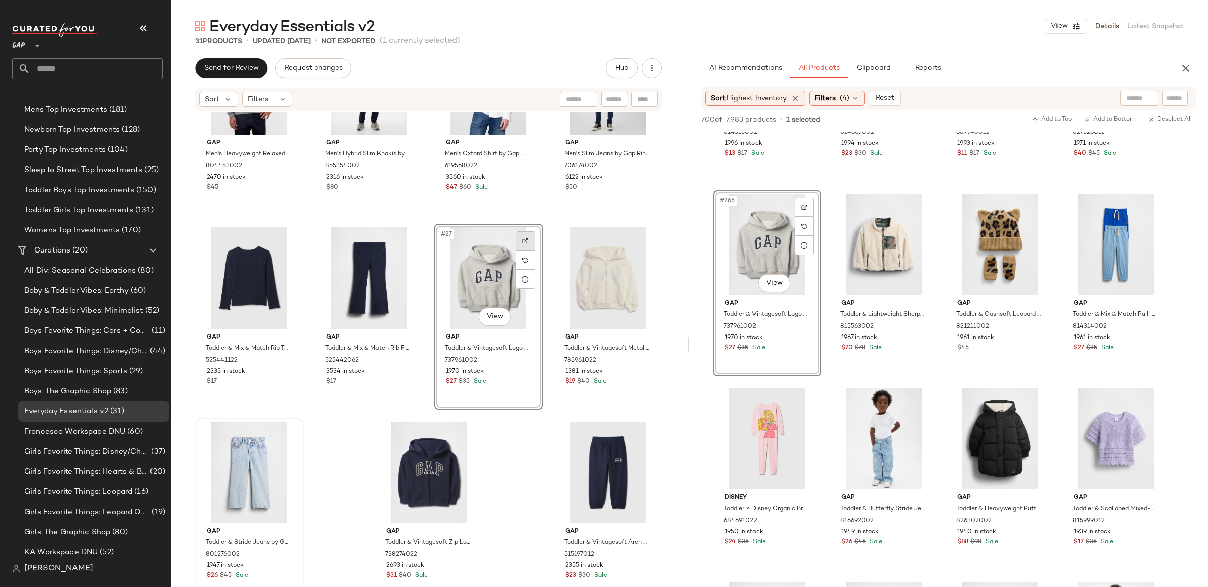
click at [517, 237] on div at bounding box center [525, 241] width 19 height 19
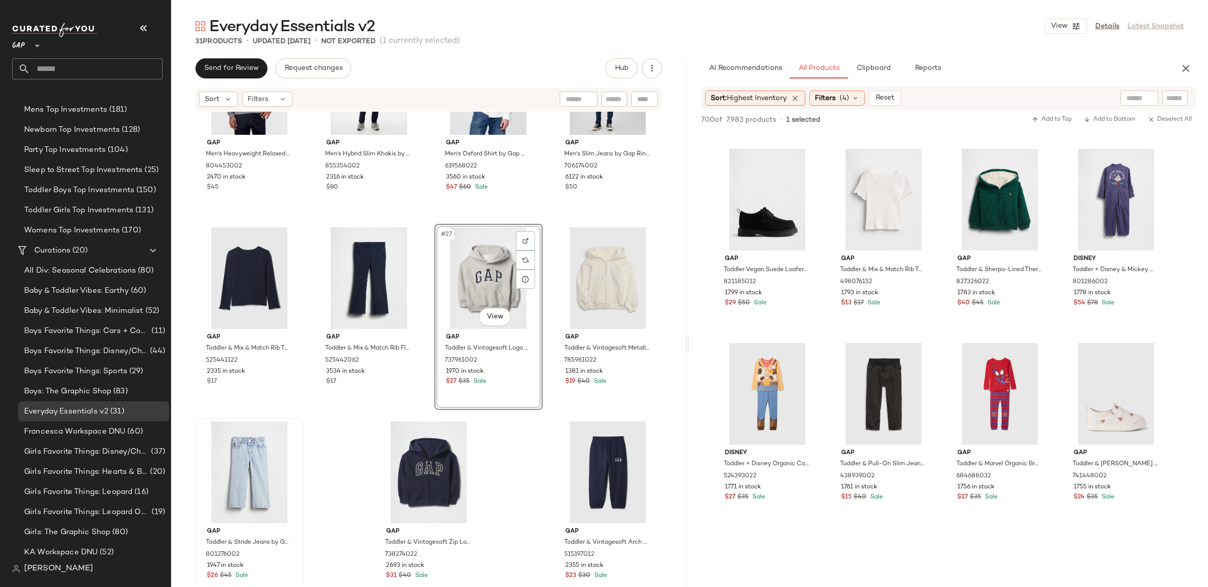
scroll to position [14293, 0]
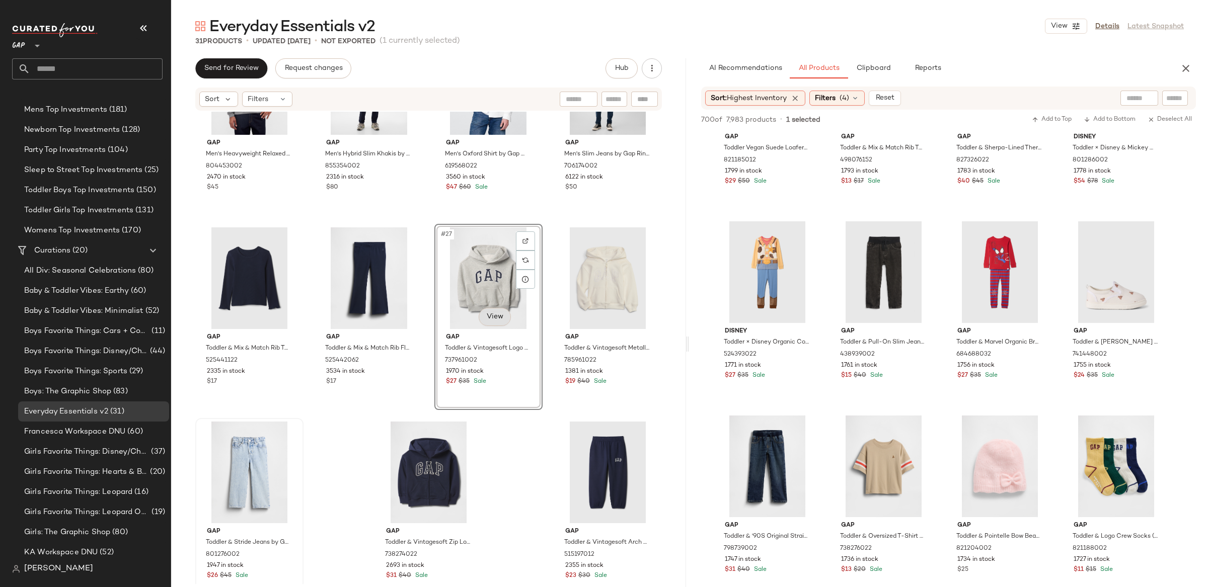
click at [490, 318] on body "GAP ** Dashboard All Products Global Clipboards (14) Accessories Top Investment…" at bounding box center [604, 293] width 1208 height 587
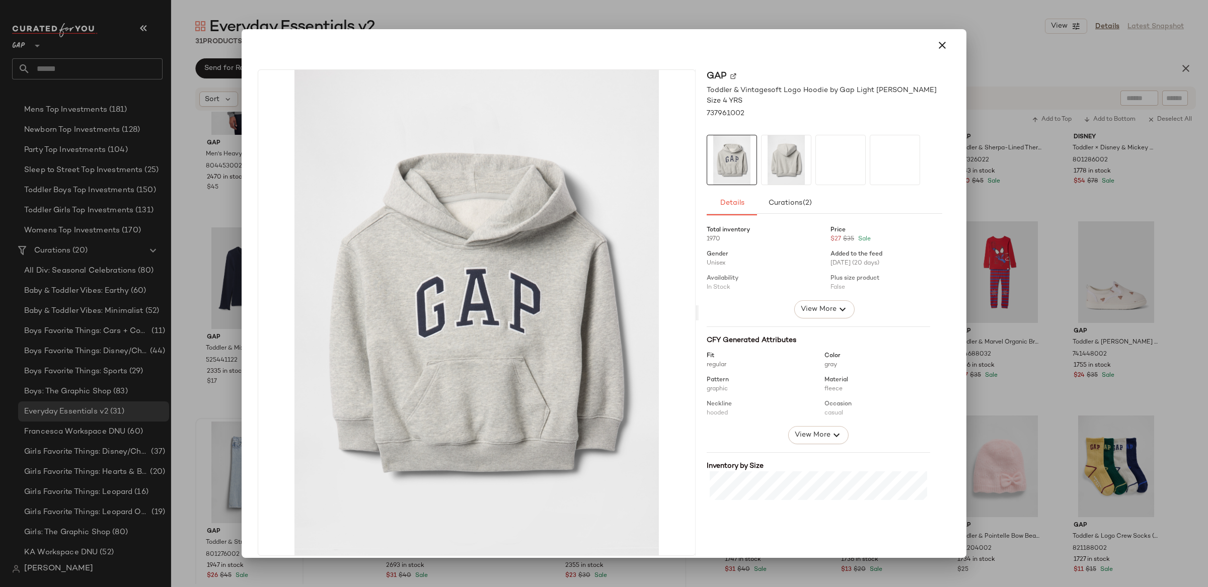
drag, startPoint x: 933, startPoint y: 49, endPoint x: 934, endPoint y: 62, distance: 13.2
click at [936, 49] on icon "button" at bounding box center [942, 45] width 12 height 12
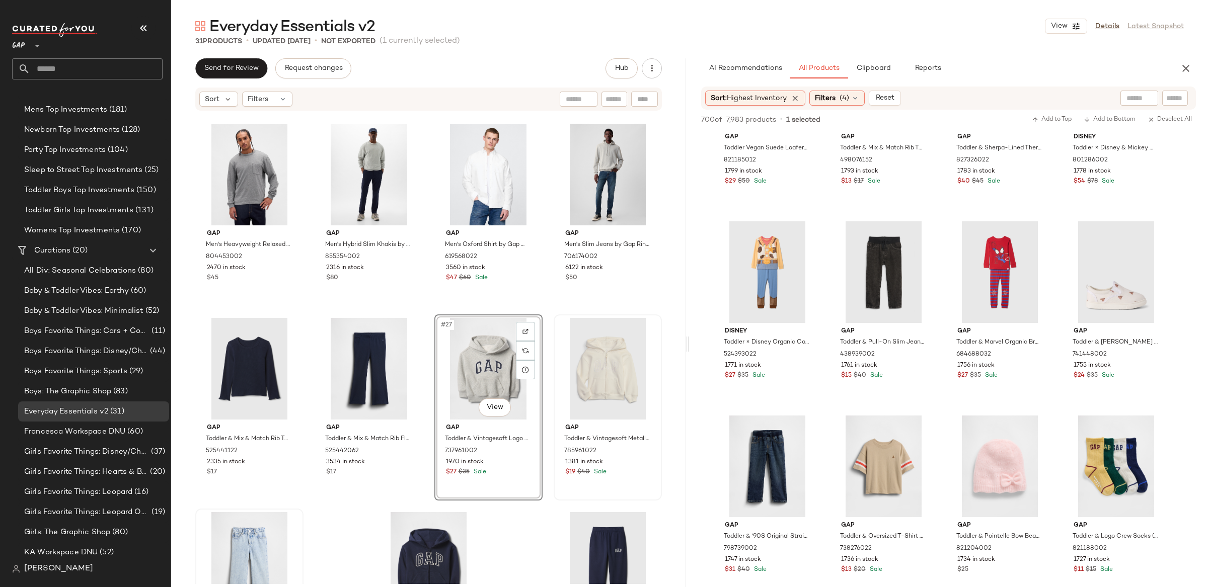
scroll to position [979, 0]
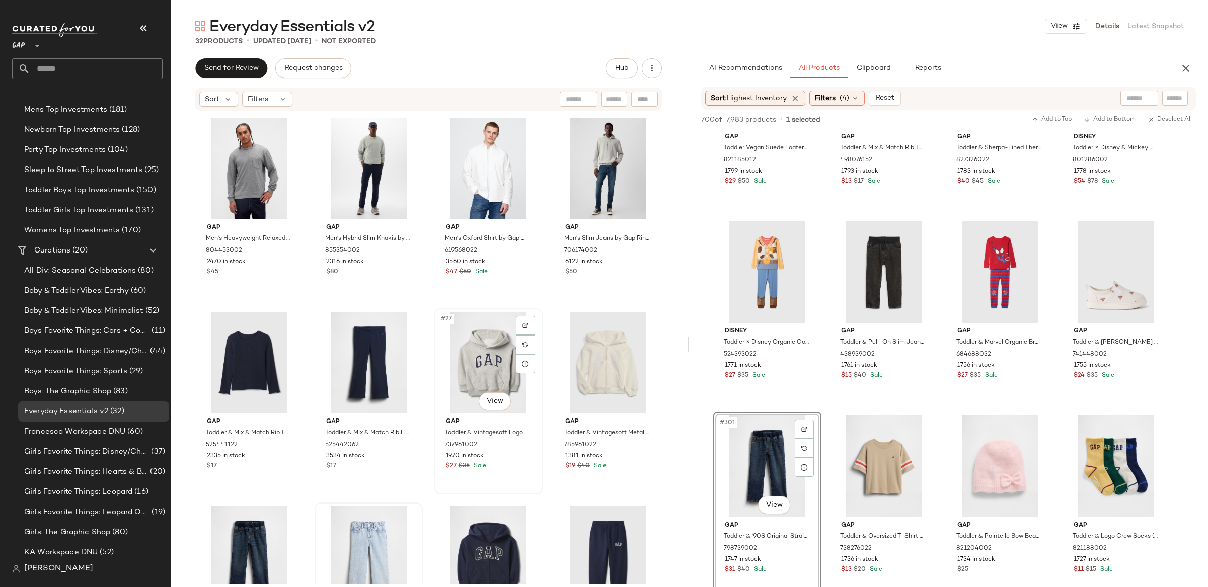
drag, startPoint x: 460, startPoint y: 361, endPoint x: 483, endPoint y: 354, distance: 24.7
click at [460, 361] on div "#27 View" at bounding box center [488, 363] width 101 height 102
click at [595, 546] on div "#32 View" at bounding box center [607, 557] width 101 height 102
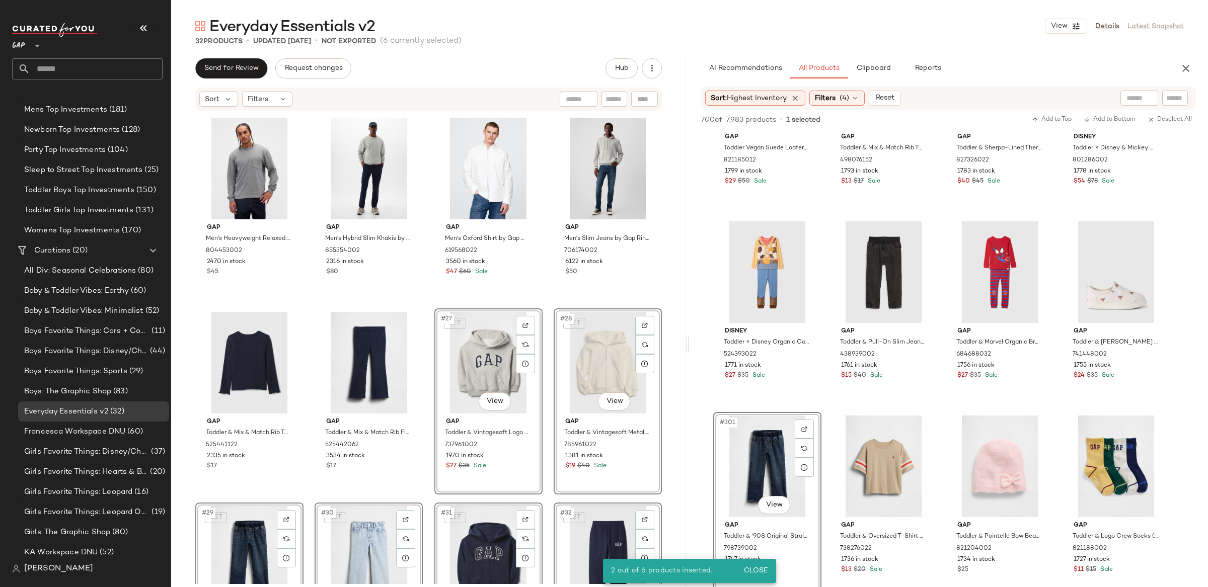
click at [568, 383] on div "SET #28 View" at bounding box center [607, 363] width 101 height 102
click at [586, 530] on div "SET #32 View" at bounding box center [607, 557] width 101 height 102
click at [304, 294] on div "Gap Women's Cashsoft Crop Cardigan by Gap Ivory Beige Frost Tall Size XL 800546…" at bounding box center [428, 348] width 515 height 473
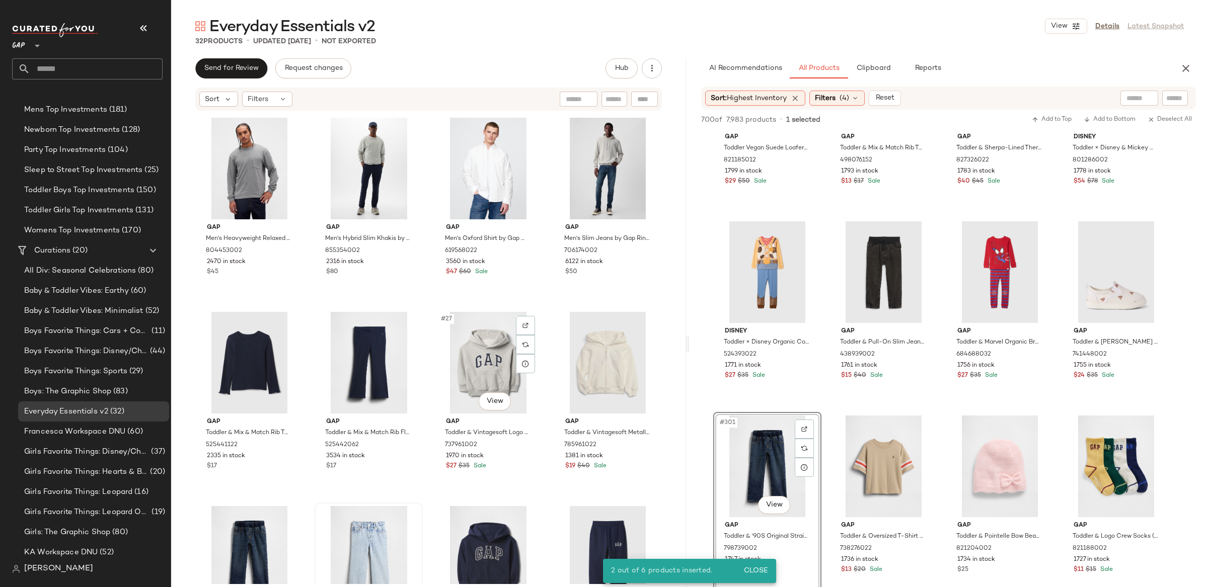
drag, startPoint x: 493, startPoint y: 377, endPoint x: 646, endPoint y: 573, distance: 249.2
click at [493, 377] on div "#27 View" at bounding box center [488, 363] width 101 height 102
click at [615, 534] on div "#32 View" at bounding box center [607, 557] width 101 height 102
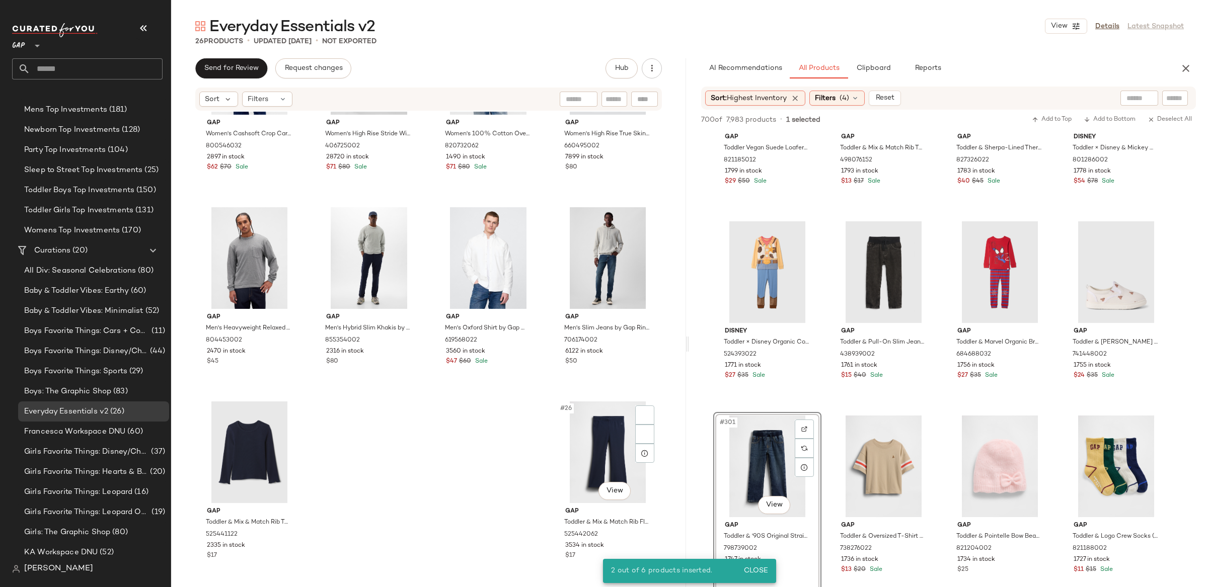
scroll to position [889, 0]
click at [874, 71] on span "Clipboard" at bounding box center [873, 68] width 35 height 8
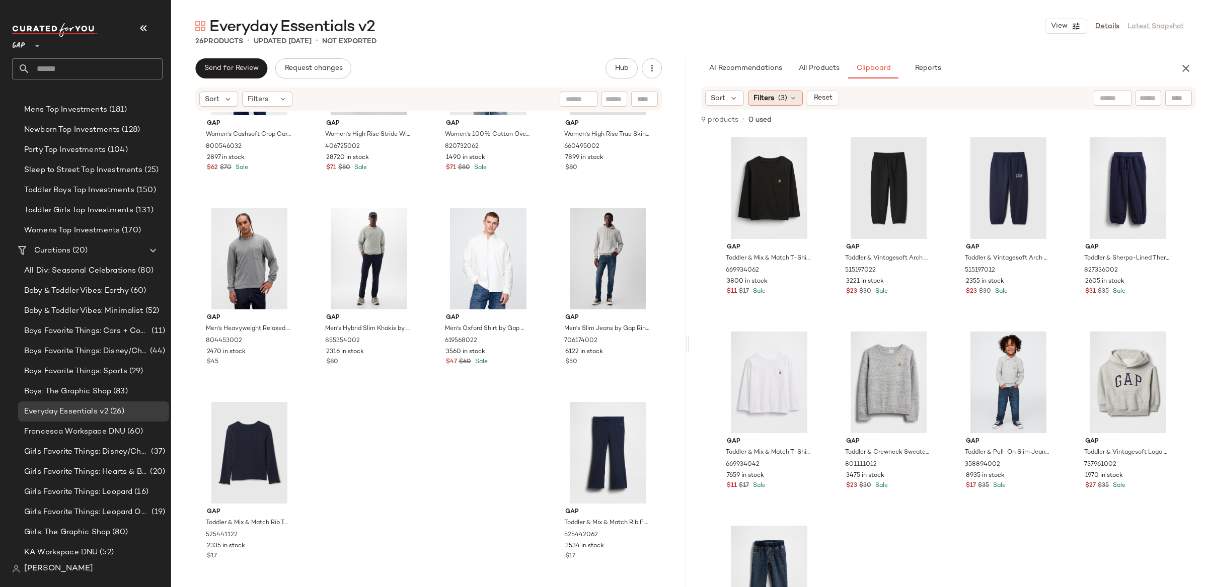
click at [758, 95] on span "Filters" at bounding box center [764, 98] width 21 height 11
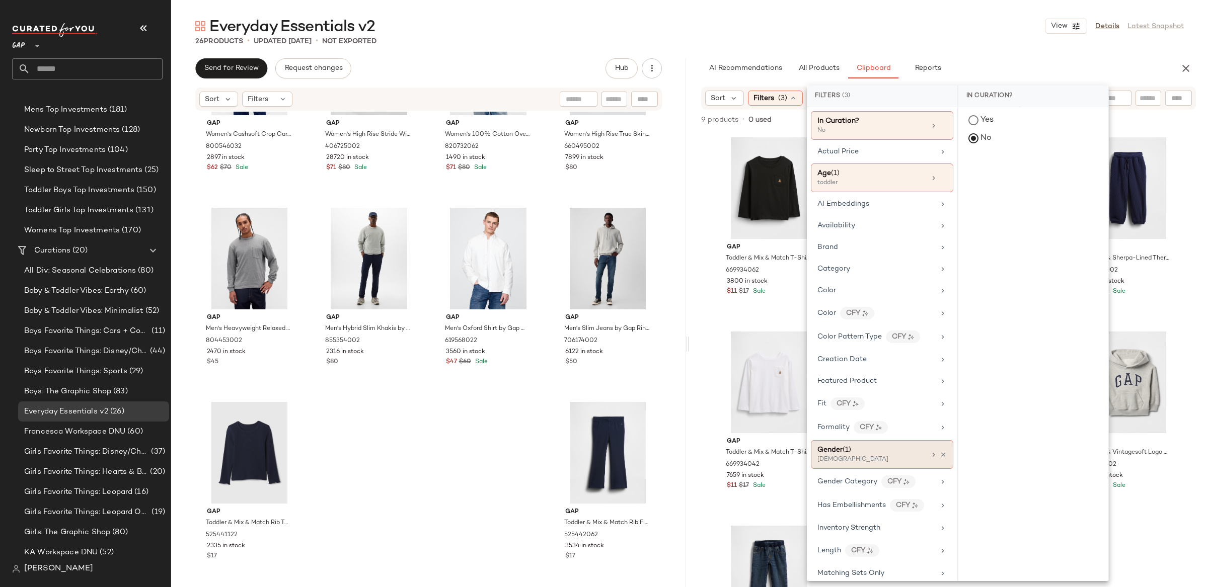
click at [896, 463] on div "[DEMOGRAPHIC_DATA]" at bounding box center [867, 460] width 101 height 9
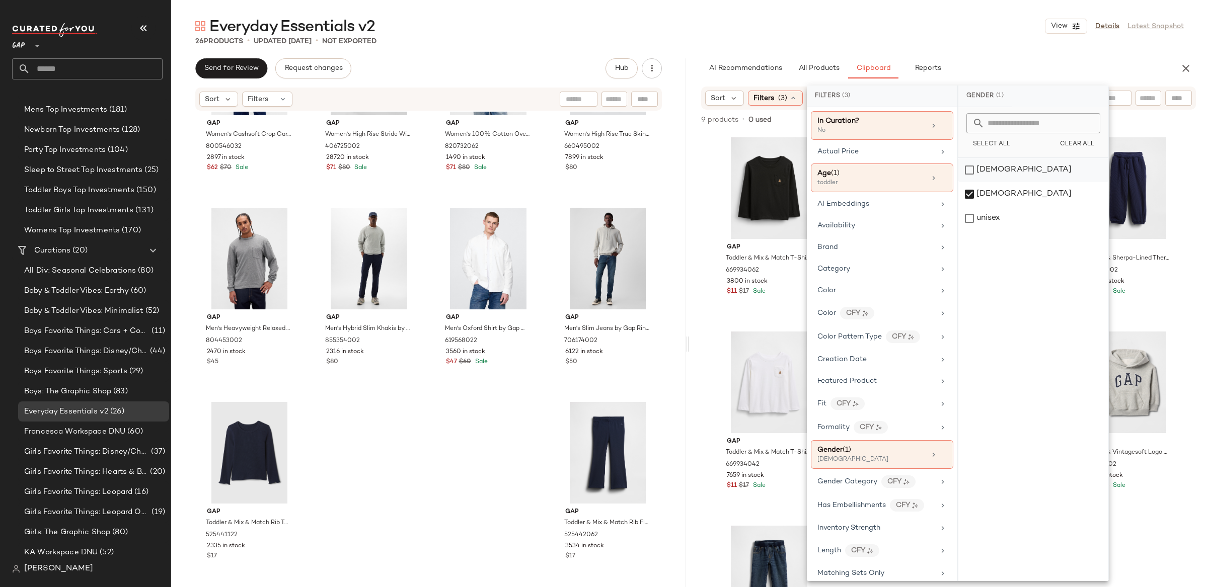
drag, startPoint x: 972, startPoint y: 197, endPoint x: 973, endPoint y: 179, distance: 18.1
click at [973, 189] on div "[DEMOGRAPHIC_DATA]" at bounding box center [1033, 194] width 150 height 24
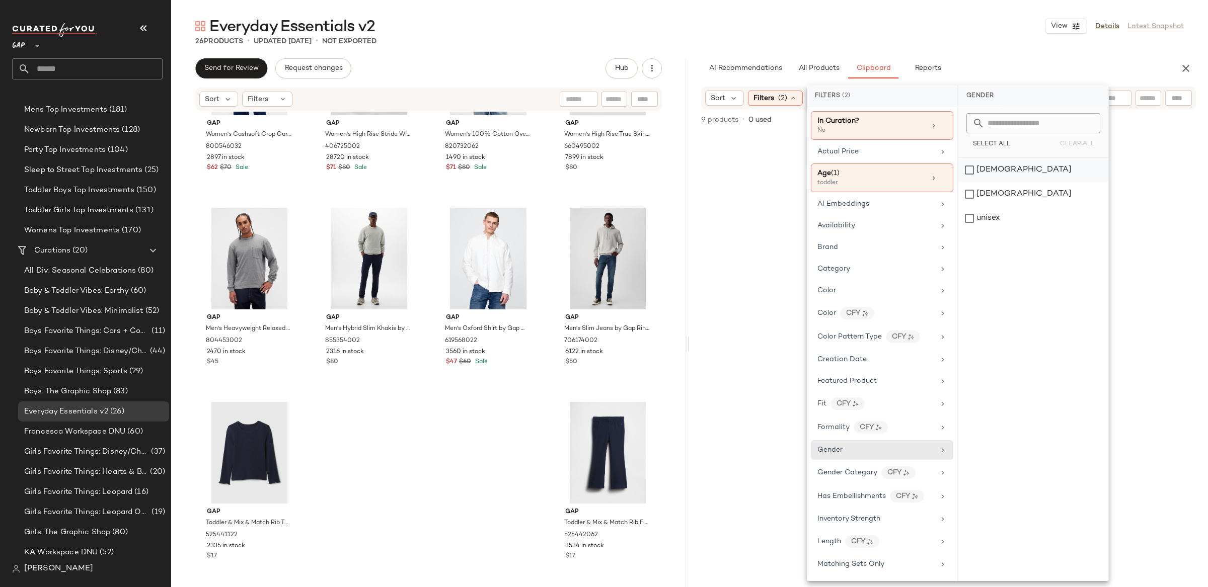
click at [973, 178] on div "[DEMOGRAPHIC_DATA]" at bounding box center [1033, 170] width 150 height 24
drag, startPoint x: 693, startPoint y: 71, endPoint x: 702, endPoint y: 94, distance: 23.9
click at [693, 71] on div "AI Recommendations All Products Clipboard Reports" at bounding box center [932, 68] width 487 height 20
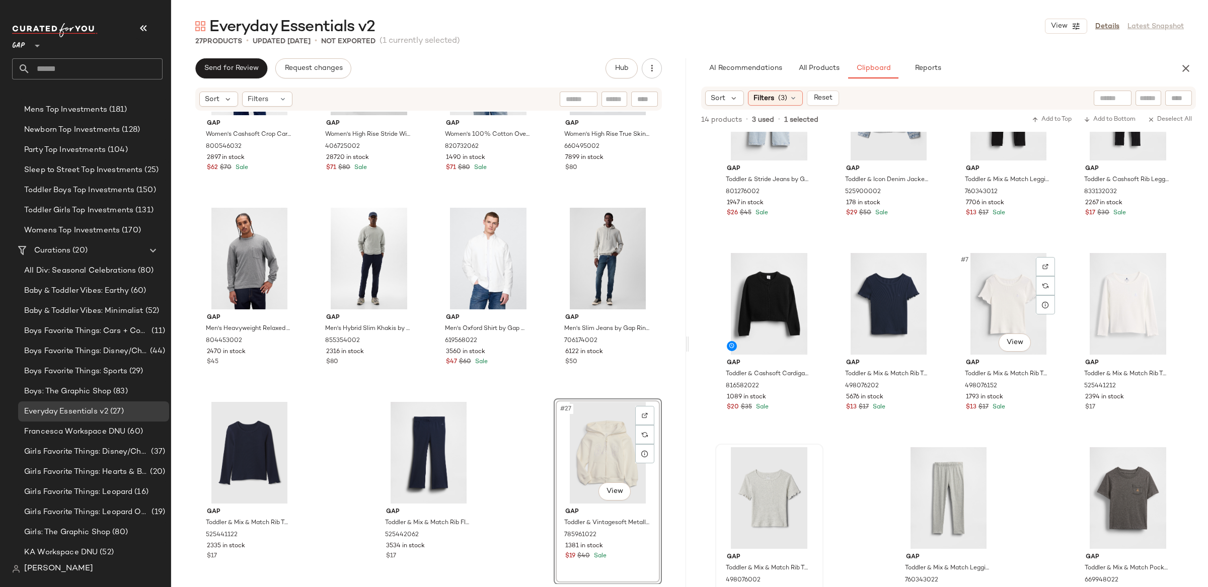
scroll to position [78, 0]
click at [583, 418] on div "#27 View" at bounding box center [607, 453] width 101 height 102
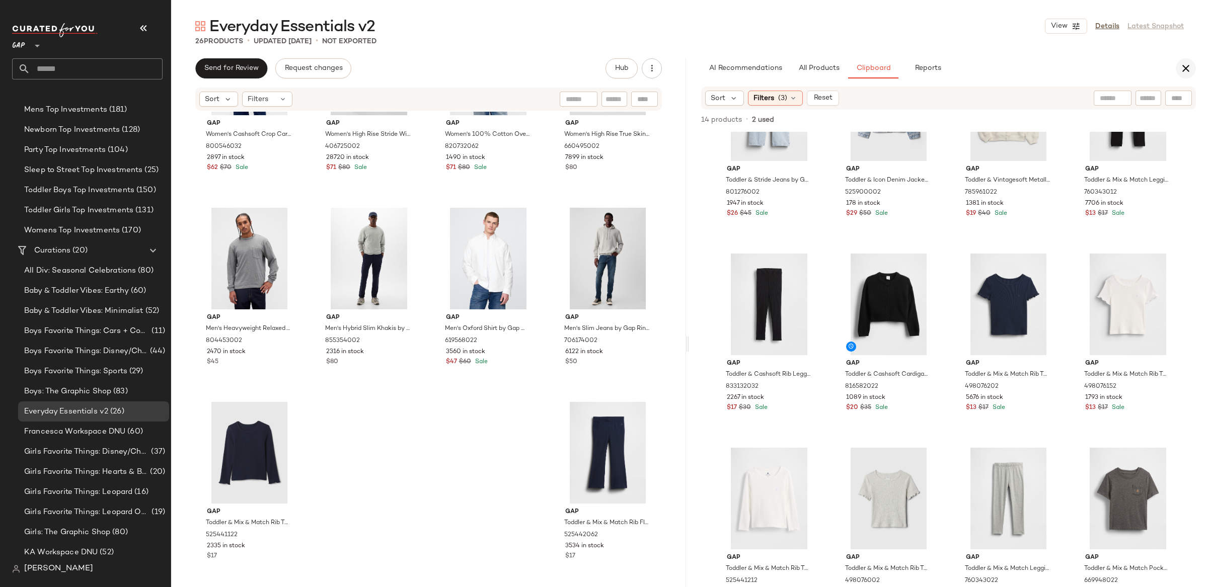
click at [1188, 68] on icon "button" at bounding box center [1186, 68] width 12 height 12
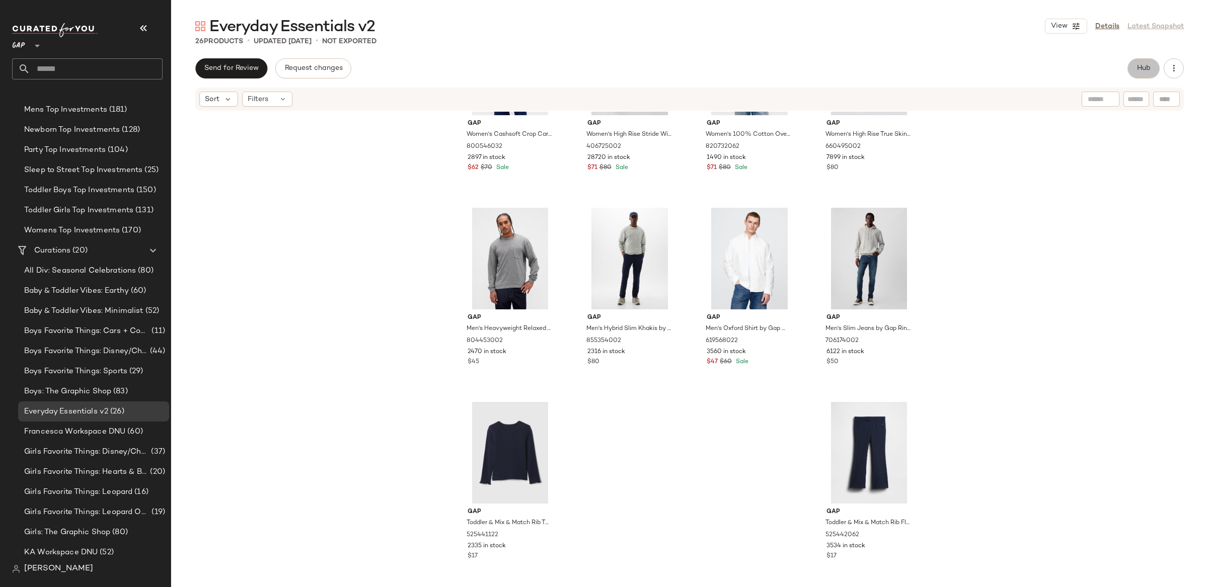
click at [1140, 69] on span "Hub" at bounding box center [1144, 68] width 14 height 8
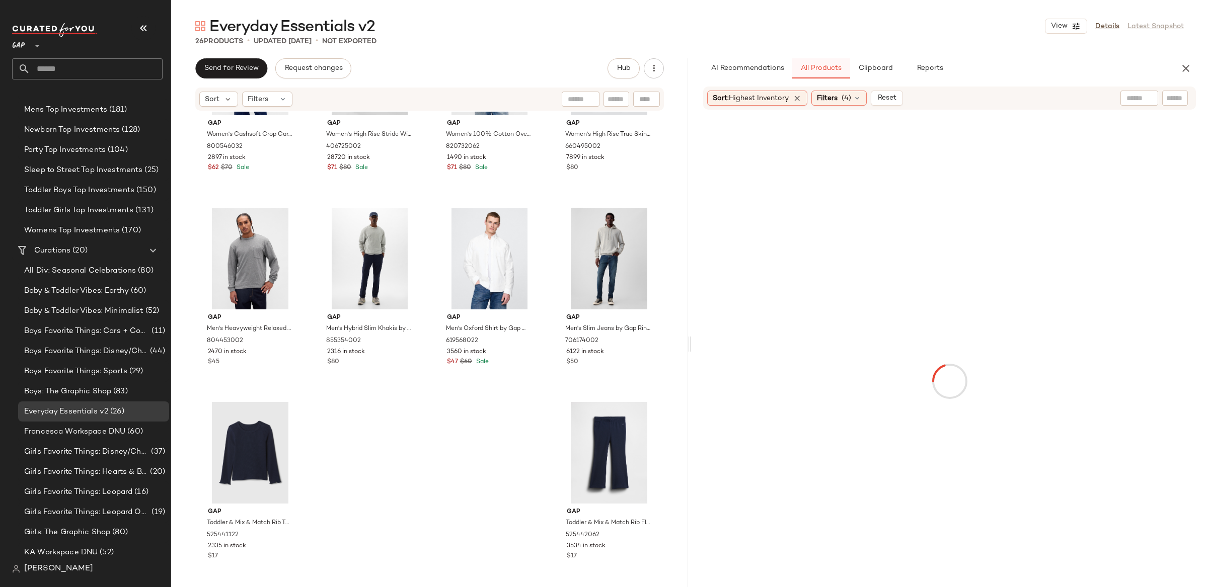
click at [829, 73] on button "All Products" at bounding box center [821, 68] width 58 height 20
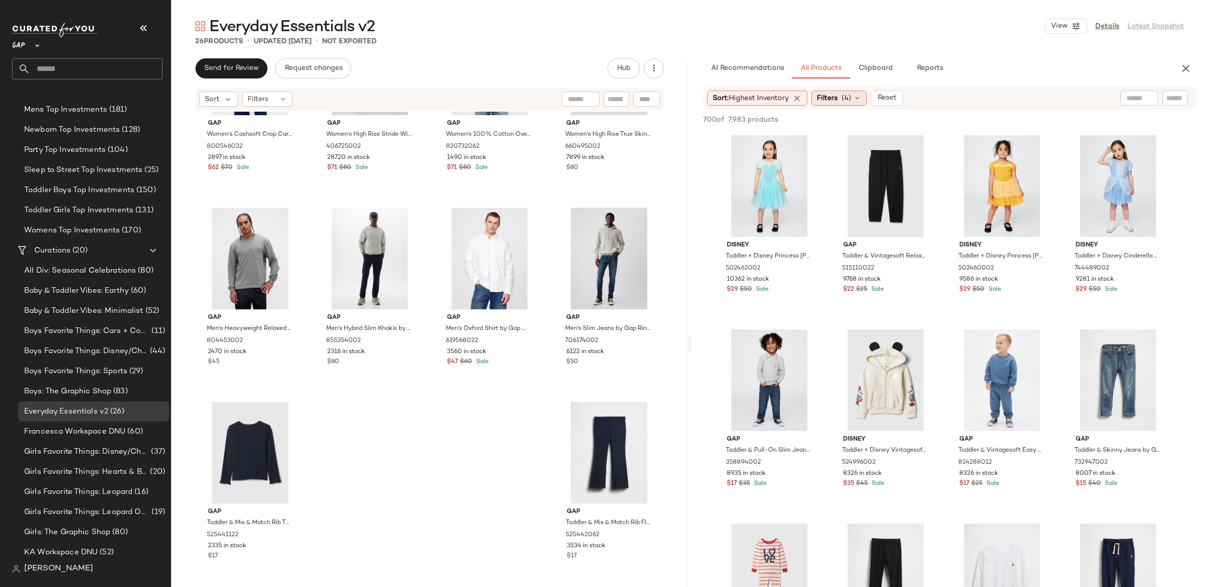
click at [831, 98] on span "Filters" at bounding box center [827, 98] width 21 height 11
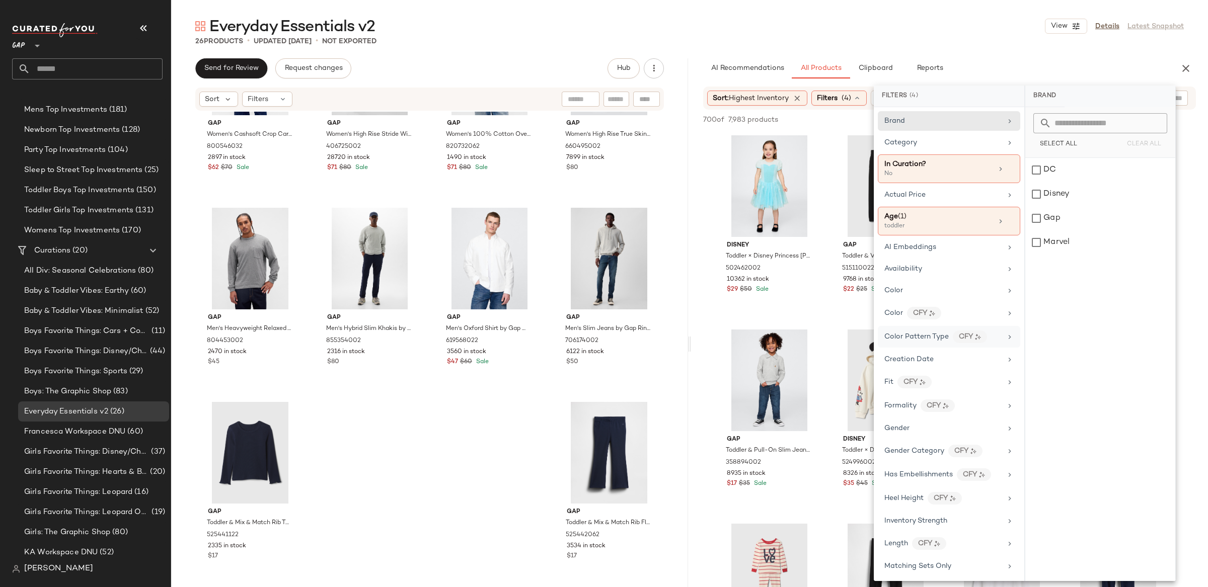
drag, startPoint x: 935, startPoint y: 435, endPoint x: 997, endPoint y: 335, distance: 117.8
click at [935, 434] on div "Gender" at bounding box center [942, 428] width 117 height 11
click at [1062, 172] on div "[DEMOGRAPHIC_DATA]" at bounding box center [1100, 170] width 150 height 24
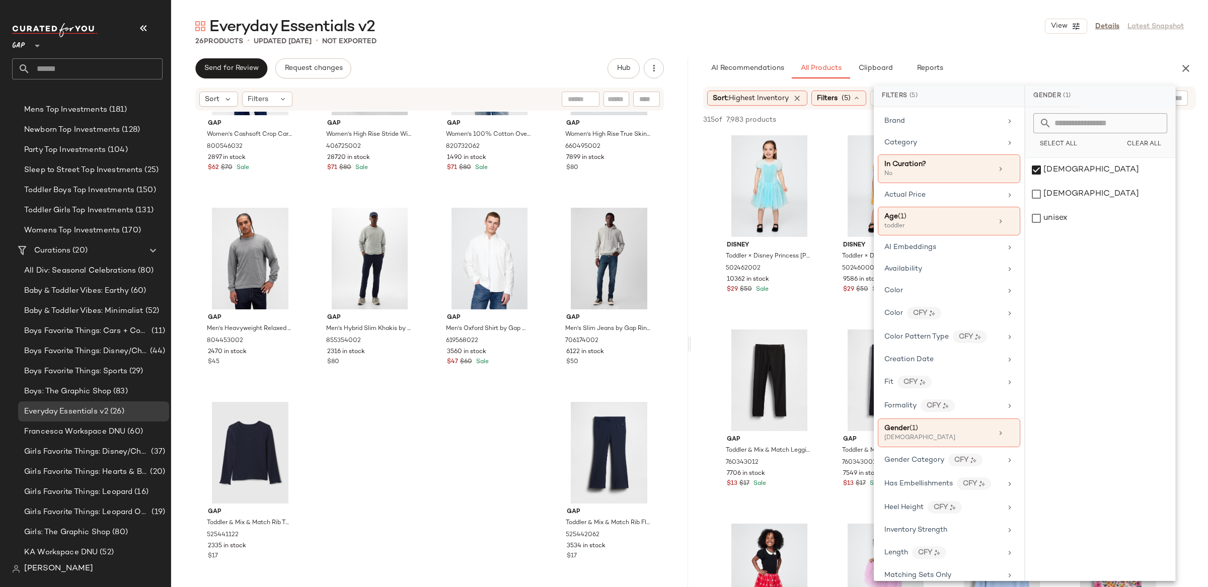
click at [702, 90] on div "Sort: Highest Inventory Filters (5) Reset" at bounding box center [949, 98] width 517 height 23
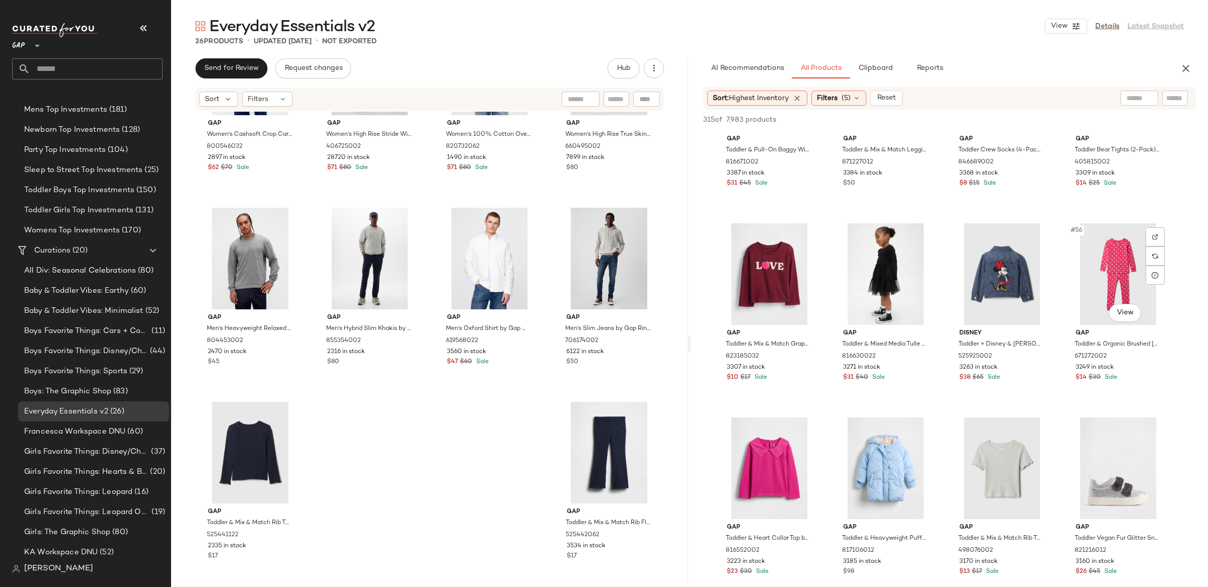
scroll to position [2782, 0]
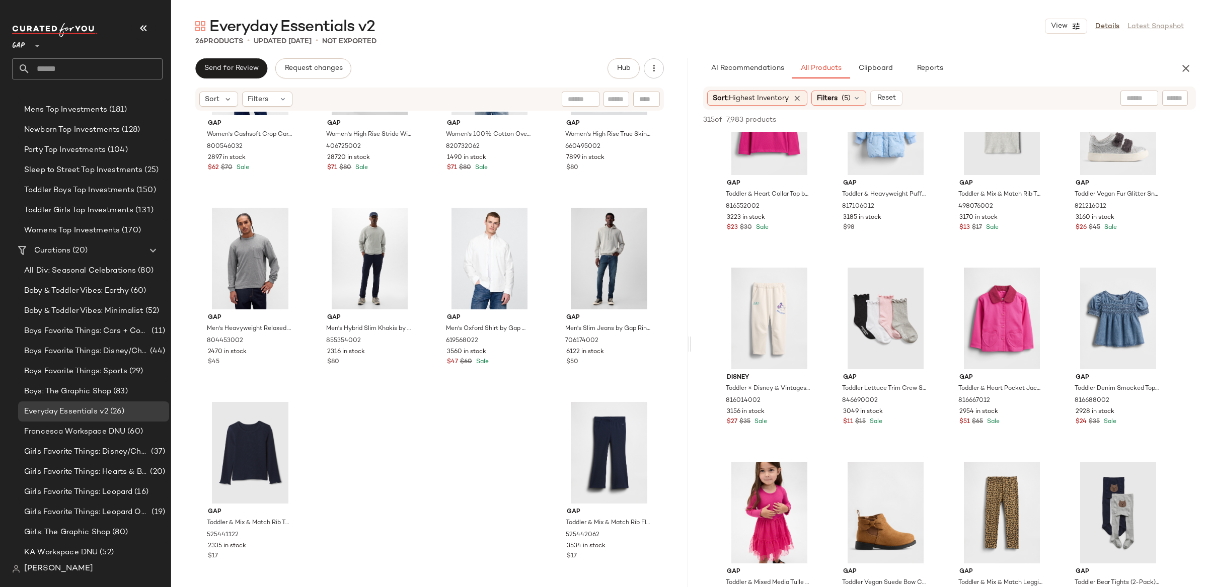
click at [1143, 97] on div at bounding box center [1140, 98] width 38 height 15
type input "**********"
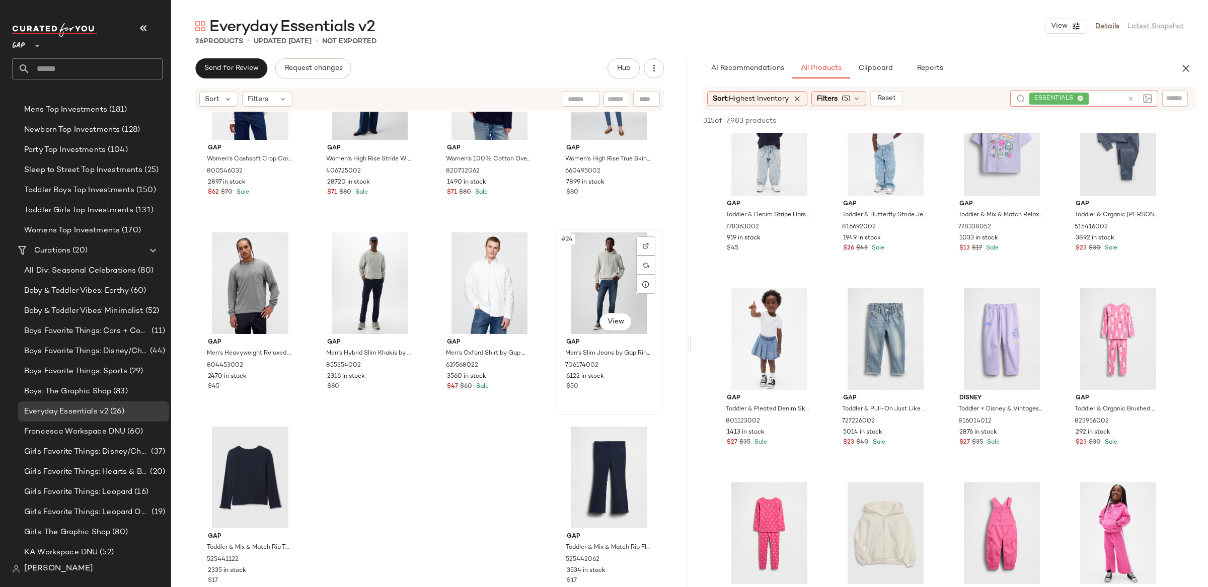
scroll to position [889, 0]
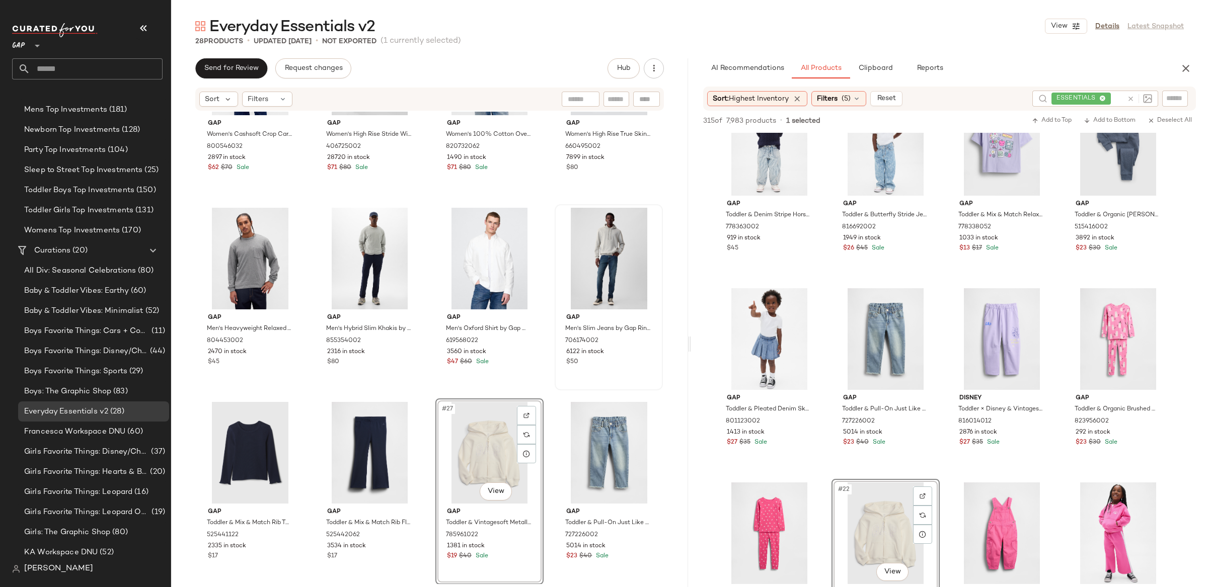
drag, startPoint x: 882, startPoint y: 530, endPoint x: 1022, endPoint y: 2, distance: 545.9
